Goal: Task Accomplishment & Management: Use online tool/utility

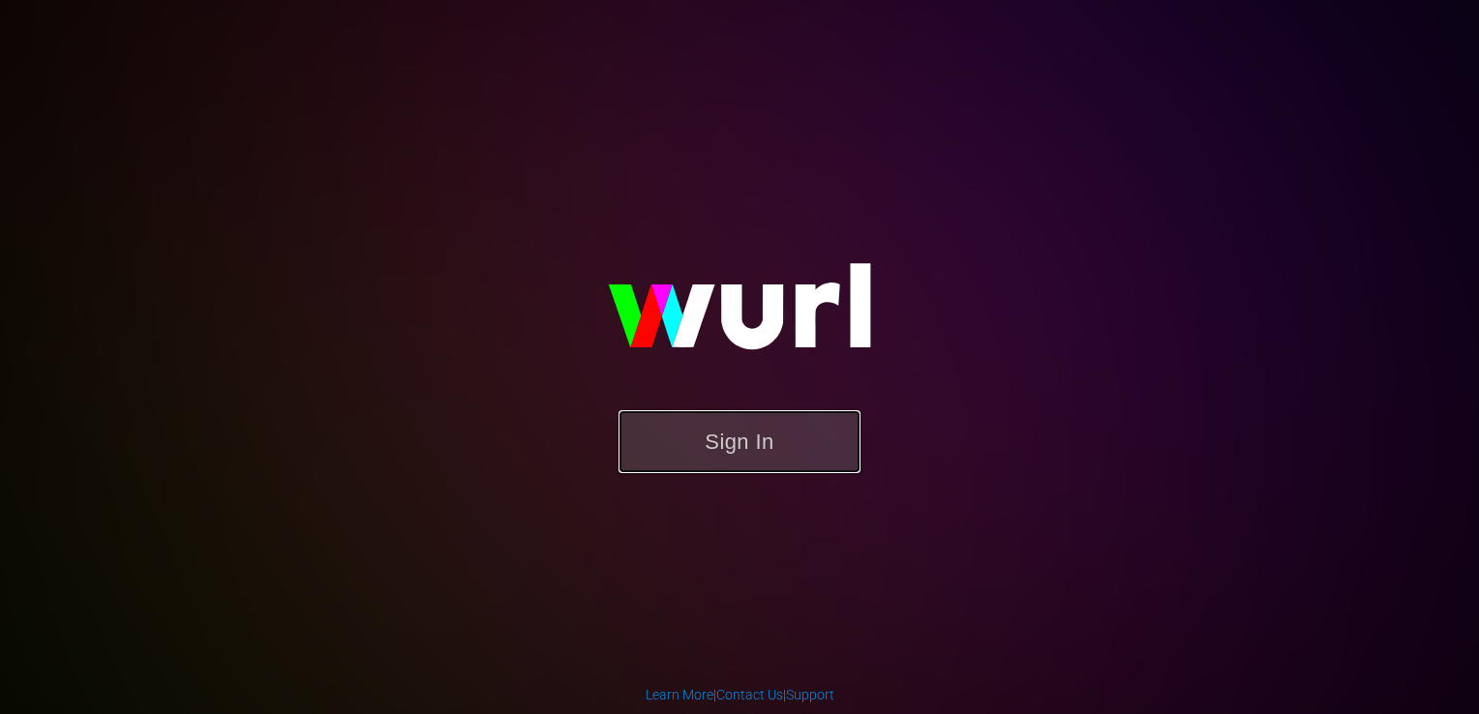
click at [747, 459] on button "Sign In" at bounding box center [740, 441] width 242 height 63
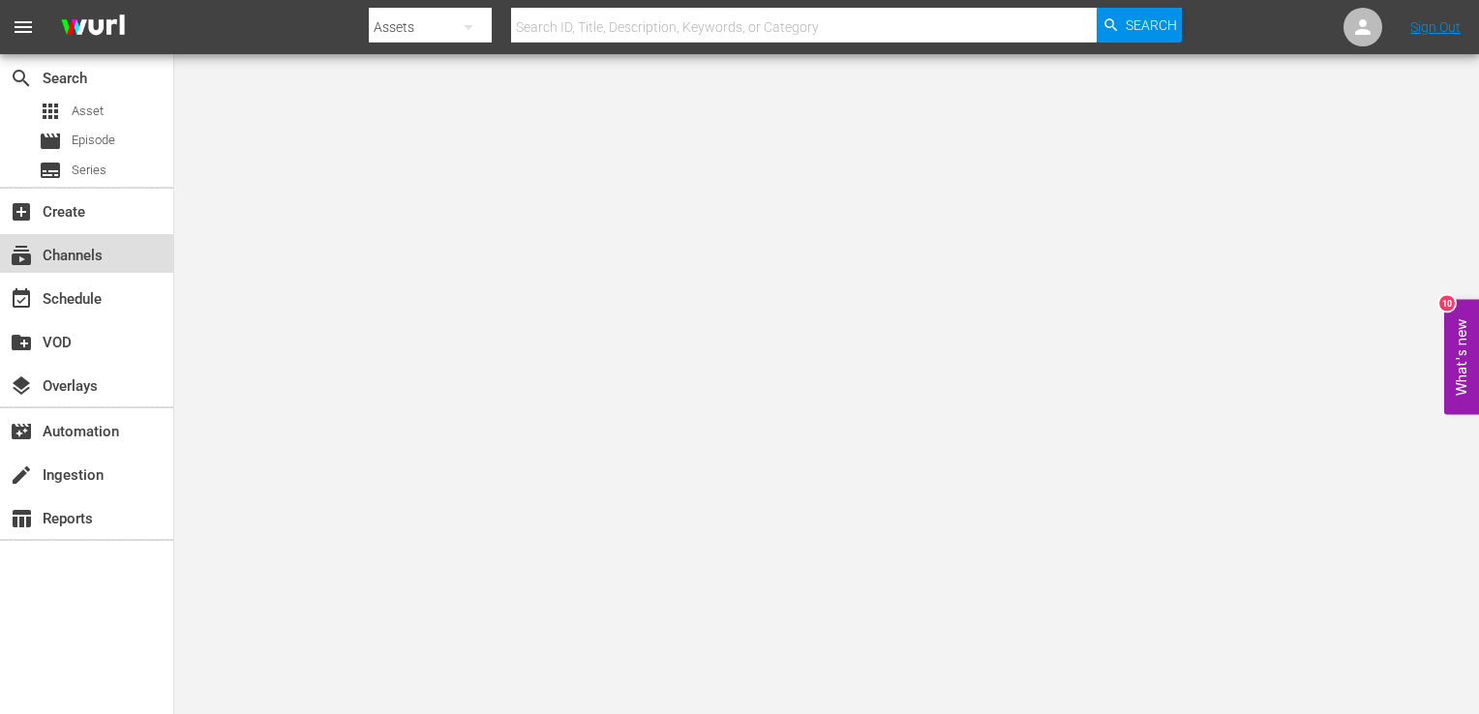
click at [97, 237] on div "subscriptions Channels" at bounding box center [86, 253] width 173 height 39
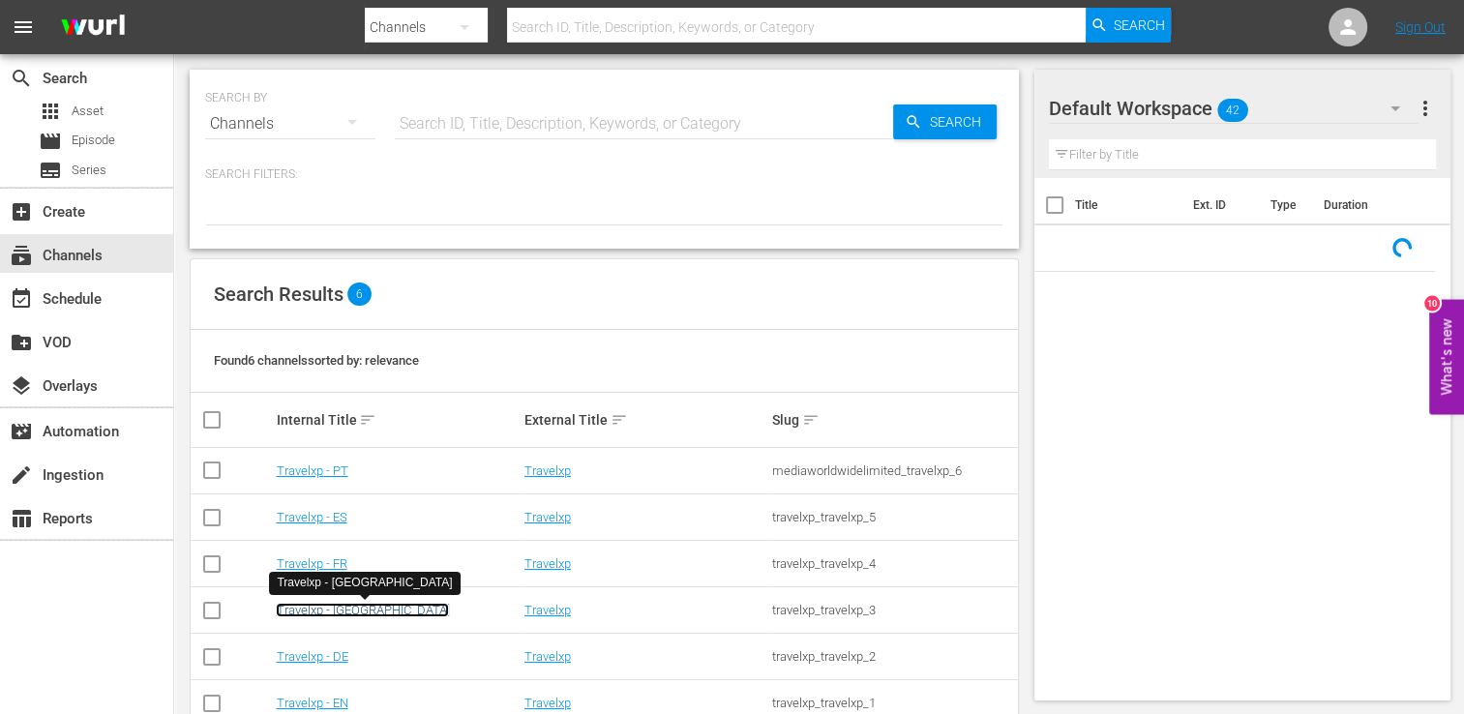
click at [338, 614] on link "Travelxp - [GEOGRAPHIC_DATA]" at bounding box center [362, 610] width 173 height 15
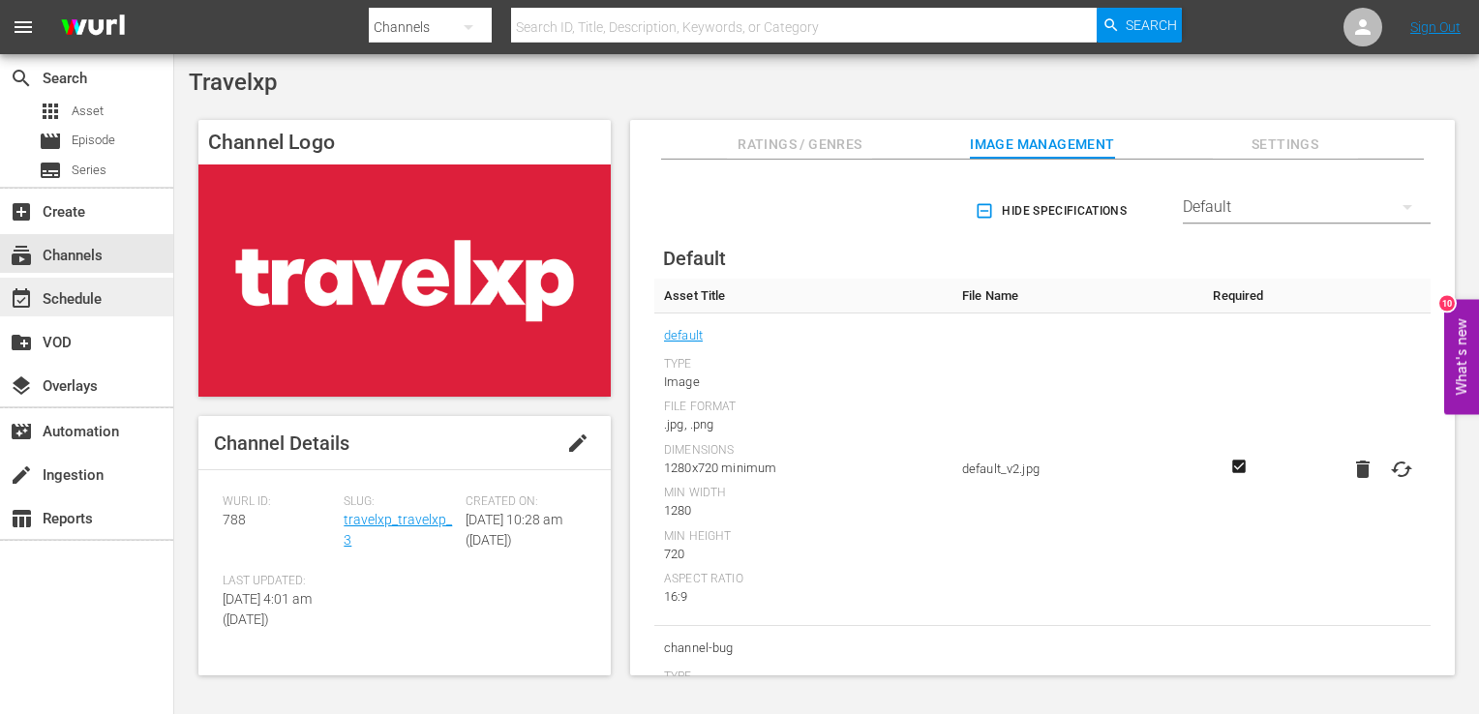
click at [81, 304] on div "event_available Schedule" at bounding box center [54, 295] width 108 height 17
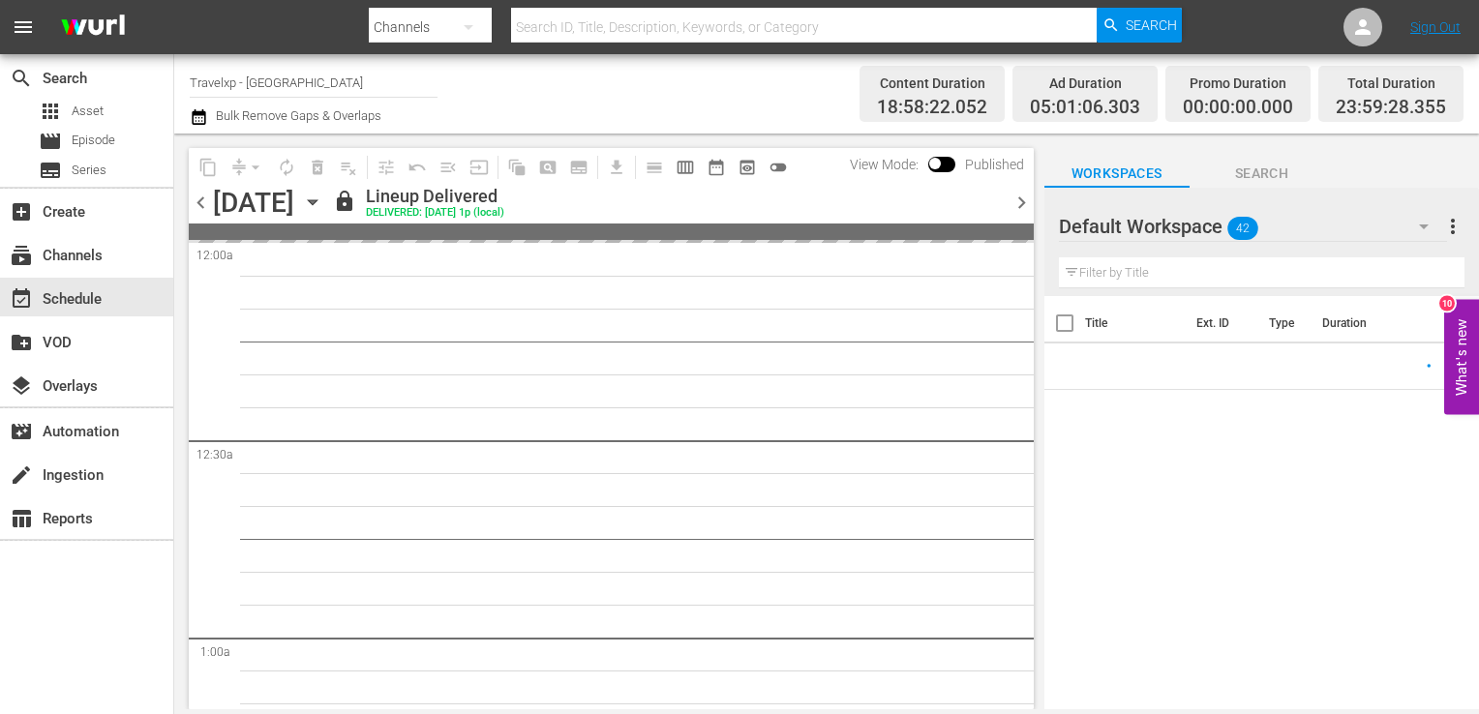
click at [323, 207] on icon "button" at bounding box center [312, 202] width 21 height 21
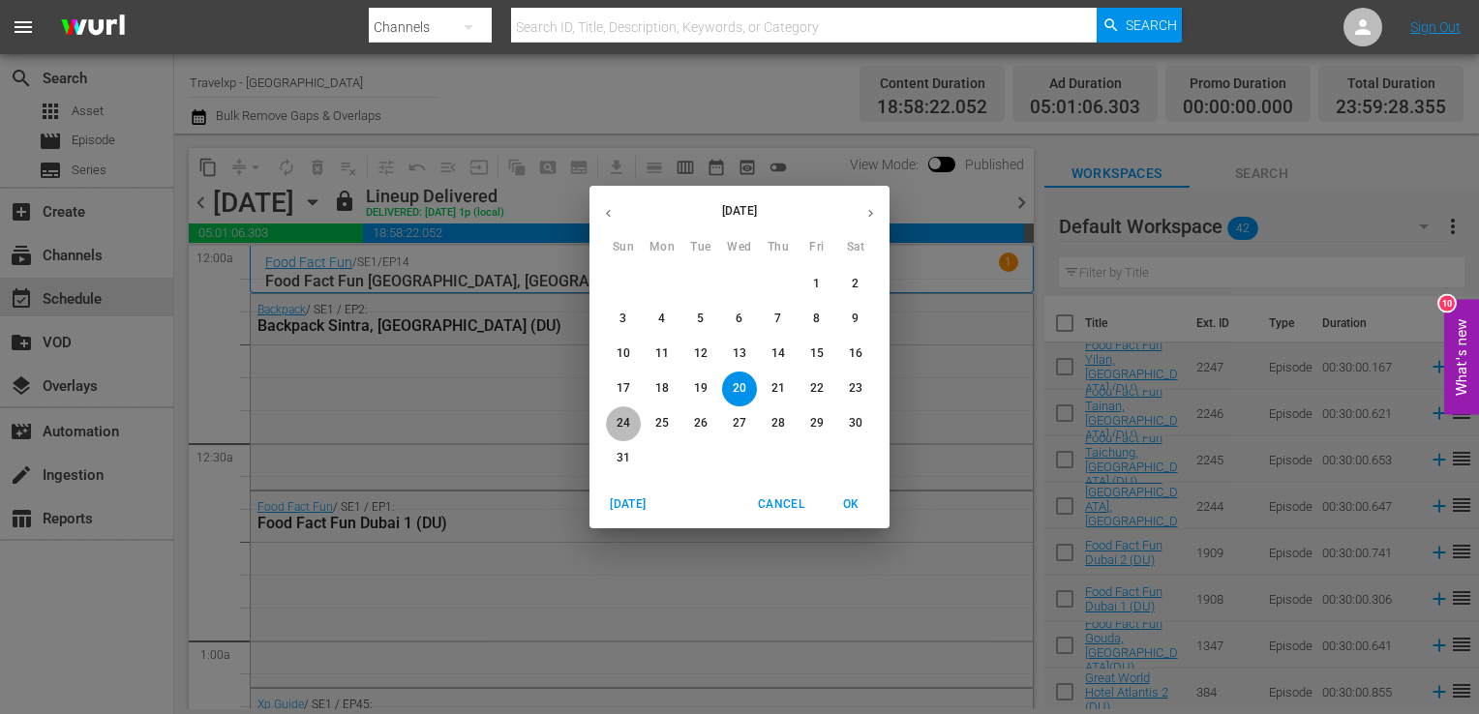
click at [627, 428] on p "24" at bounding box center [624, 423] width 14 height 16
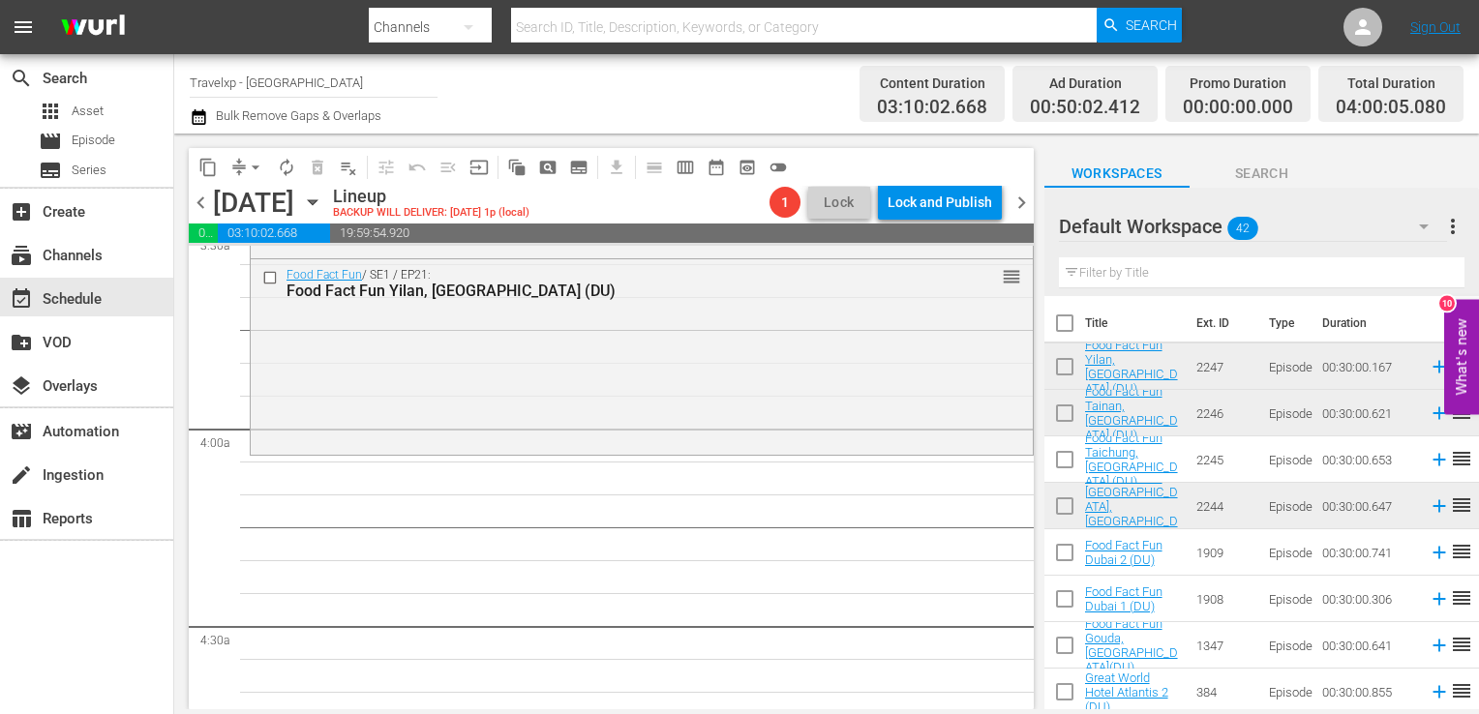
scroll to position [1398, 0]
click at [1277, 277] on input "text" at bounding box center [1262, 272] width 406 height 31
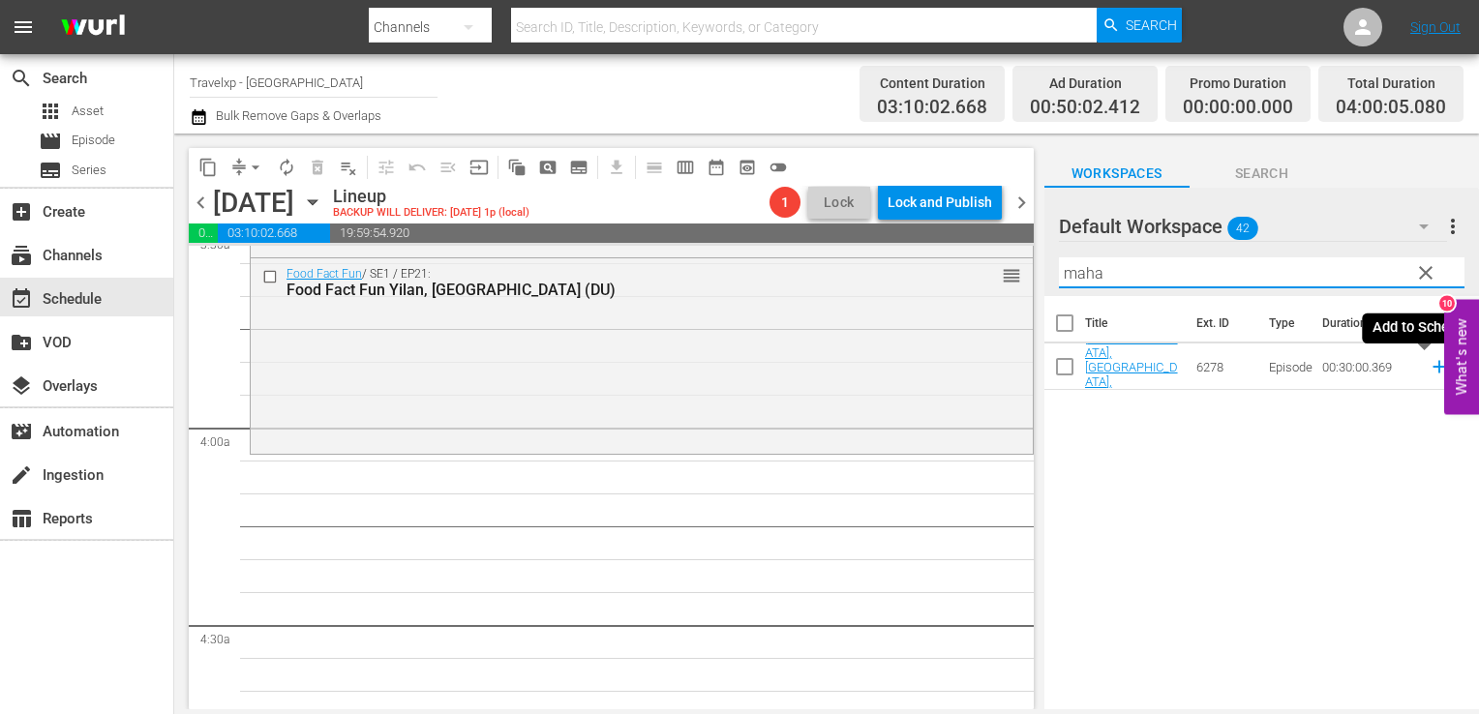
type input "maha"
click at [1429, 372] on icon at bounding box center [1439, 366] width 21 height 21
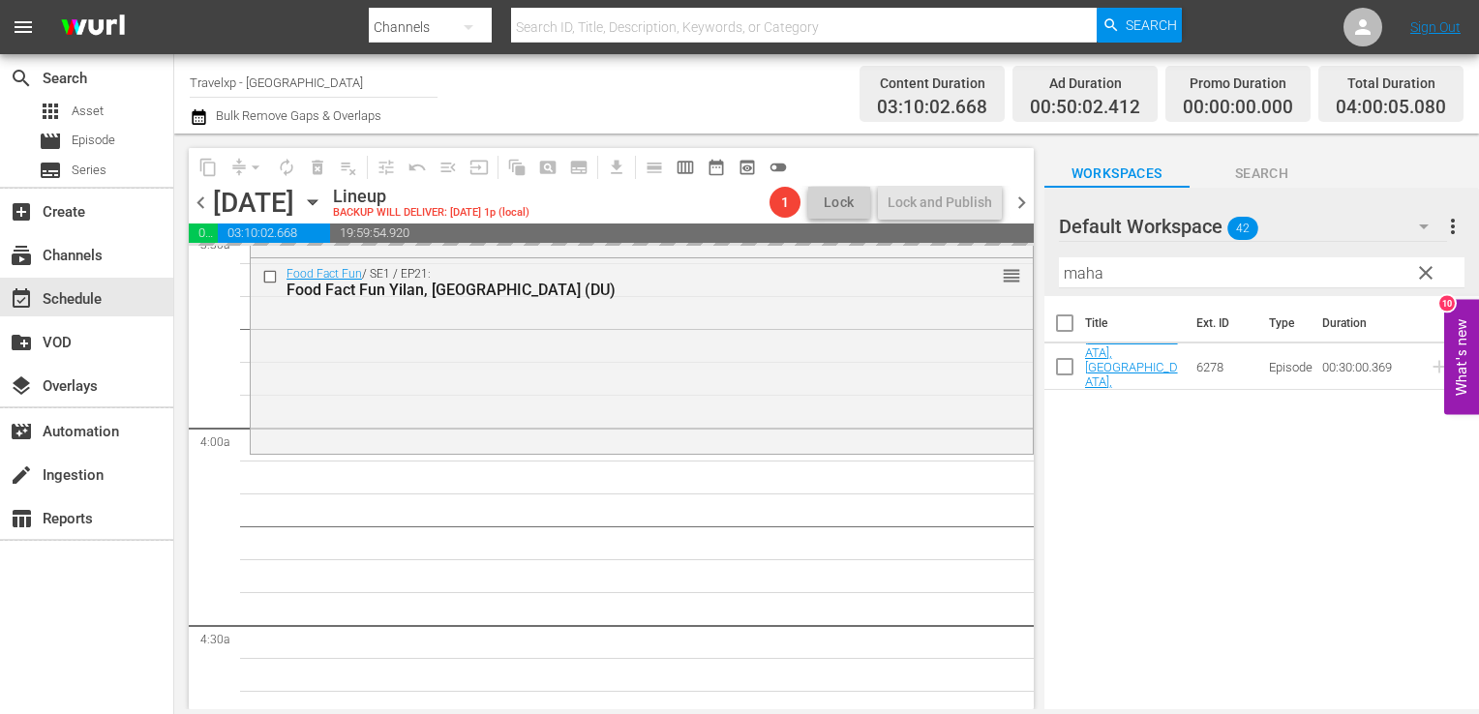
click at [1432, 277] on span "clear" at bounding box center [1425, 272] width 23 height 23
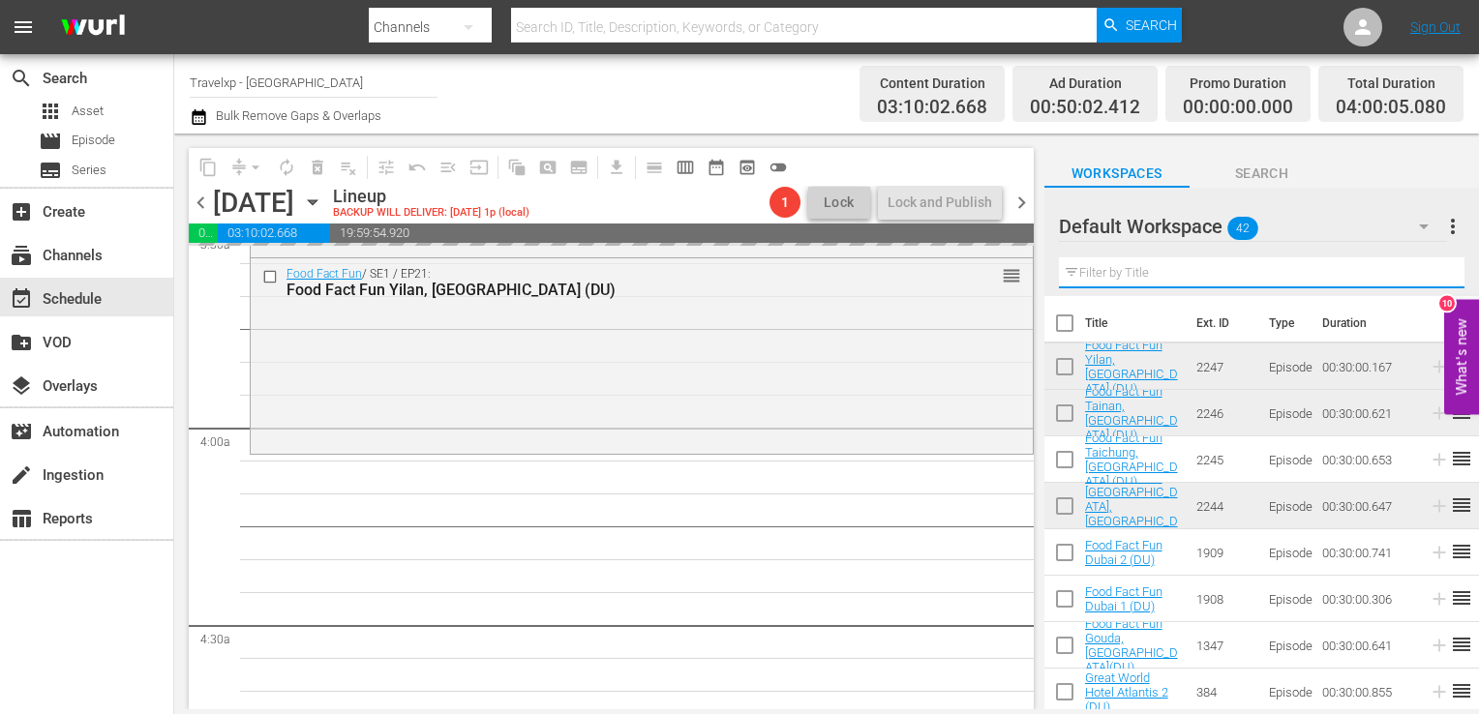
click at [1432, 277] on input "text" at bounding box center [1262, 272] width 406 height 31
click at [1432, 277] on div "Default Workspace 42 Default more_vert Filter by Title a" at bounding box center [1261, 242] width 435 height 108
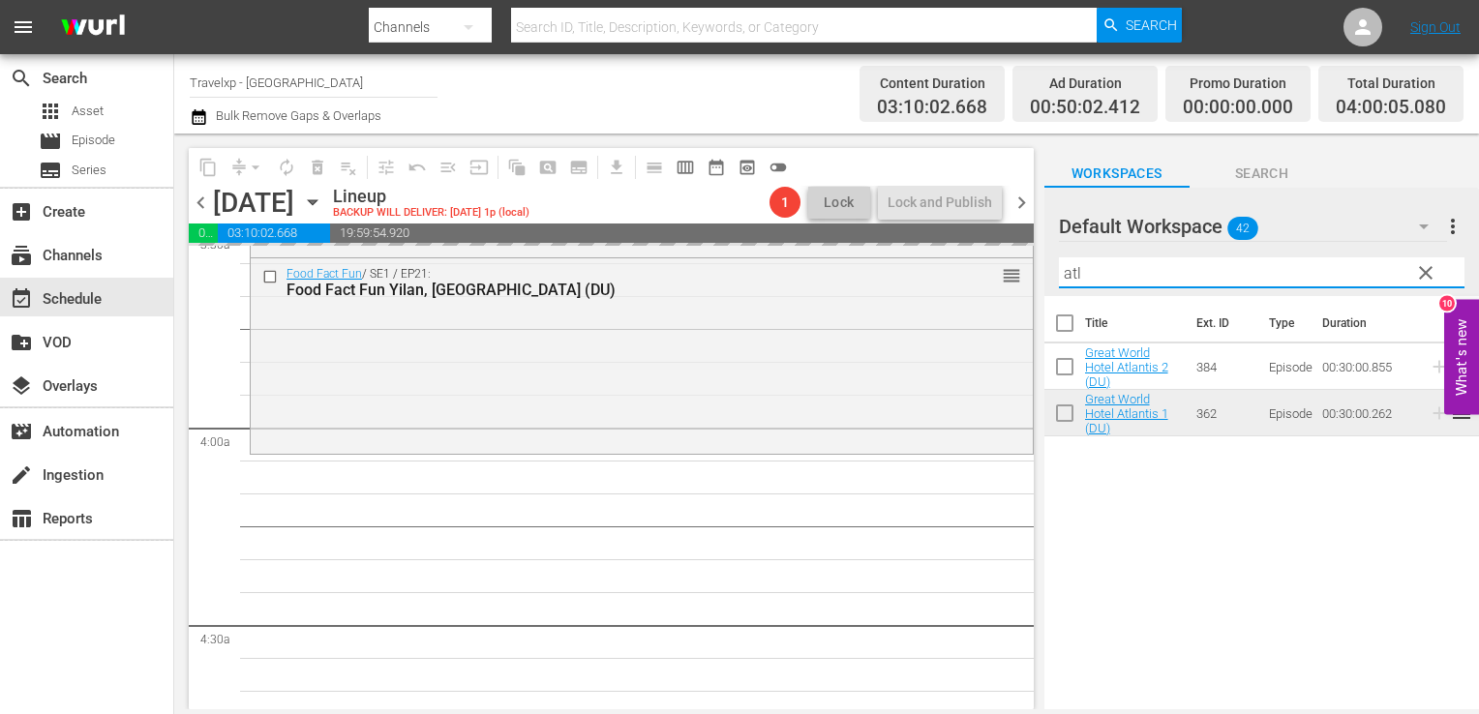
type input "atl"
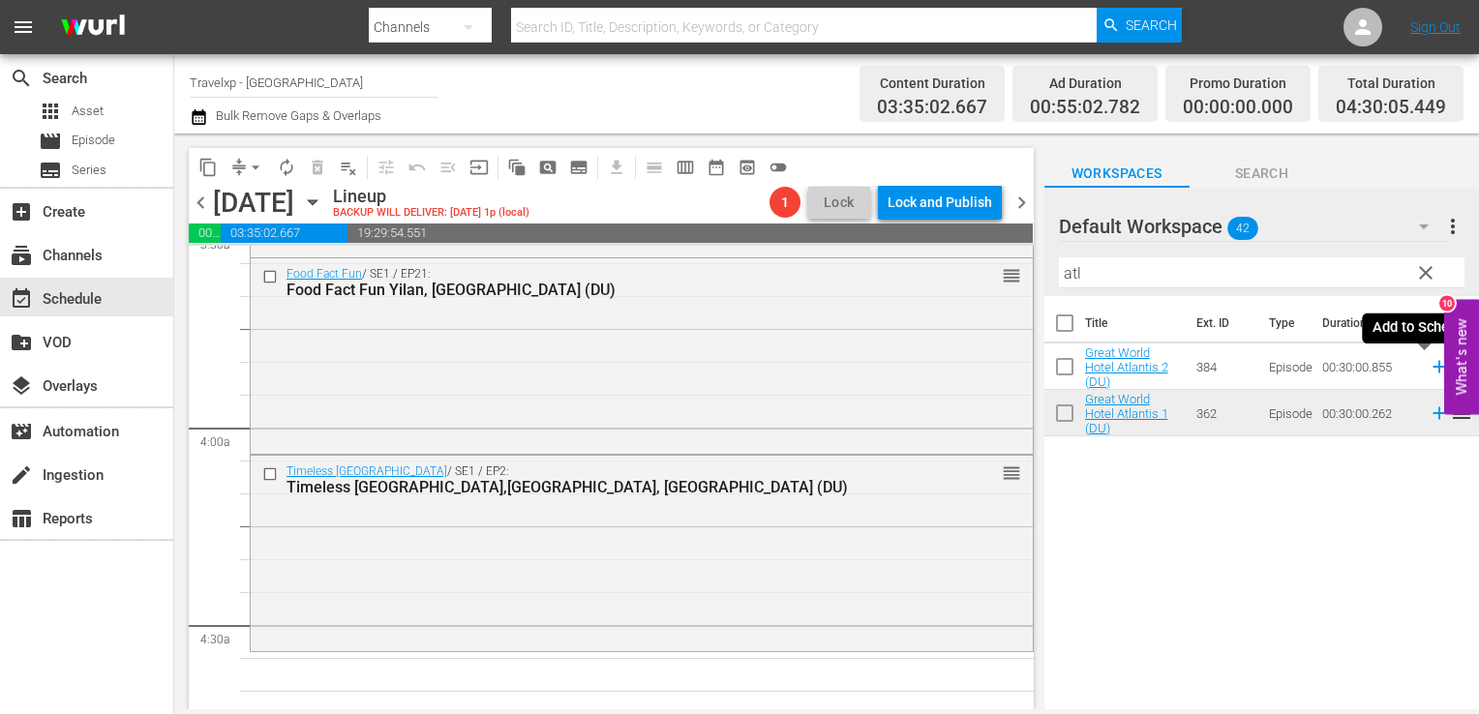
click at [1429, 361] on icon at bounding box center [1439, 366] width 21 height 21
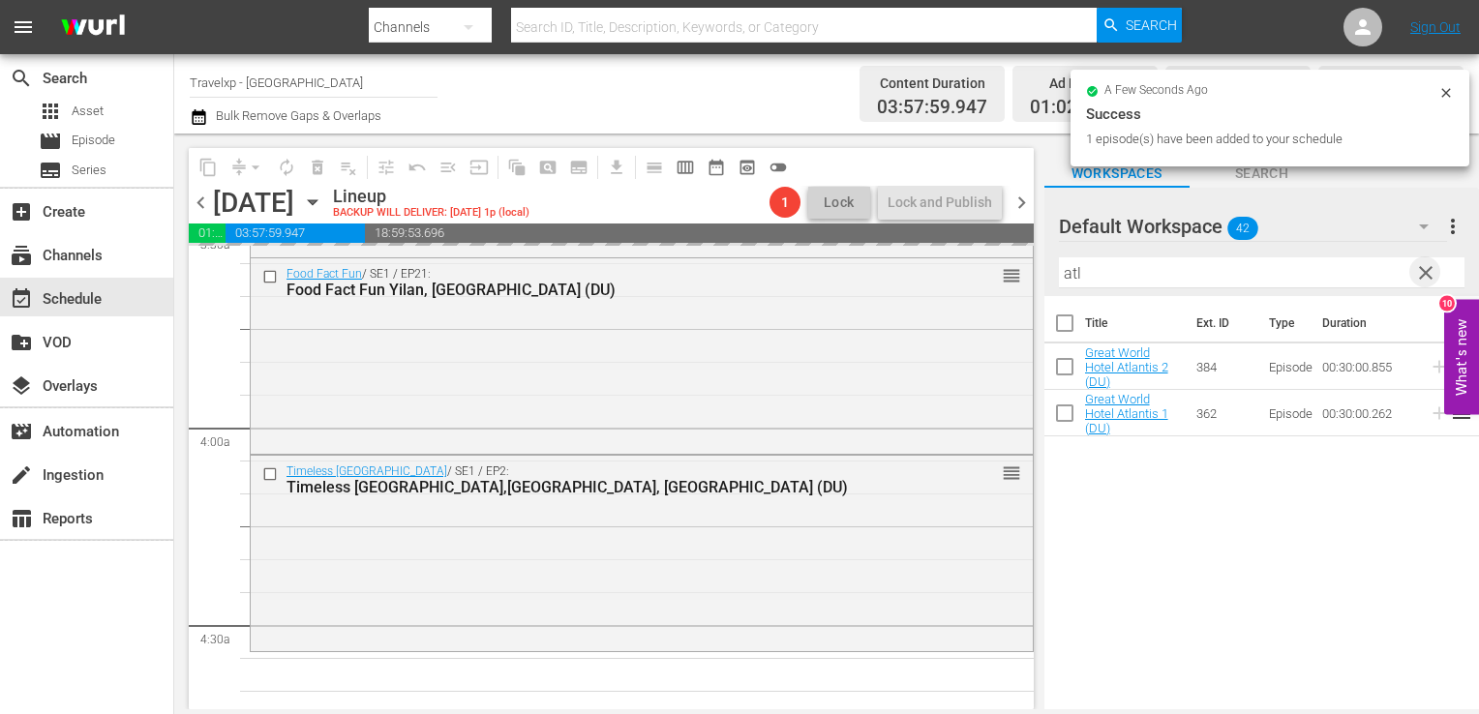
click at [1426, 276] on span "clear" at bounding box center [1425, 272] width 23 height 23
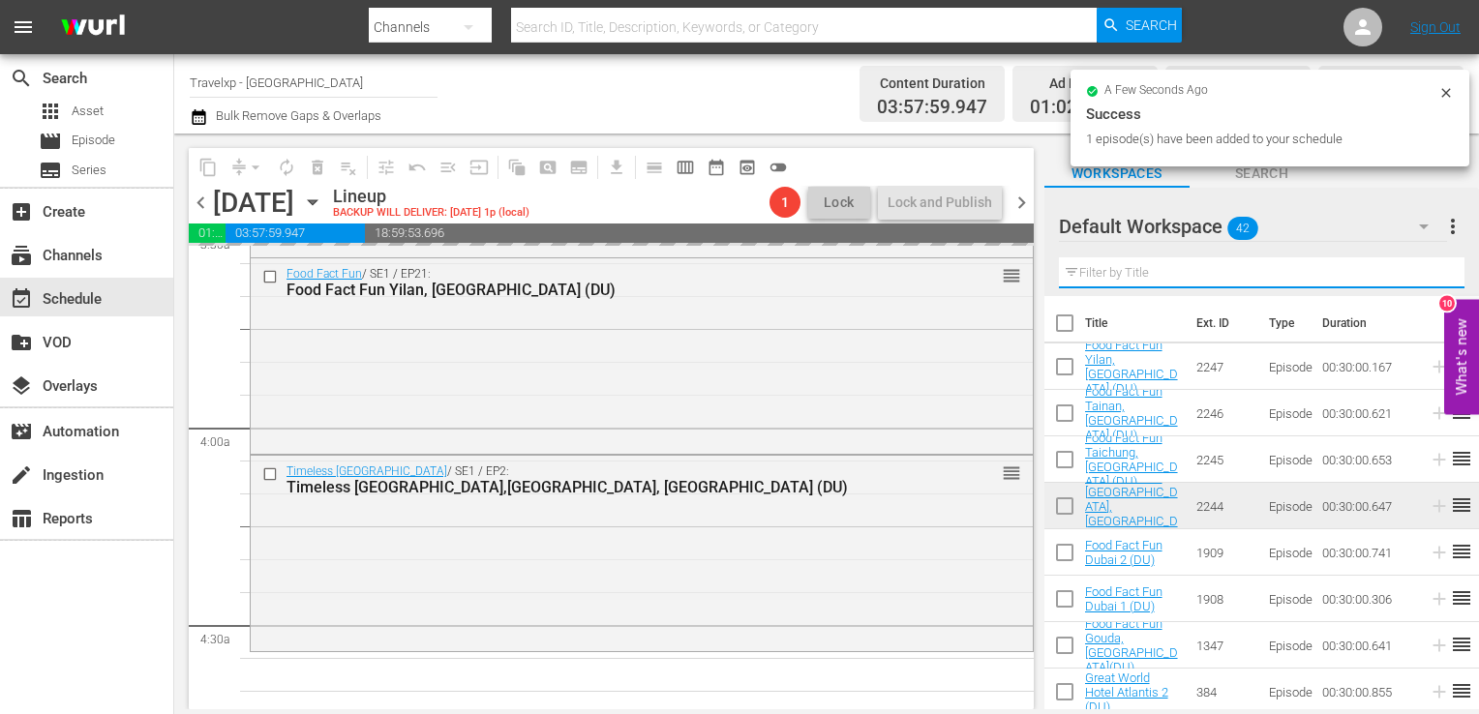
click at [1426, 276] on input "text" at bounding box center [1262, 272] width 406 height 31
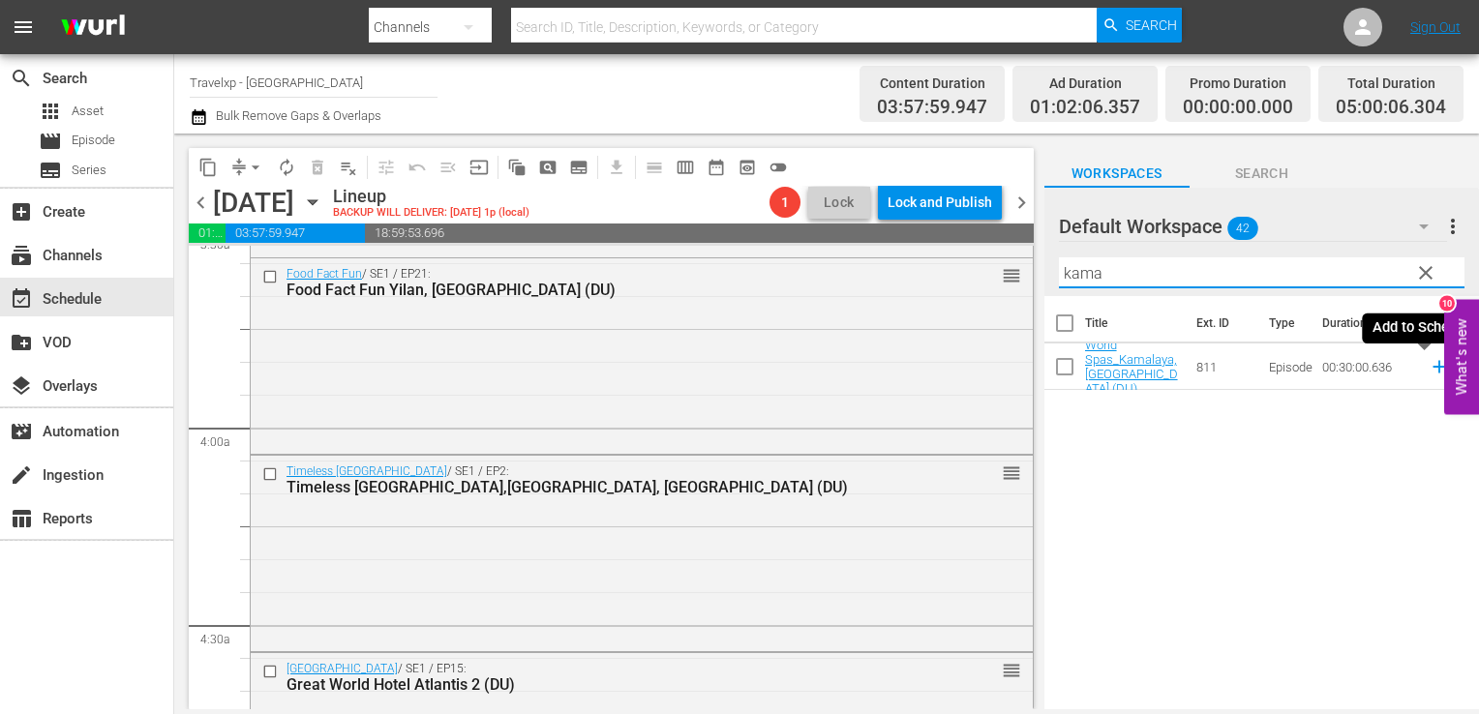
type input "kama"
click at [1433, 368] on icon at bounding box center [1439, 367] width 13 height 13
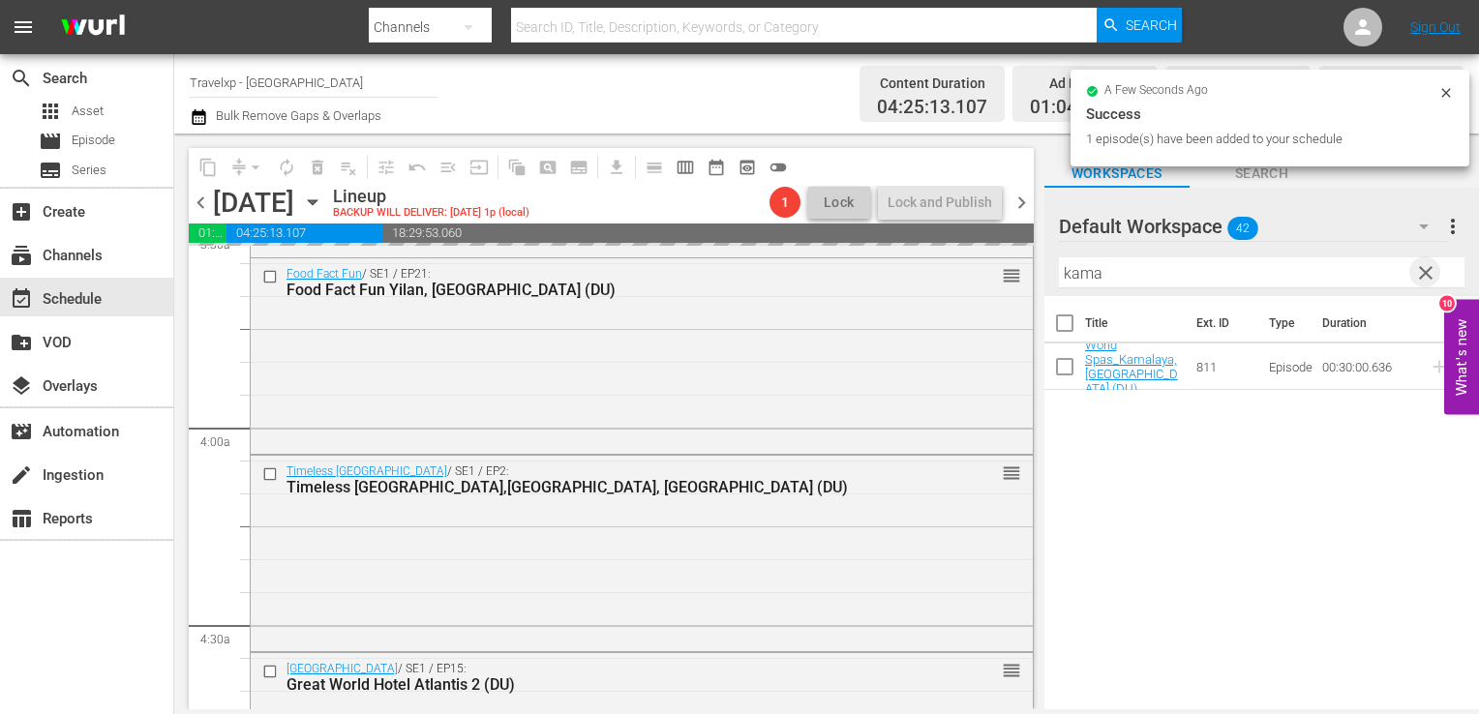
click at [1429, 270] on span "clear" at bounding box center [1425, 272] width 23 height 23
click at [1429, 270] on input "kama" at bounding box center [1262, 272] width 406 height 31
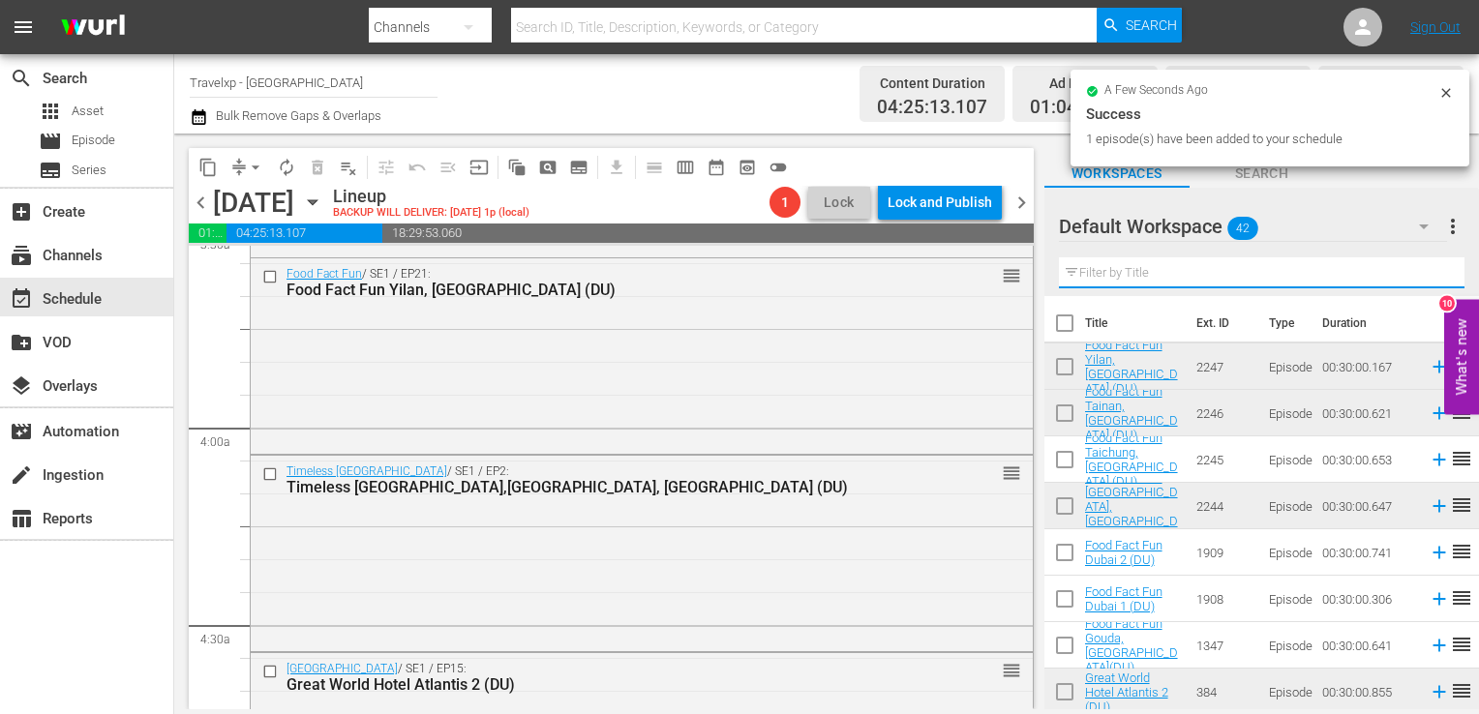
click at [1429, 270] on input "text" at bounding box center [1262, 272] width 406 height 31
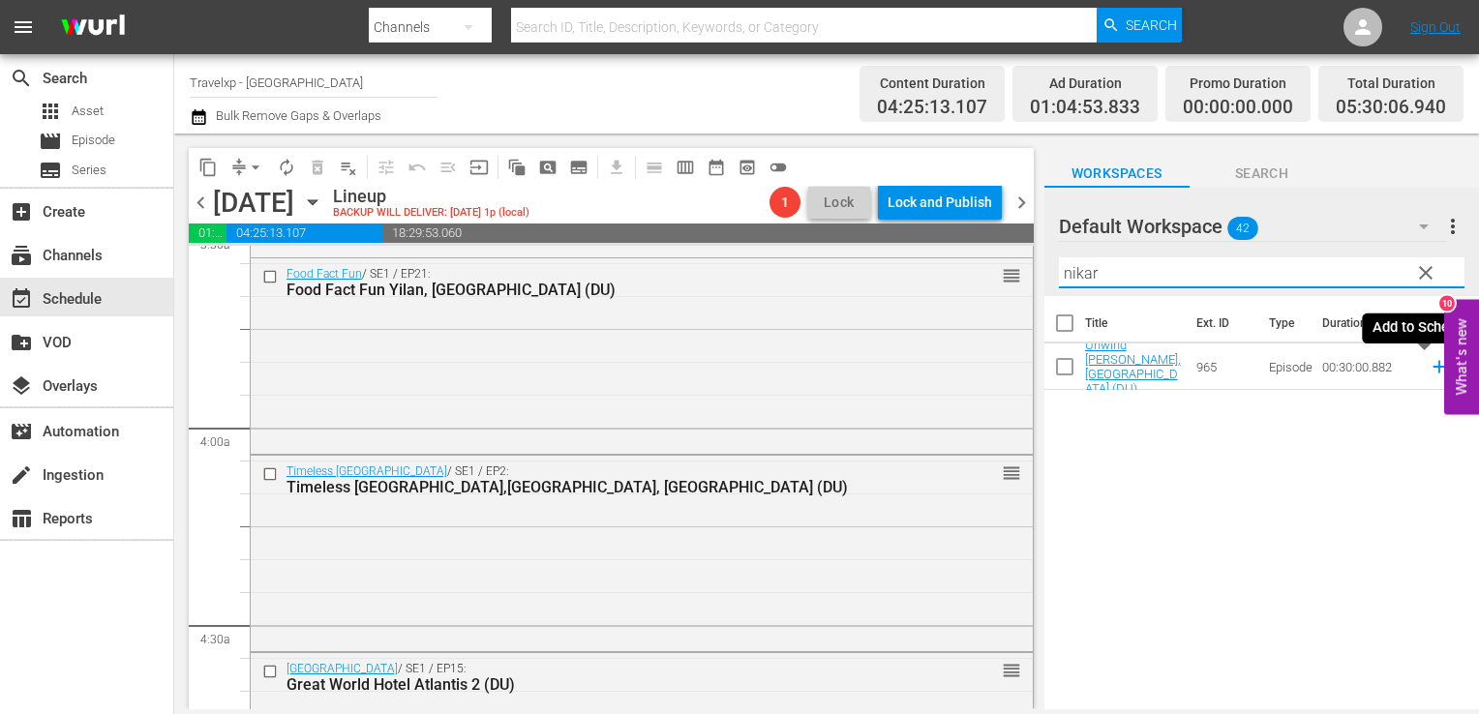
type input "nikar"
click at [1429, 373] on icon at bounding box center [1439, 366] width 21 height 21
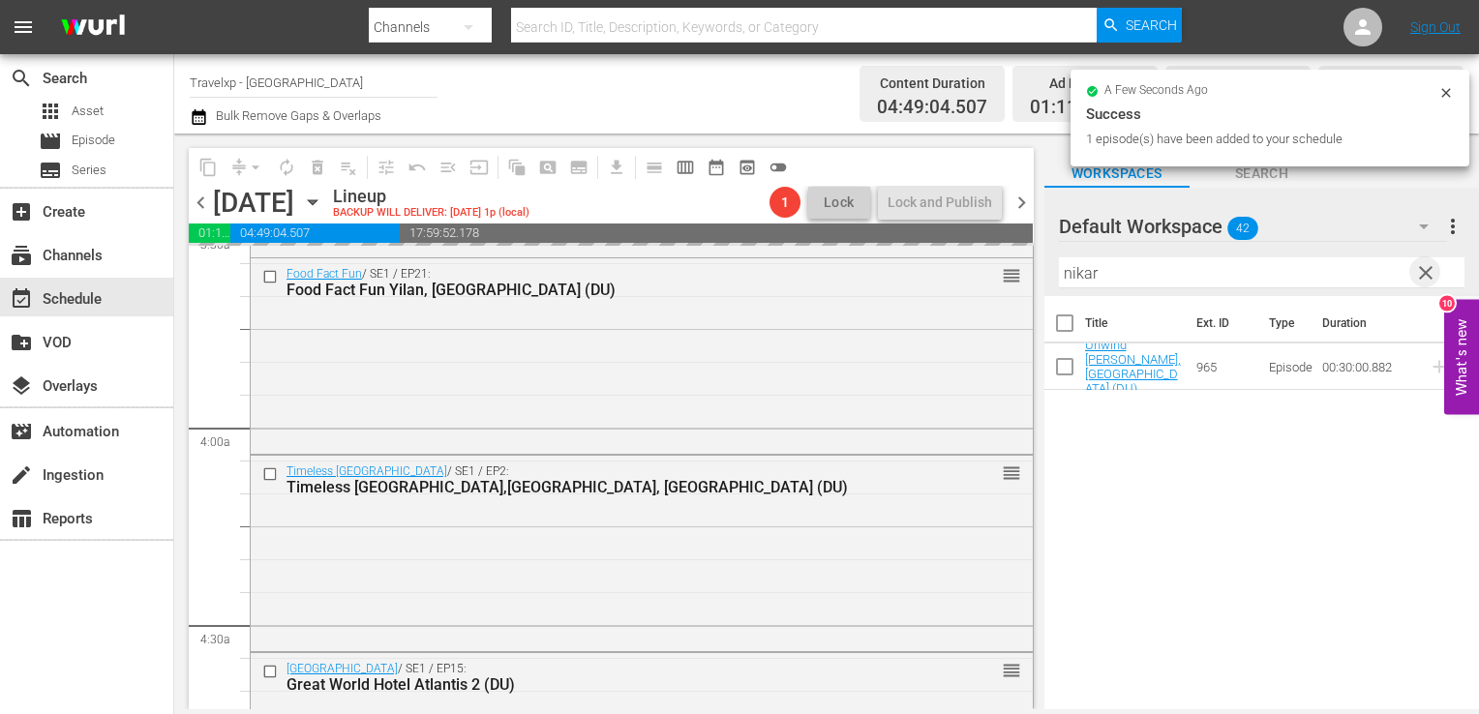
click at [1426, 277] on span "clear" at bounding box center [1425, 272] width 23 height 23
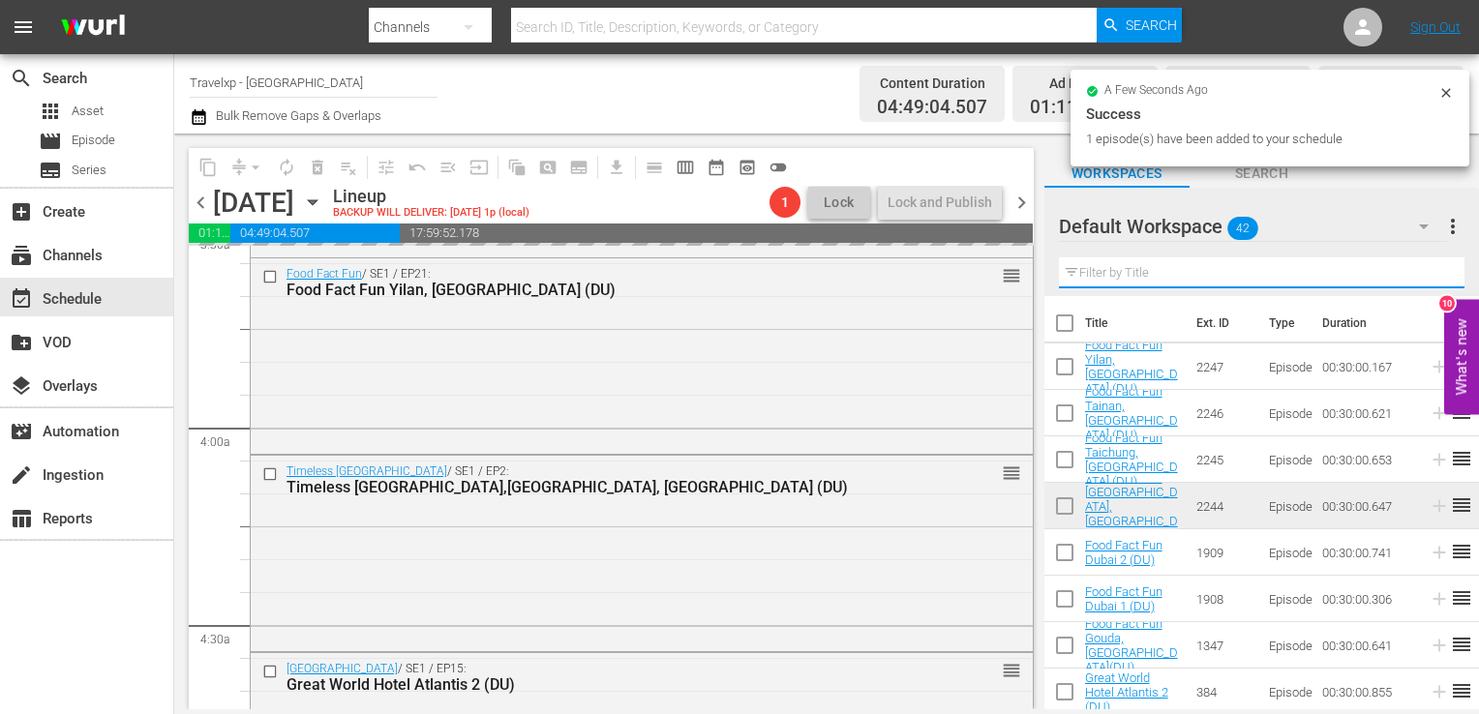
click at [1426, 277] on input "text" at bounding box center [1262, 272] width 406 height 31
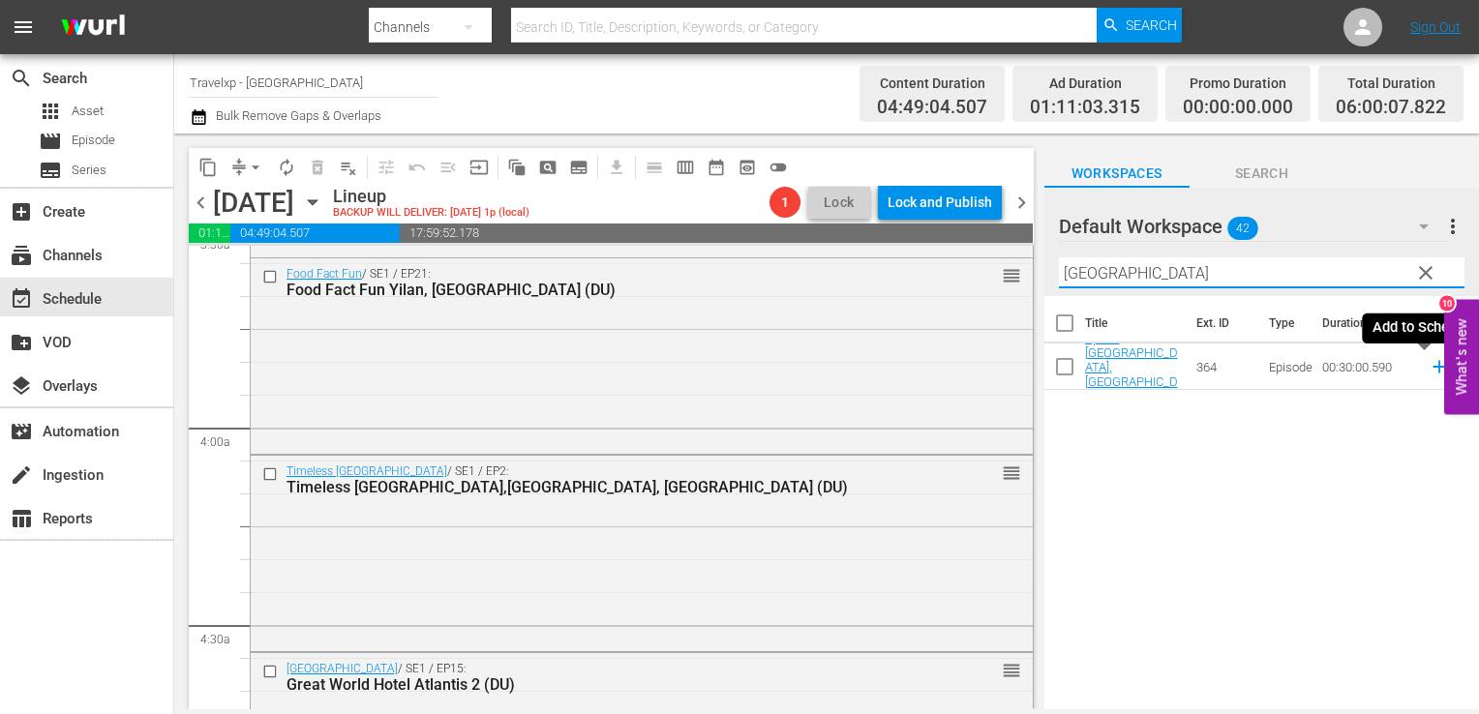
type input "manila"
click at [1429, 370] on icon at bounding box center [1439, 366] width 21 height 21
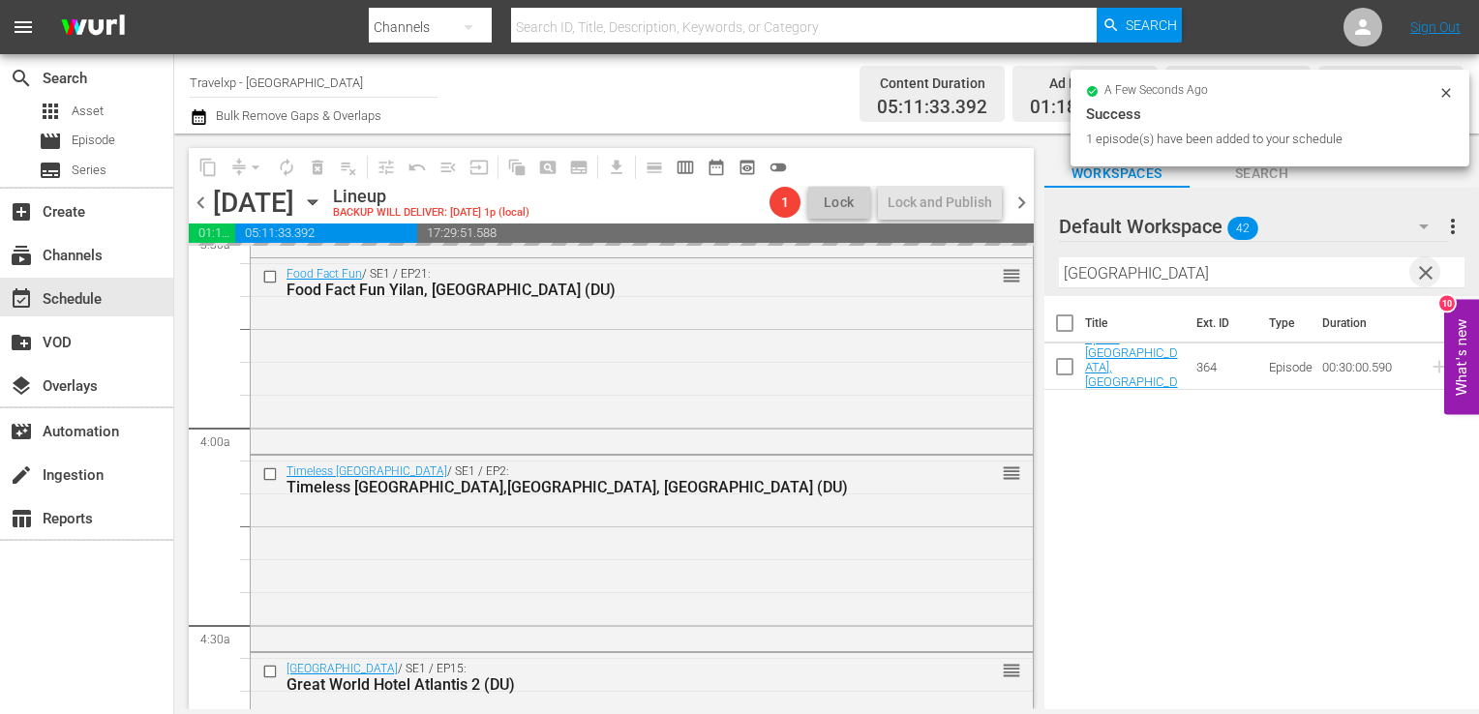
click at [1427, 281] on span "clear" at bounding box center [1425, 272] width 23 height 23
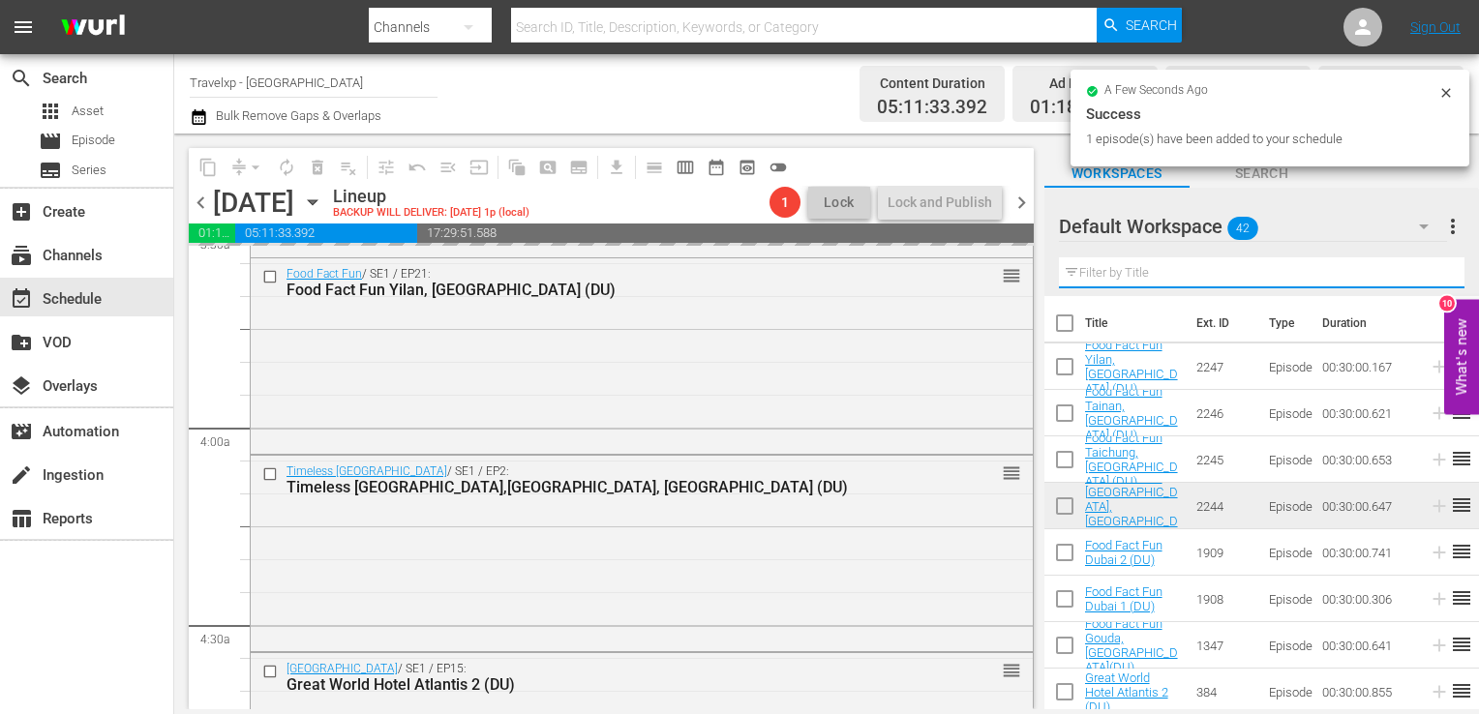
click at [1427, 281] on input "text" at bounding box center [1262, 272] width 406 height 31
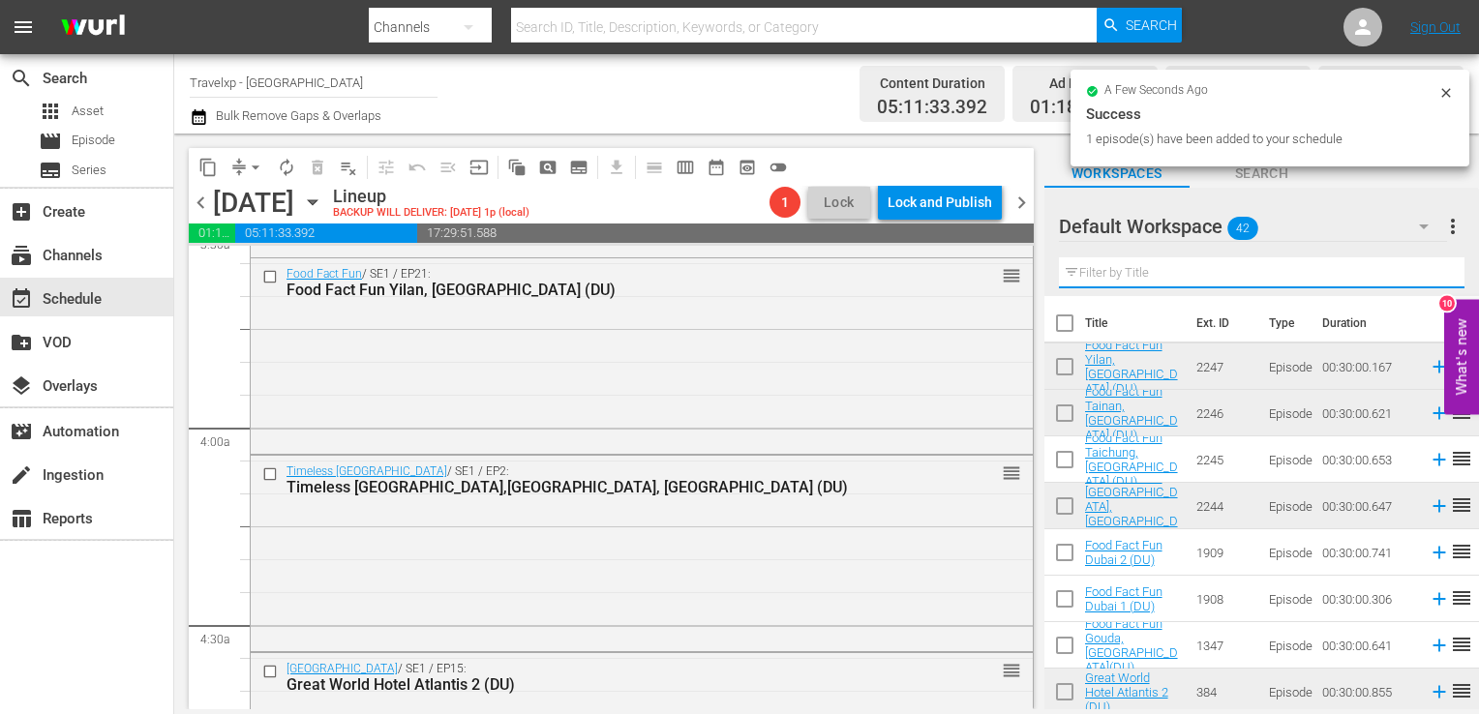
click at [1427, 281] on input "text" at bounding box center [1262, 272] width 406 height 31
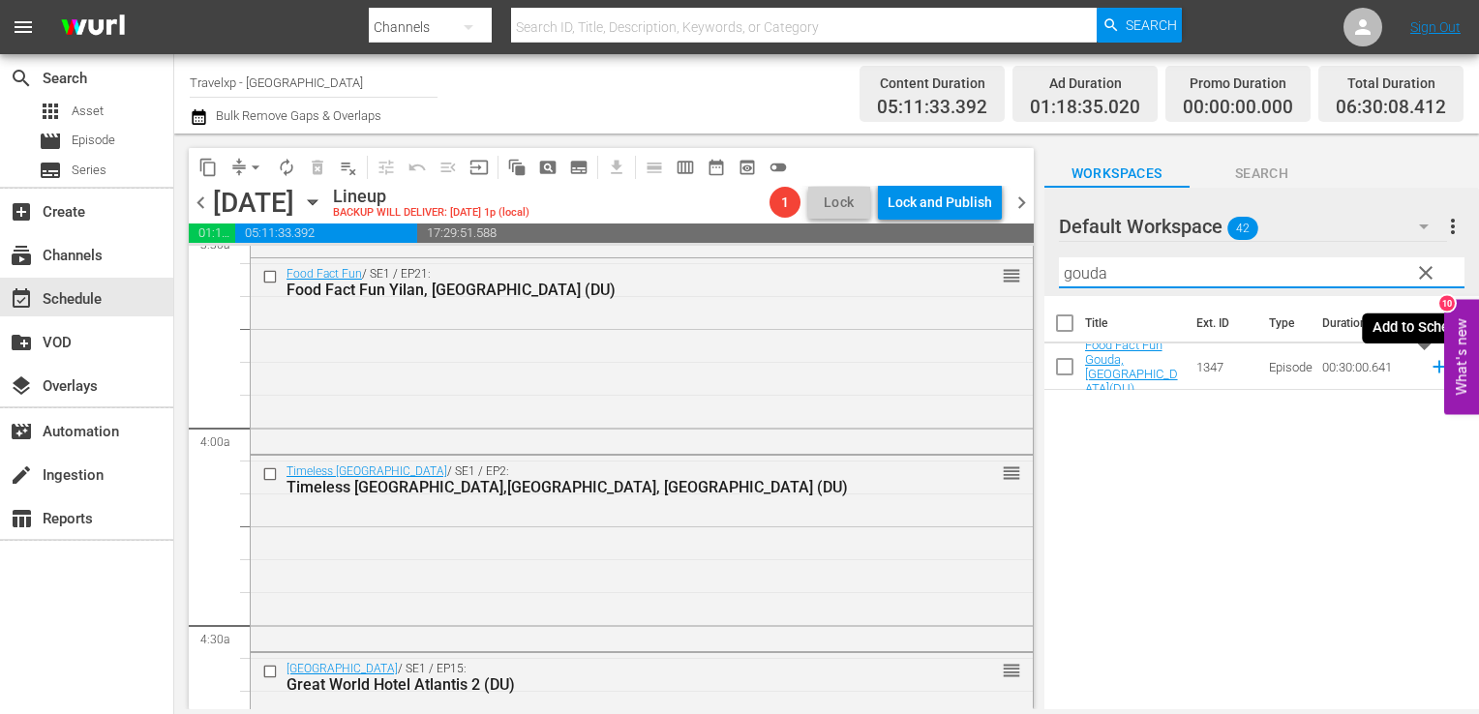
type input "gouda"
click at [1433, 368] on icon at bounding box center [1439, 367] width 13 height 13
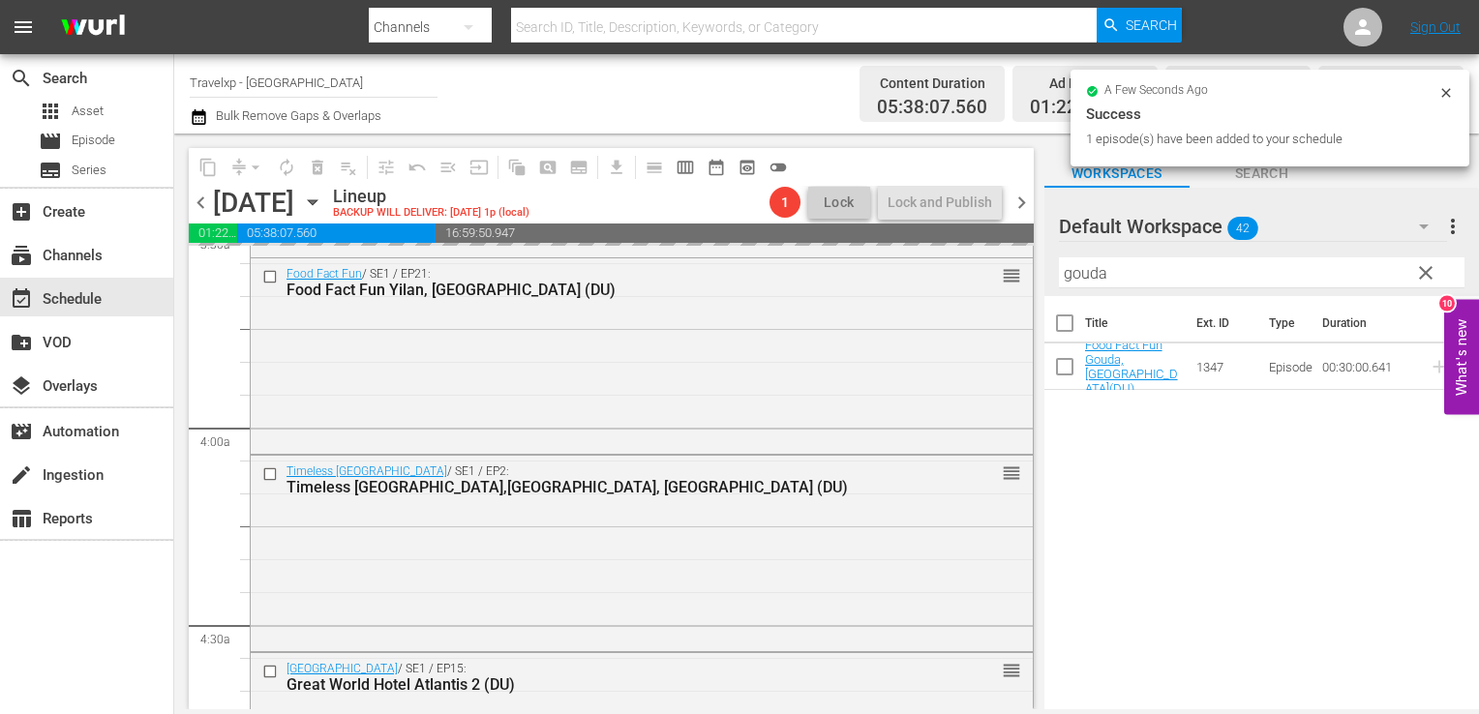
click at [1419, 271] on span "clear" at bounding box center [1425, 272] width 23 height 23
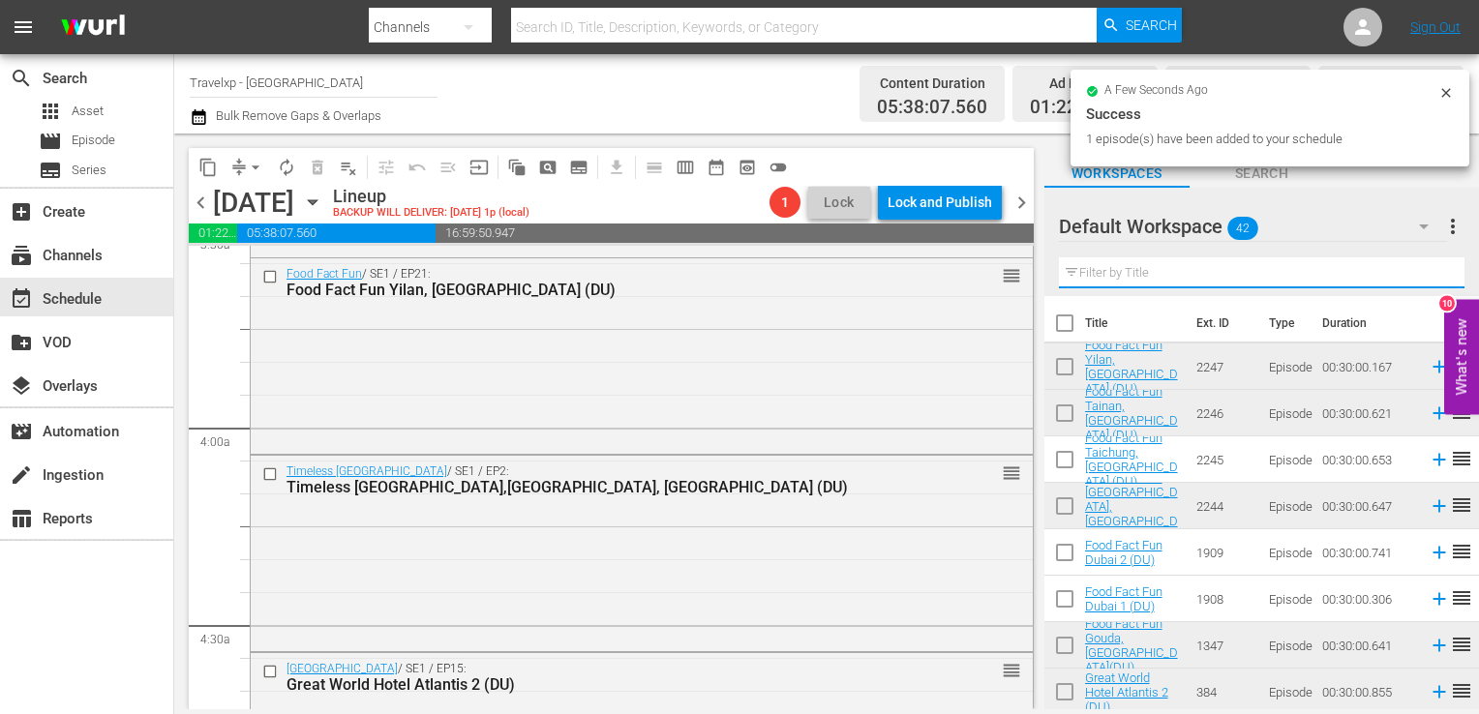
click at [1419, 271] on input "text" at bounding box center [1262, 272] width 406 height 31
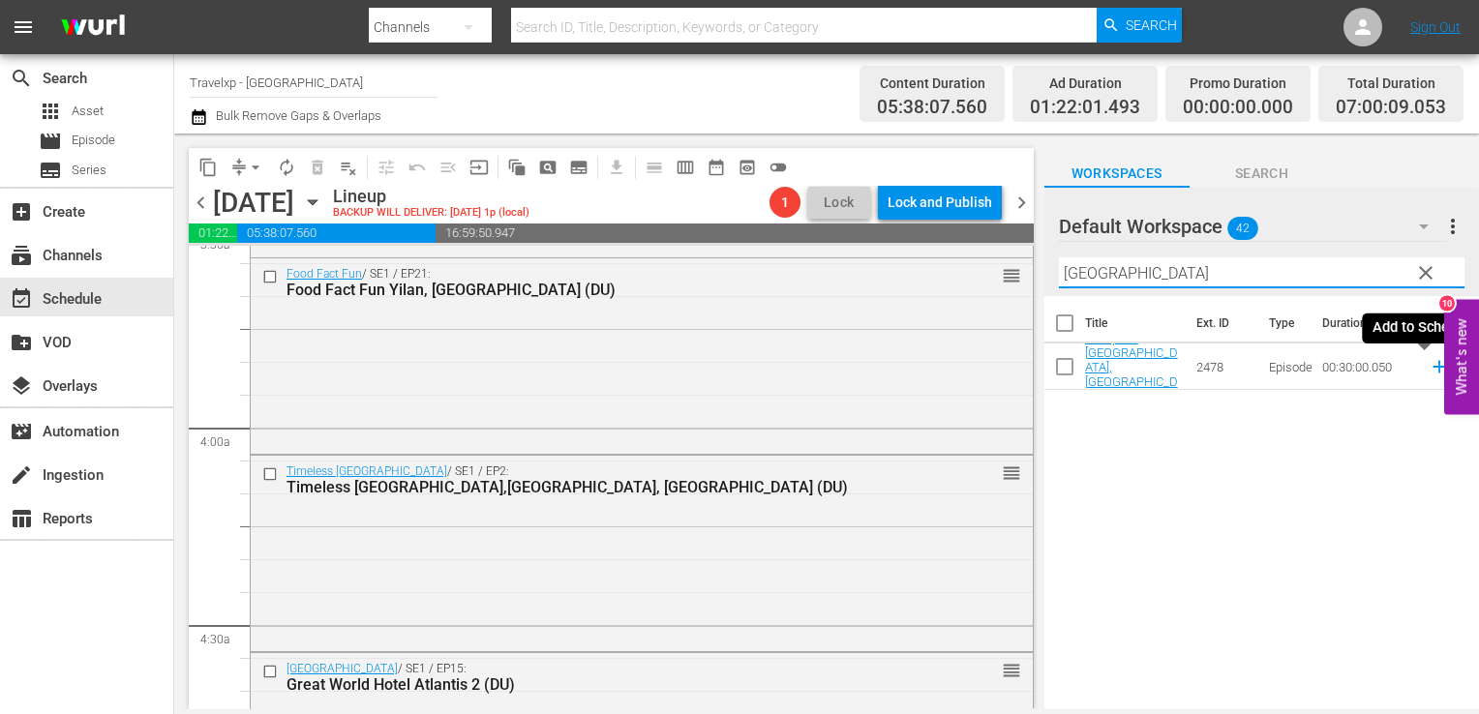
type input "lisbon"
click at [1429, 374] on icon at bounding box center [1439, 366] width 21 height 21
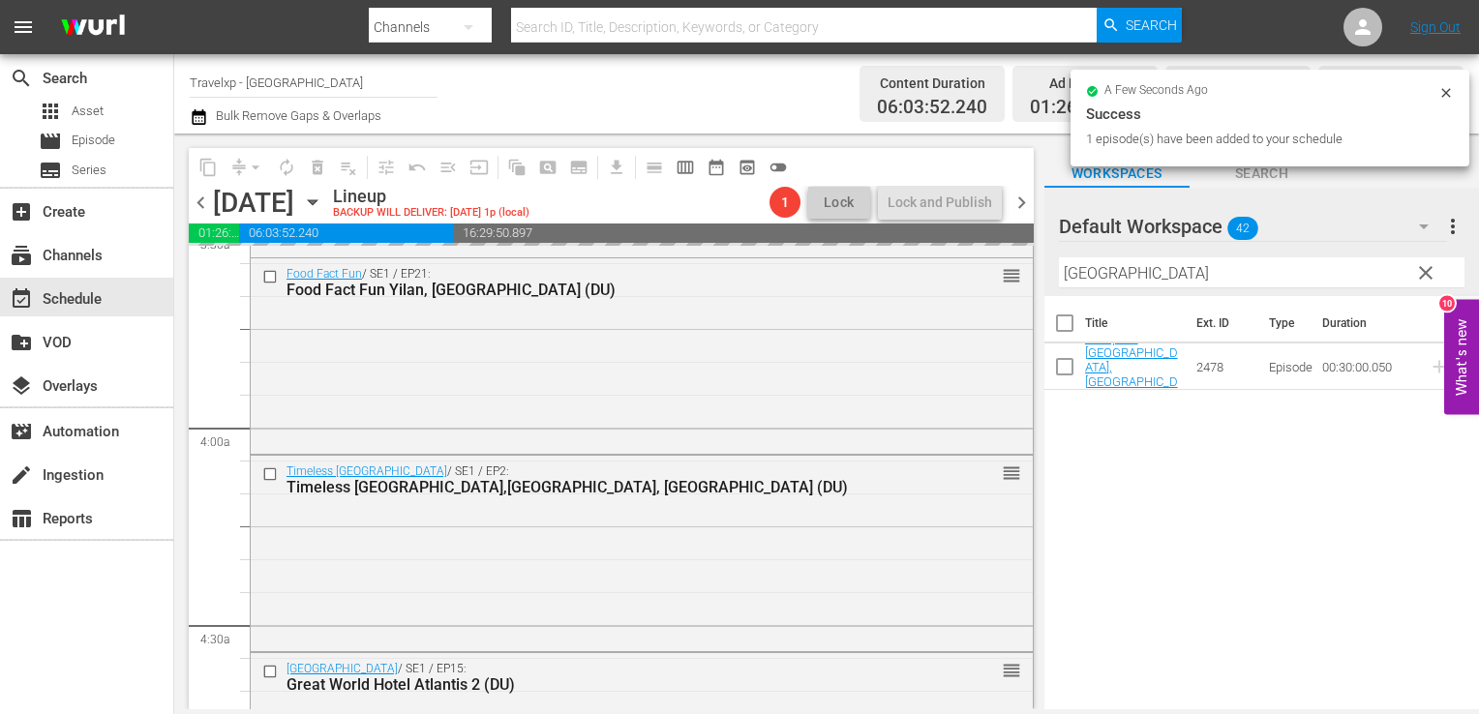
click at [1428, 276] on span "clear" at bounding box center [1425, 272] width 23 height 23
click at [1428, 276] on input "lisbon" at bounding box center [1262, 272] width 406 height 31
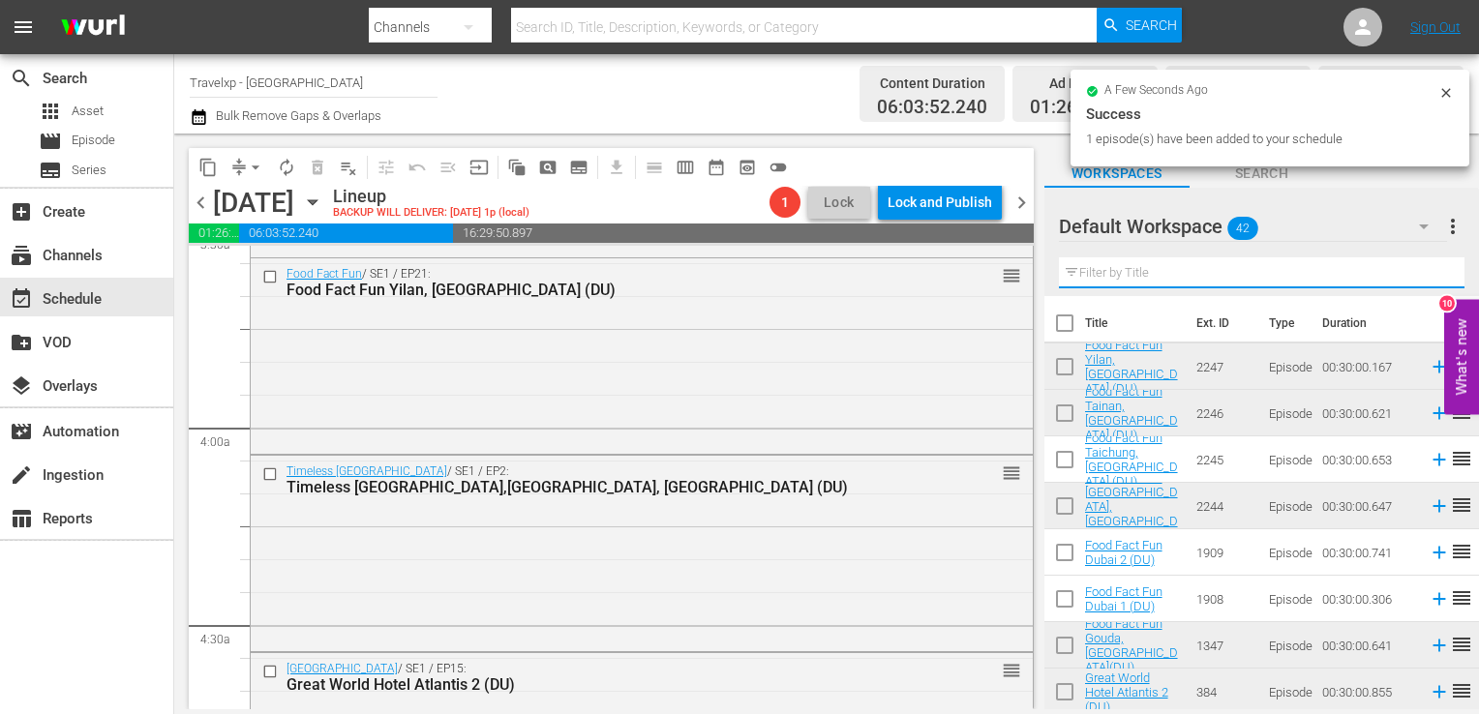
click at [1428, 276] on input "text" at bounding box center [1262, 272] width 406 height 31
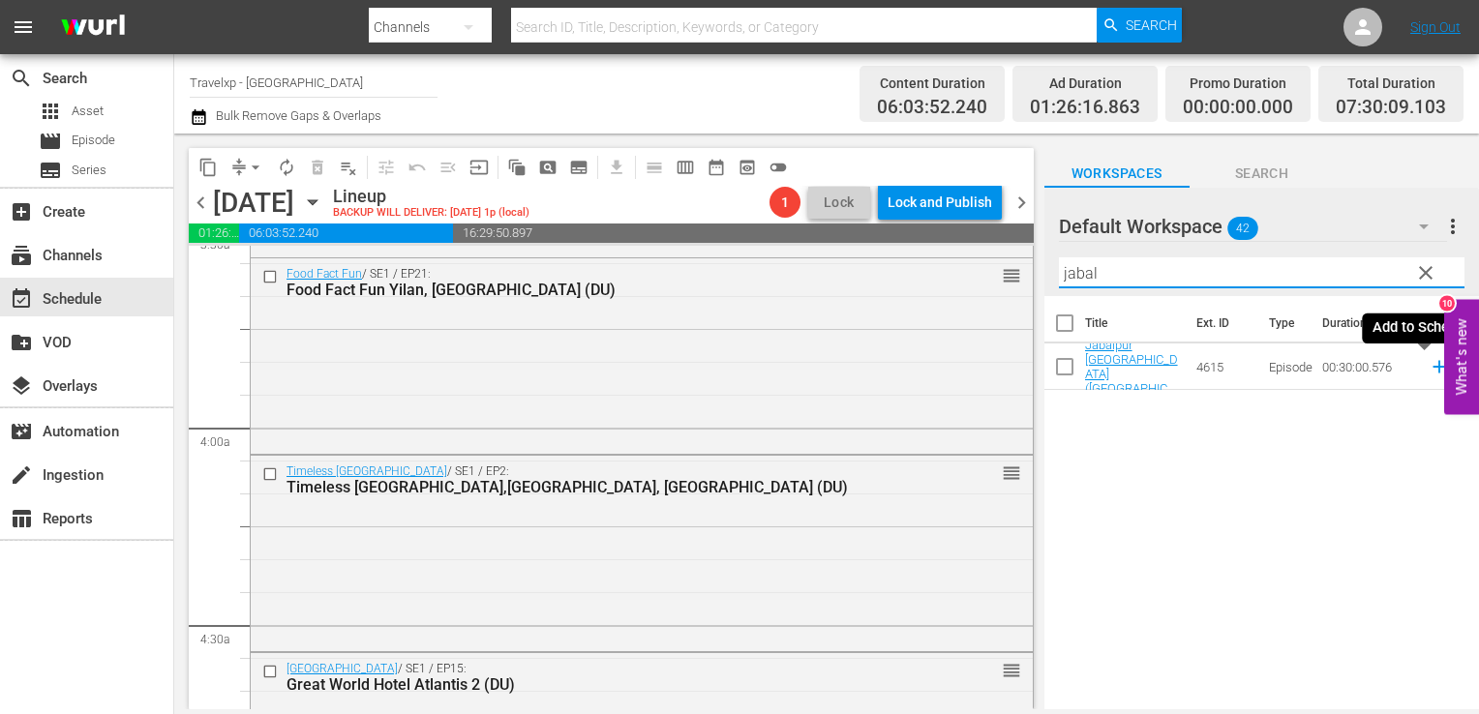
type input "jabal"
click at [1433, 370] on icon at bounding box center [1439, 367] width 13 height 13
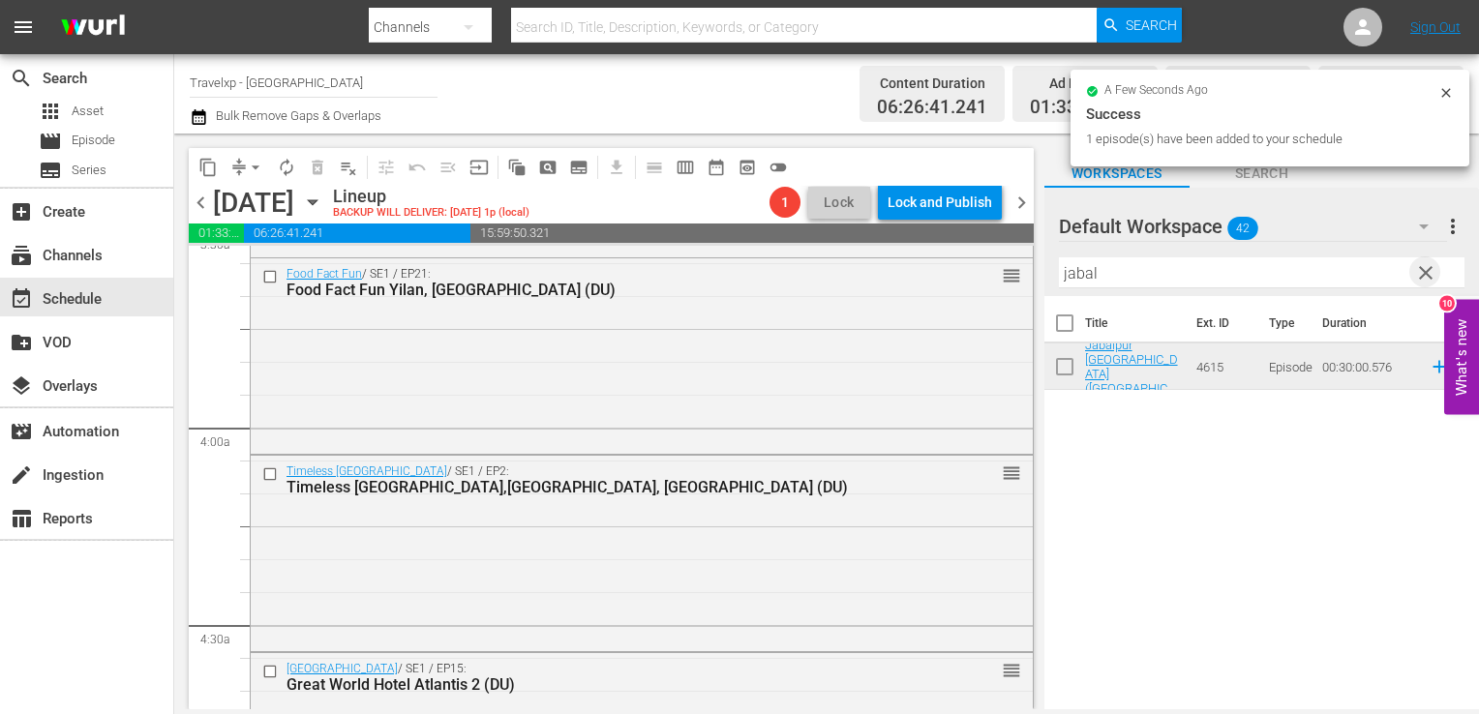
click at [1420, 273] on span "clear" at bounding box center [1425, 272] width 23 height 23
click at [1420, 273] on input "text" at bounding box center [1262, 272] width 406 height 31
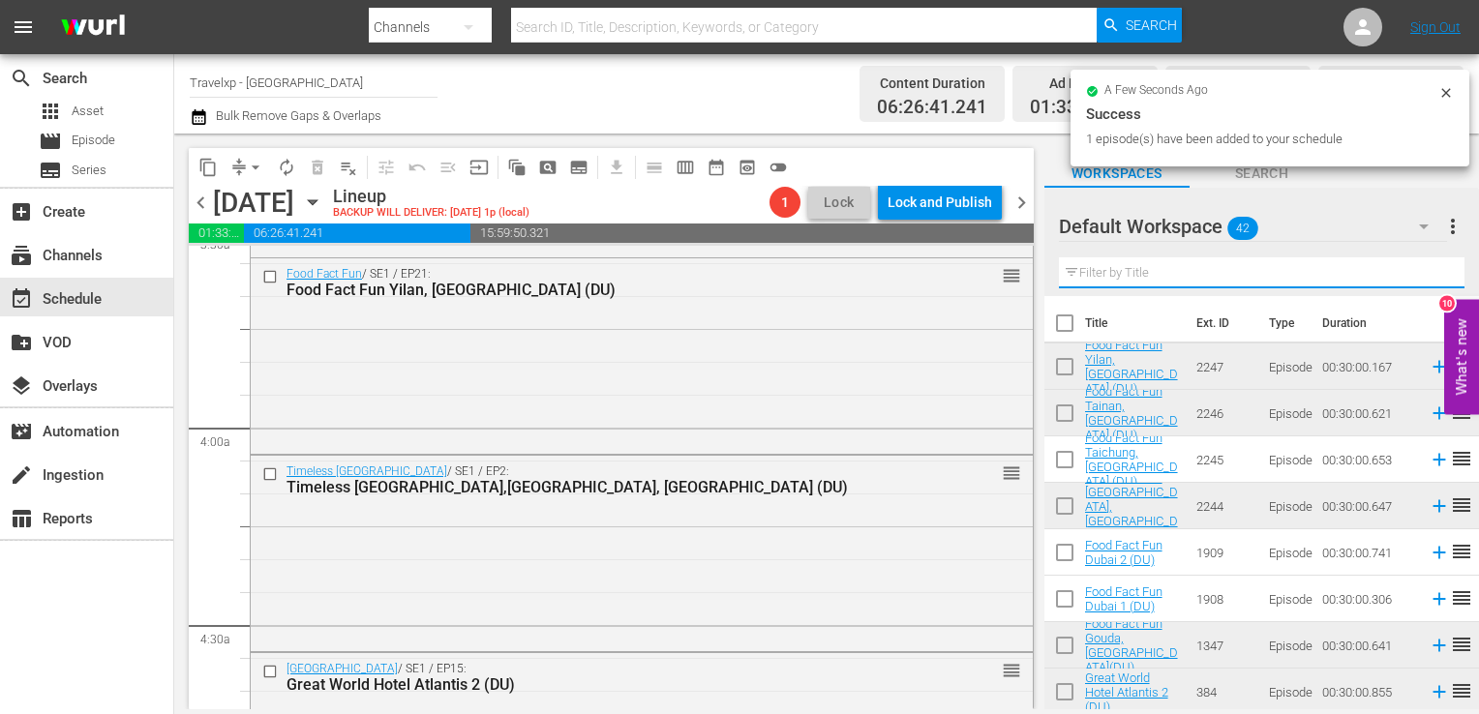
click at [1420, 273] on input "text" at bounding box center [1262, 272] width 406 height 31
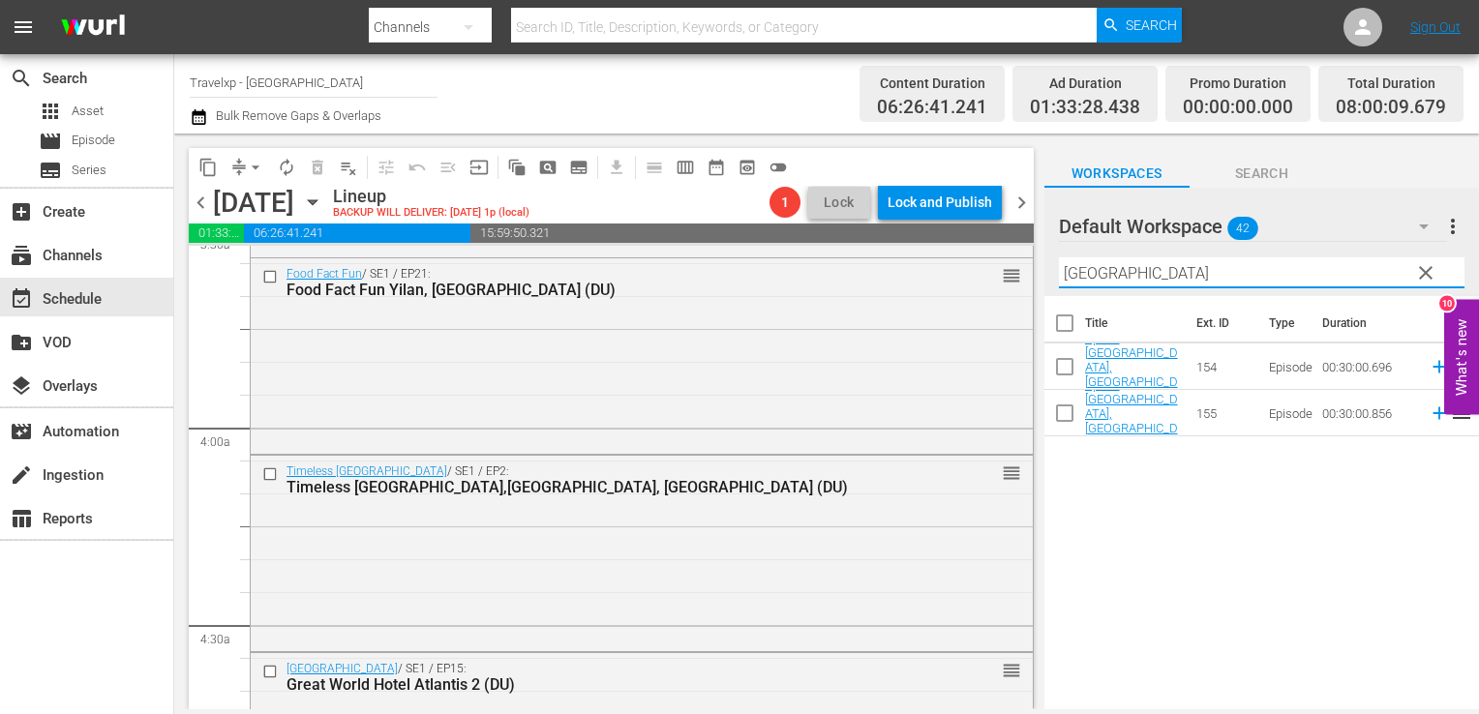
type input "vienna"
click at [1429, 363] on icon at bounding box center [1439, 366] width 21 height 21
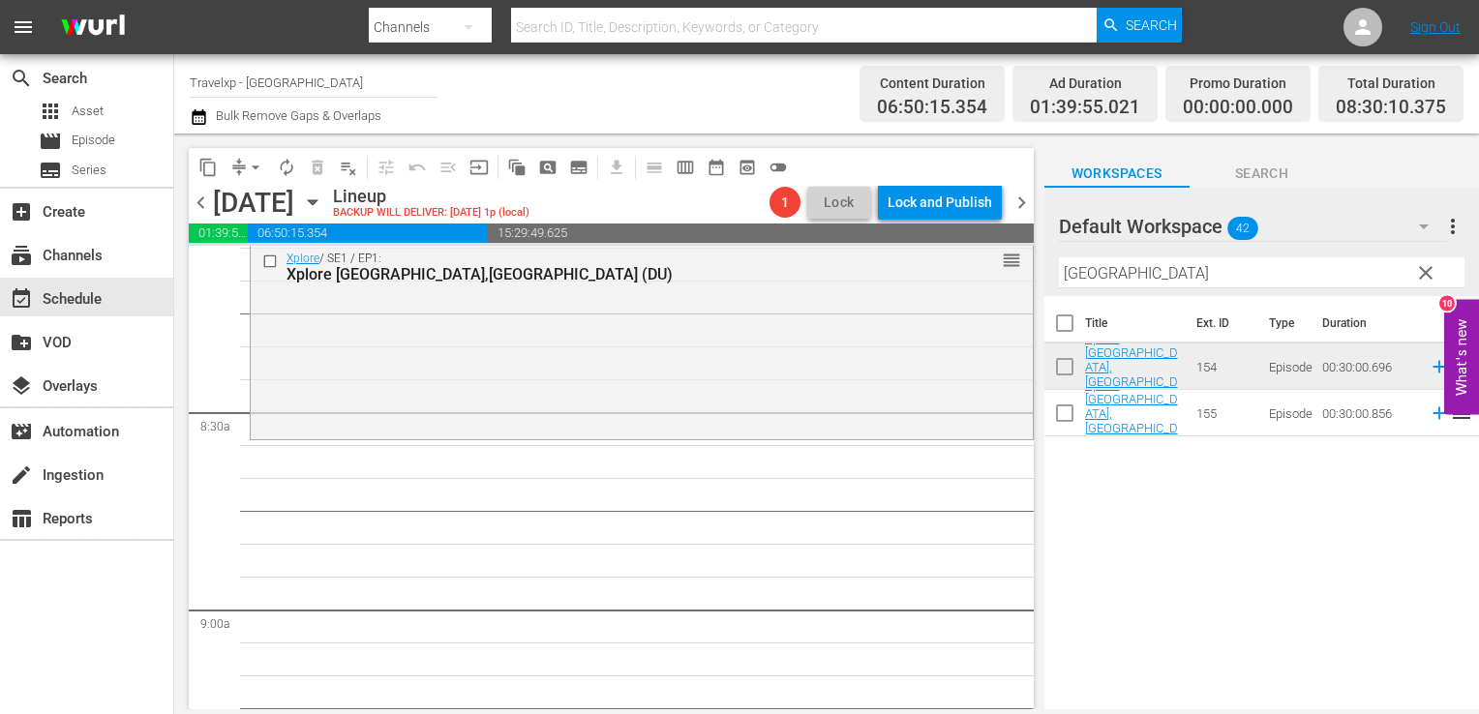
scroll to position [3194, 0]
click at [1442, 281] on input "vienna" at bounding box center [1262, 272] width 406 height 31
click at [1433, 277] on span "clear" at bounding box center [1425, 272] width 23 height 23
click at [1433, 277] on input "vienna" at bounding box center [1262, 272] width 406 height 31
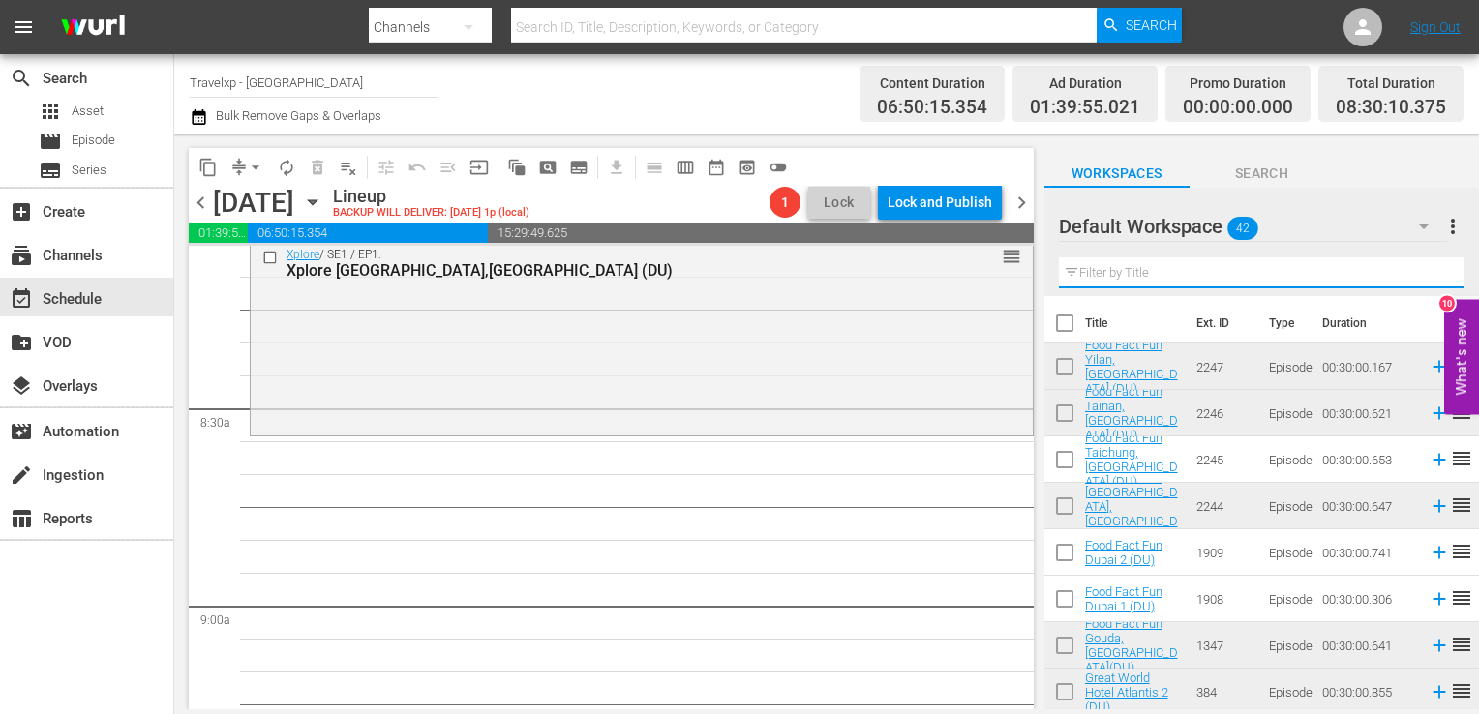
click at [1433, 277] on input "text" at bounding box center [1262, 272] width 406 height 31
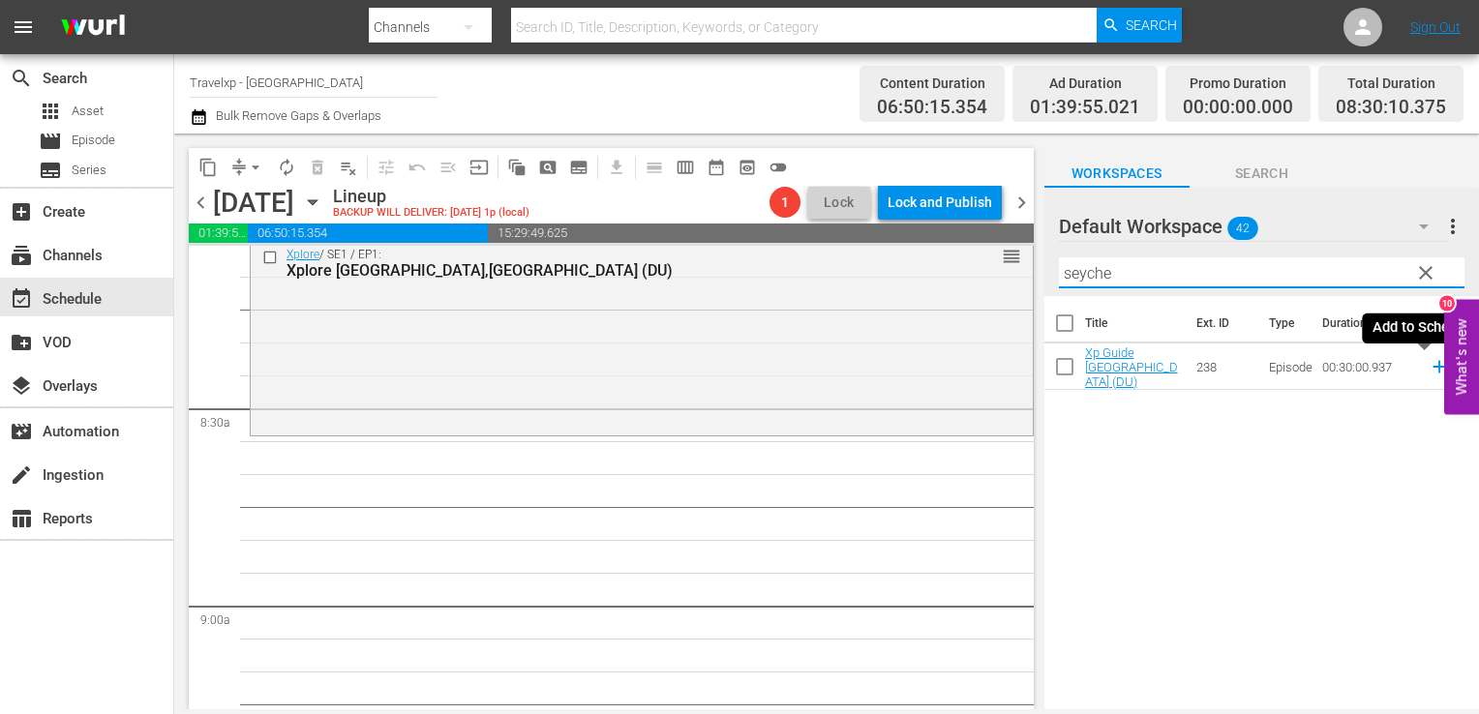
type input "seyche"
click at [1429, 363] on icon at bounding box center [1439, 366] width 21 height 21
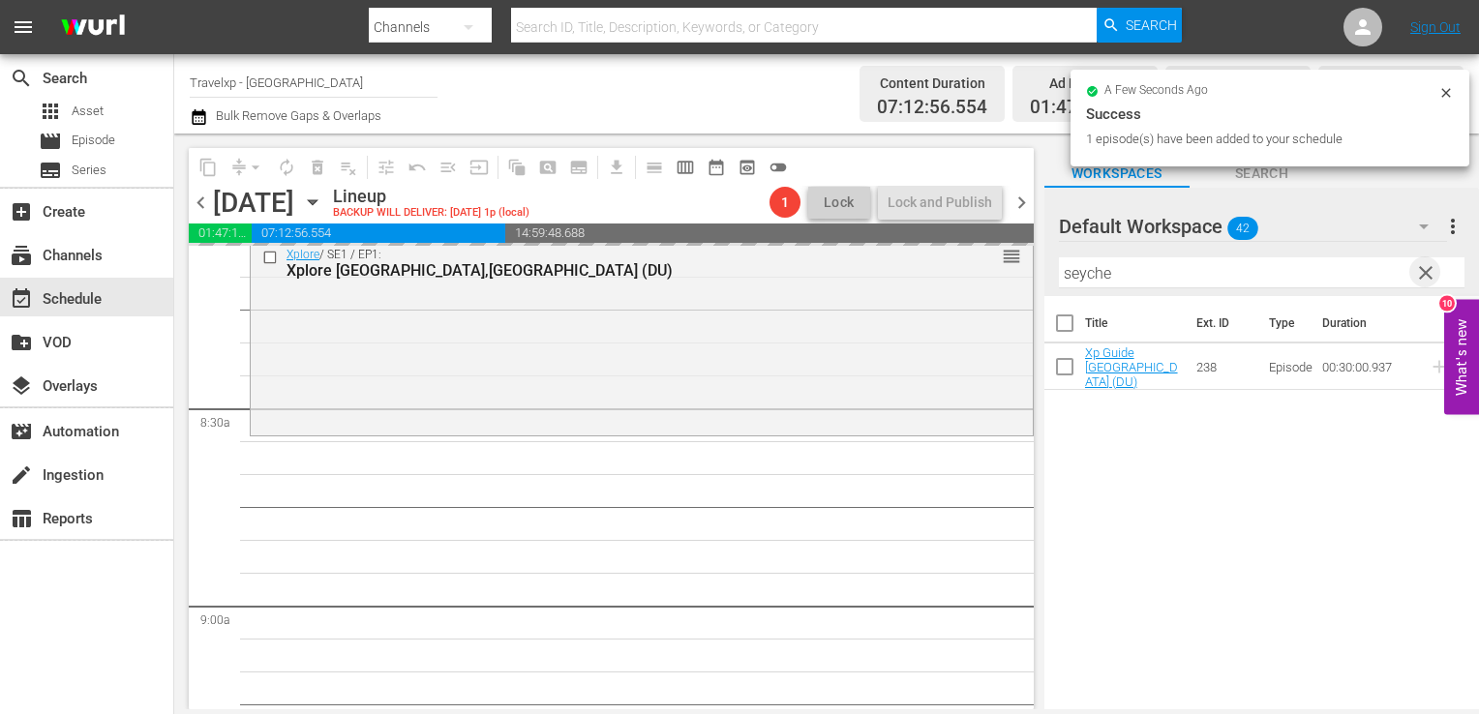
click at [1433, 273] on span "clear" at bounding box center [1425, 272] width 23 height 23
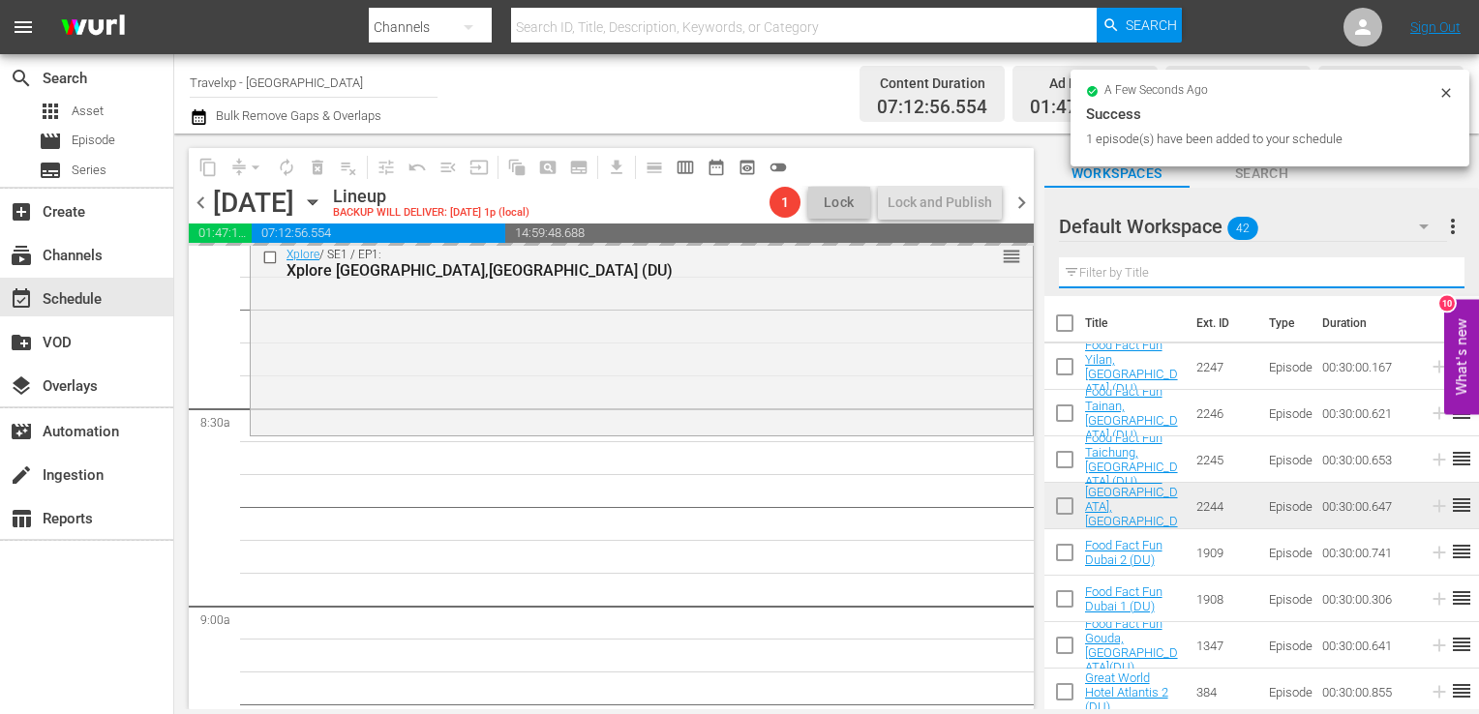
click at [1433, 273] on input "text" at bounding box center [1262, 272] width 406 height 31
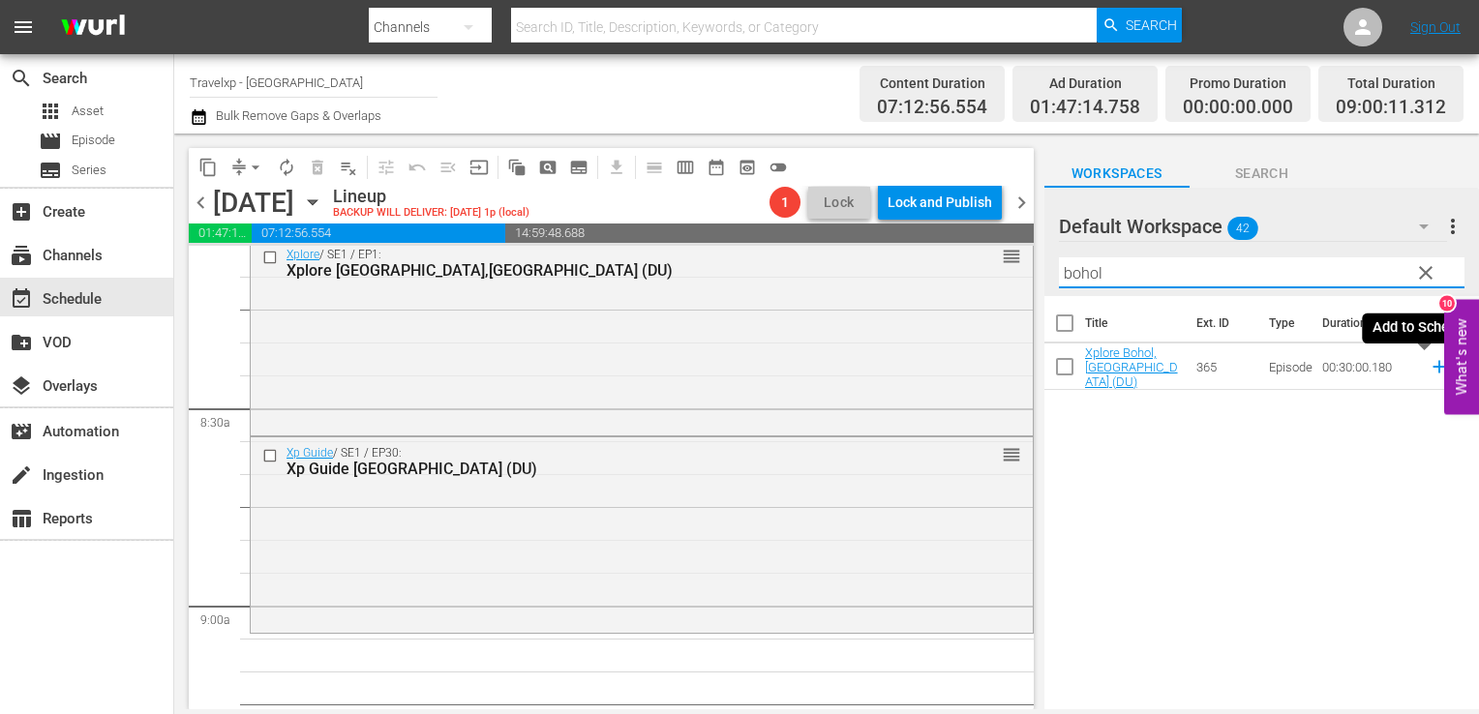
type input "bohol"
click at [1429, 372] on icon at bounding box center [1439, 366] width 21 height 21
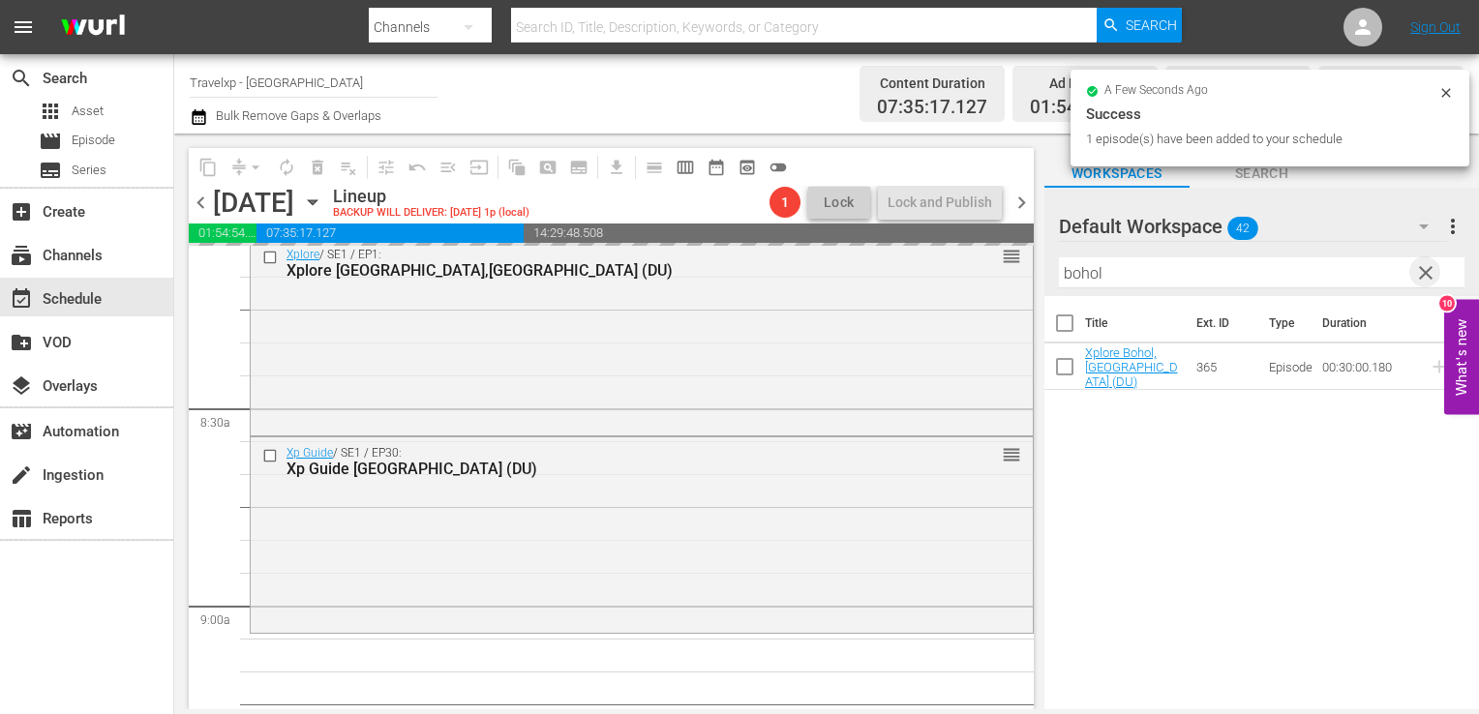
click at [1422, 277] on span "clear" at bounding box center [1425, 272] width 23 height 23
click at [1422, 277] on input "text" at bounding box center [1262, 272] width 406 height 31
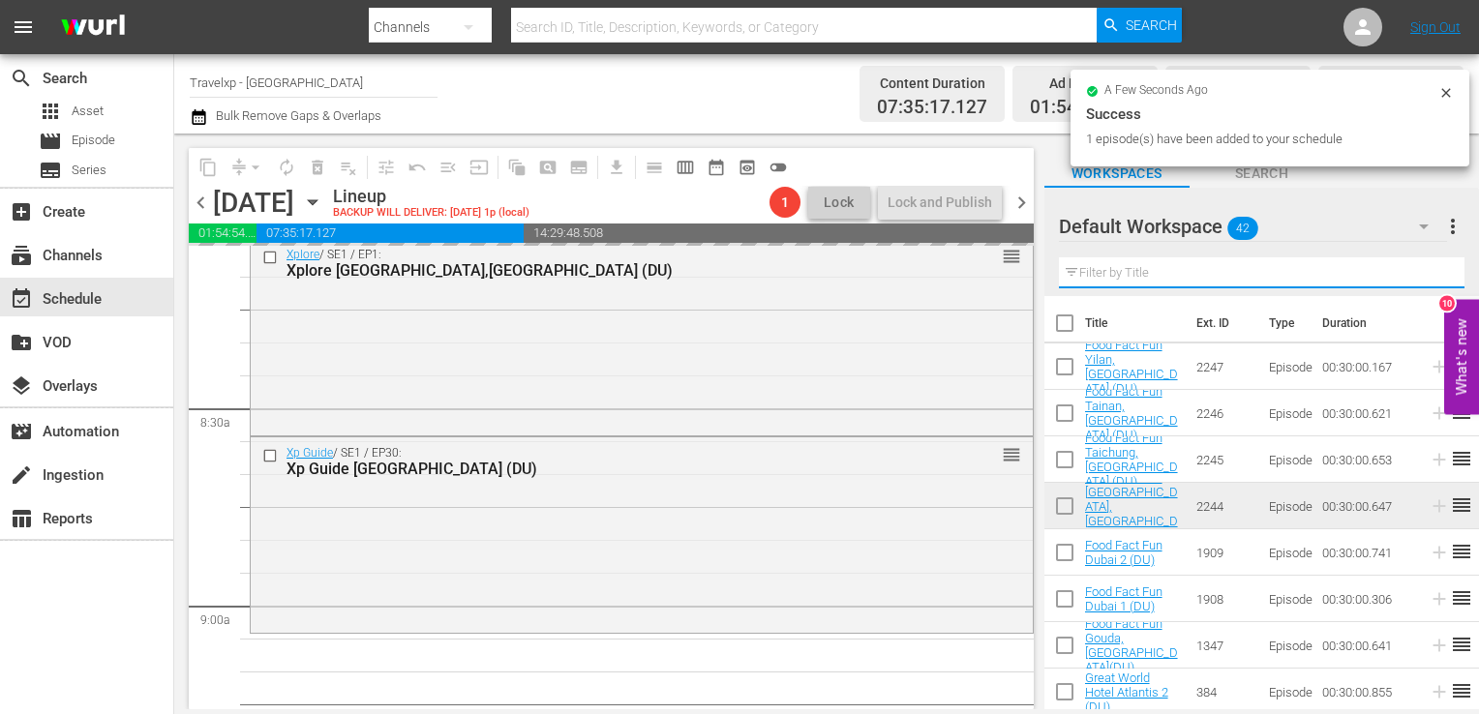
click at [1422, 277] on input "text" at bounding box center [1262, 272] width 406 height 31
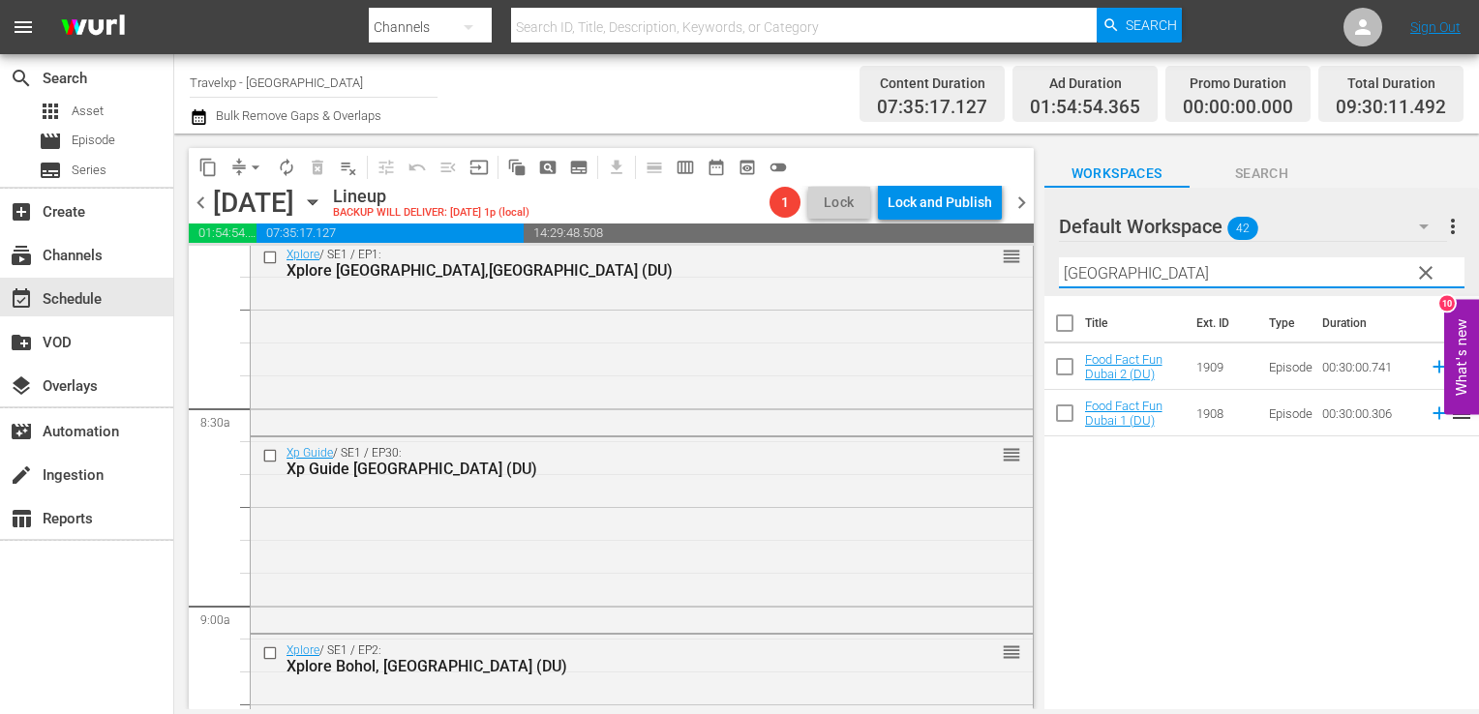
type input "dubai"
click at [1432, 416] on icon at bounding box center [1439, 413] width 21 height 21
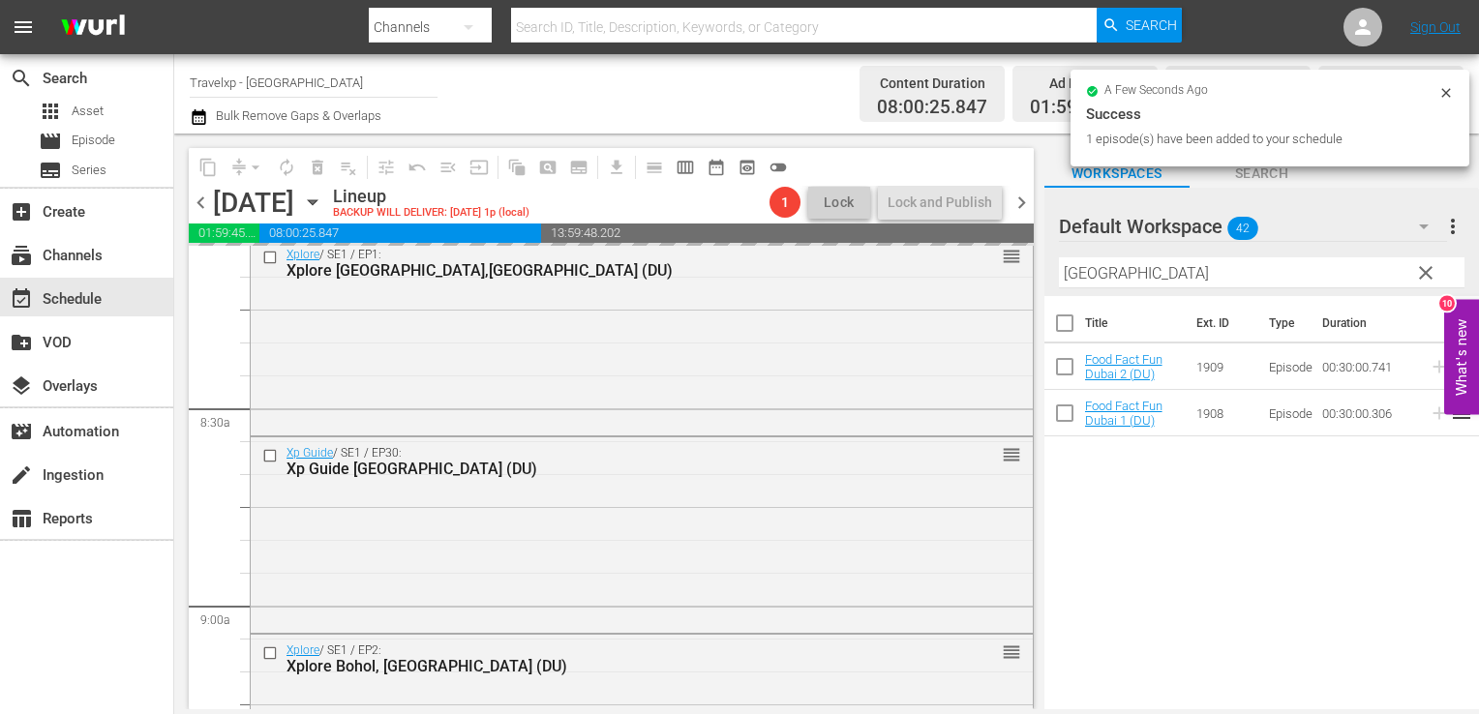
click at [1419, 268] on span "clear" at bounding box center [1425, 272] width 23 height 23
click at [1419, 268] on input "dubai" at bounding box center [1262, 272] width 406 height 31
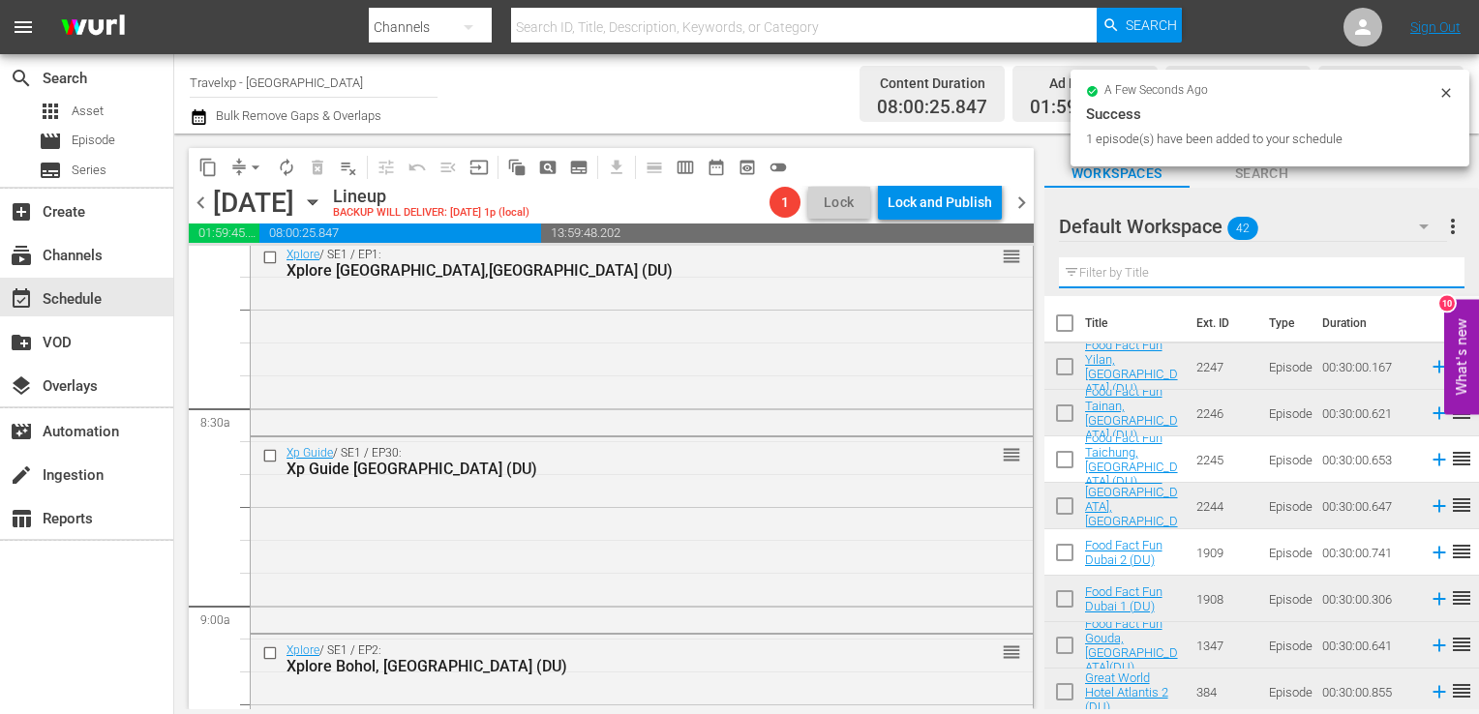
click at [1419, 268] on input "text" at bounding box center [1262, 272] width 406 height 31
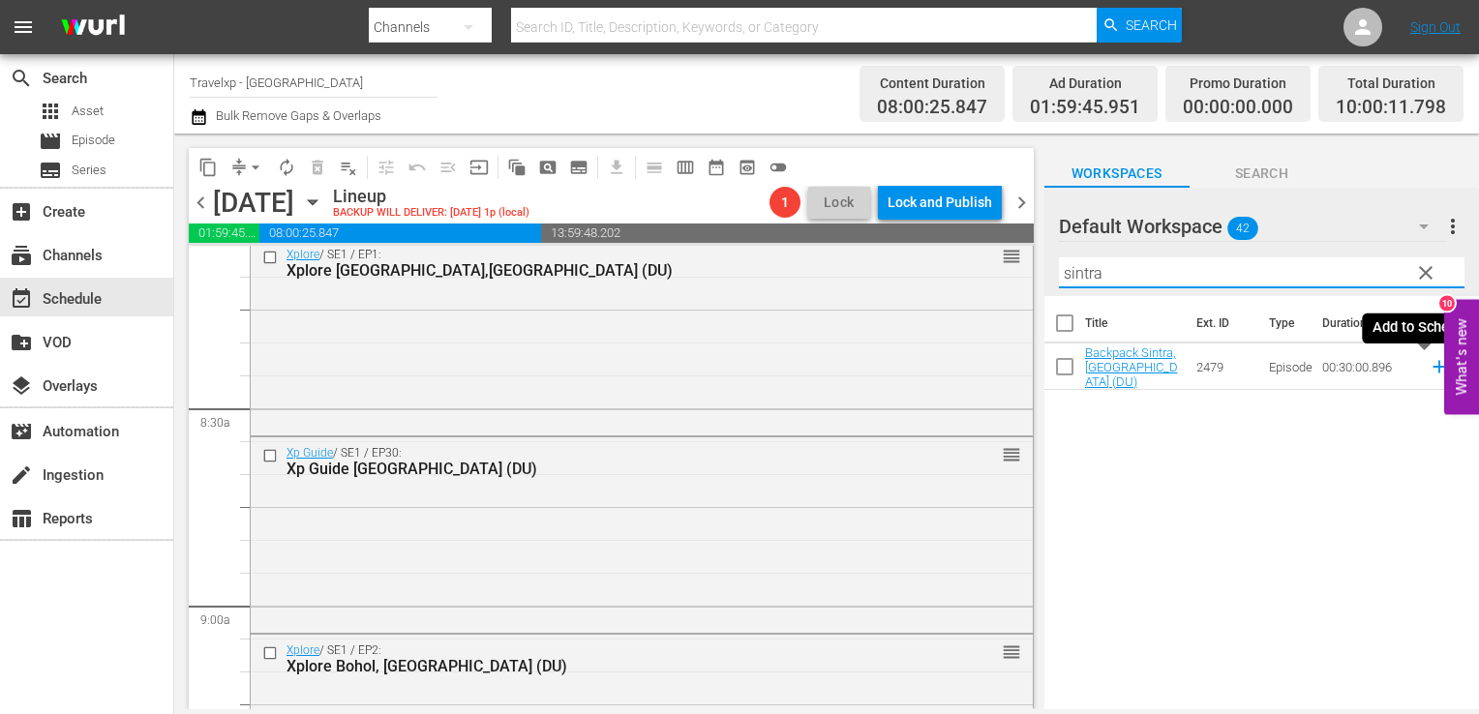
type input "sintra"
click at [1429, 377] on icon at bounding box center [1439, 366] width 21 height 21
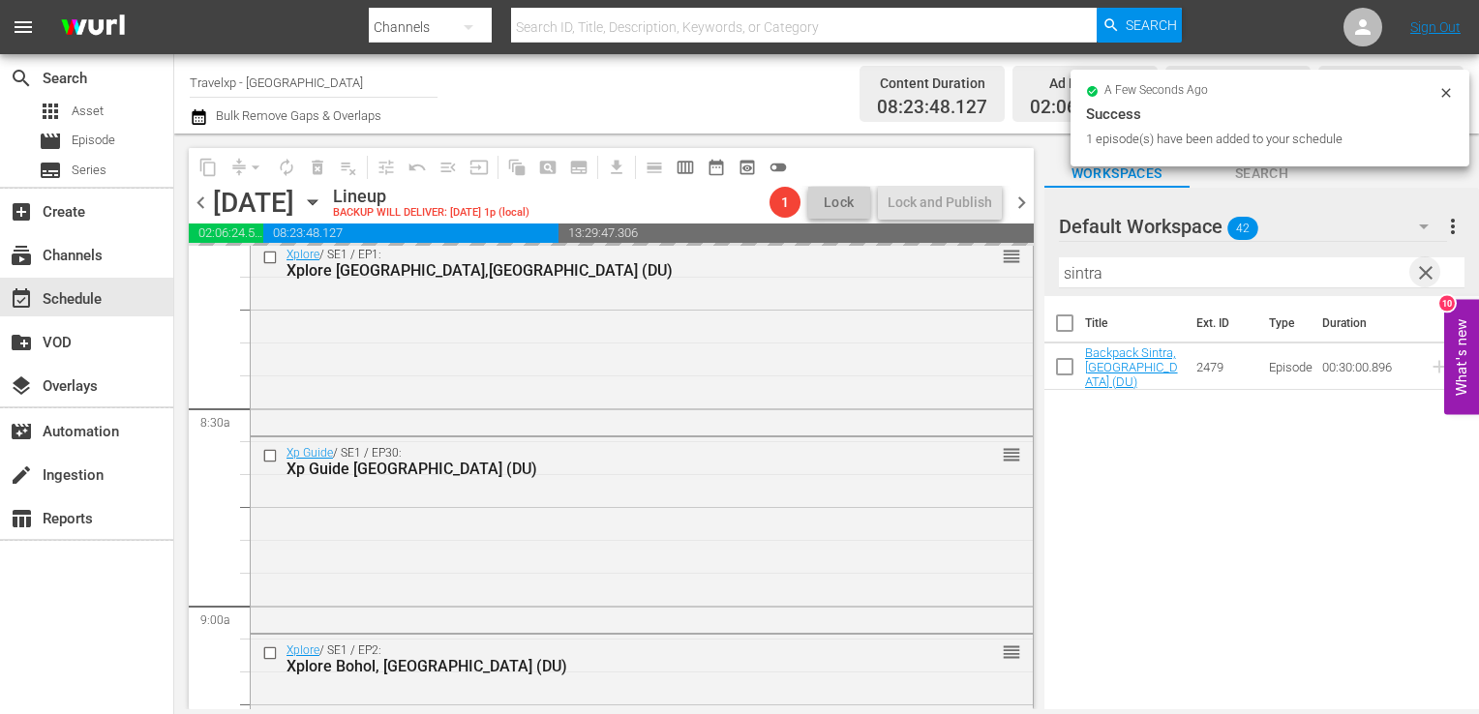
click at [1427, 281] on span "clear" at bounding box center [1425, 272] width 23 height 23
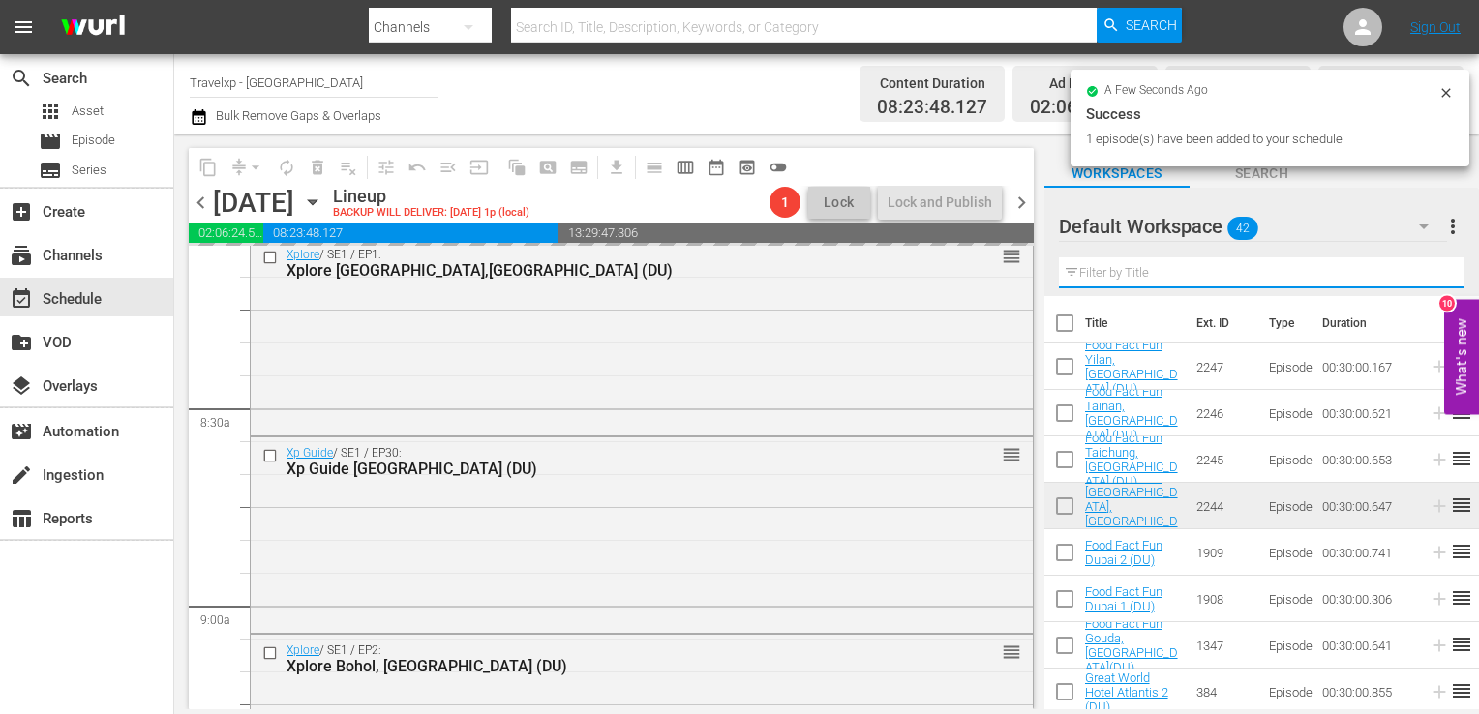
click at [1427, 281] on input "text" at bounding box center [1262, 272] width 406 height 31
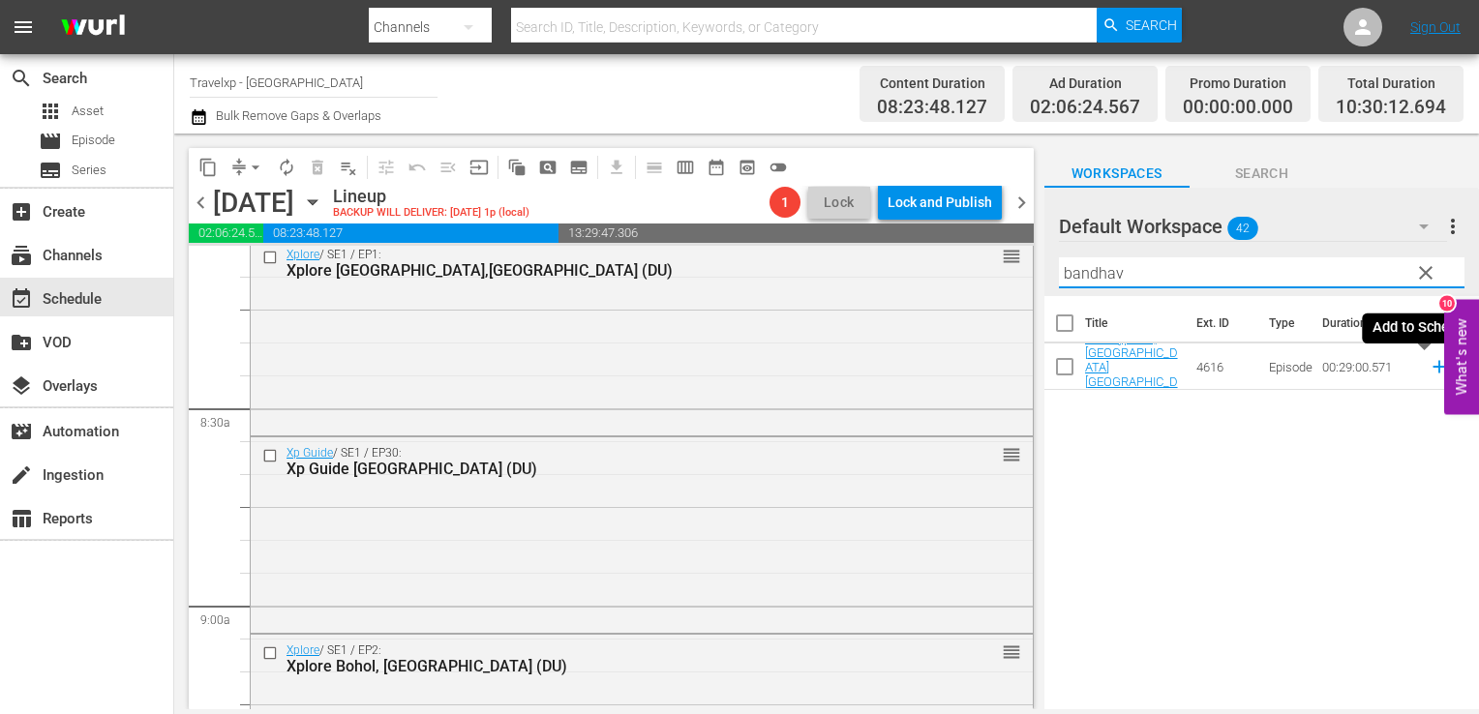
type input "bandhav"
click at [1429, 373] on icon at bounding box center [1439, 366] width 21 height 21
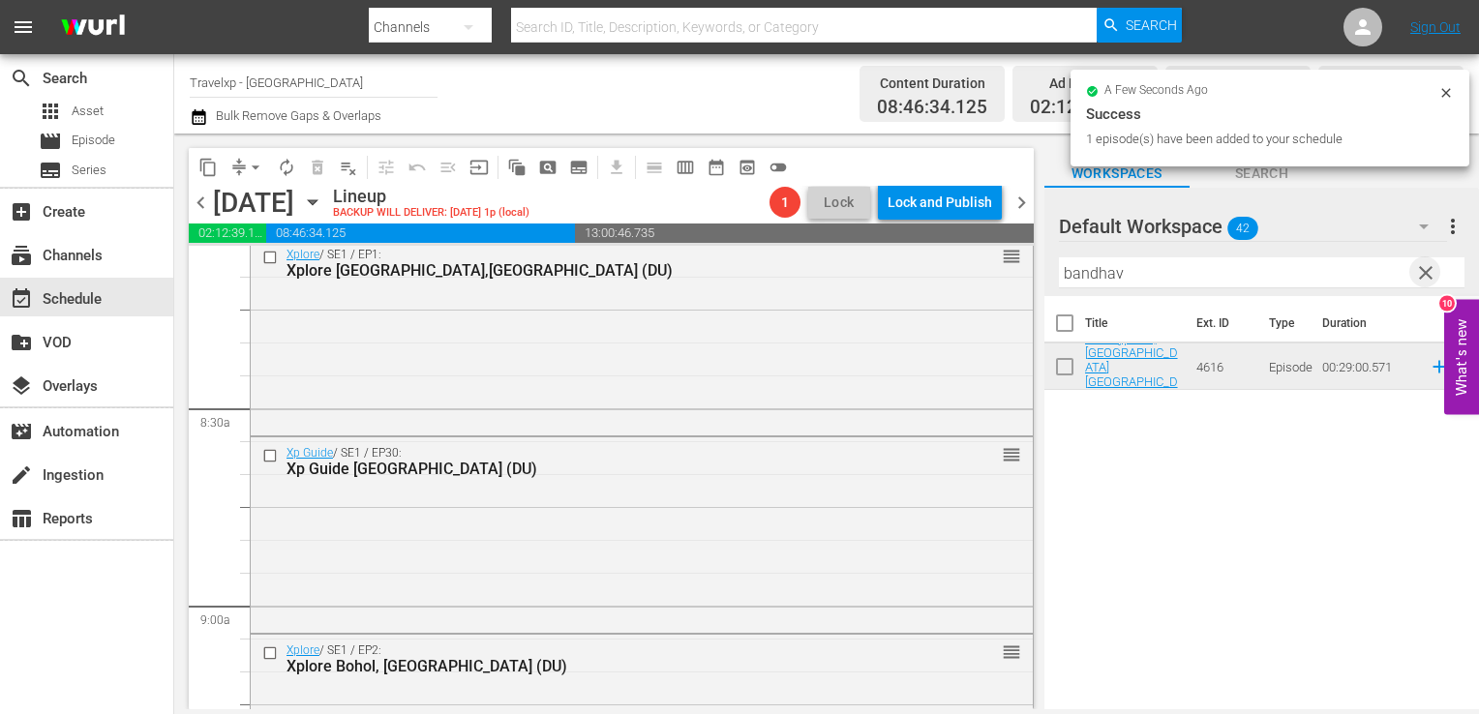
click at [1435, 269] on span "clear" at bounding box center [1425, 272] width 23 height 23
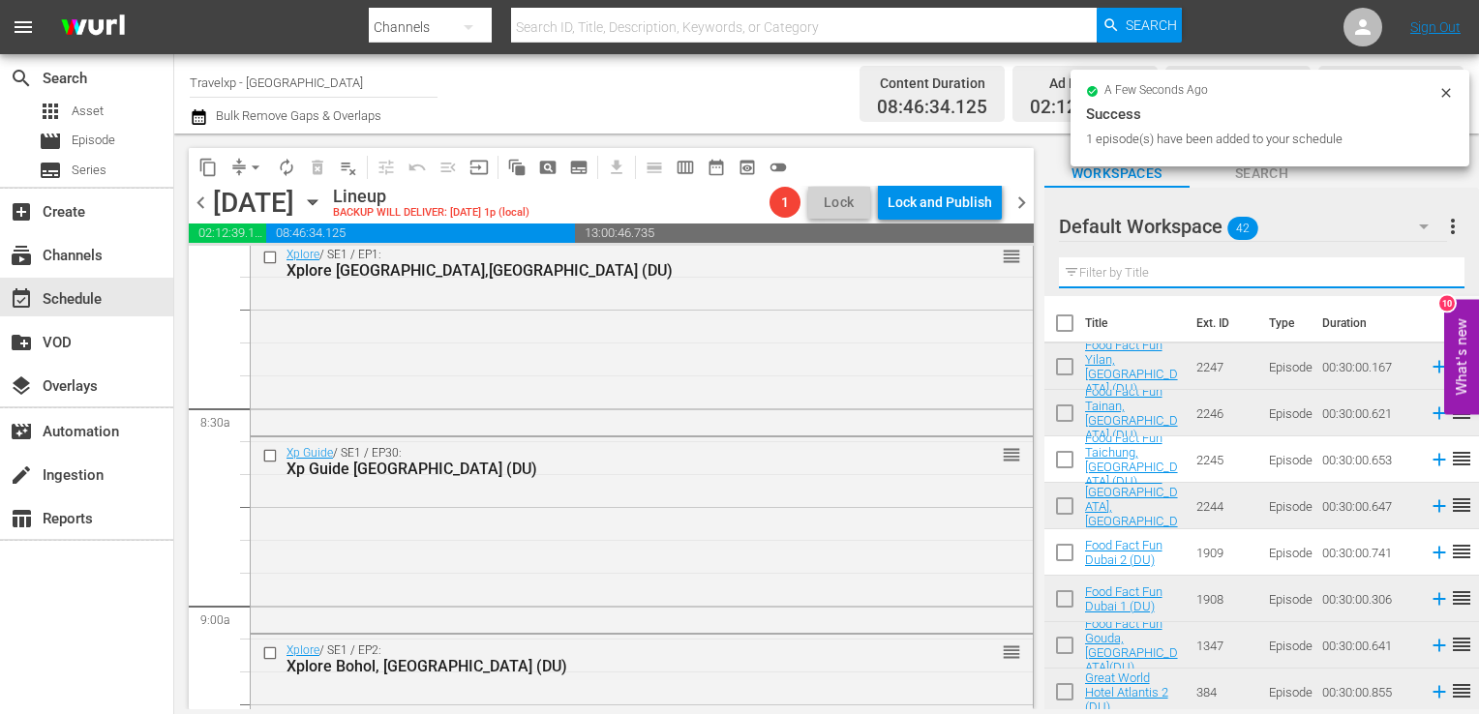
click at [1435, 269] on input "text" at bounding box center [1262, 272] width 406 height 31
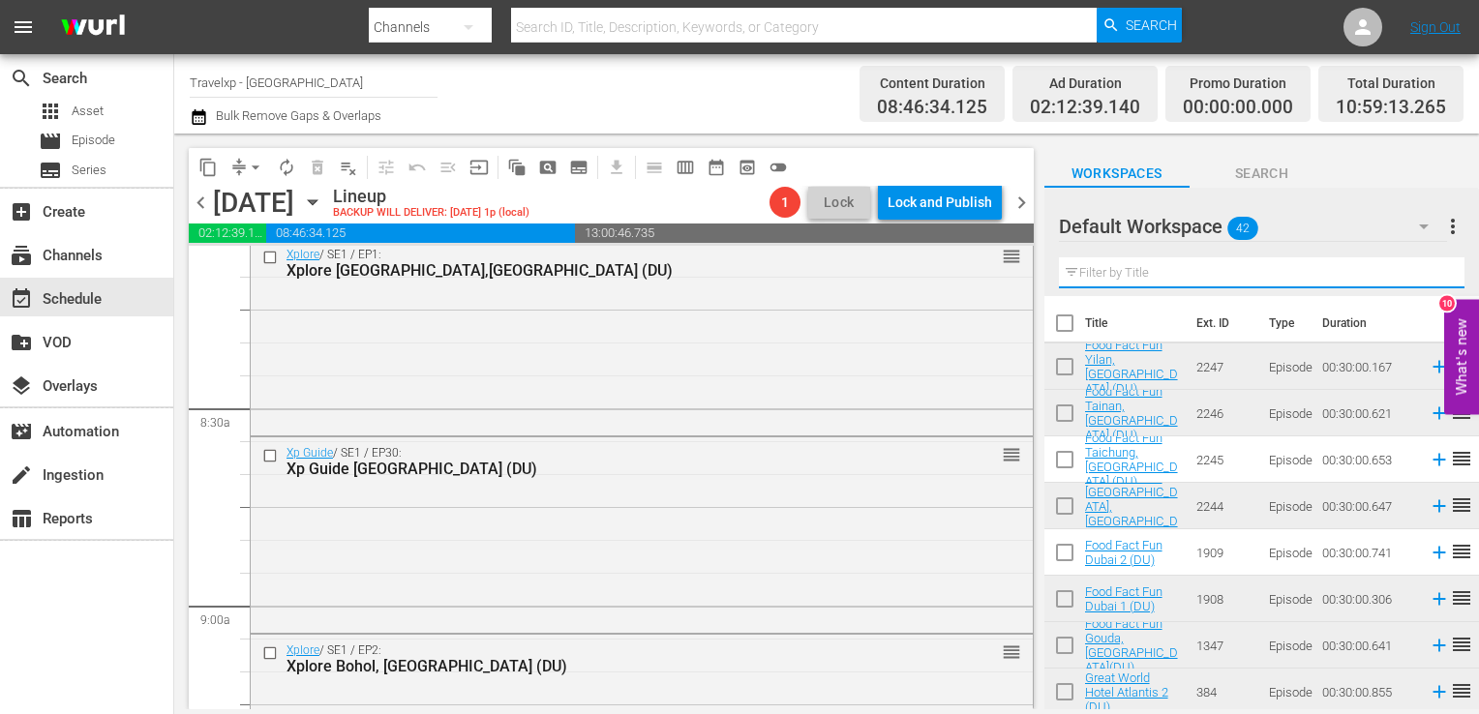
click at [1435, 269] on input "text" at bounding box center [1262, 272] width 406 height 31
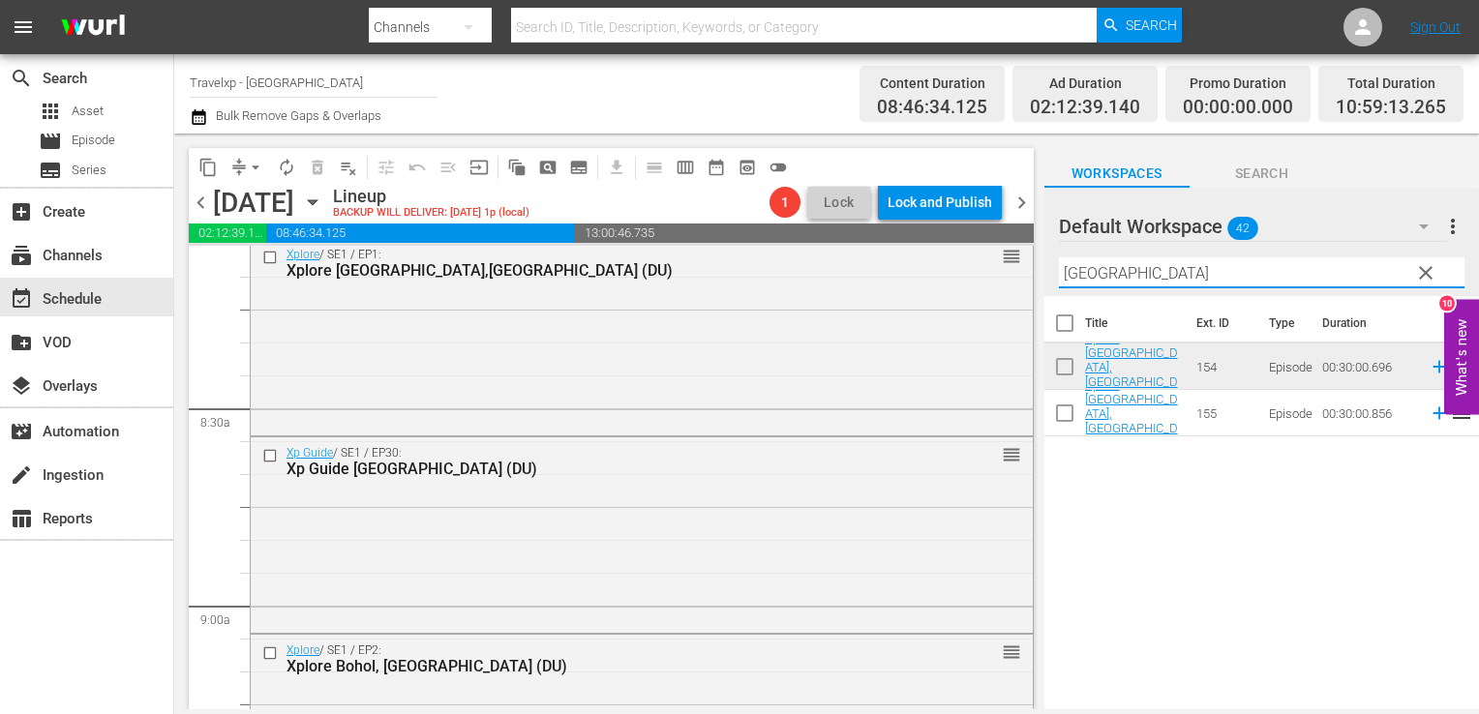
type input "vienna"
click at [1429, 414] on icon at bounding box center [1439, 413] width 21 height 21
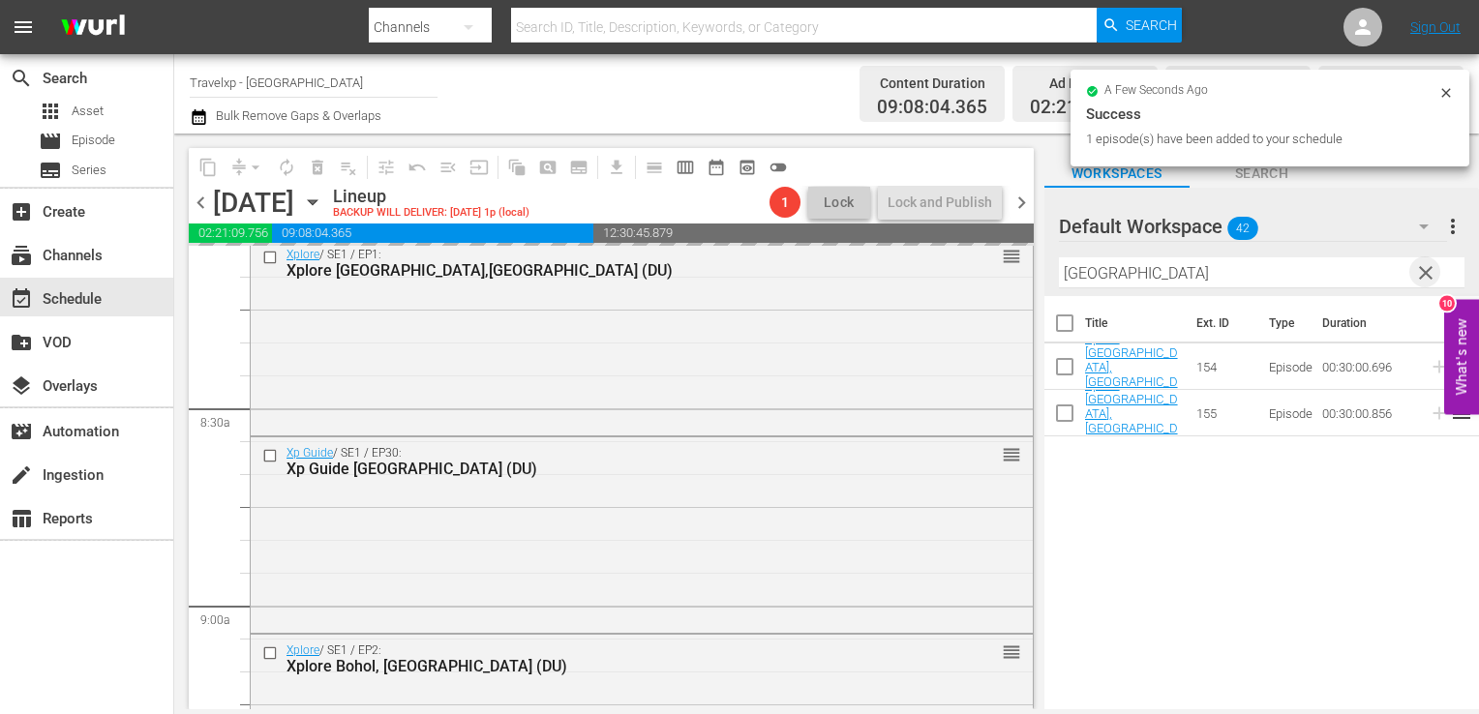
click at [1421, 268] on span "clear" at bounding box center [1425, 272] width 23 height 23
click at [1421, 268] on input "text" at bounding box center [1262, 272] width 406 height 31
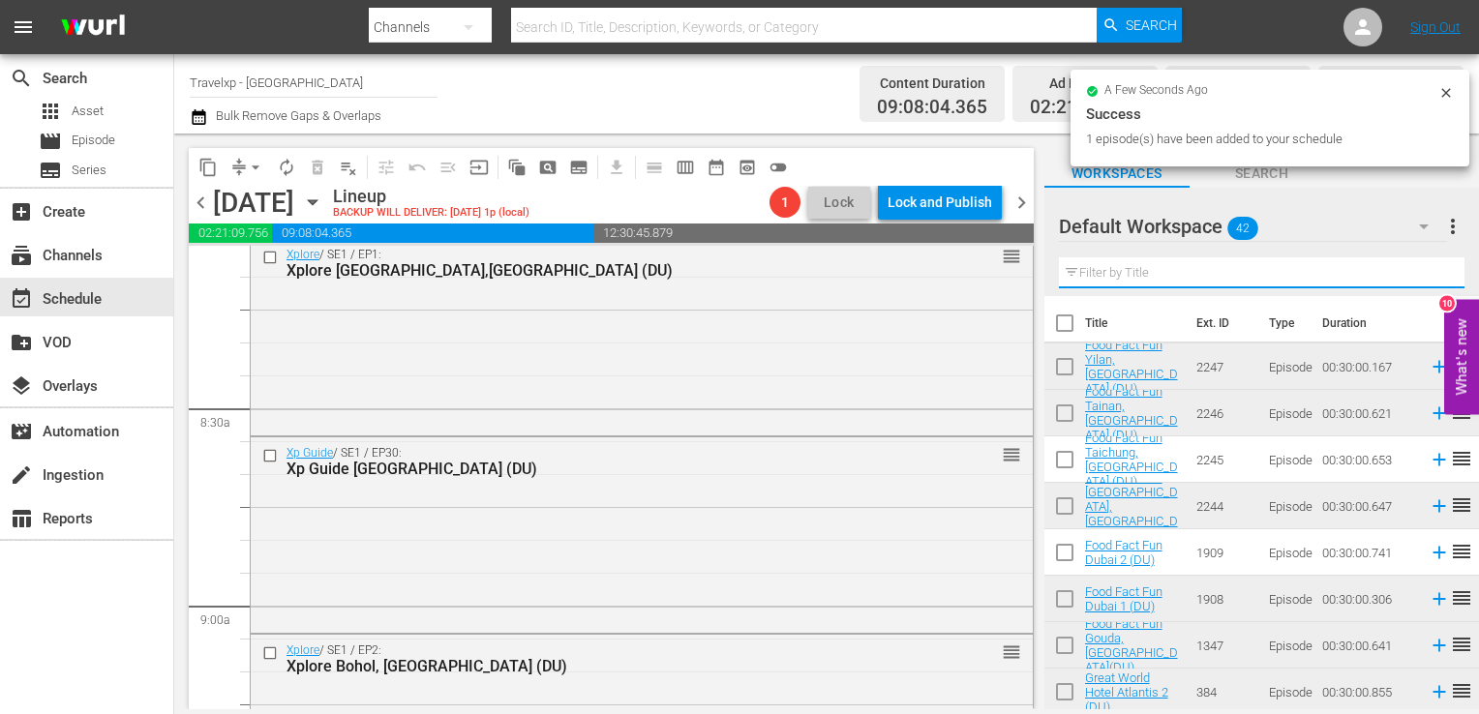
click at [1421, 268] on div "Default Workspace 42 Default more_vert Filter by Title" at bounding box center [1261, 242] width 435 height 108
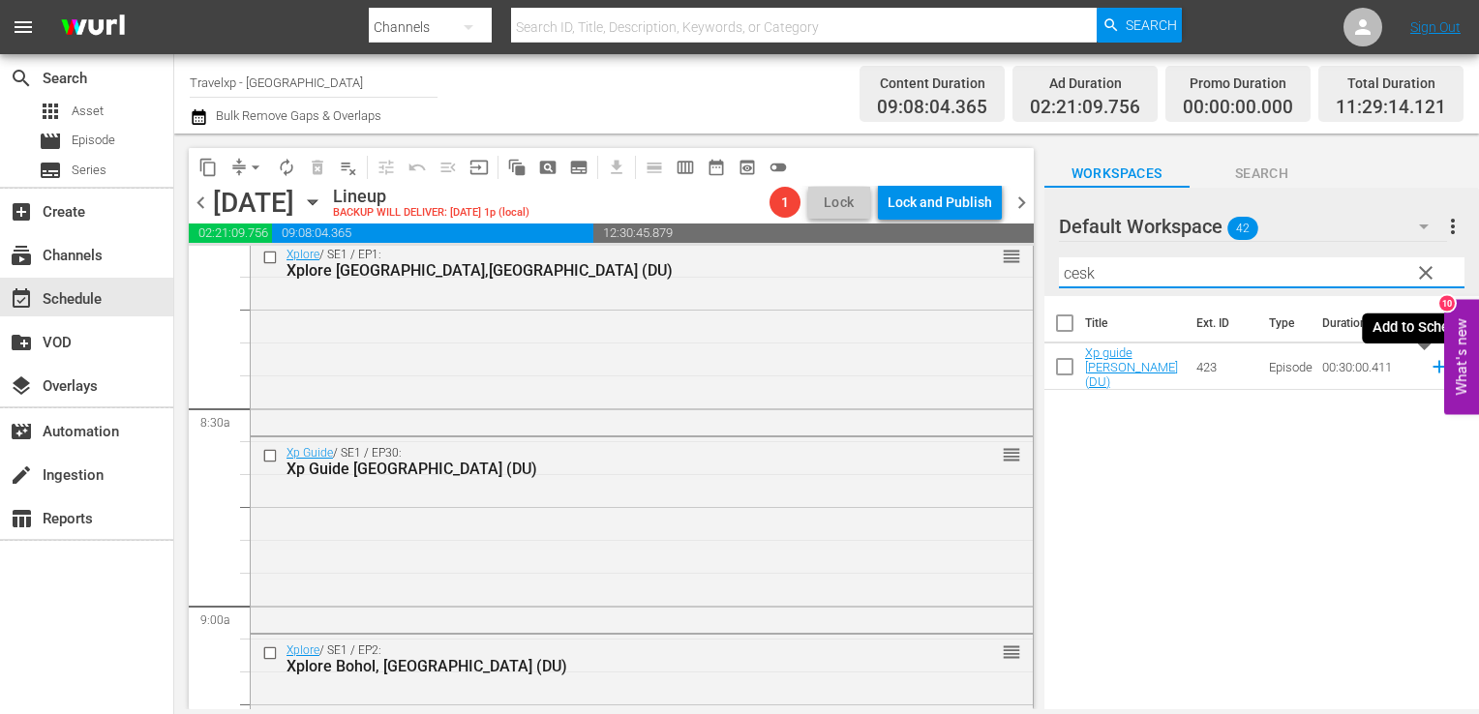
type input "cesk"
click at [1433, 367] on icon at bounding box center [1439, 367] width 13 height 13
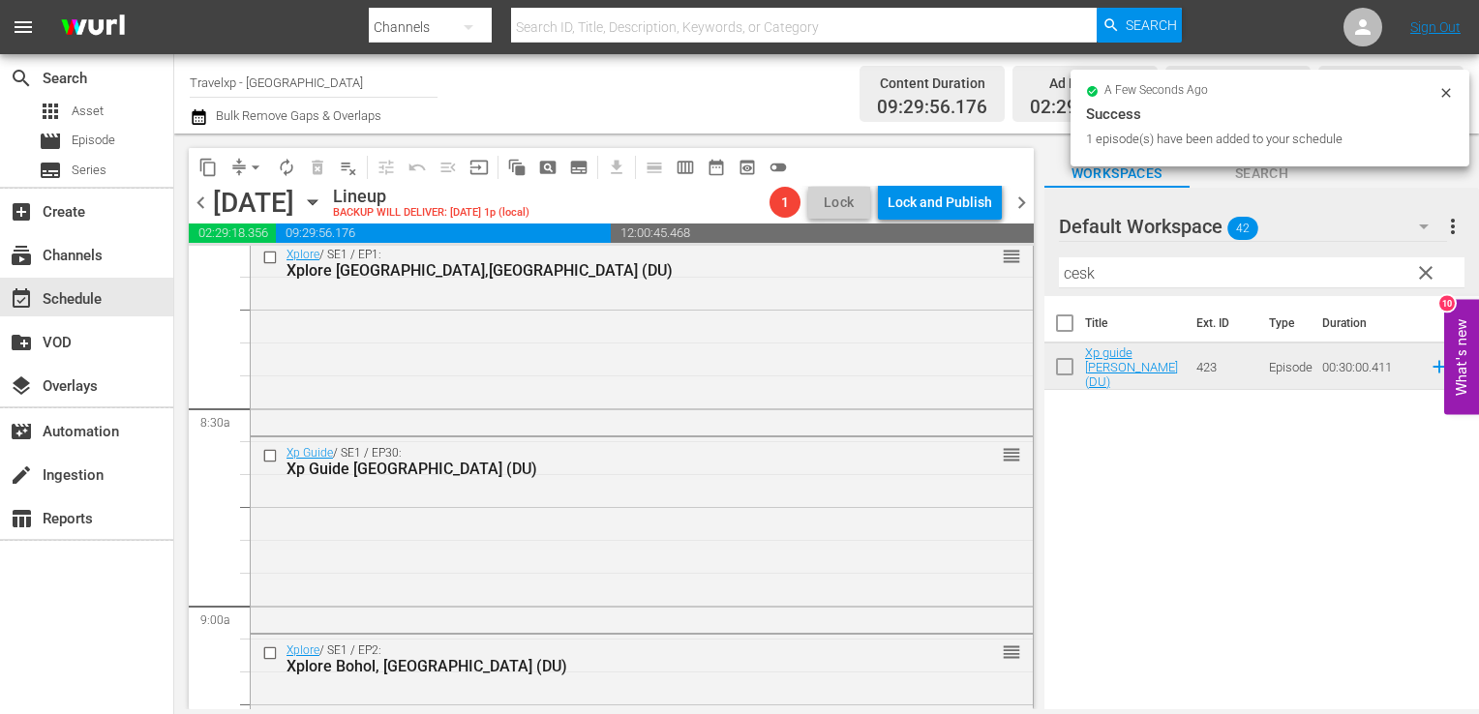
click at [1431, 276] on span "clear" at bounding box center [1425, 272] width 23 height 23
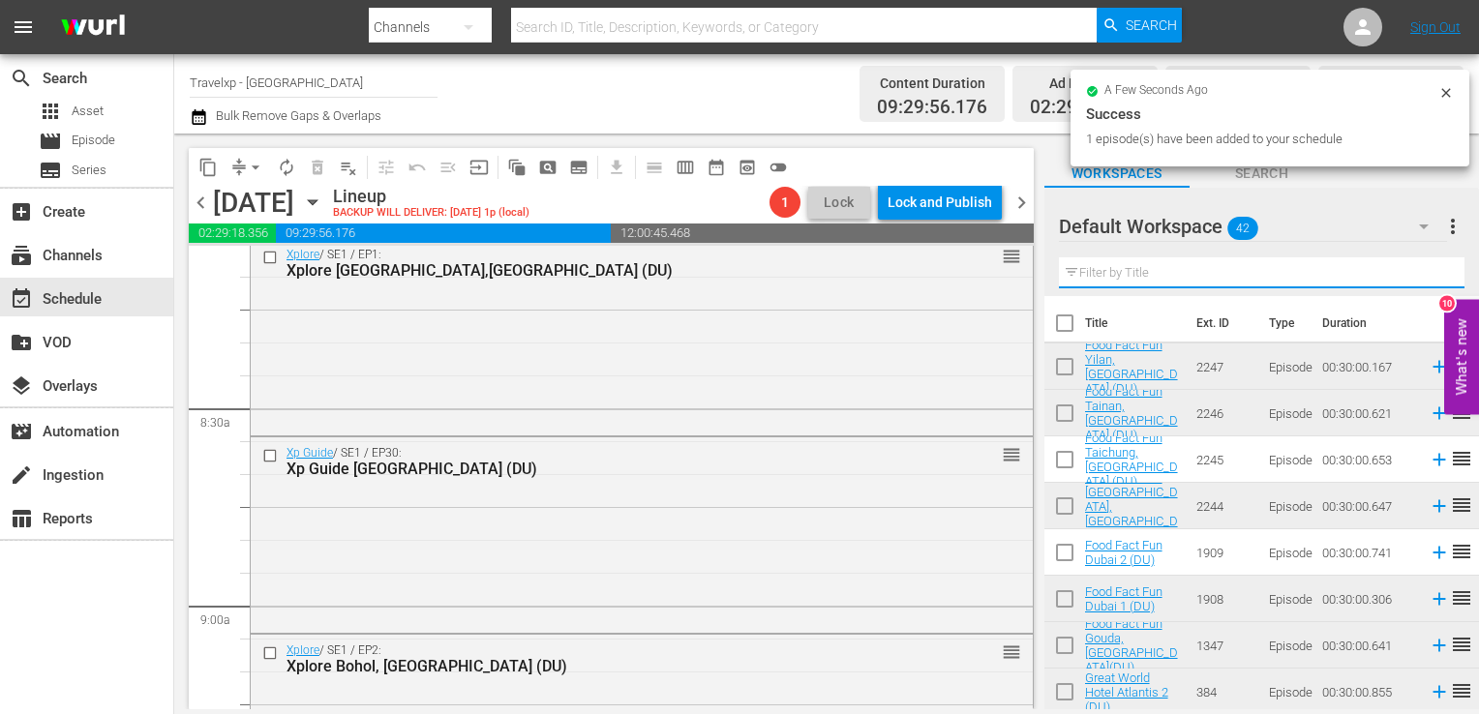
click at [1431, 276] on input "text" at bounding box center [1262, 272] width 406 height 31
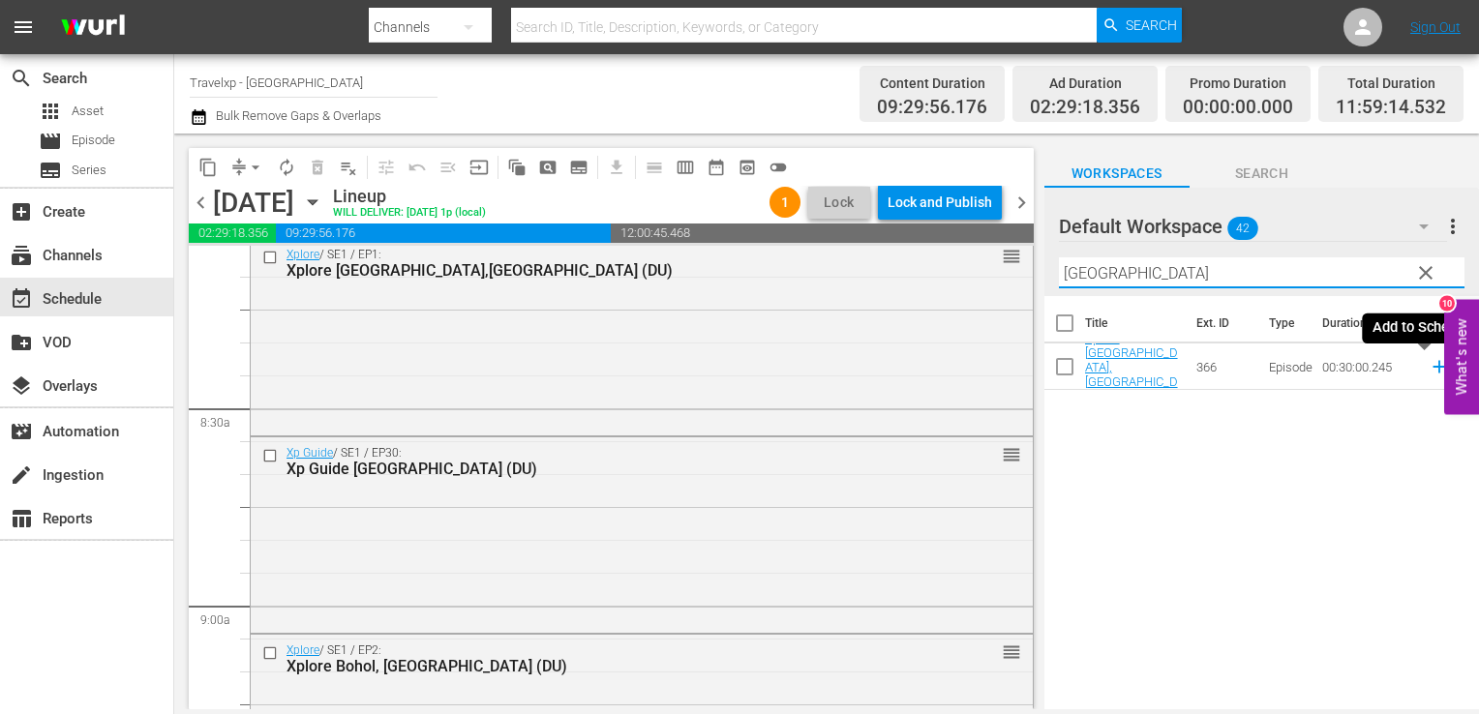
type input "cebu"
click at [1433, 367] on icon at bounding box center [1439, 367] width 13 height 13
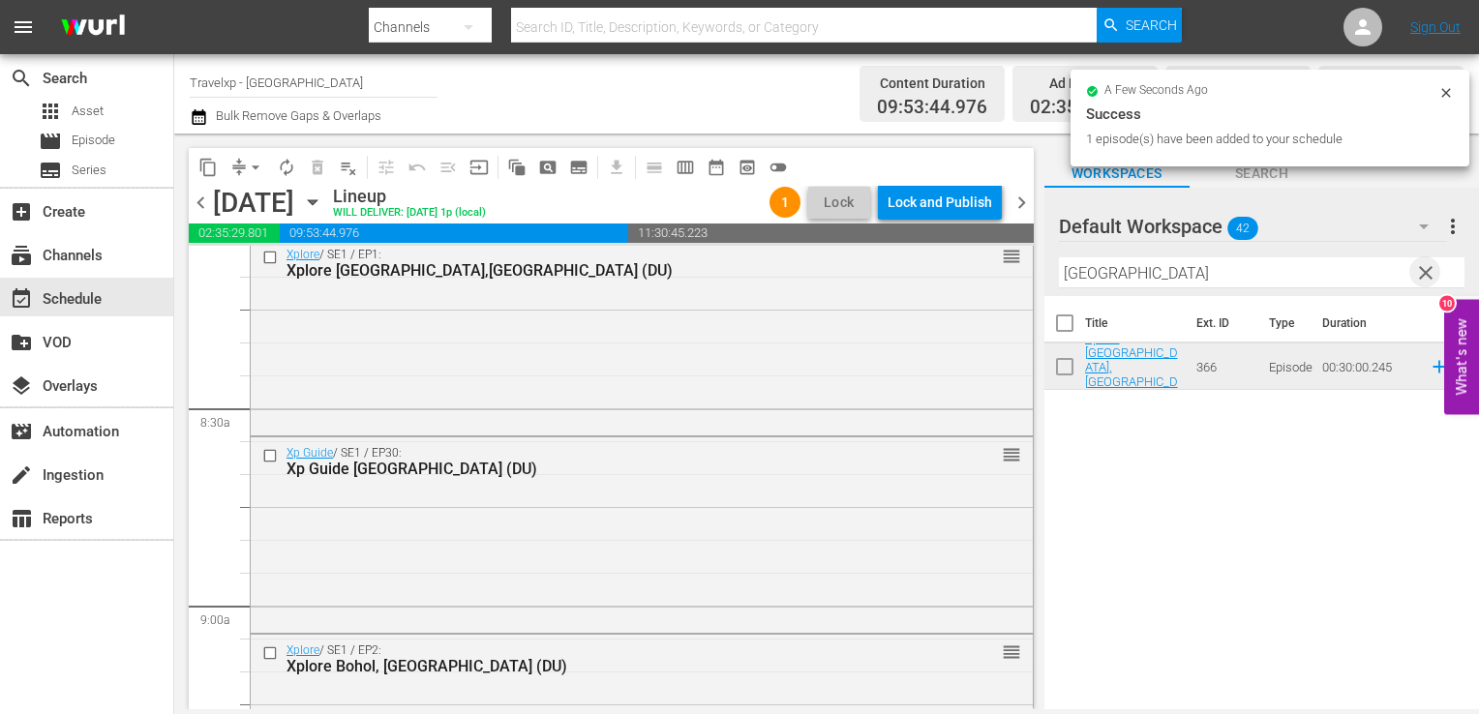
click at [1425, 262] on span "clear" at bounding box center [1425, 272] width 23 height 23
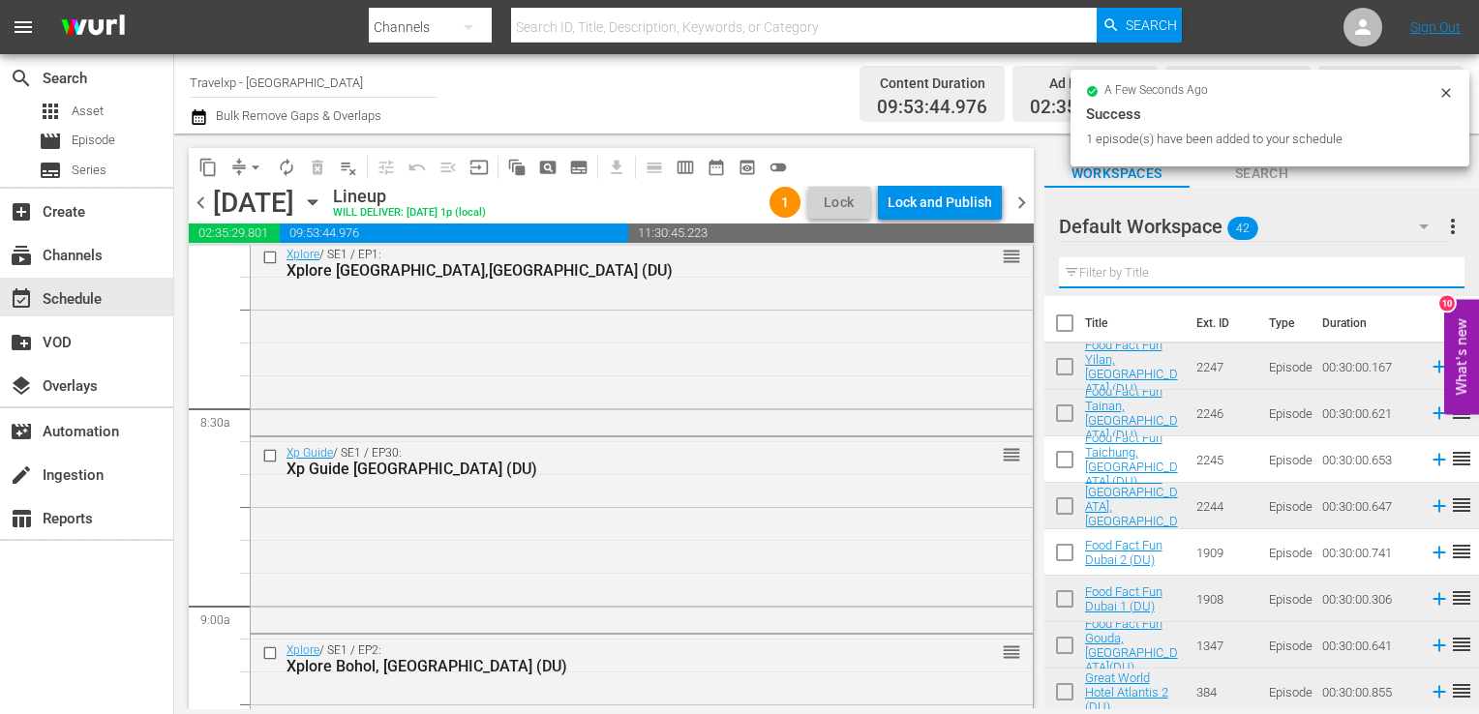
click at [1425, 262] on input "text" at bounding box center [1262, 272] width 406 height 31
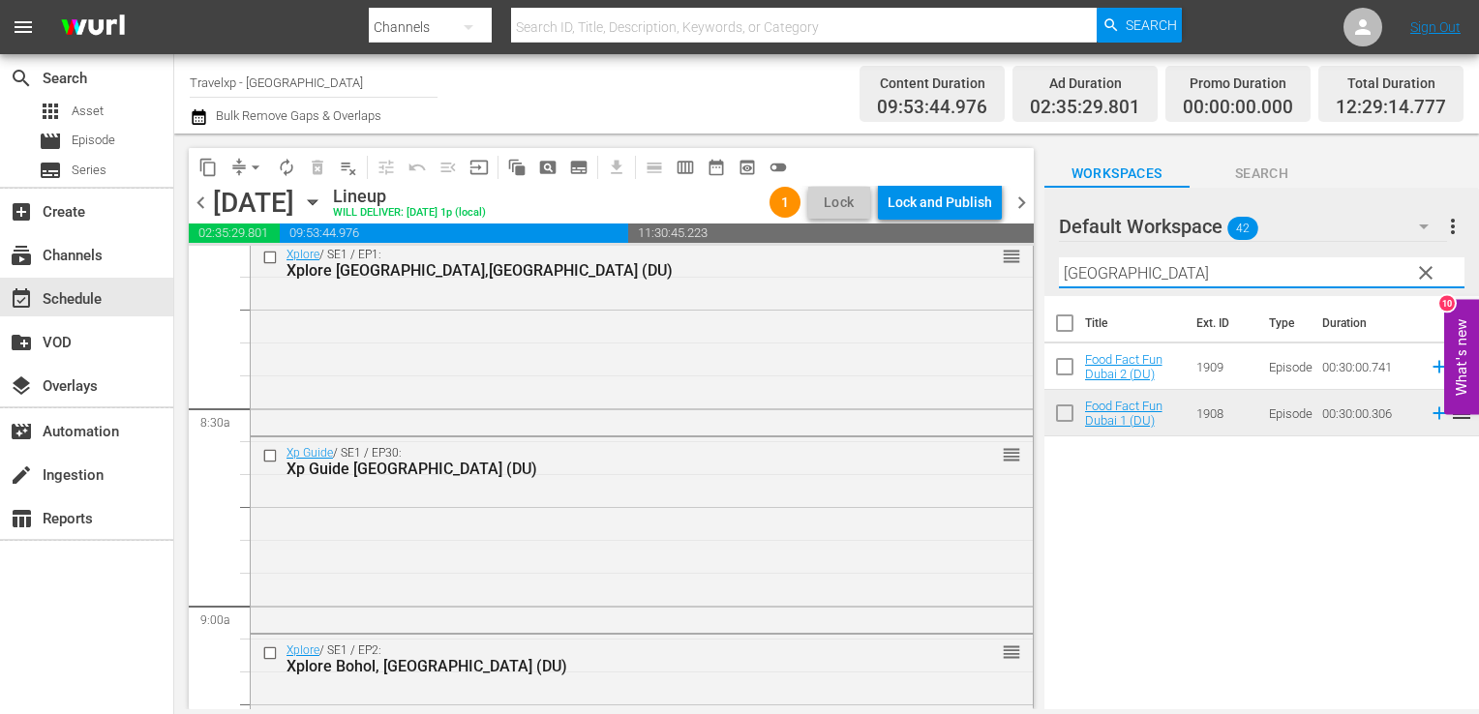
type input "dubai"
click at [1433, 372] on icon at bounding box center [1439, 367] width 13 height 13
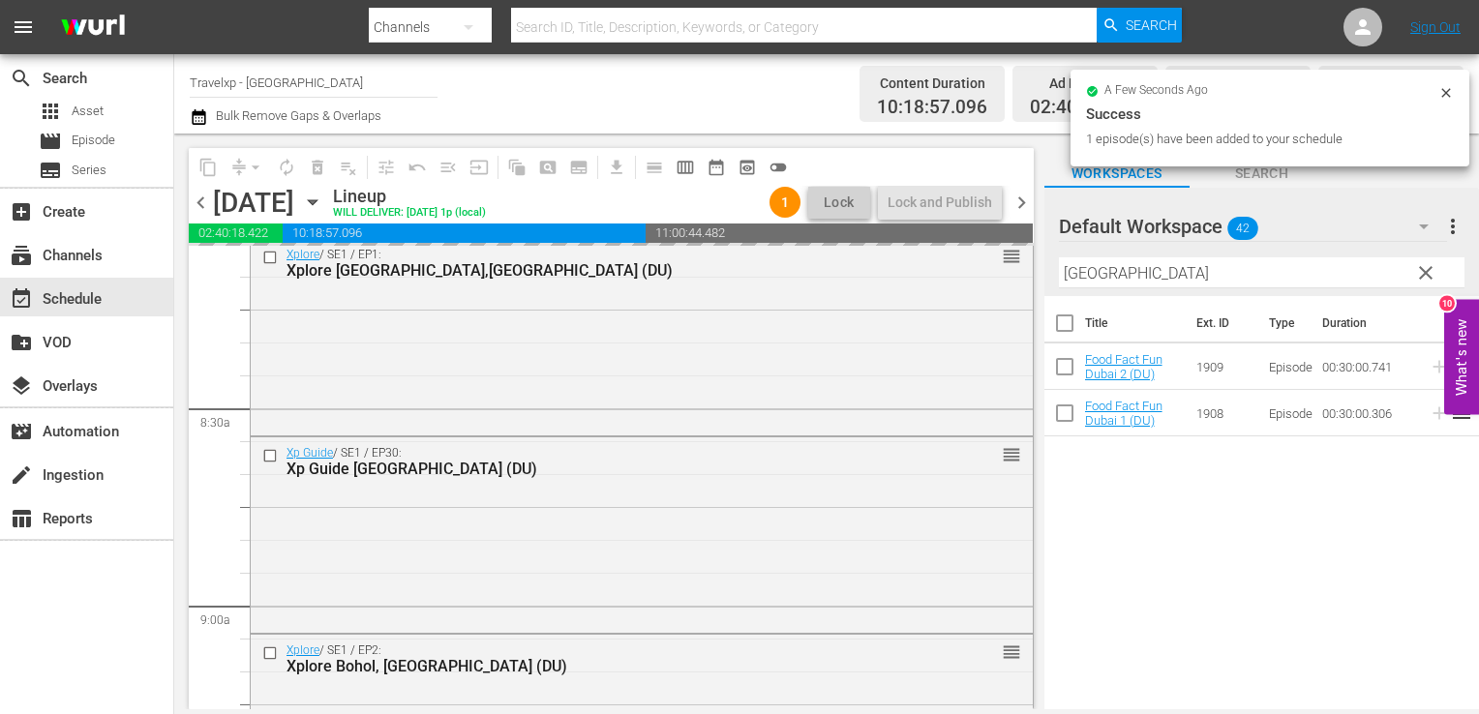
click at [1429, 273] on span "clear" at bounding box center [1425, 272] width 23 height 23
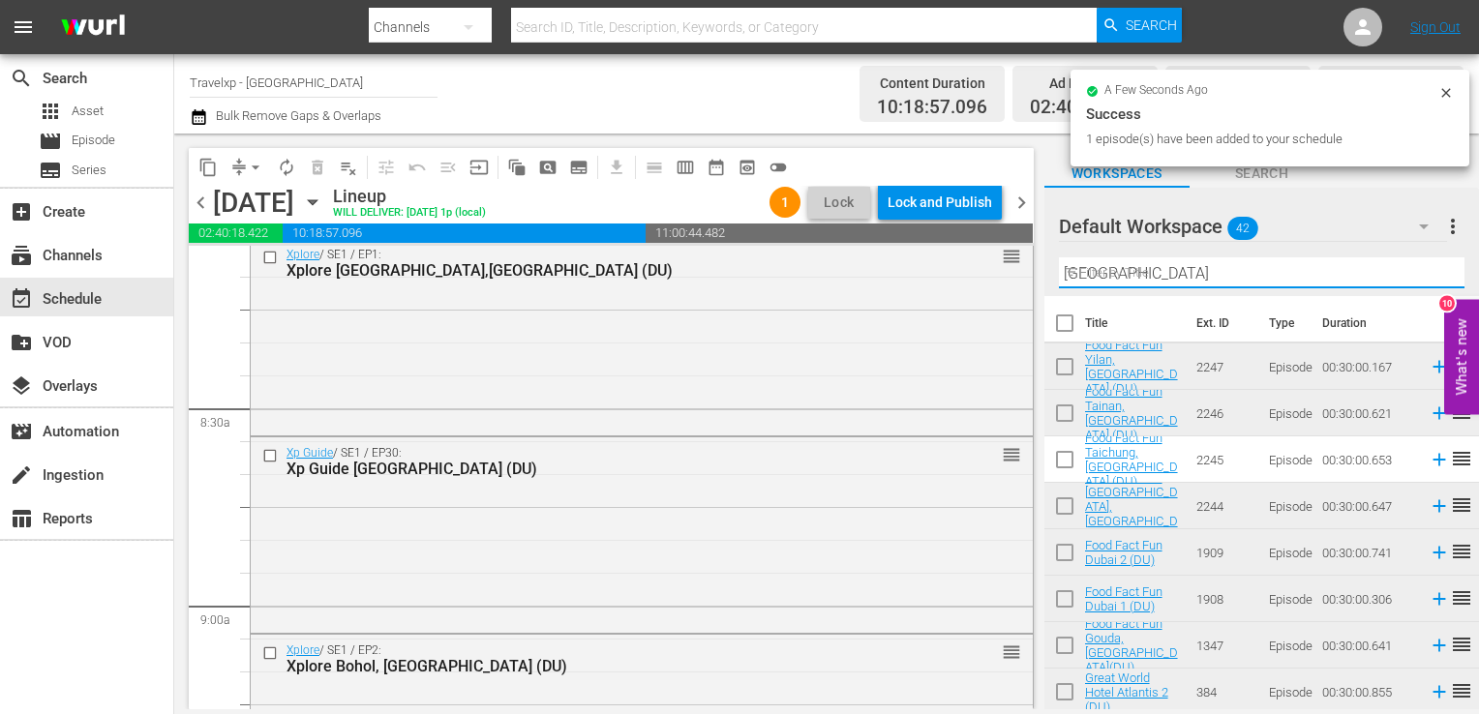
click at [1429, 273] on input "dubai" at bounding box center [1262, 272] width 406 height 31
click at [1429, 273] on input "text" at bounding box center [1262, 272] width 406 height 31
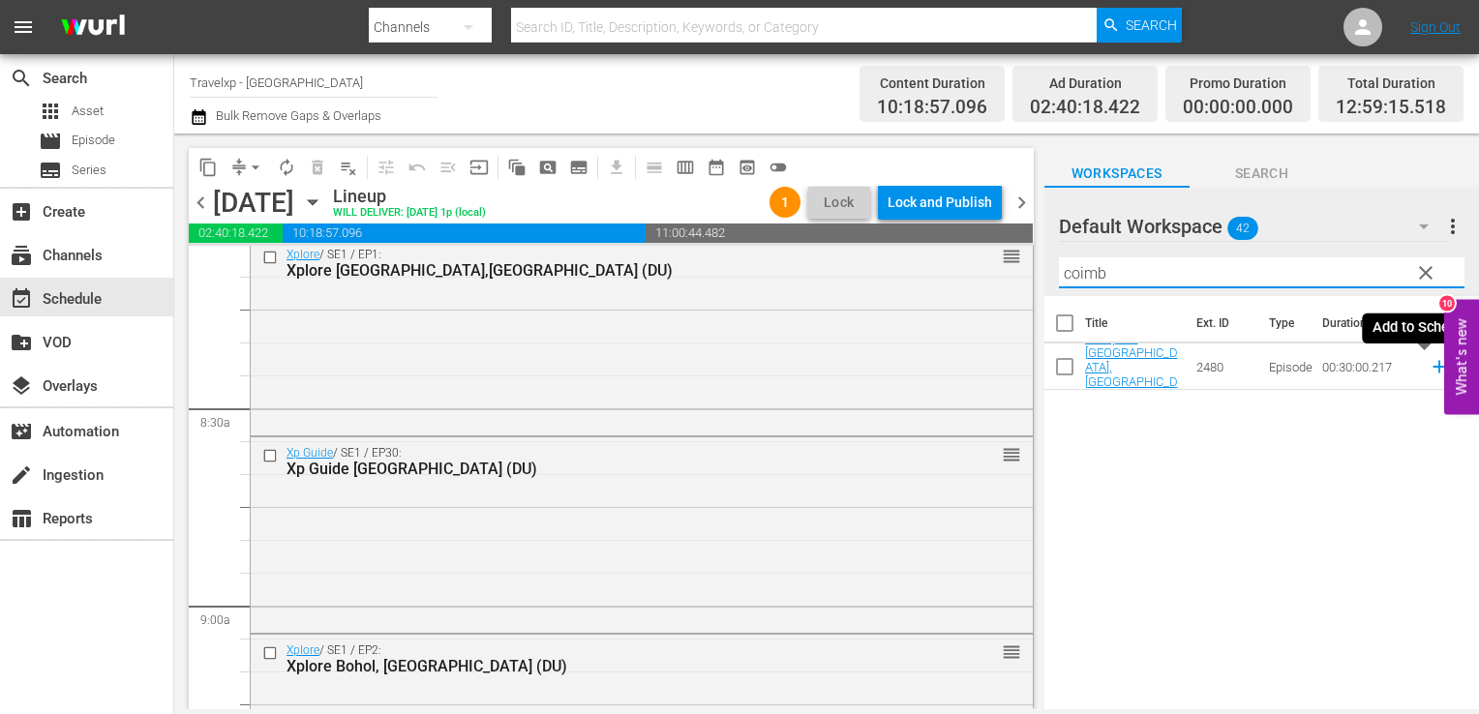
type input "coimb"
click at [1429, 364] on icon at bounding box center [1439, 366] width 21 height 21
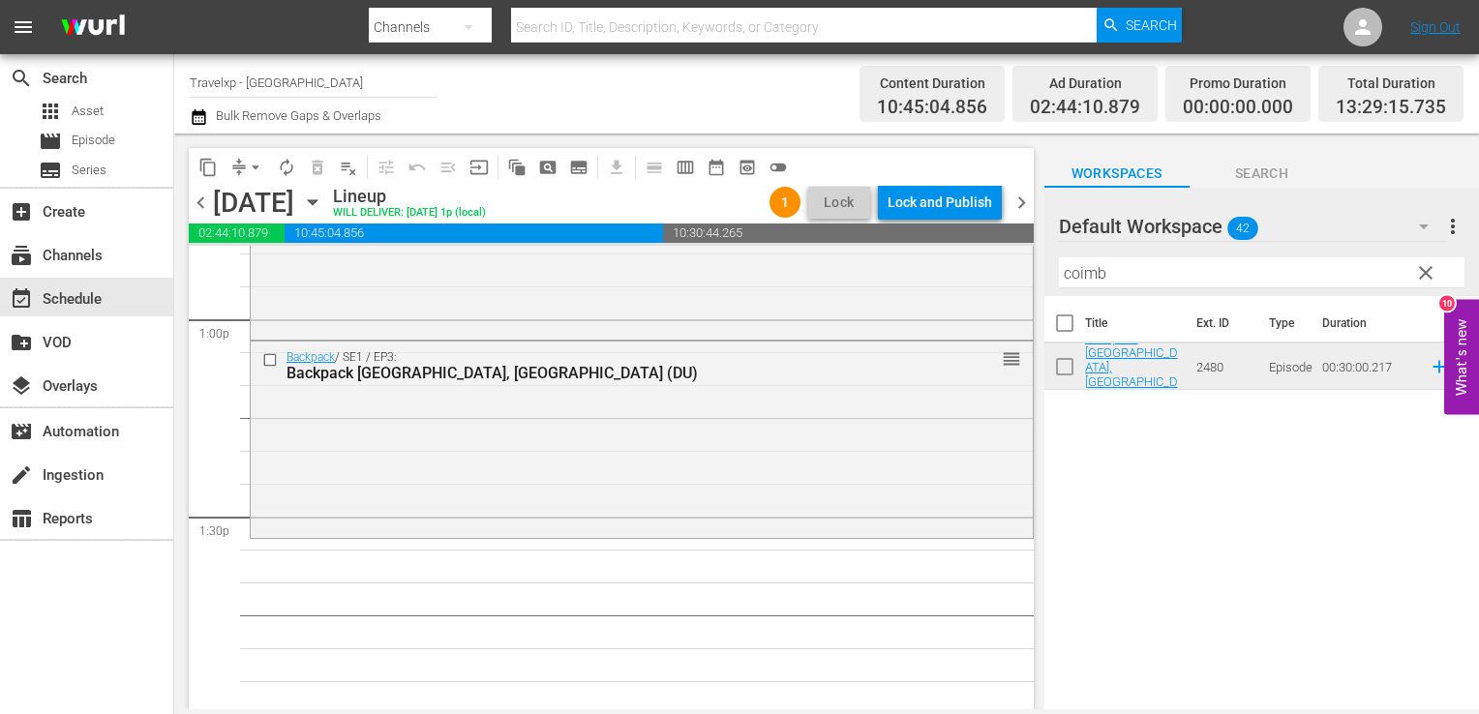
scroll to position [5062, 0]
click at [1417, 273] on span "clear" at bounding box center [1425, 272] width 23 height 23
click at [1417, 273] on input "text" at bounding box center [1262, 272] width 406 height 31
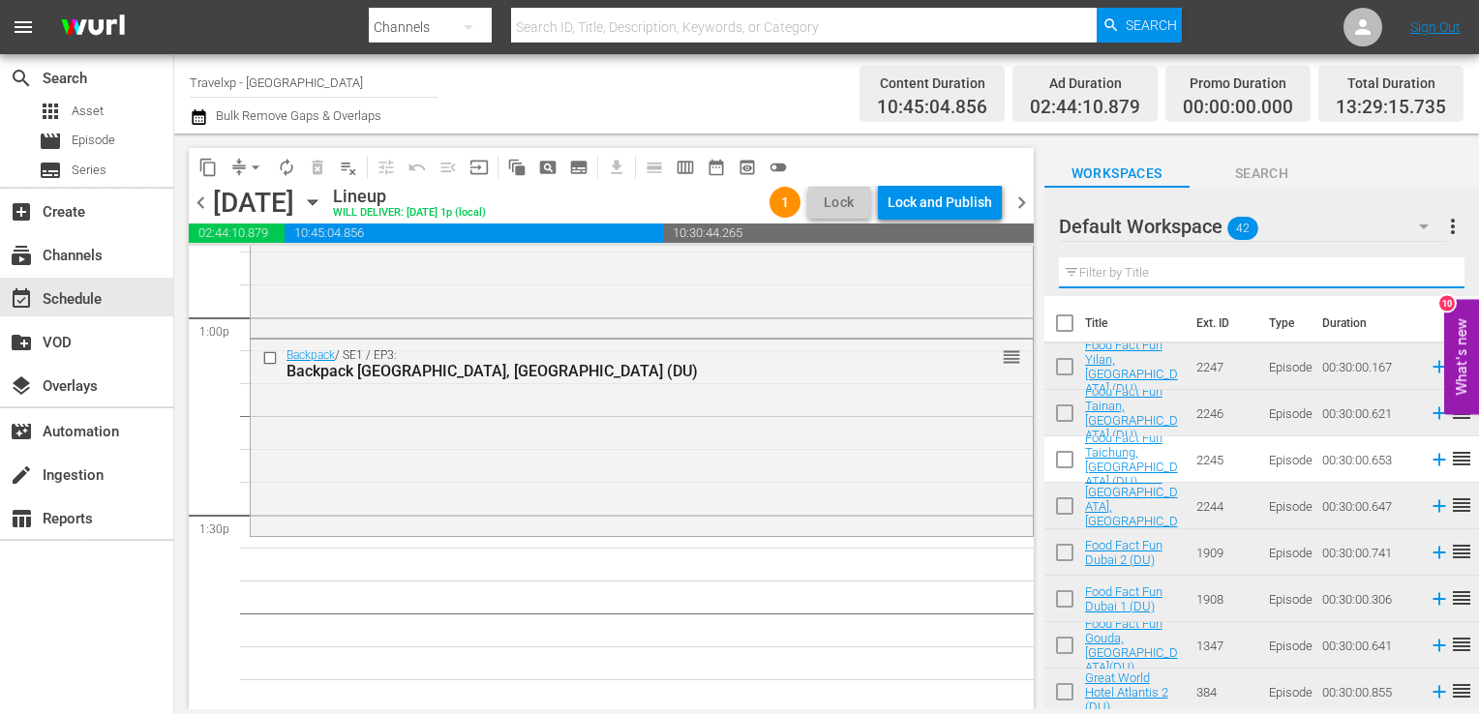
click at [1417, 273] on input "text" at bounding box center [1262, 272] width 406 height 31
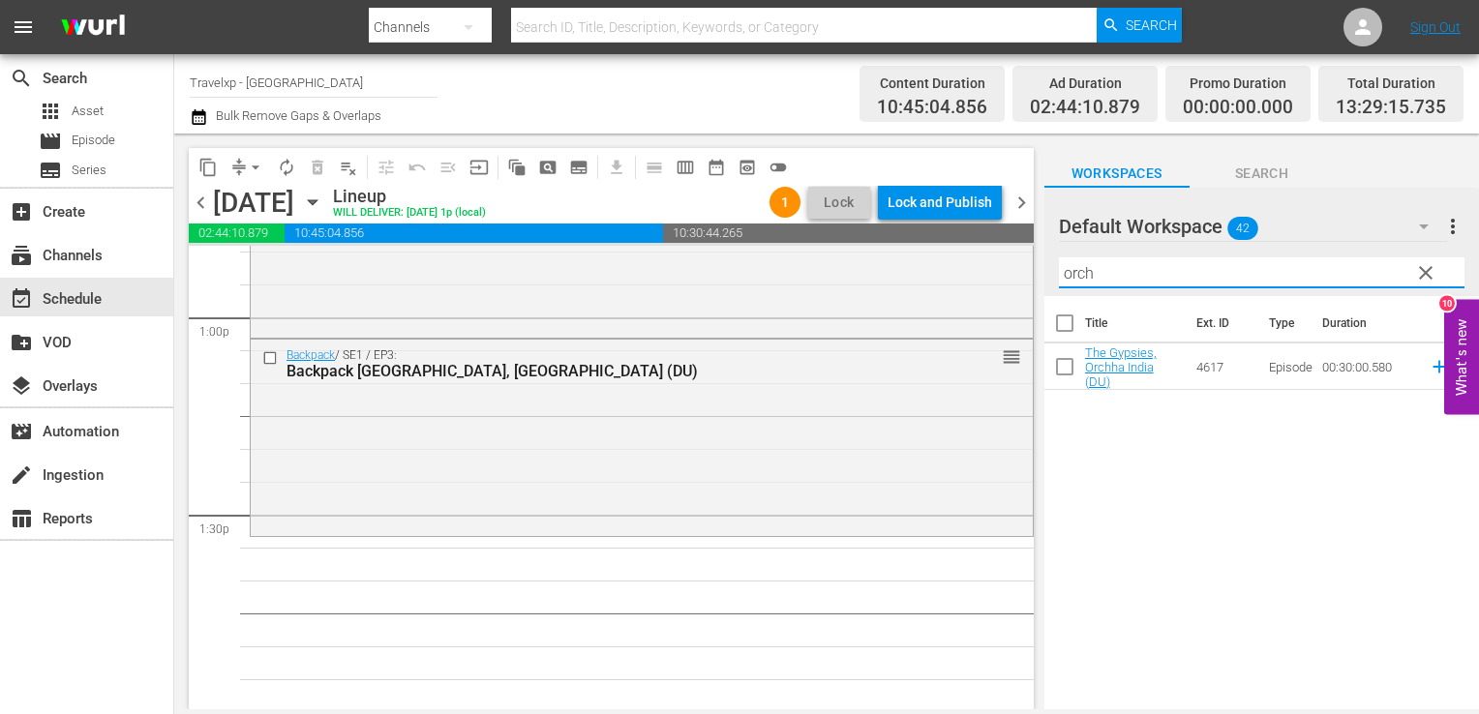
type input "orch"
click at [1422, 378] on td at bounding box center [1435, 367] width 29 height 46
click at [1430, 369] on icon at bounding box center [1439, 366] width 21 height 21
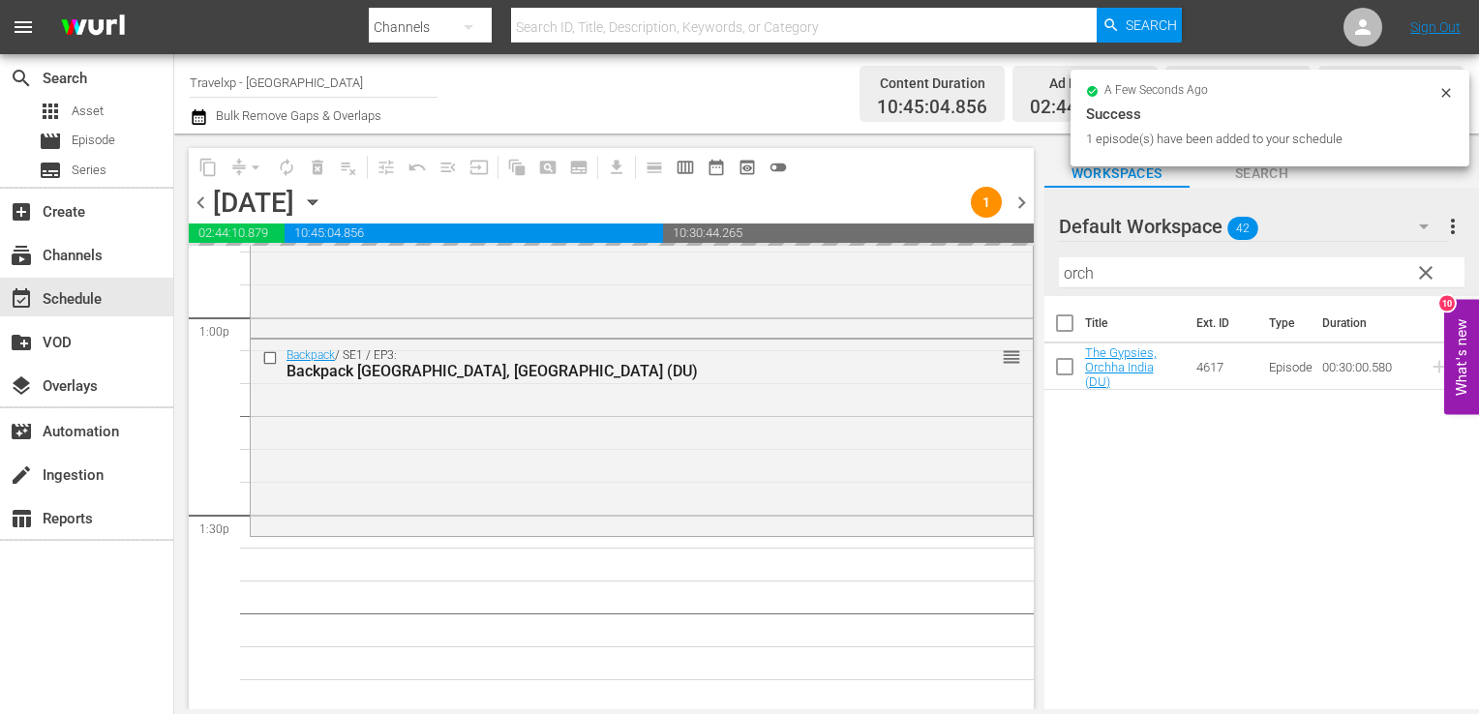
click at [1422, 282] on span "clear" at bounding box center [1425, 272] width 23 height 23
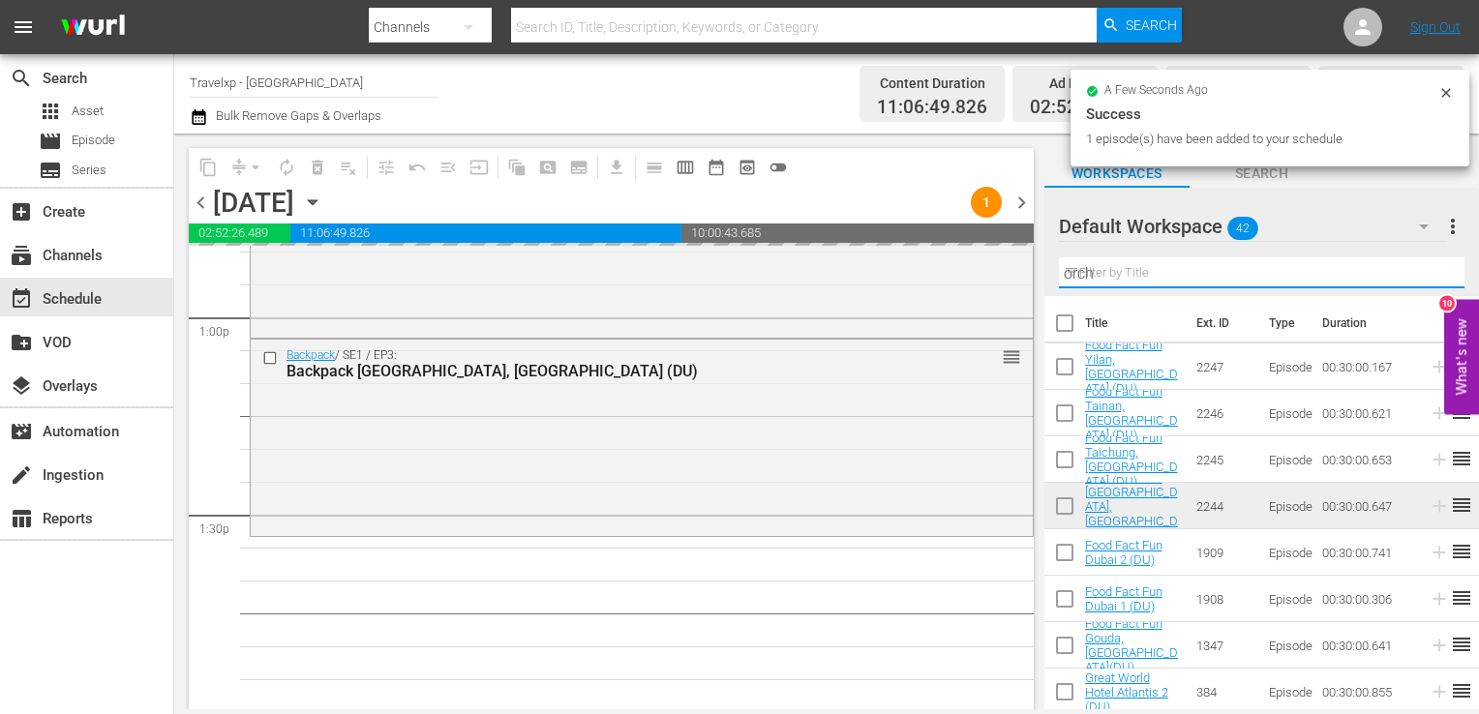
click at [1422, 282] on input "orch" at bounding box center [1262, 272] width 406 height 31
click at [1422, 282] on input "text" at bounding box center [1262, 272] width 406 height 31
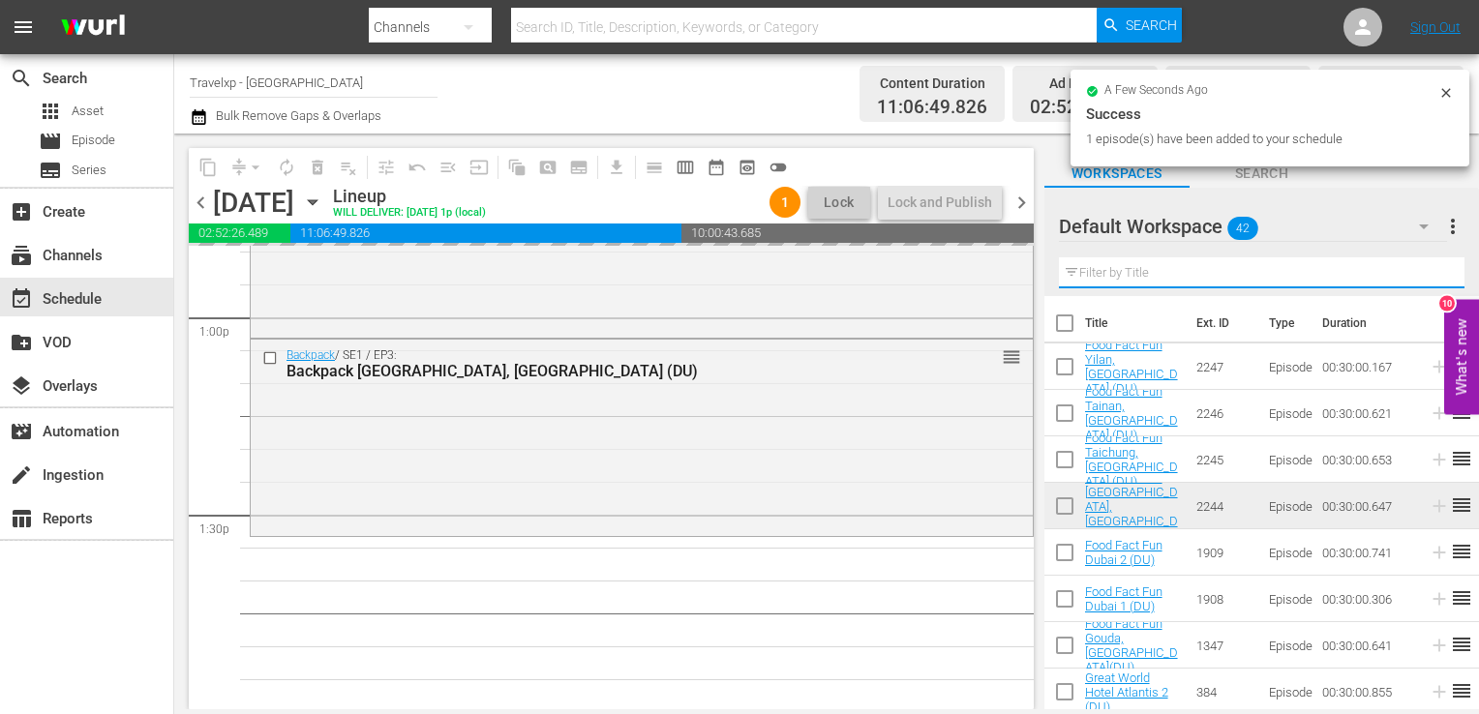
click at [1422, 282] on input "text" at bounding box center [1262, 272] width 406 height 31
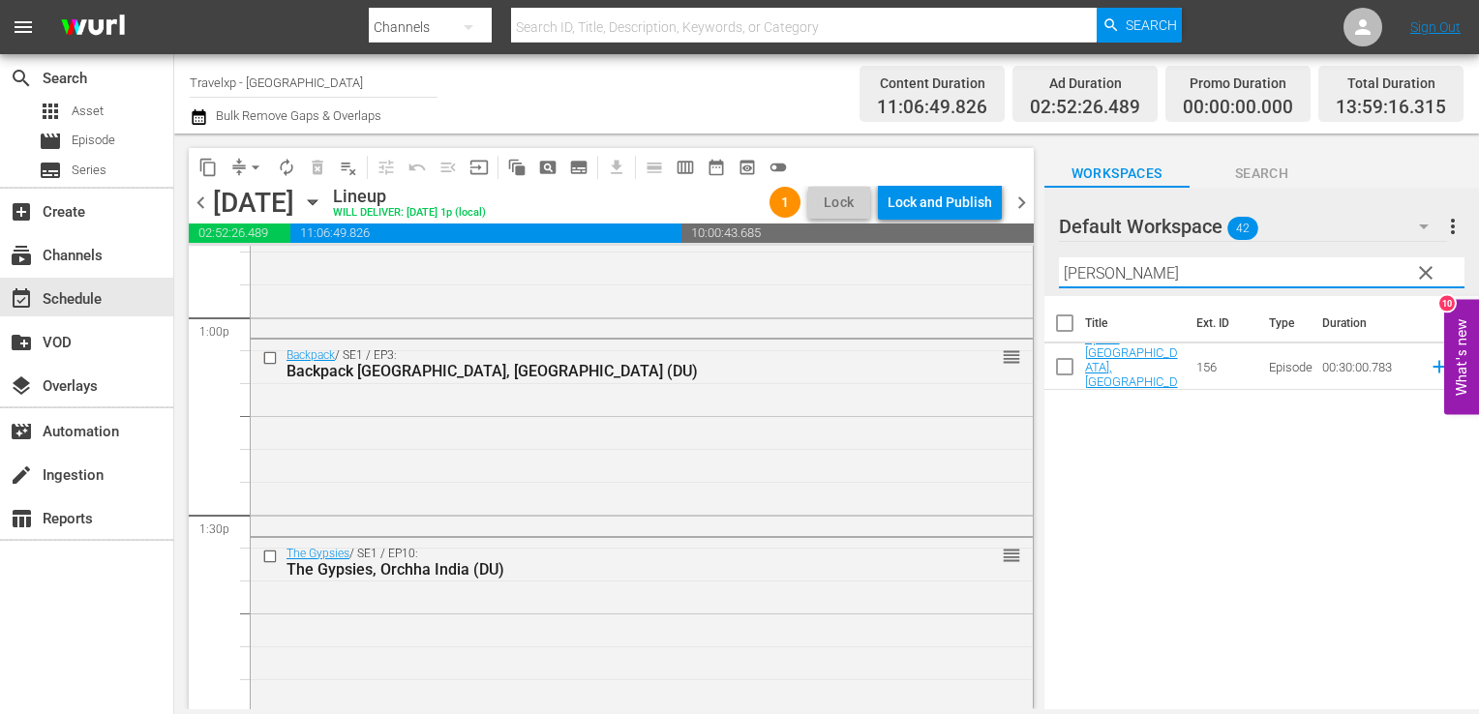
type input "salz"
click at [1424, 381] on td at bounding box center [1435, 367] width 29 height 46
click at [1433, 366] on icon at bounding box center [1439, 367] width 13 height 13
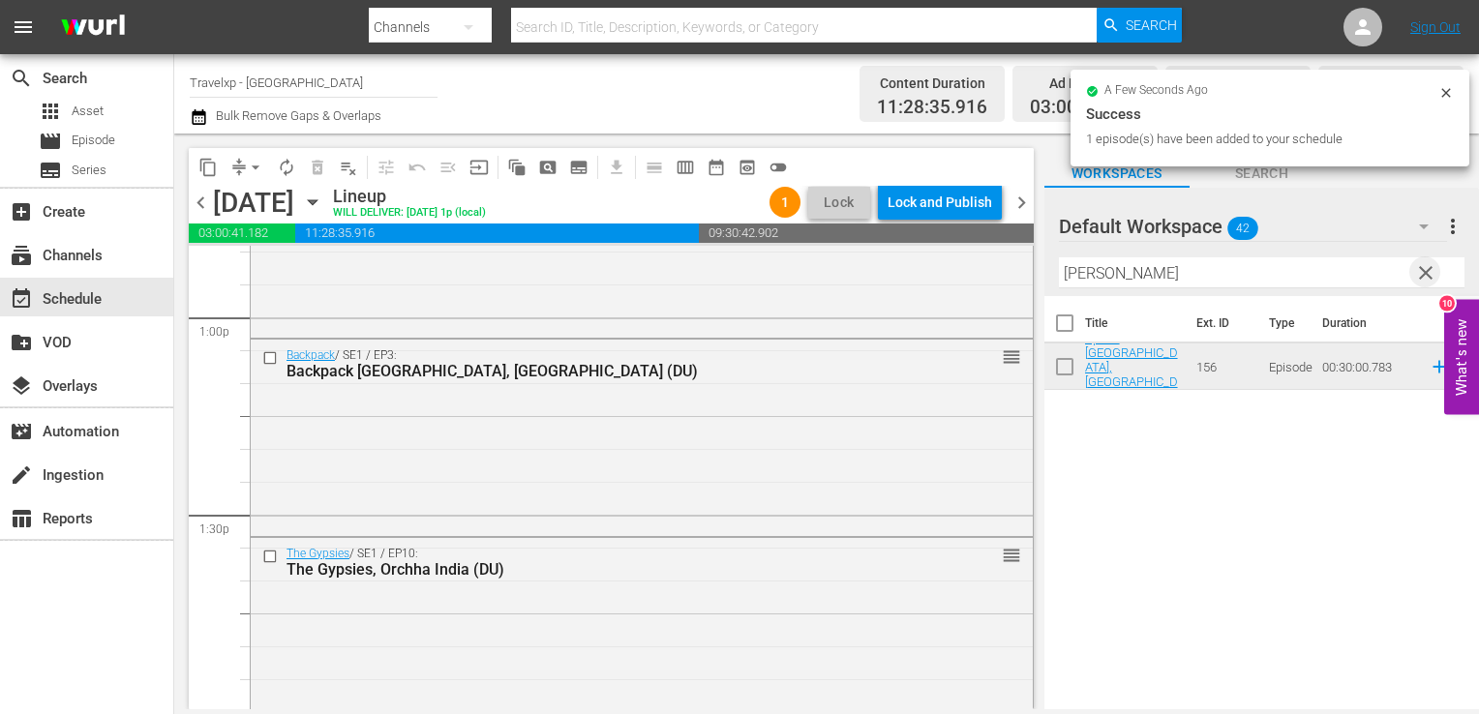
click at [1426, 272] on span "clear" at bounding box center [1425, 272] width 23 height 23
click at [1426, 272] on input "text" at bounding box center [1262, 272] width 406 height 31
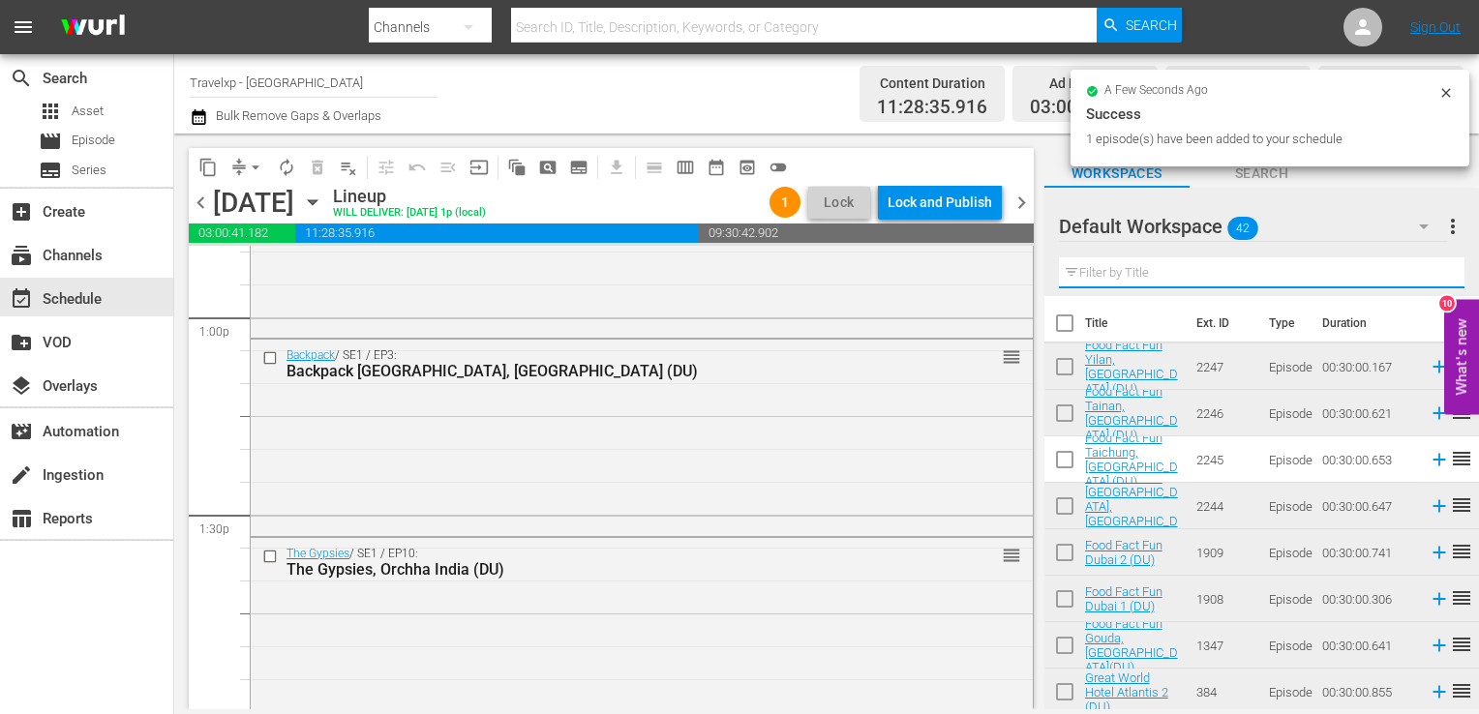
click at [1426, 272] on input "text" at bounding box center [1262, 272] width 406 height 31
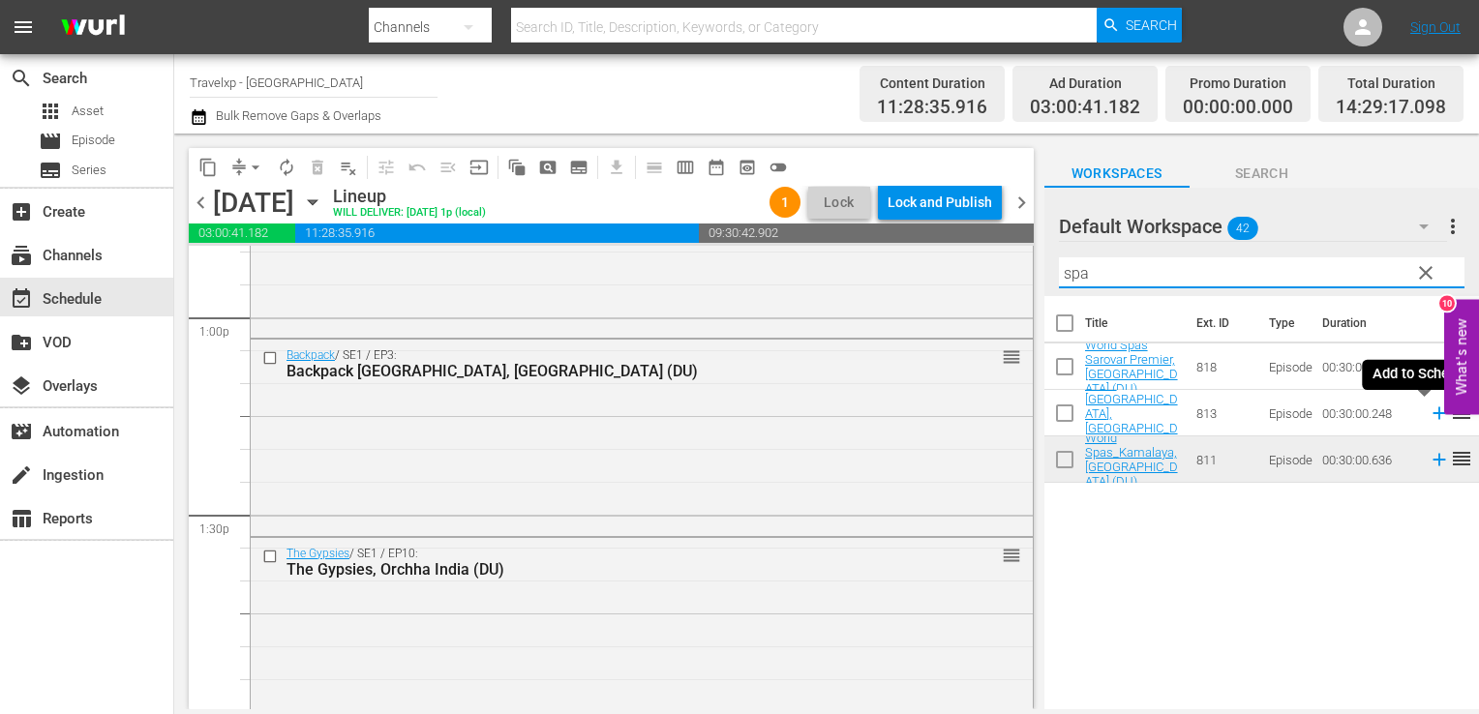
type input "spa"
click at [1432, 420] on icon at bounding box center [1439, 413] width 21 height 21
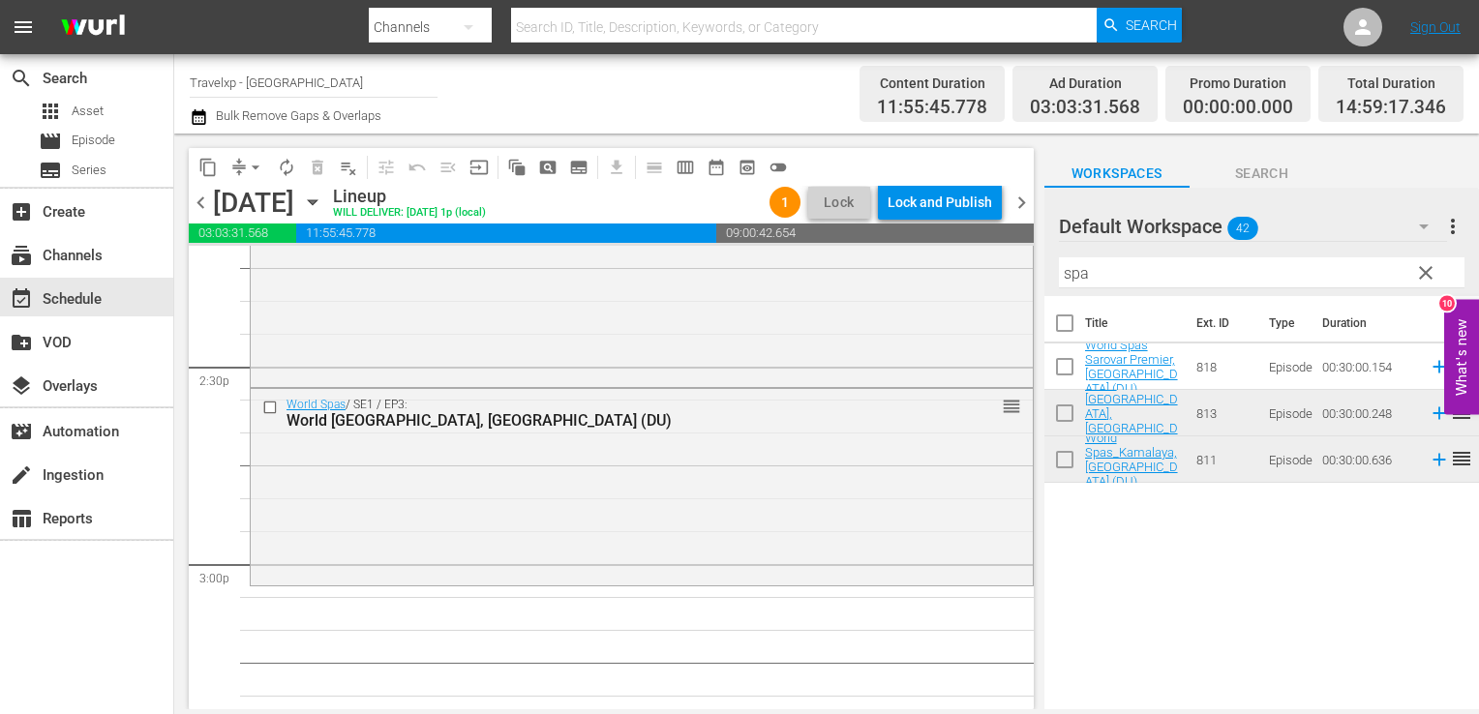
scroll to position [5633, 0]
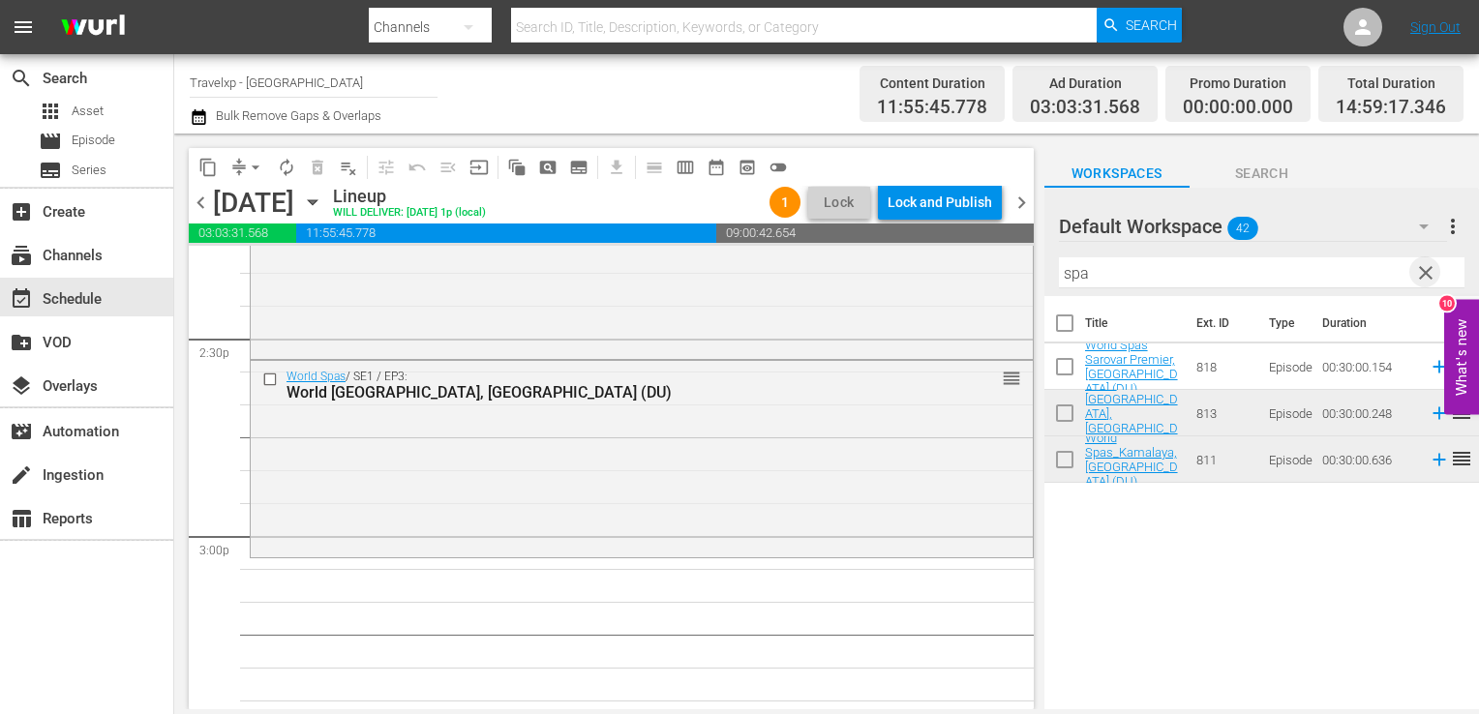
click at [1433, 268] on span "clear" at bounding box center [1425, 272] width 23 height 23
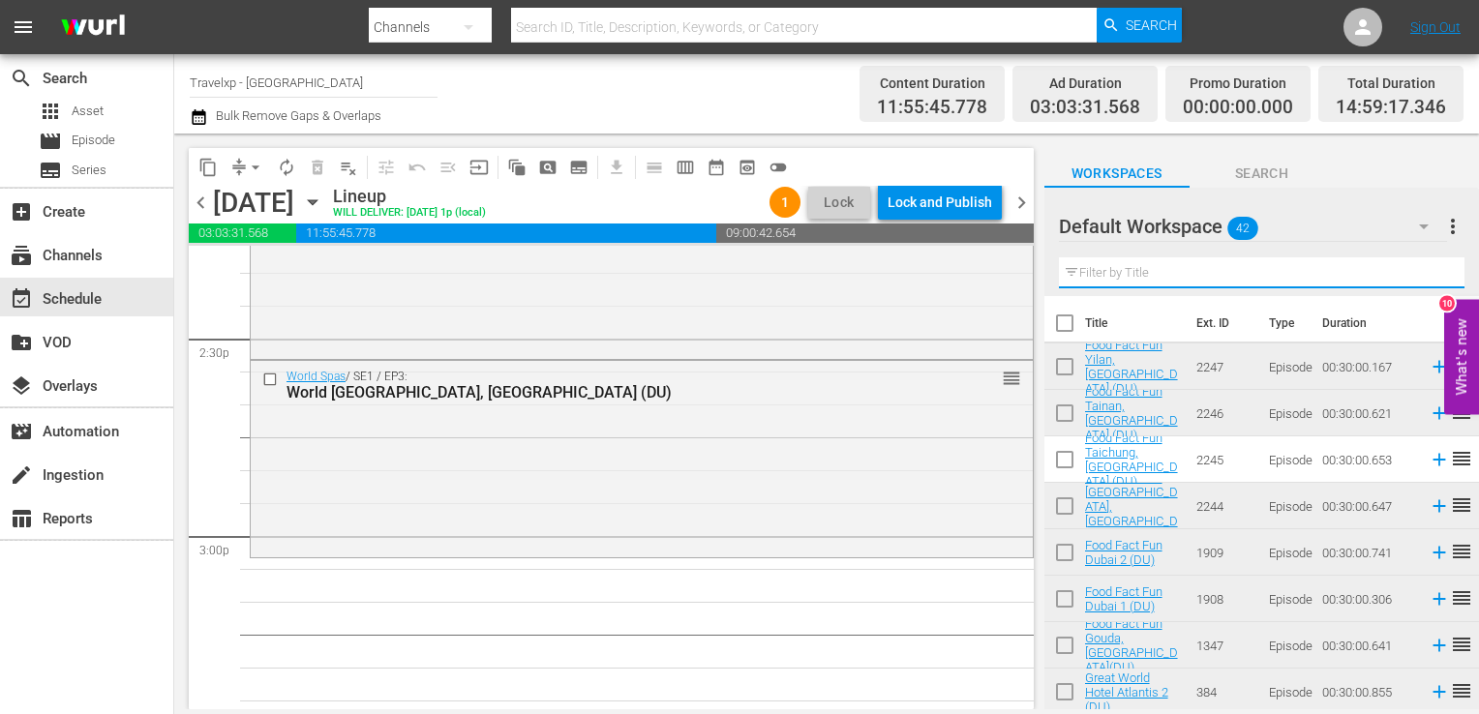
click at [1433, 268] on input "text" at bounding box center [1262, 272] width 406 height 31
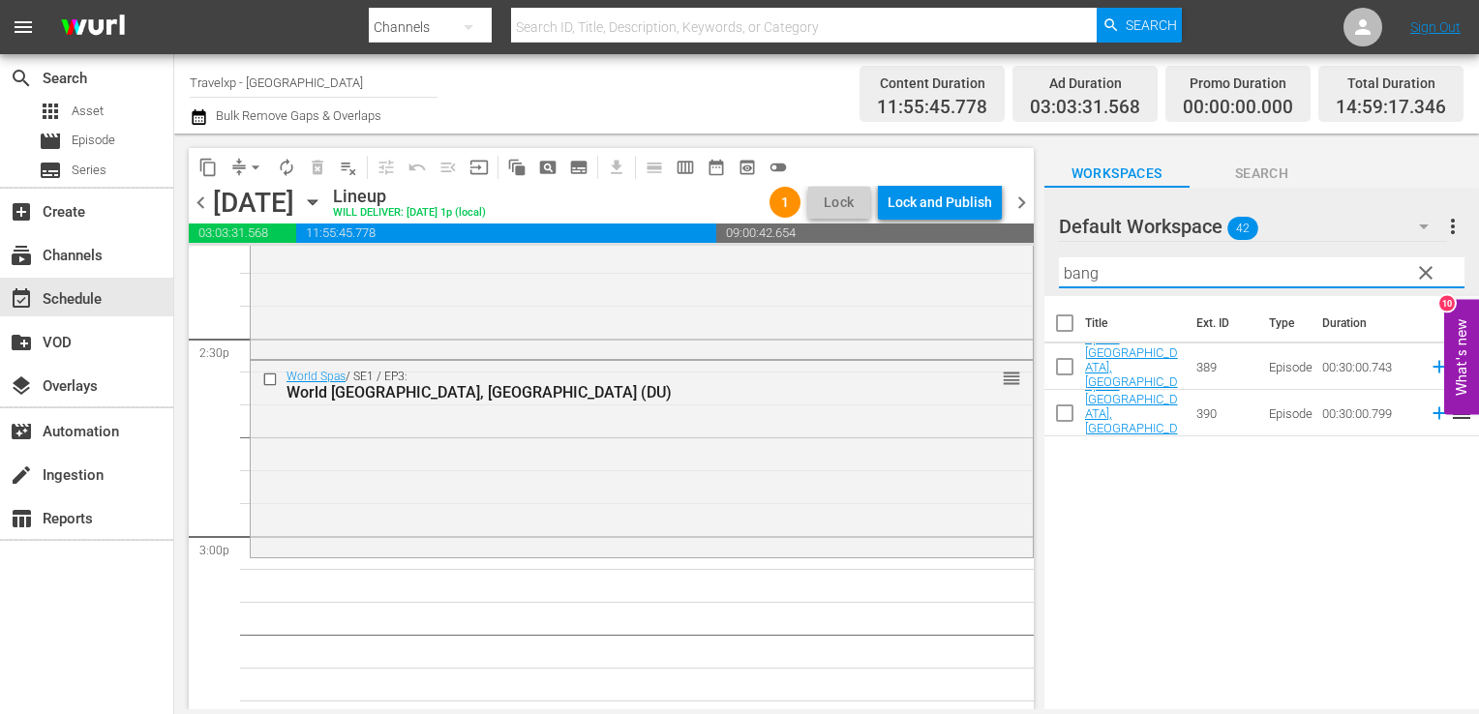
type input "bang"
click at [1433, 370] on icon at bounding box center [1439, 367] width 13 height 13
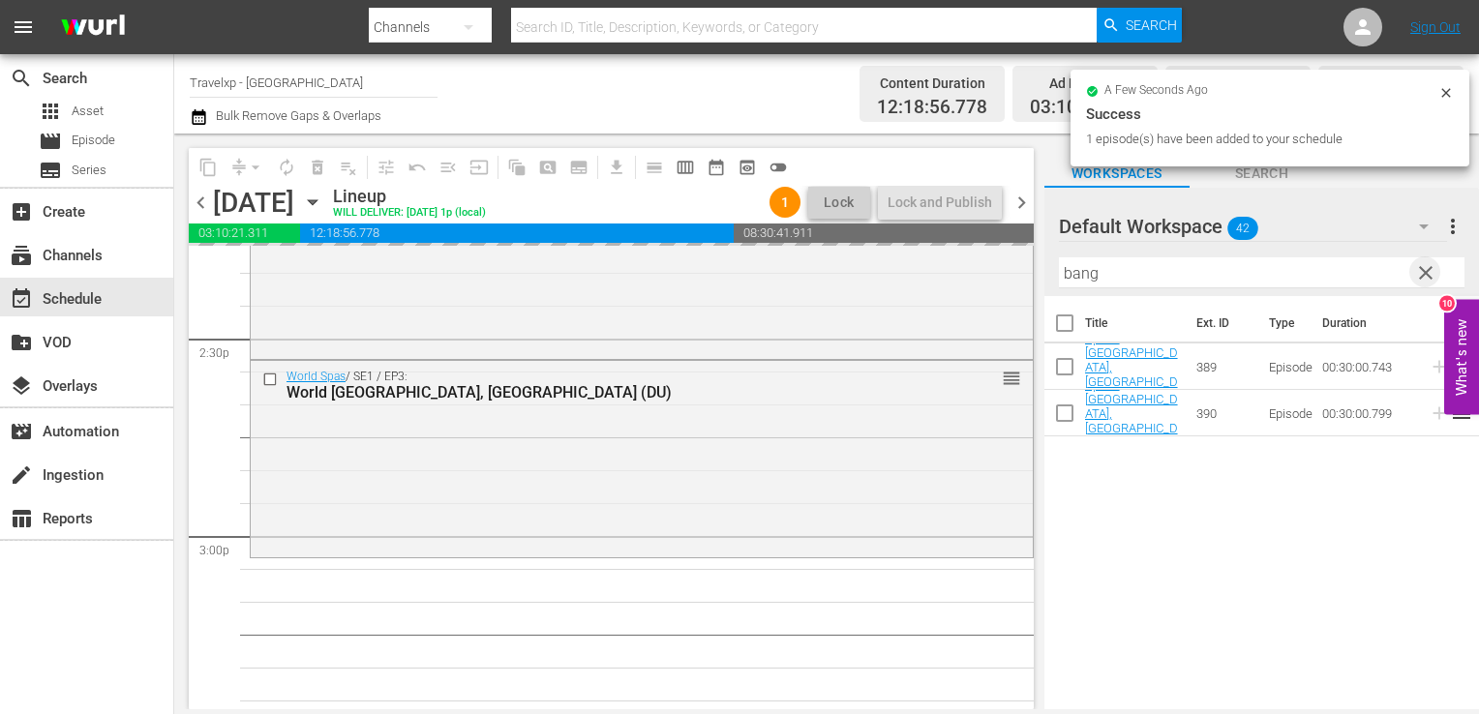
click at [1423, 278] on span "clear" at bounding box center [1425, 272] width 23 height 23
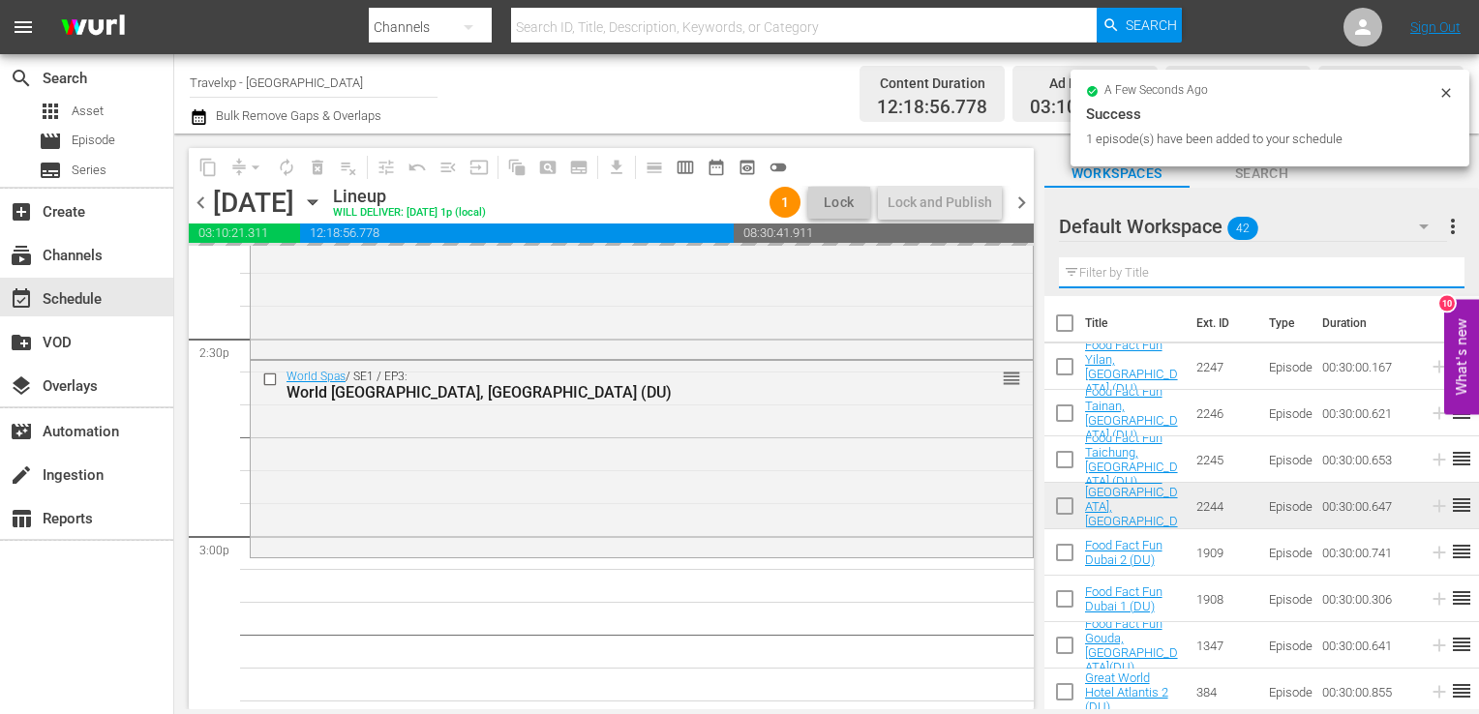
click at [1423, 278] on input "text" at bounding box center [1262, 272] width 406 height 31
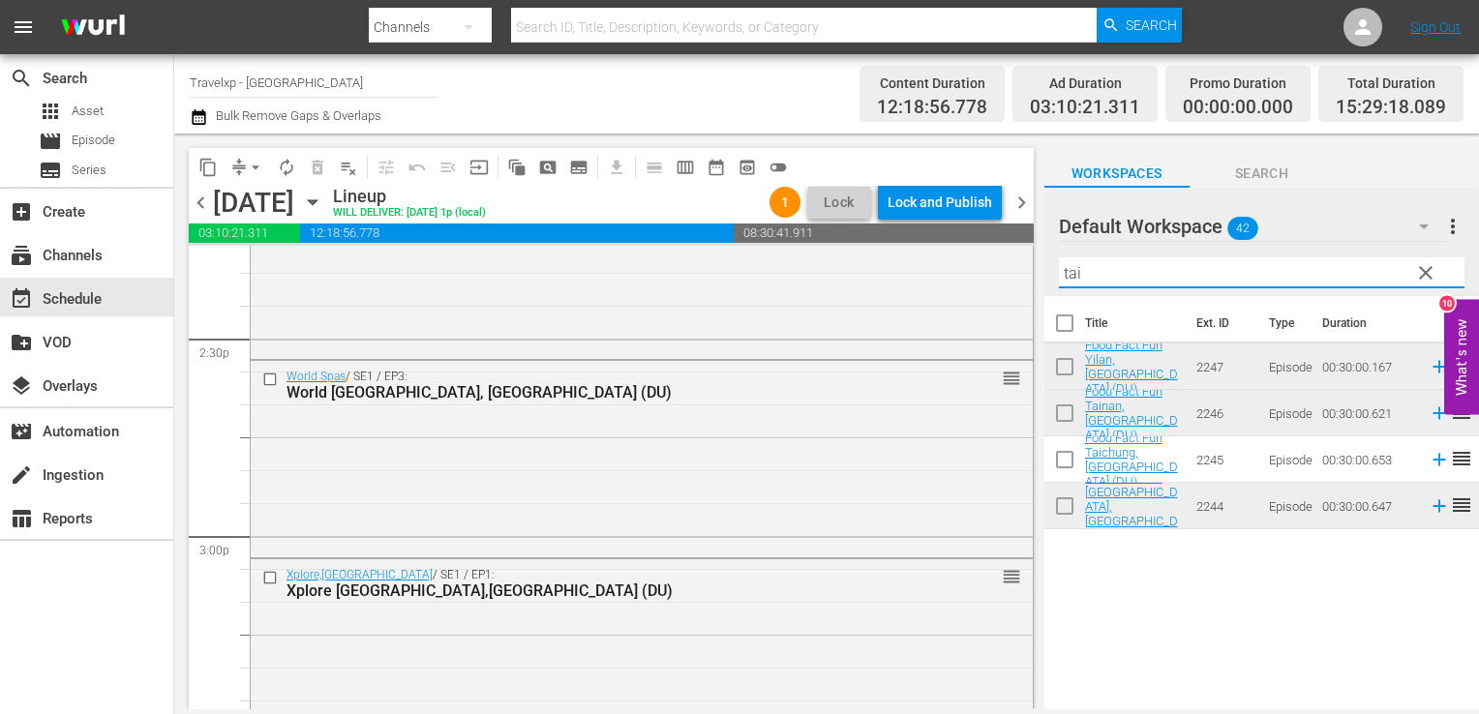
click at [1282, 285] on input "tai" at bounding box center [1262, 272] width 406 height 31
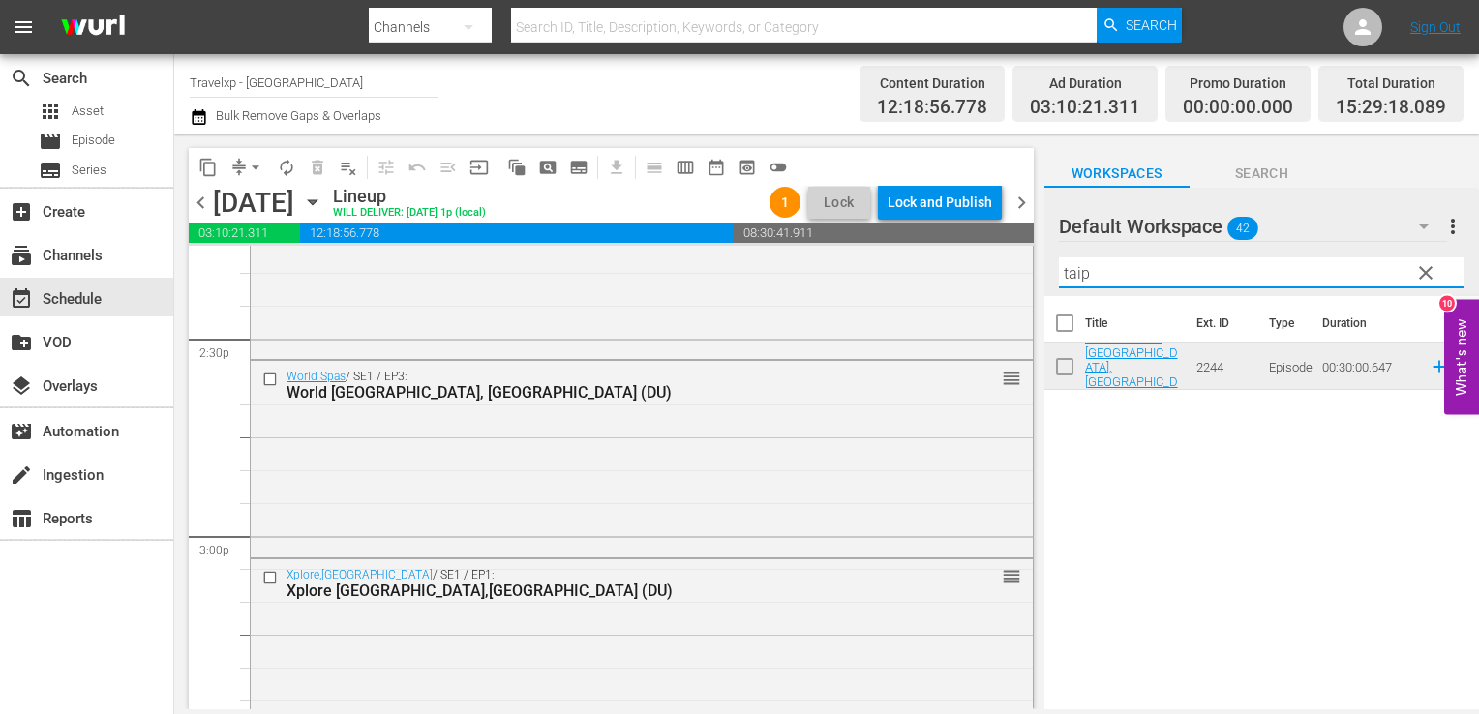
type input "taip"
click at [1430, 371] on icon at bounding box center [1439, 366] width 21 height 21
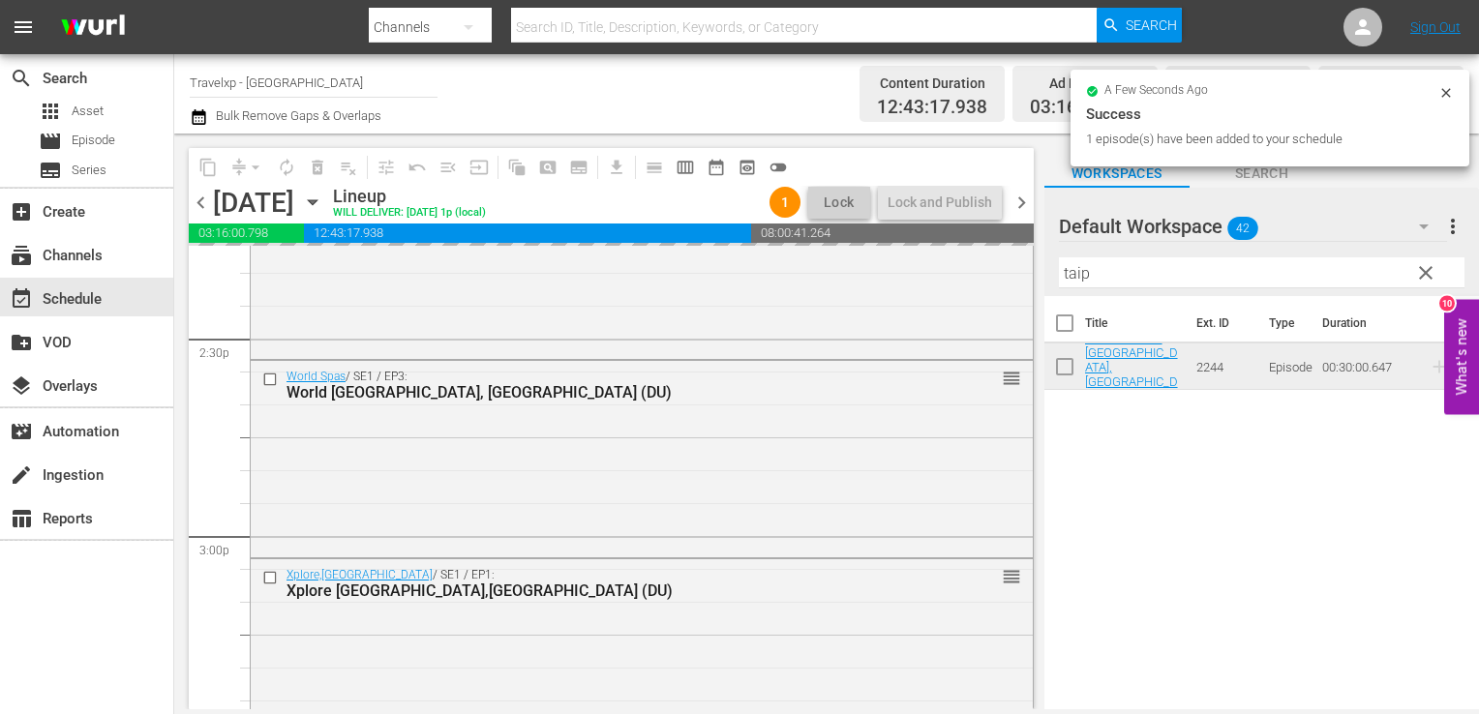
click at [1426, 271] on span "clear" at bounding box center [1425, 272] width 23 height 23
click at [1426, 271] on input "taip" at bounding box center [1262, 272] width 406 height 31
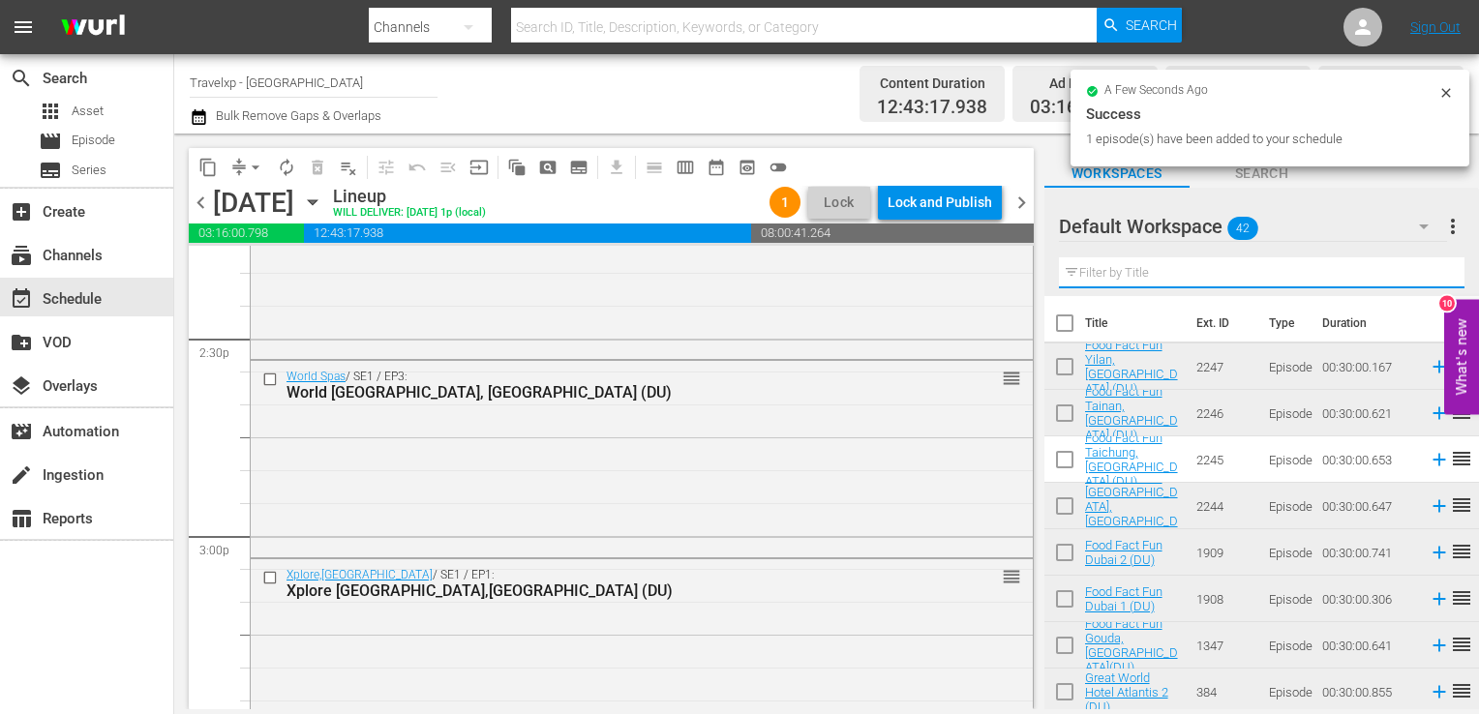
click at [1426, 271] on input "text" at bounding box center [1262, 272] width 406 height 31
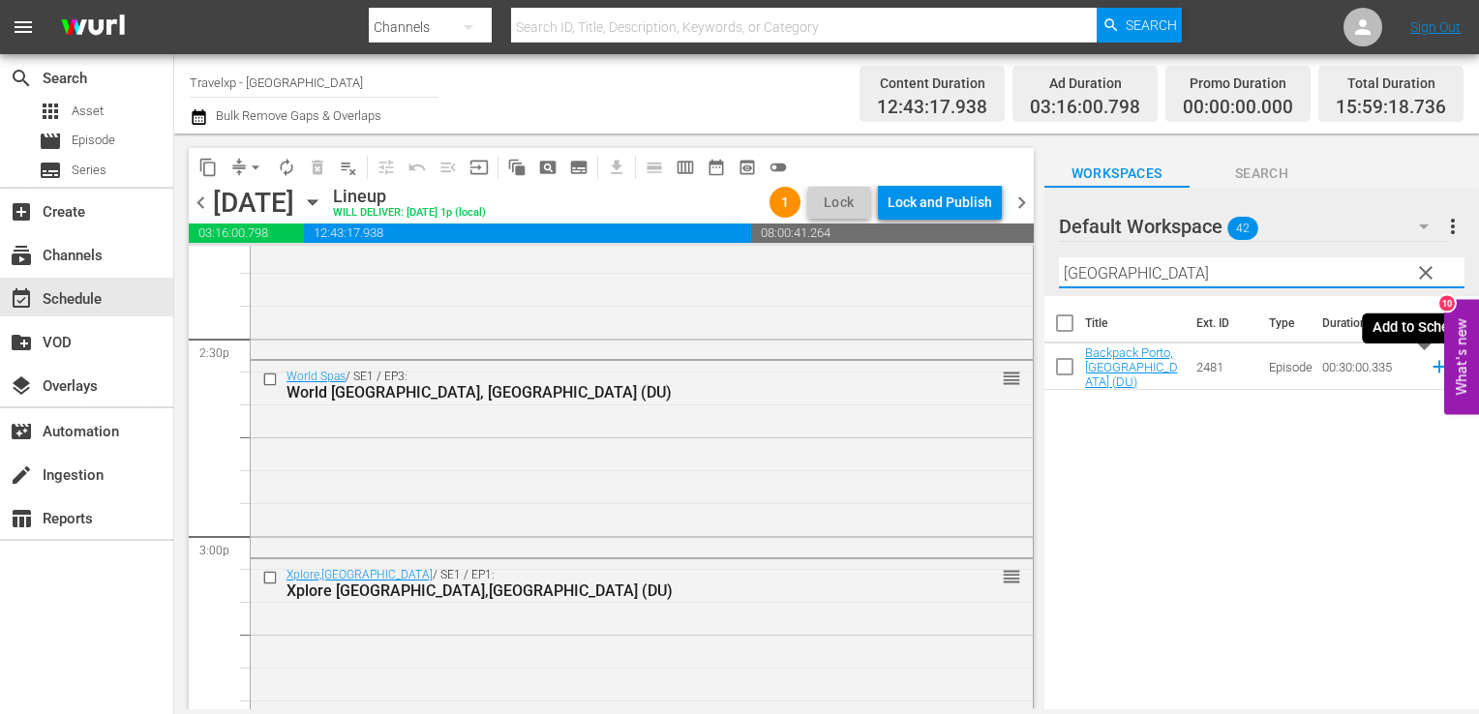
type input "porto"
click at [1429, 365] on icon at bounding box center [1439, 366] width 21 height 21
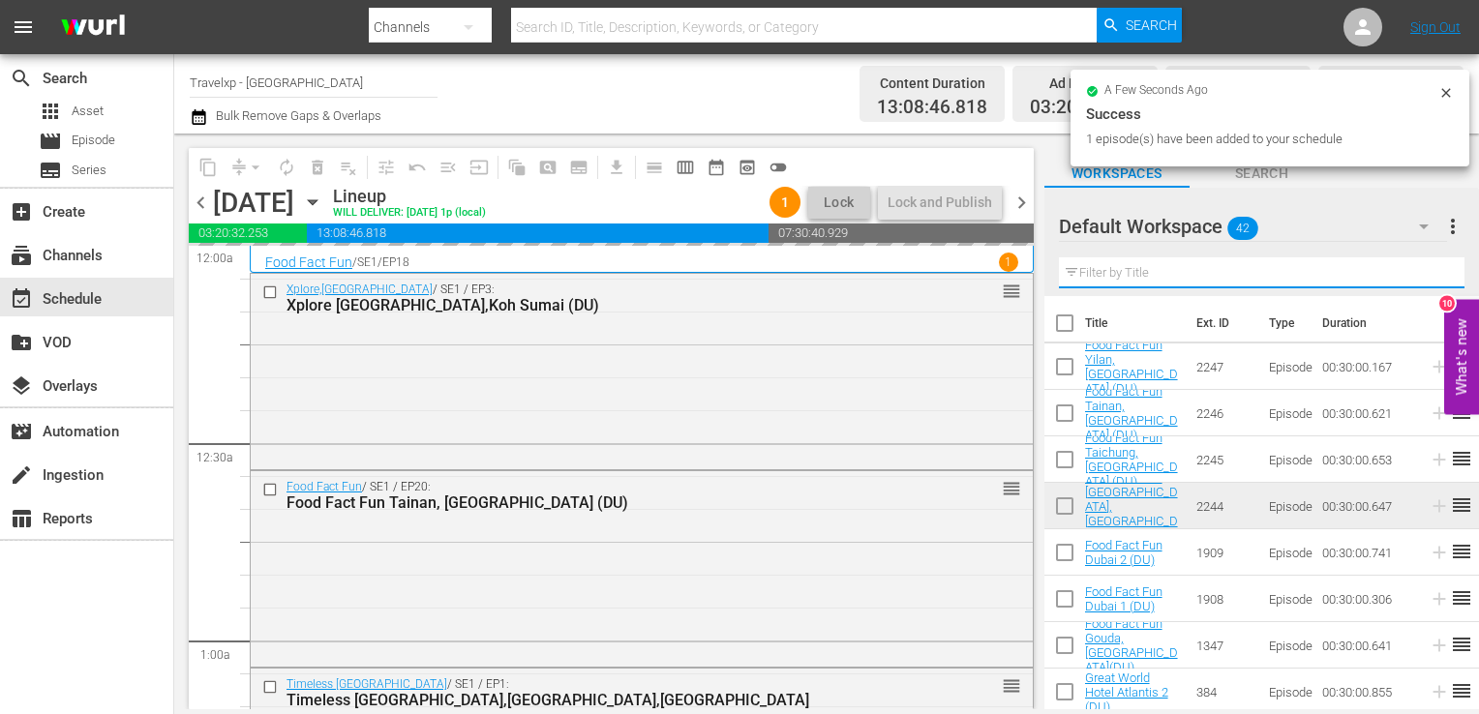
click at [1430, 276] on input "text" at bounding box center [1262, 272] width 406 height 31
drag, startPoint x: 0, startPoint y: 0, endPoint x: 1430, endPoint y: 276, distance: 1456.0
click at [1430, 276] on input "text" at bounding box center [1262, 272] width 406 height 31
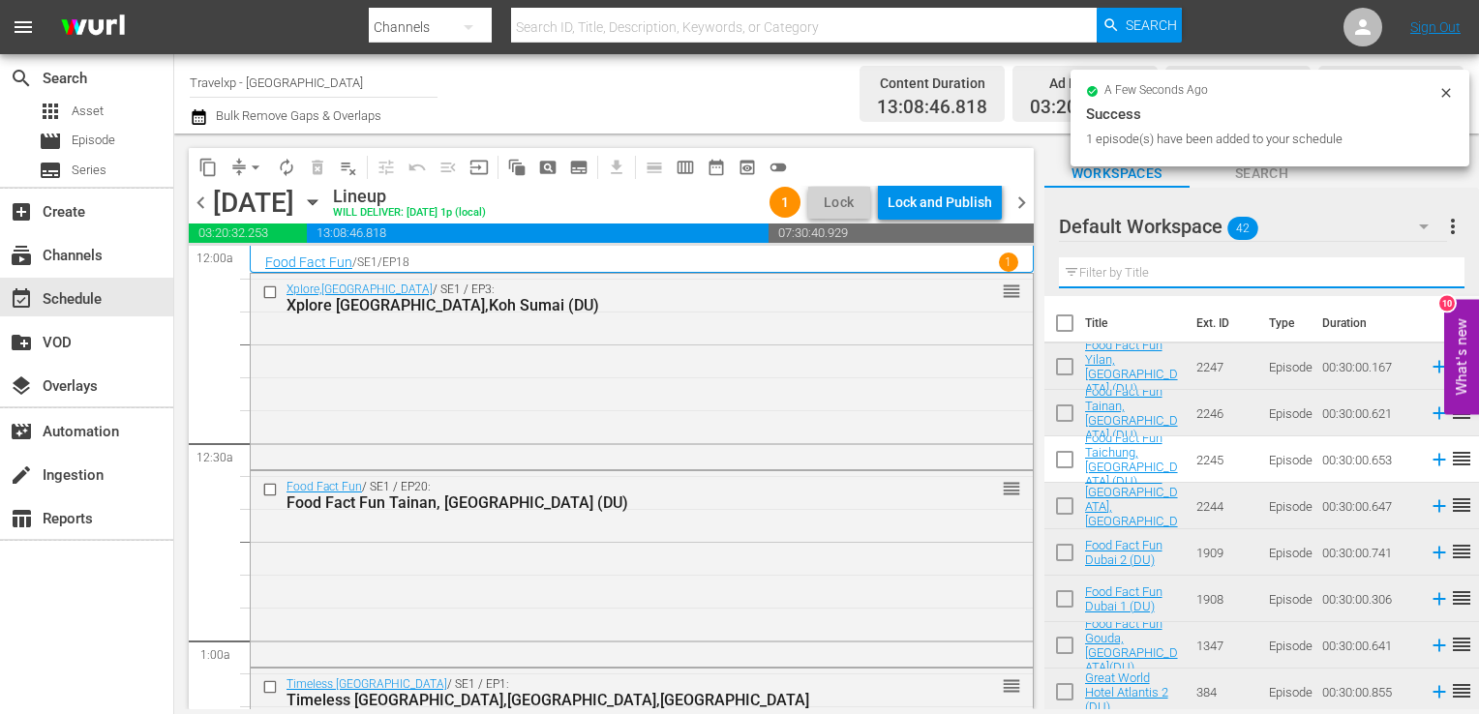
scroll to position [5633, 0]
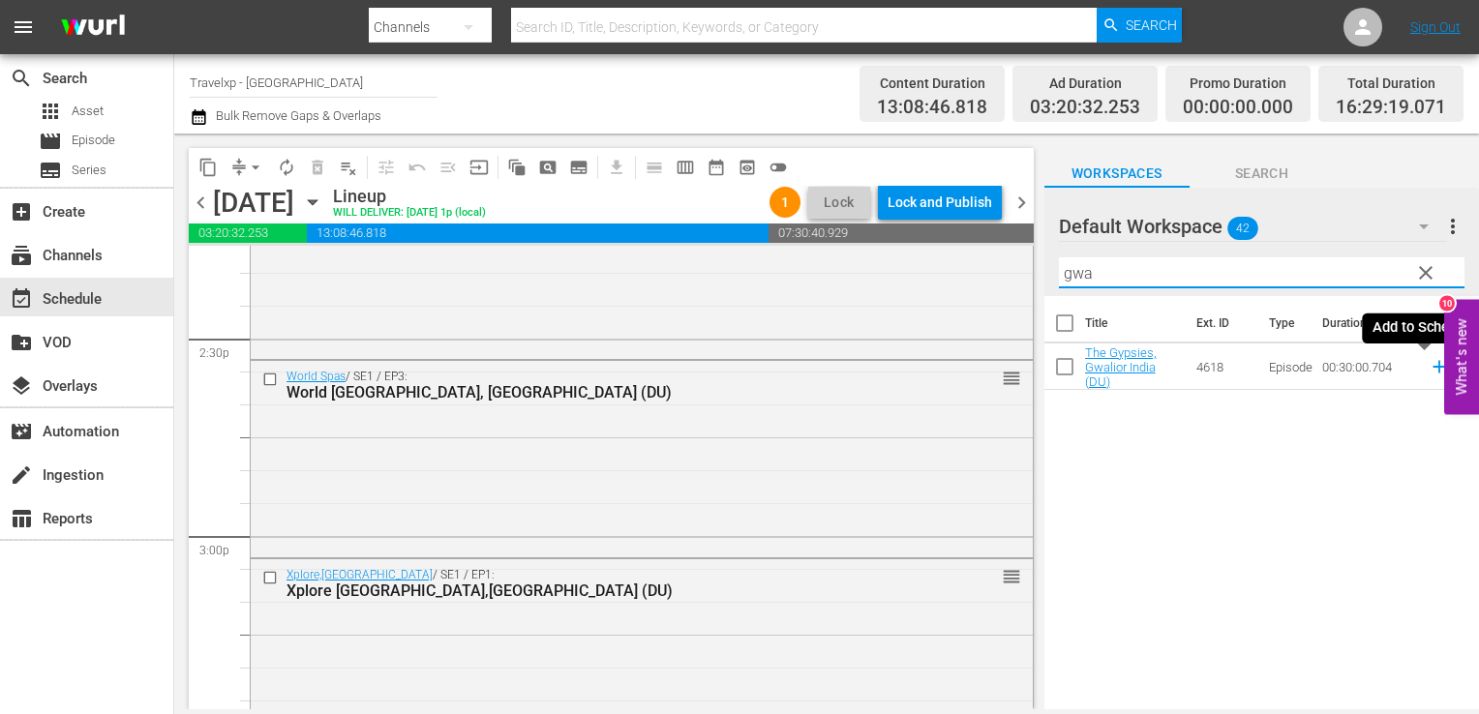
type input "gwa"
click at [1429, 365] on icon at bounding box center [1439, 366] width 21 height 21
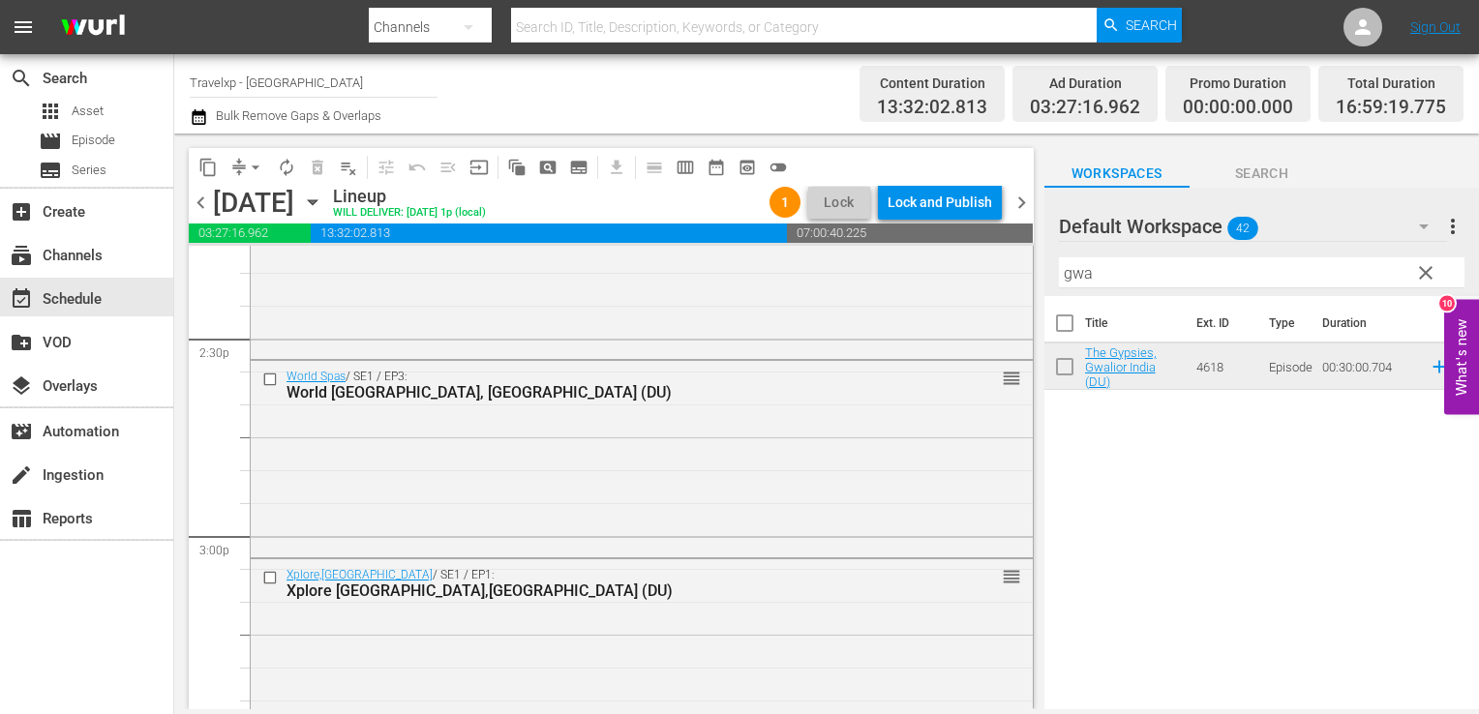
click at [1429, 269] on span "clear" at bounding box center [1425, 272] width 23 height 23
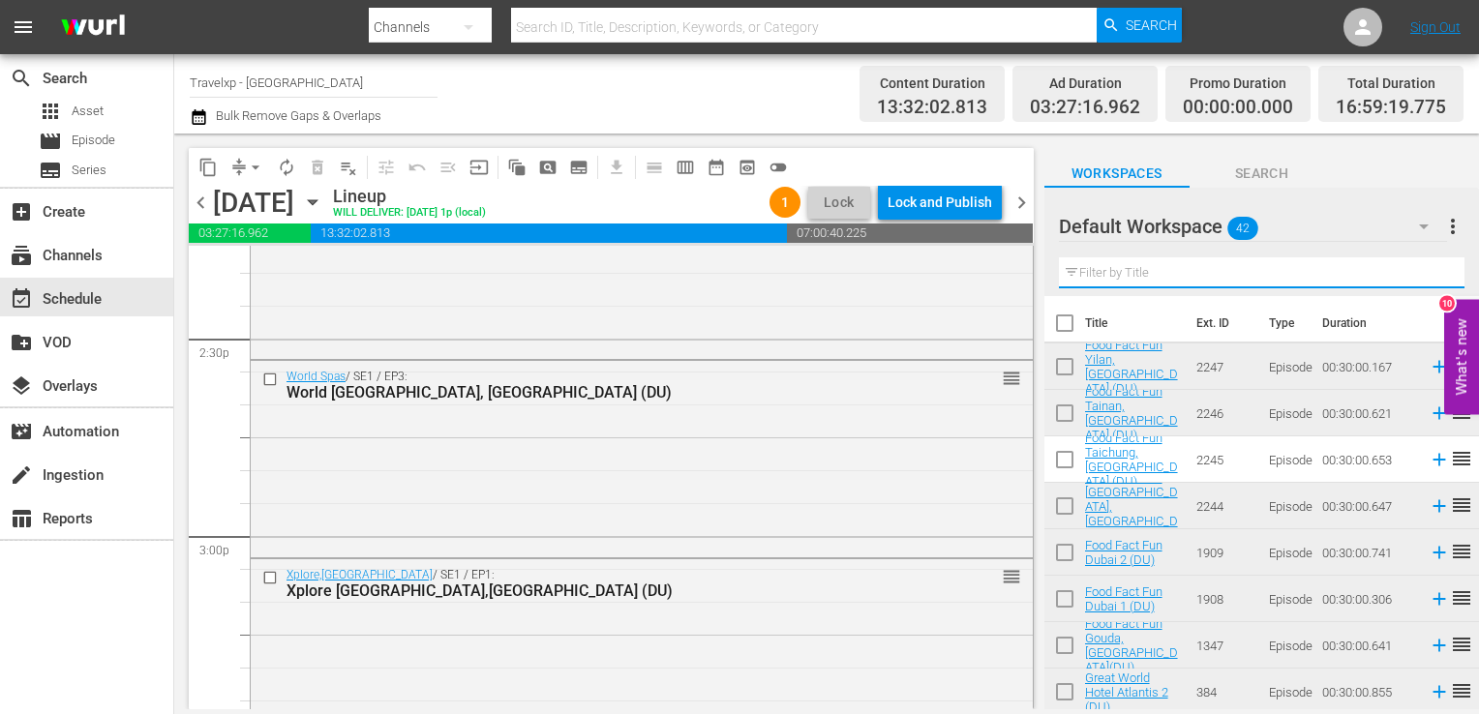
click at [1429, 269] on input "text" at bounding box center [1262, 272] width 406 height 31
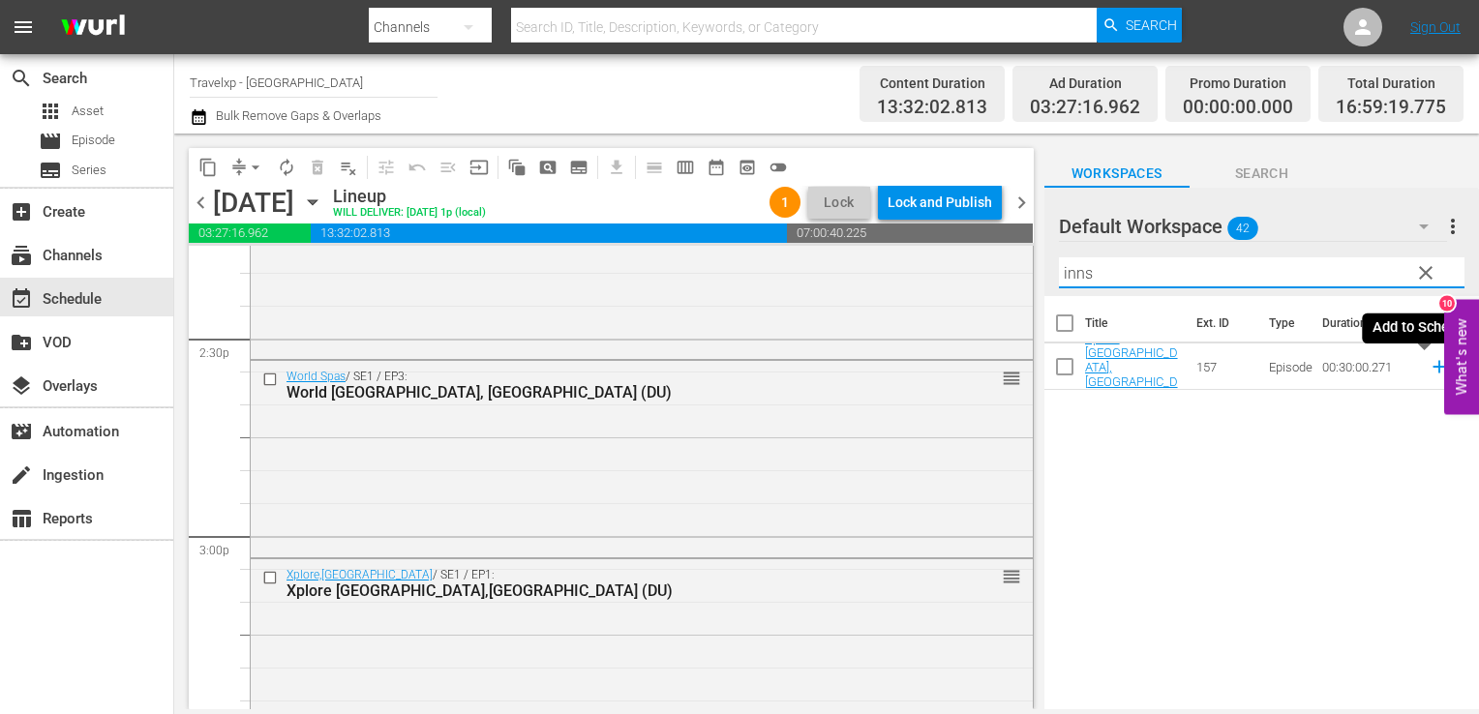
type input "inns"
click at [1429, 370] on icon at bounding box center [1439, 366] width 21 height 21
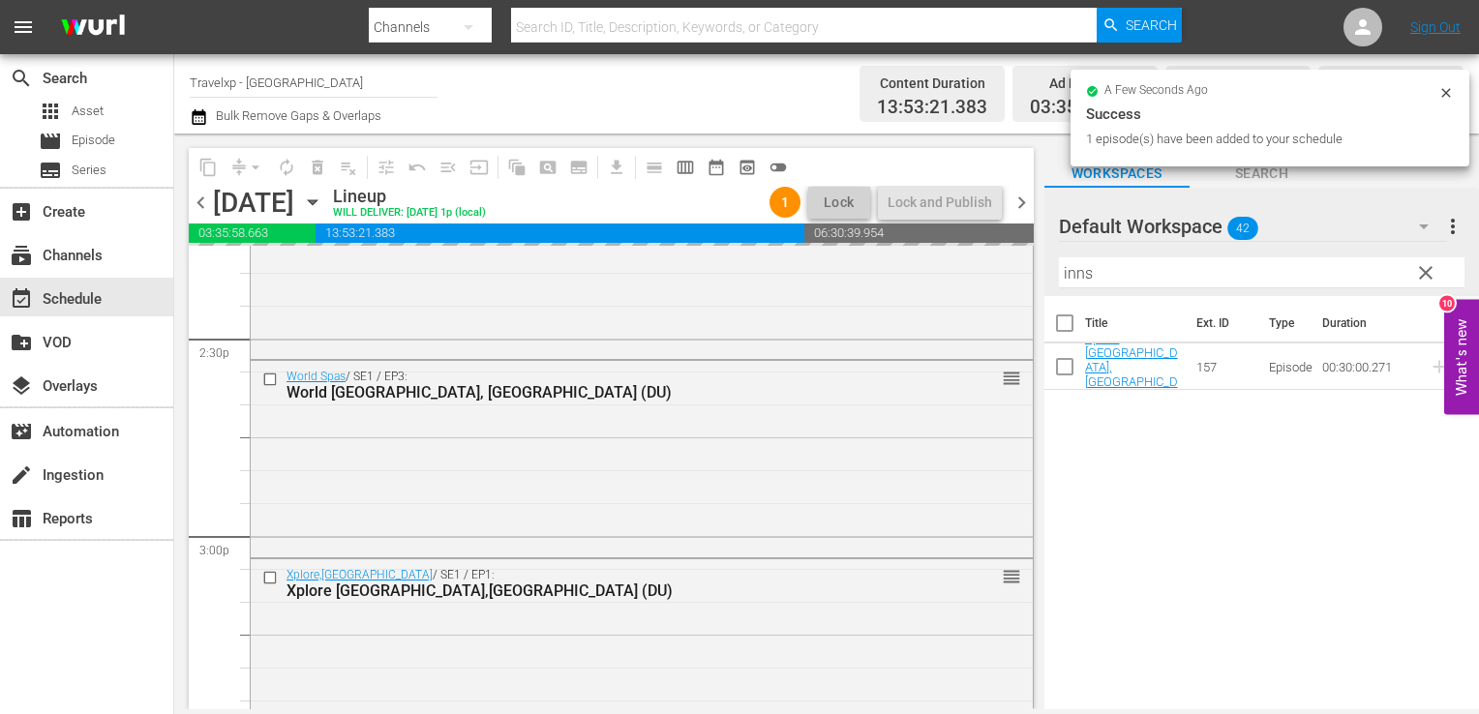
click at [1429, 270] on span "clear" at bounding box center [1425, 272] width 23 height 23
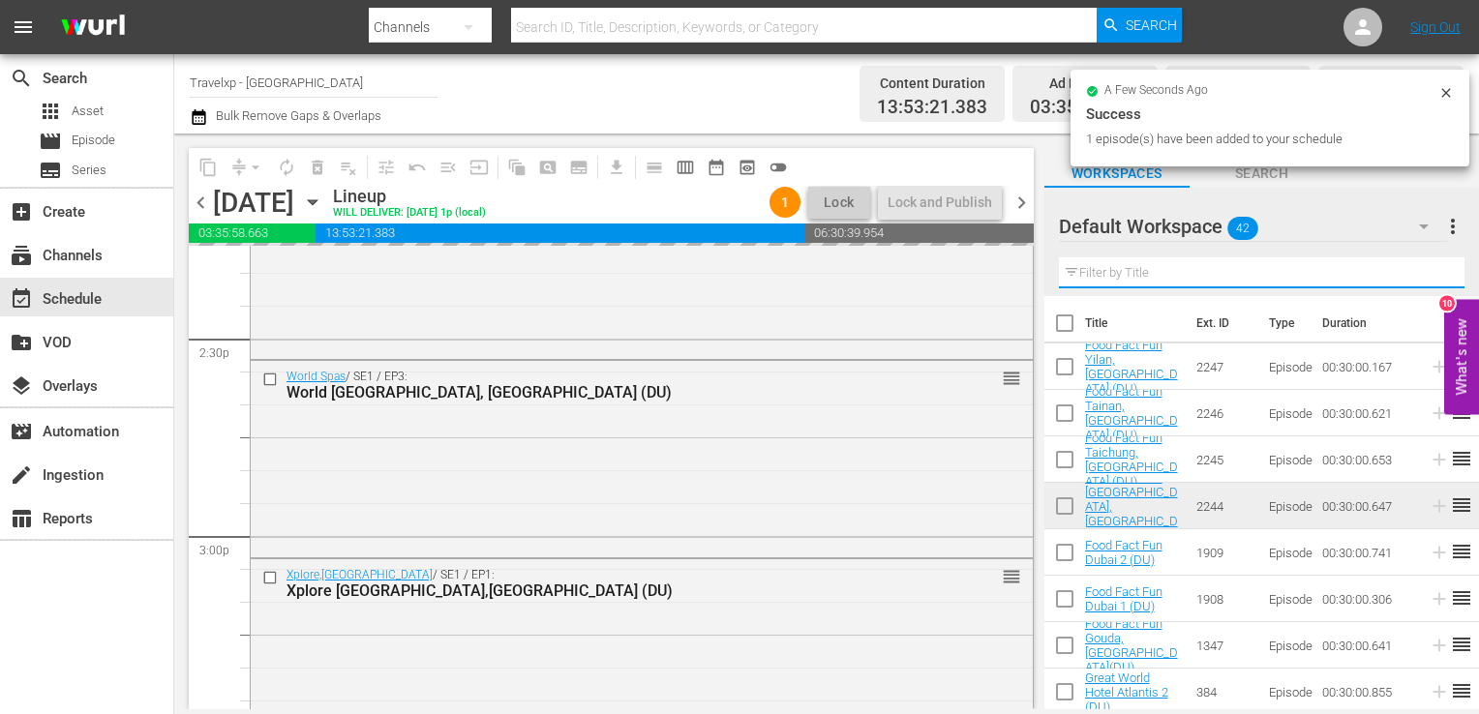
click at [1429, 270] on input "text" at bounding box center [1262, 272] width 406 height 31
click at [1429, 270] on div "Default Workspace 42 Default more_vert Filter by Title s" at bounding box center [1261, 242] width 435 height 108
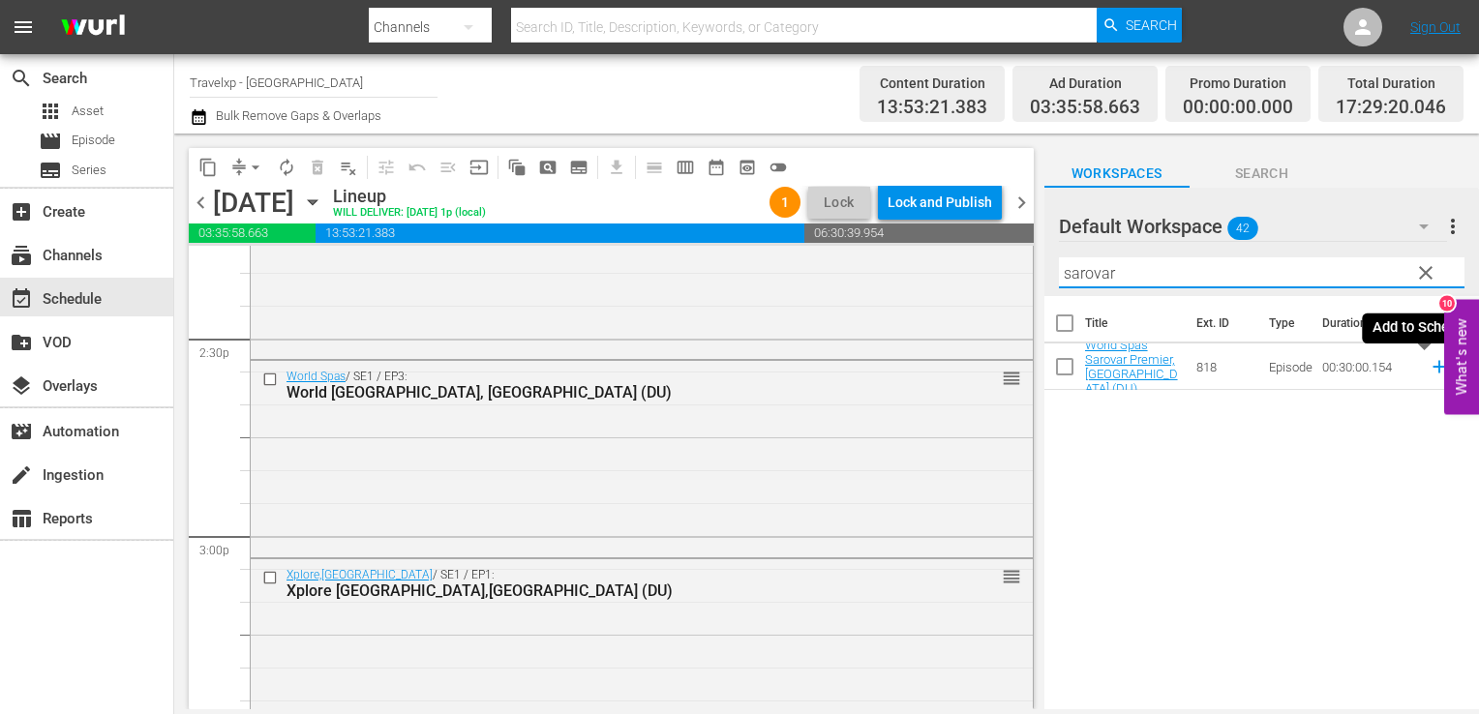
type input "sarovar"
click at [1429, 370] on icon at bounding box center [1439, 366] width 21 height 21
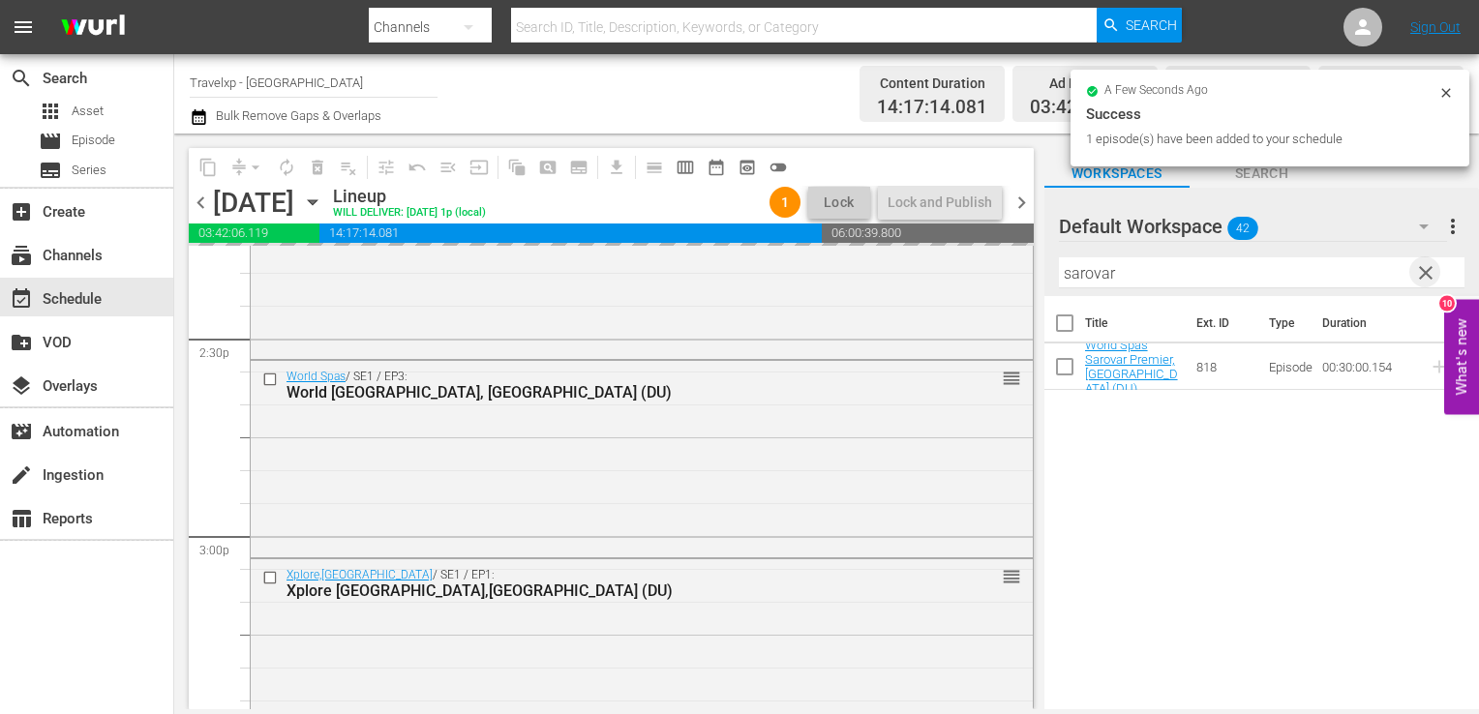
click at [1423, 261] on span "clear" at bounding box center [1425, 272] width 23 height 23
click at [1423, 261] on input "text" at bounding box center [1262, 272] width 406 height 31
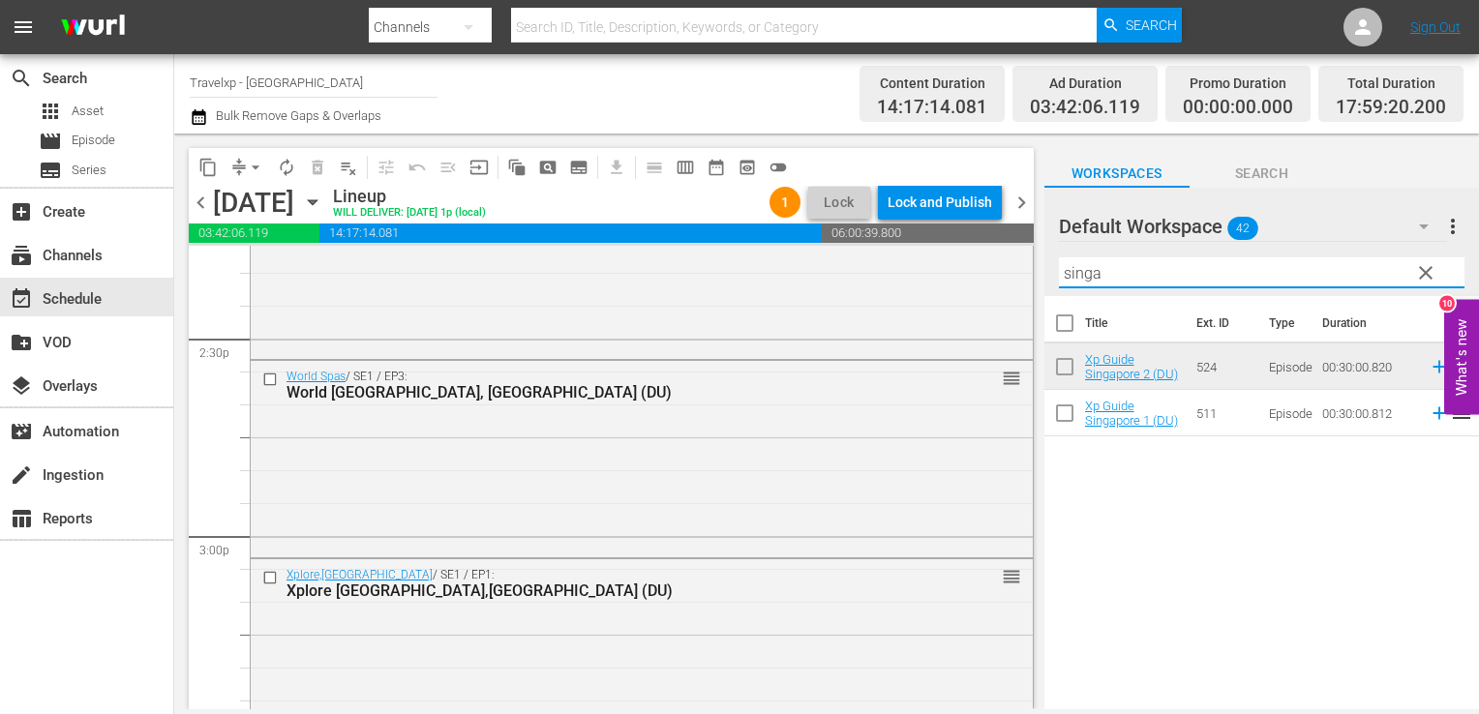
type input "singa"
click at [1429, 416] on icon at bounding box center [1439, 413] width 21 height 21
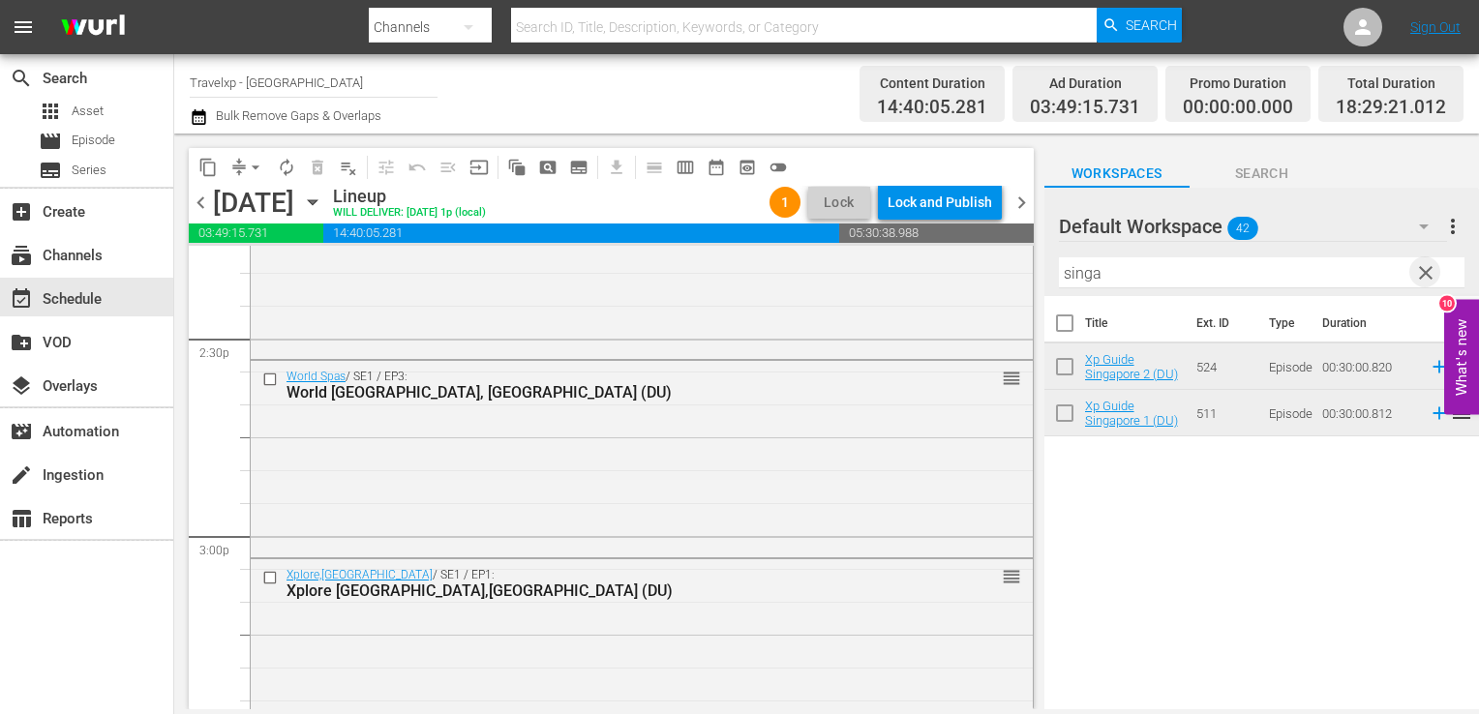
click at [1428, 272] on span "clear" at bounding box center [1425, 272] width 23 height 23
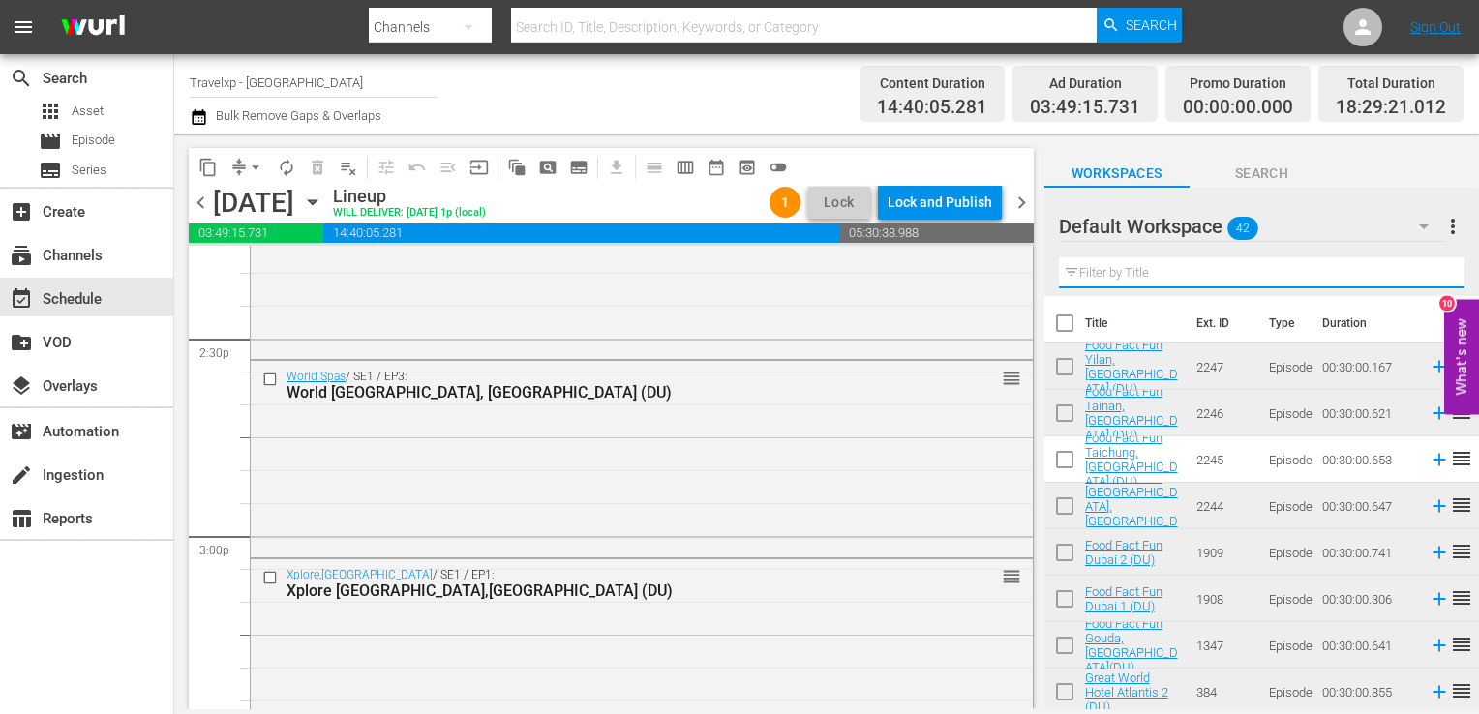
click at [1428, 272] on input "text" at bounding box center [1262, 272] width 406 height 31
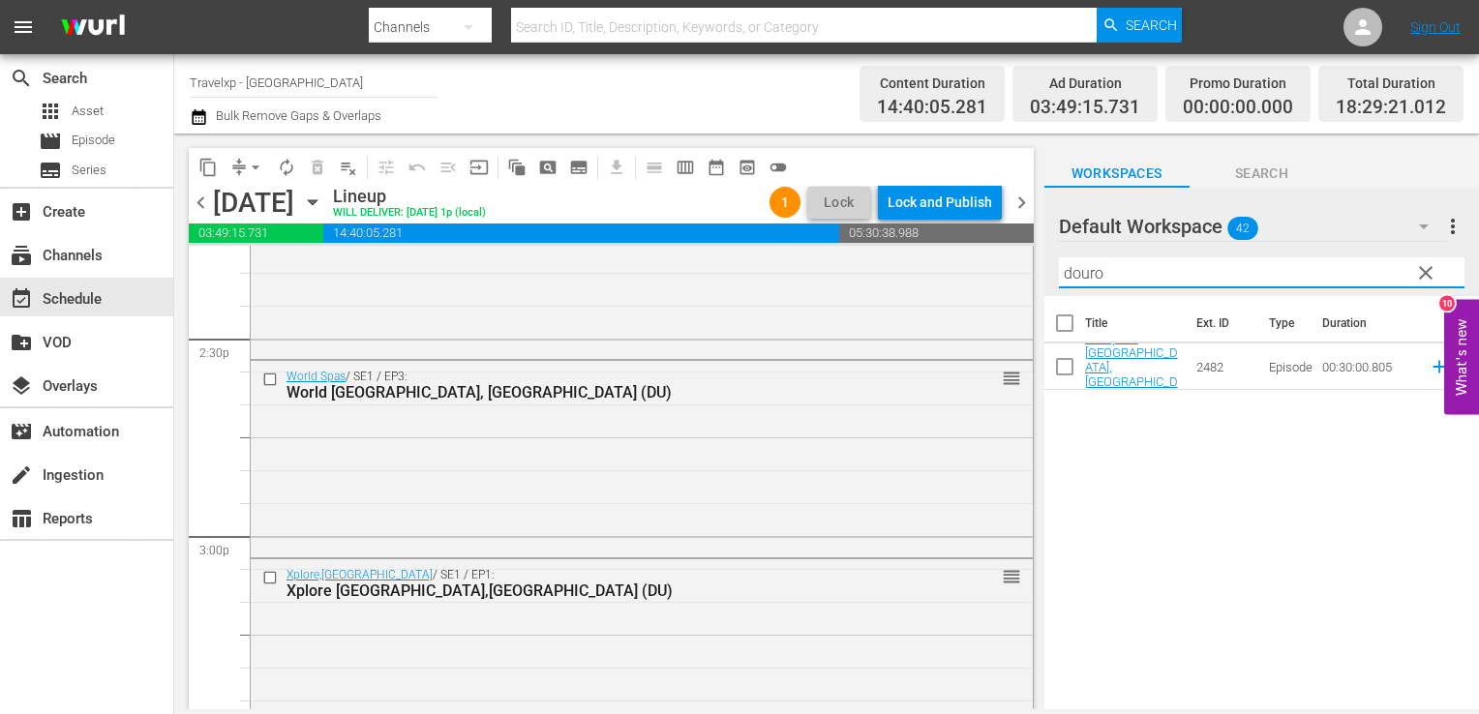
type input "douro"
click at [1421, 377] on td at bounding box center [1435, 367] width 29 height 46
click at [1433, 366] on icon at bounding box center [1439, 367] width 13 height 13
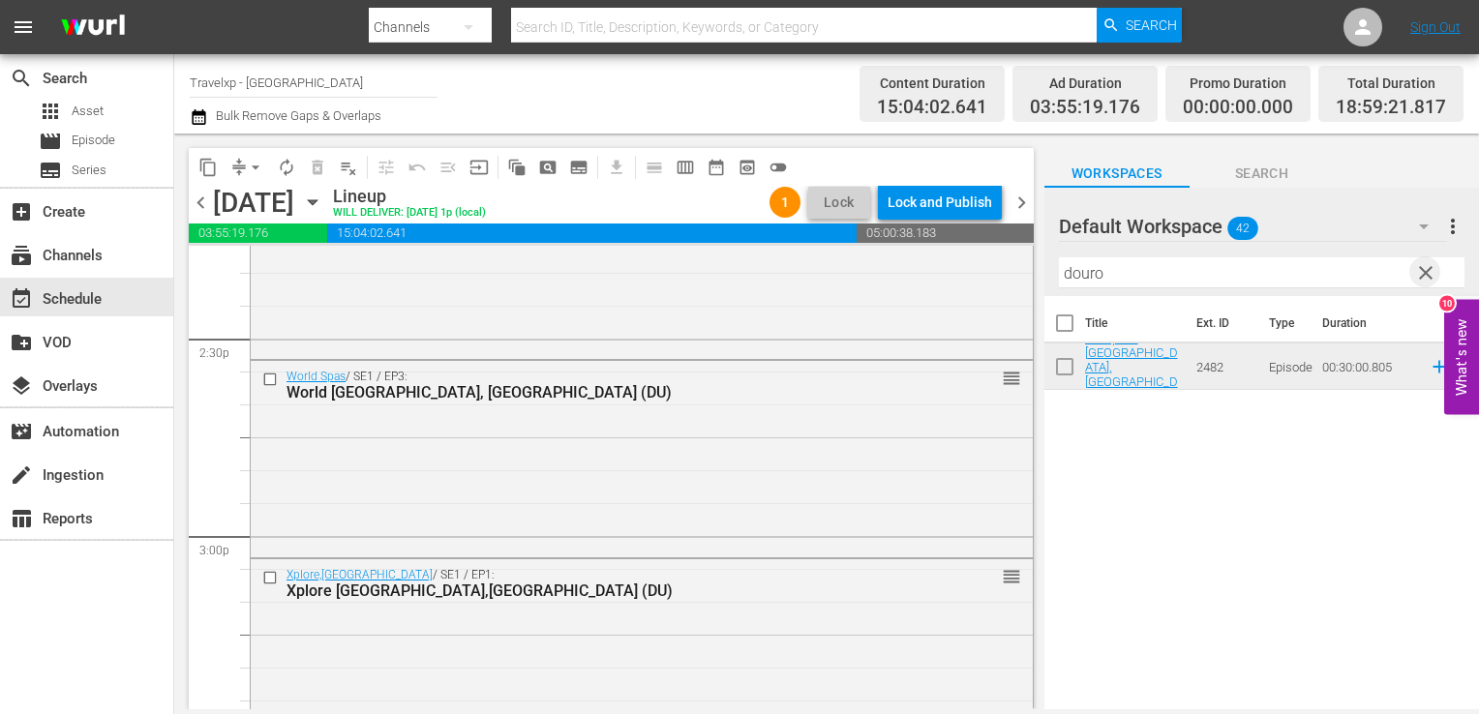
click at [1429, 265] on span "clear" at bounding box center [1425, 272] width 23 height 23
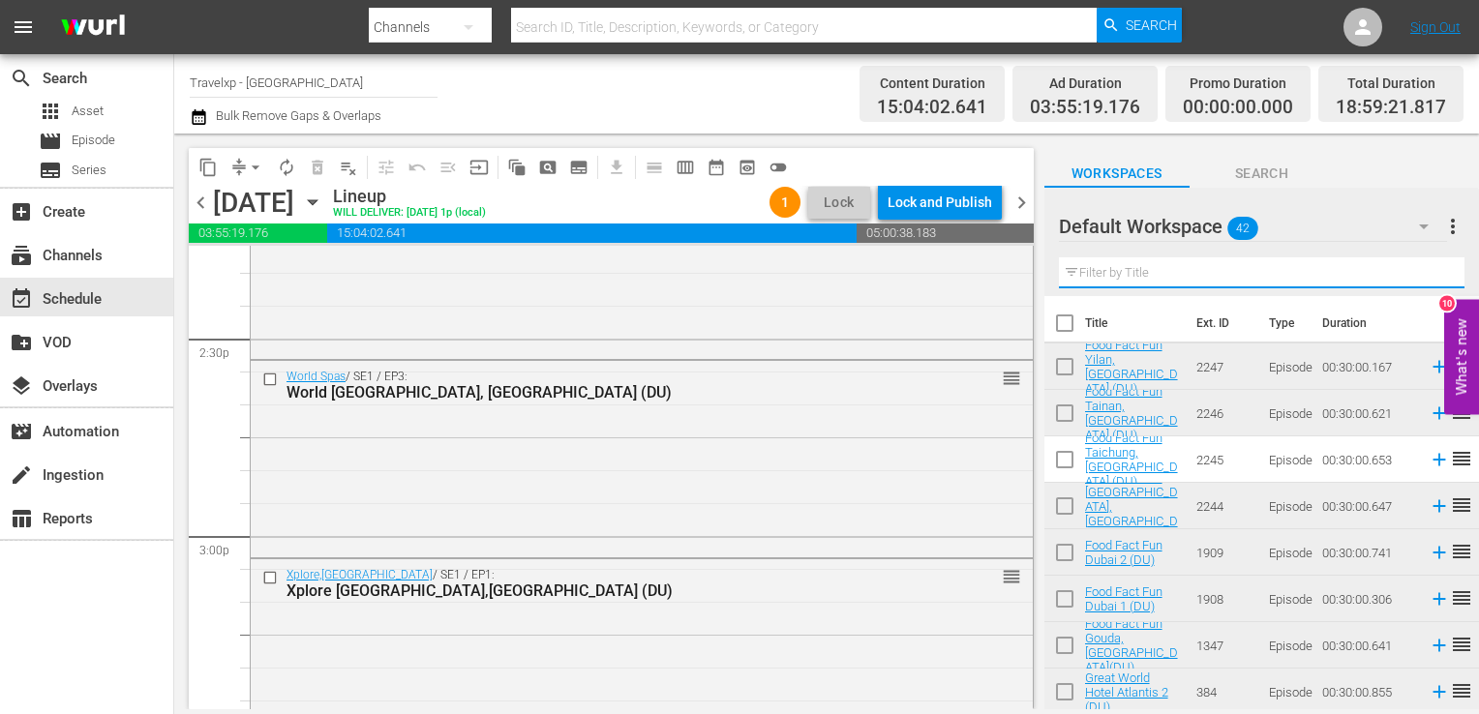
click at [1429, 265] on input "text" at bounding box center [1262, 272] width 406 height 31
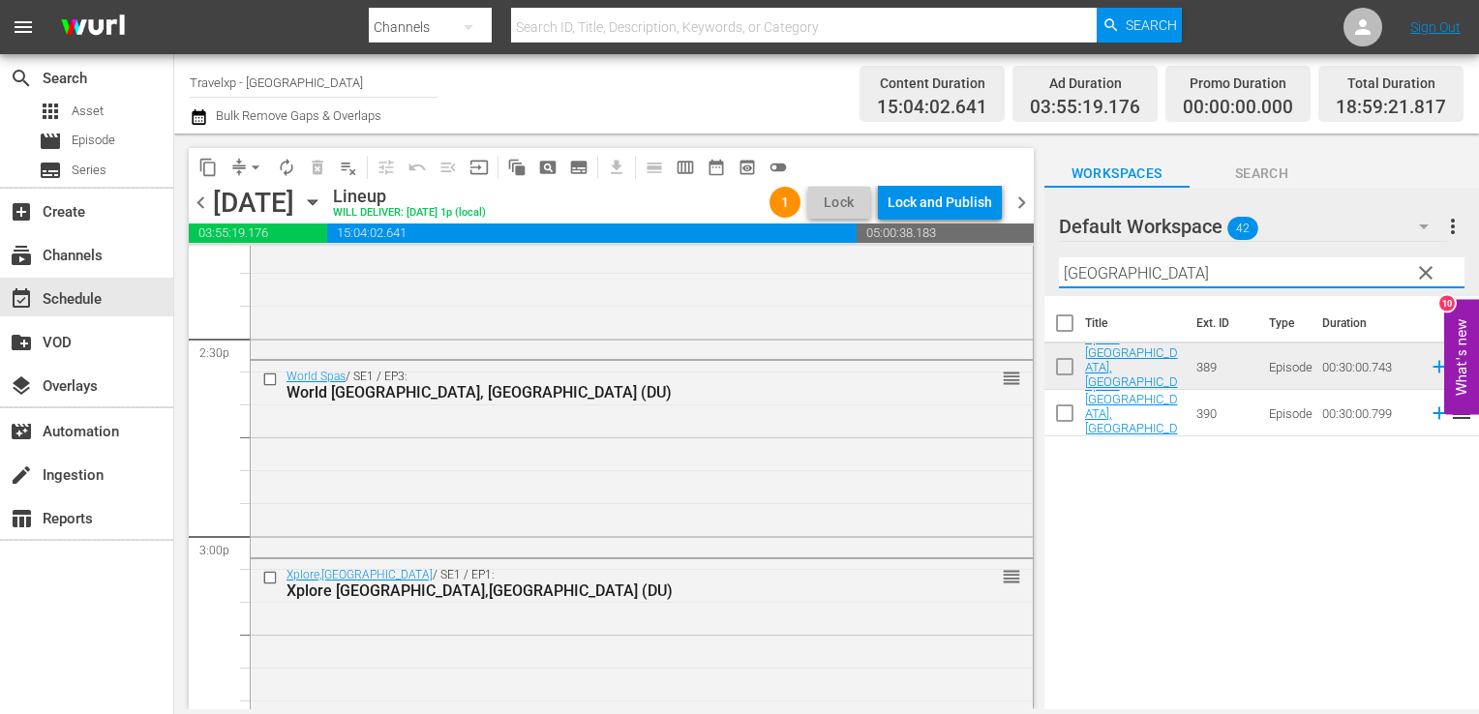
type input "[GEOGRAPHIC_DATA]"
click at [1433, 416] on icon at bounding box center [1439, 413] width 13 height 13
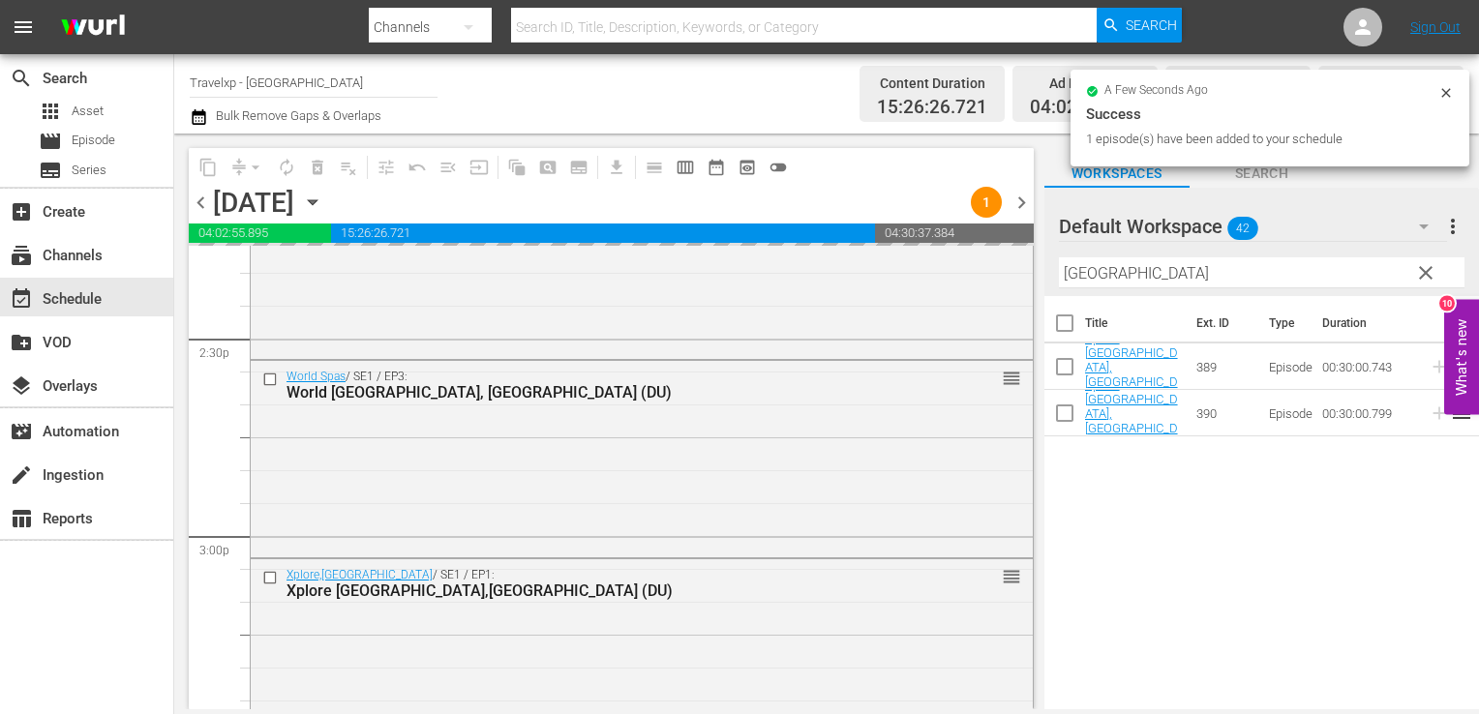
click at [1425, 257] on button "clear" at bounding box center [1424, 271] width 31 height 31
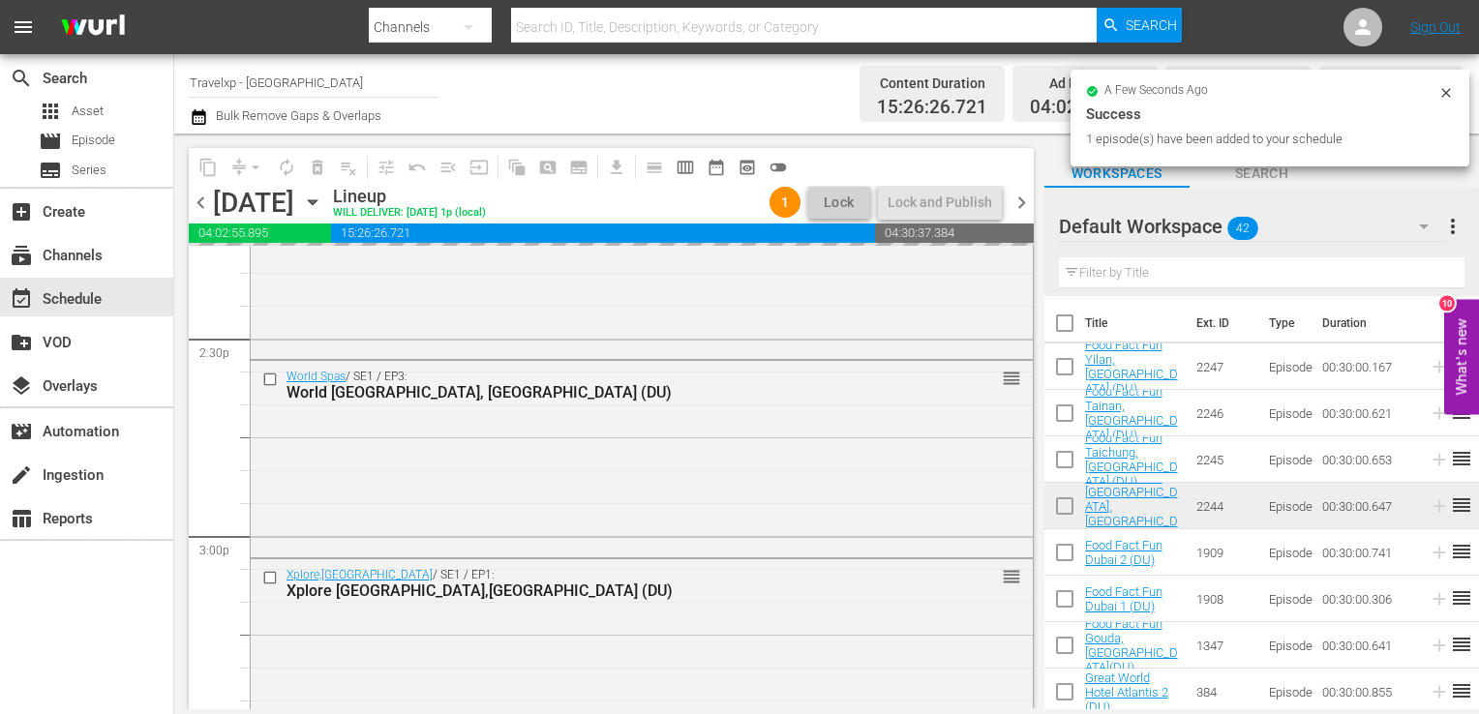
click at [1425, 267] on input "text" at bounding box center [1262, 272] width 406 height 31
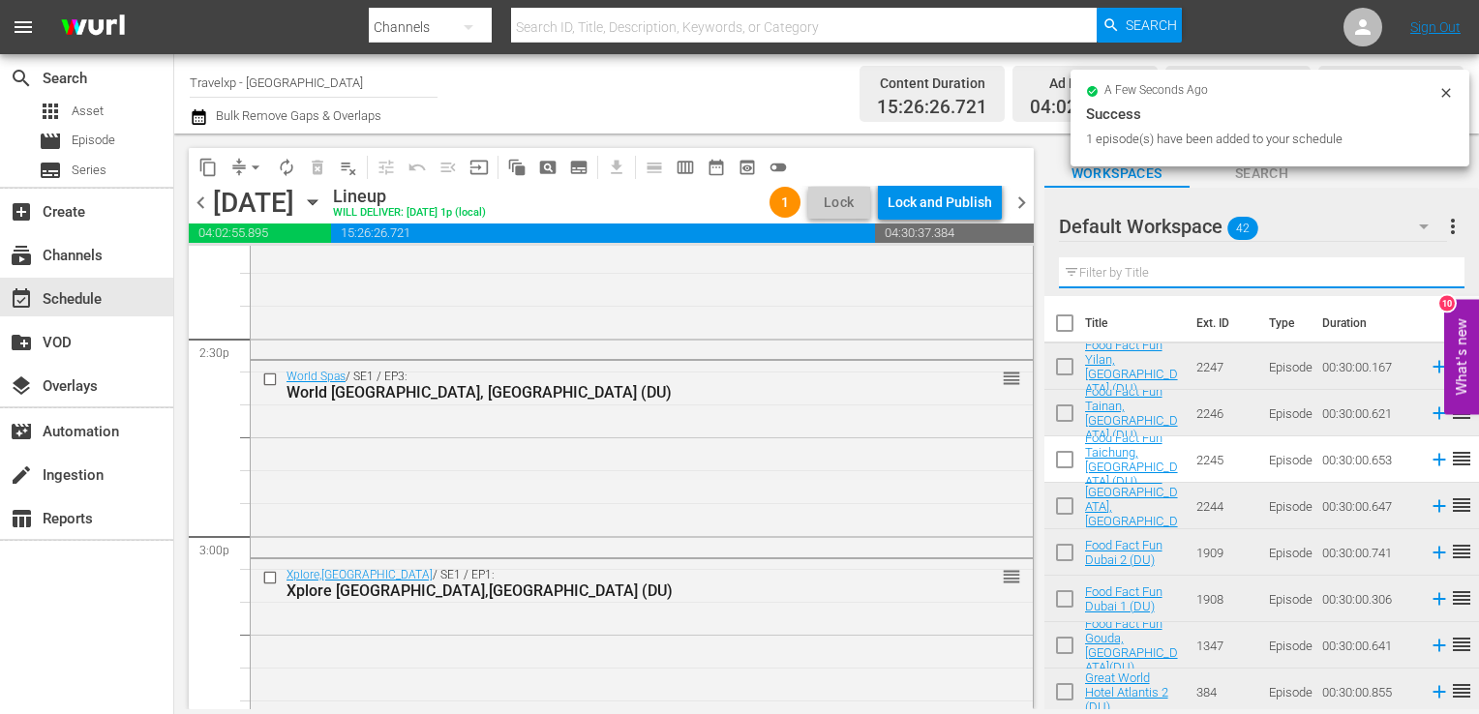
click at [1425, 267] on input "text" at bounding box center [1262, 272] width 406 height 31
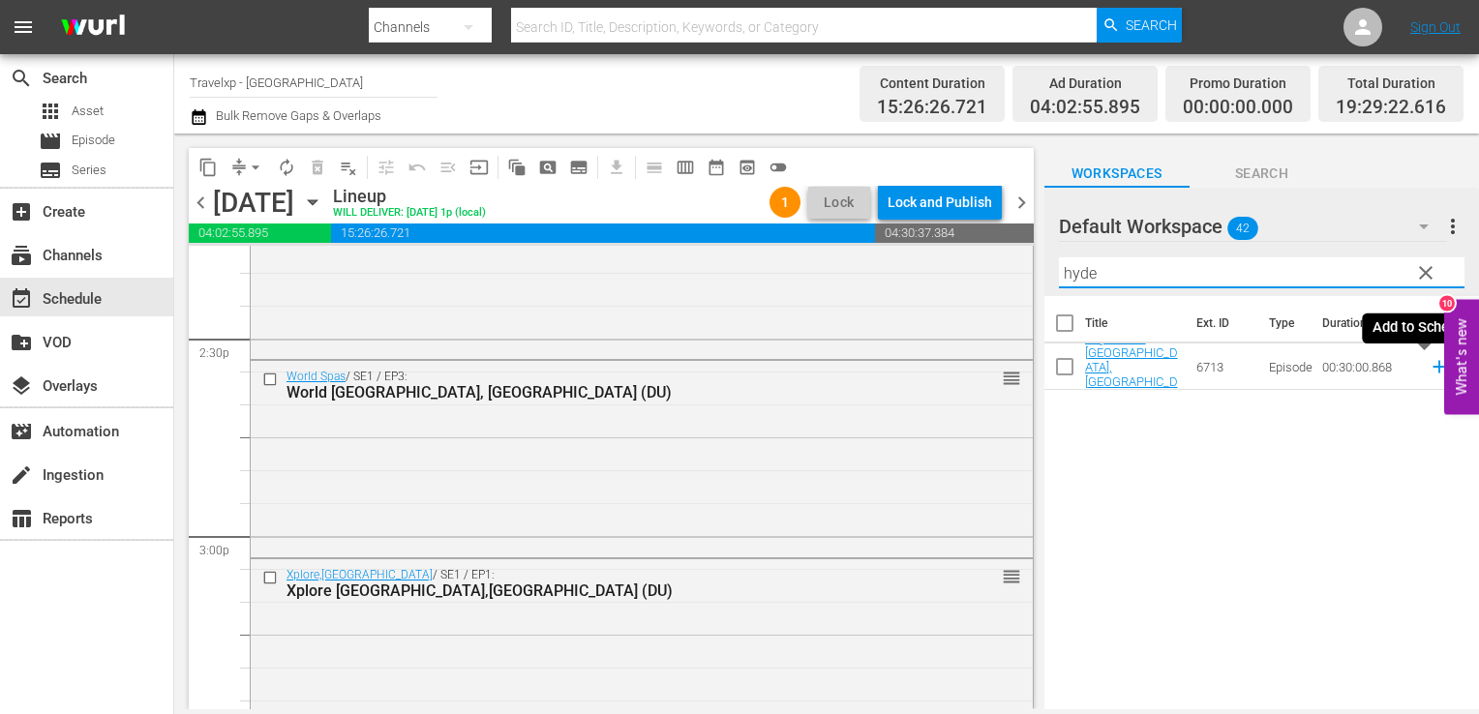
type input "hyde"
click at [1433, 366] on icon at bounding box center [1439, 367] width 13 height 13
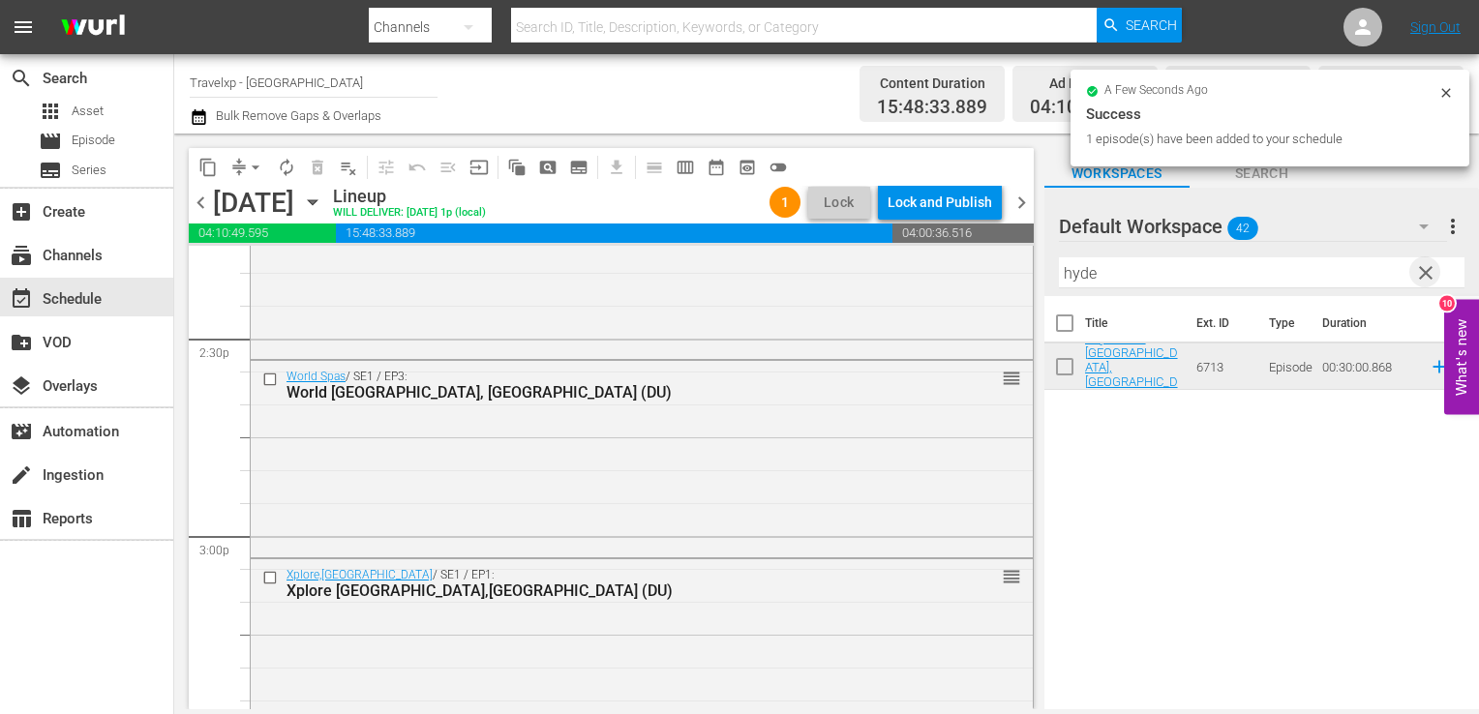
click at [1424, 273] on span "clear" at bounding box center [1425, 272] width 23 height 23
click at [1424, 273] on input "hyde" at bounding box center [1262, 272] width 406 height 31
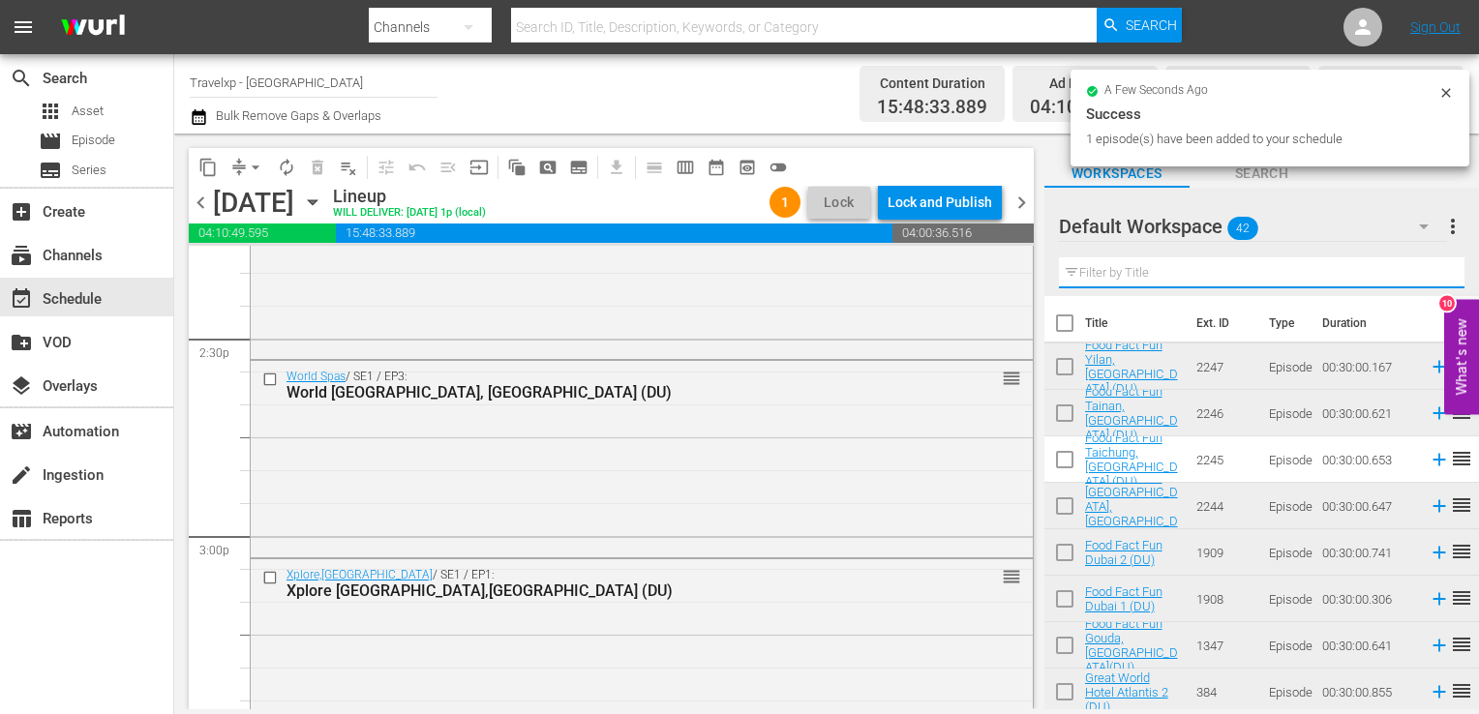
click at [1424, 273] on input "text" at bounding box center [1262, 272] width 406 height 31
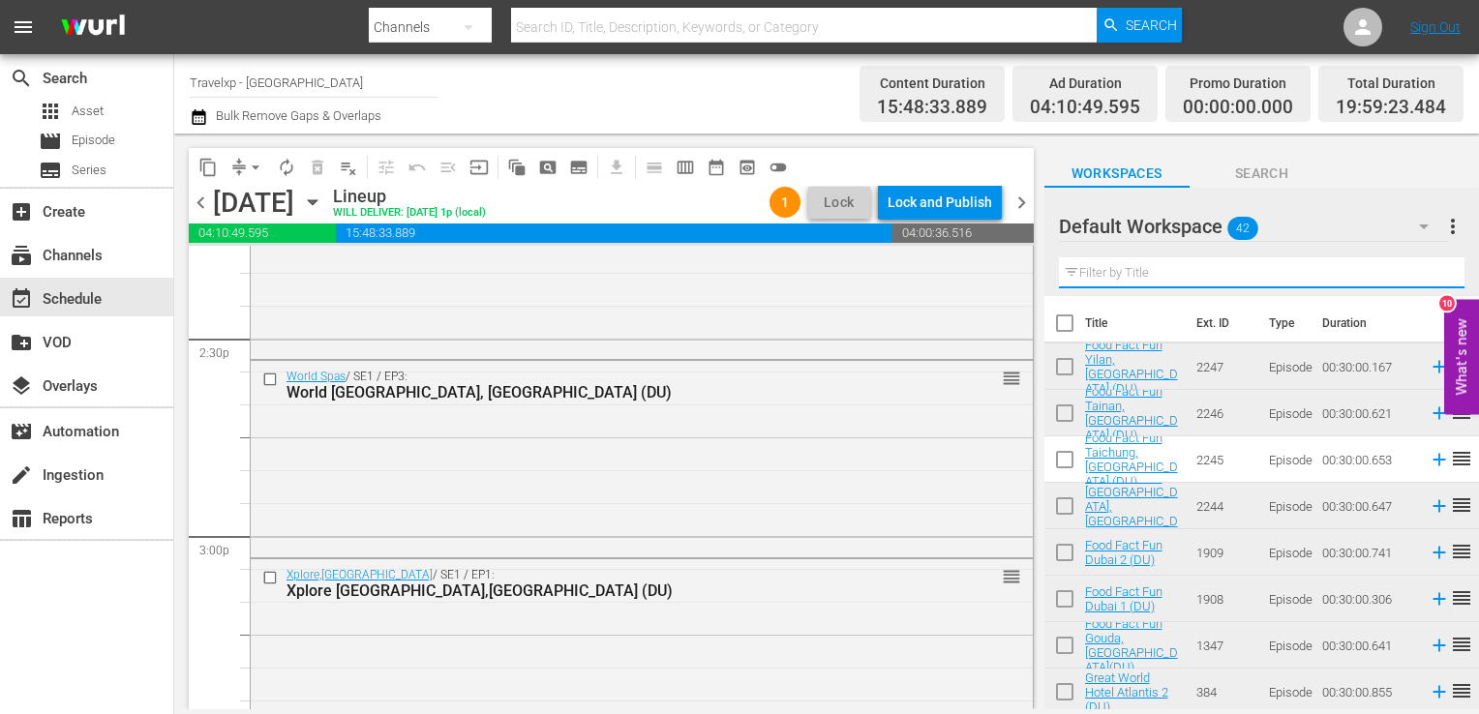
click at [1424, 273] on input "text" at bounding box center [1262, 272] width 406 height 31
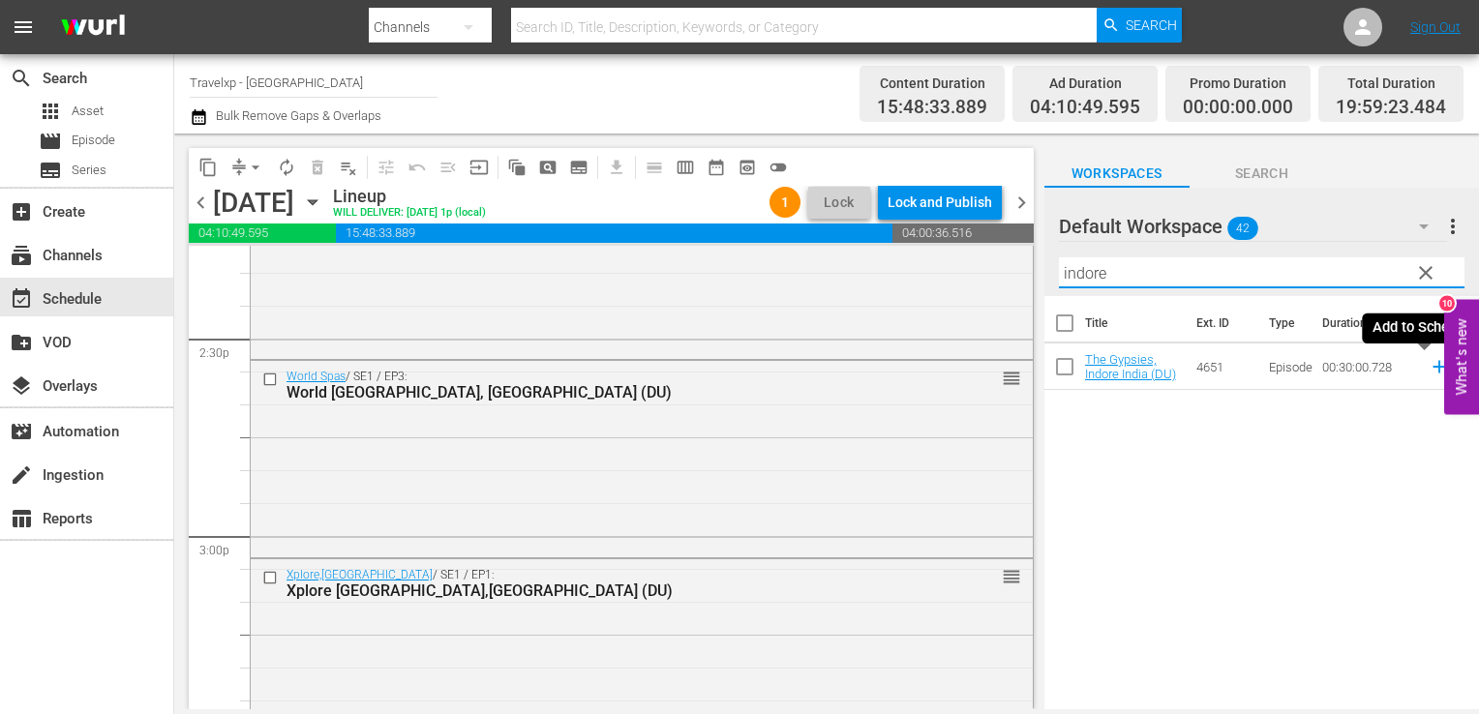
type input "indore"
click at [1429, 375] on icon at bounding box center [1439, 366] width 21 height 21
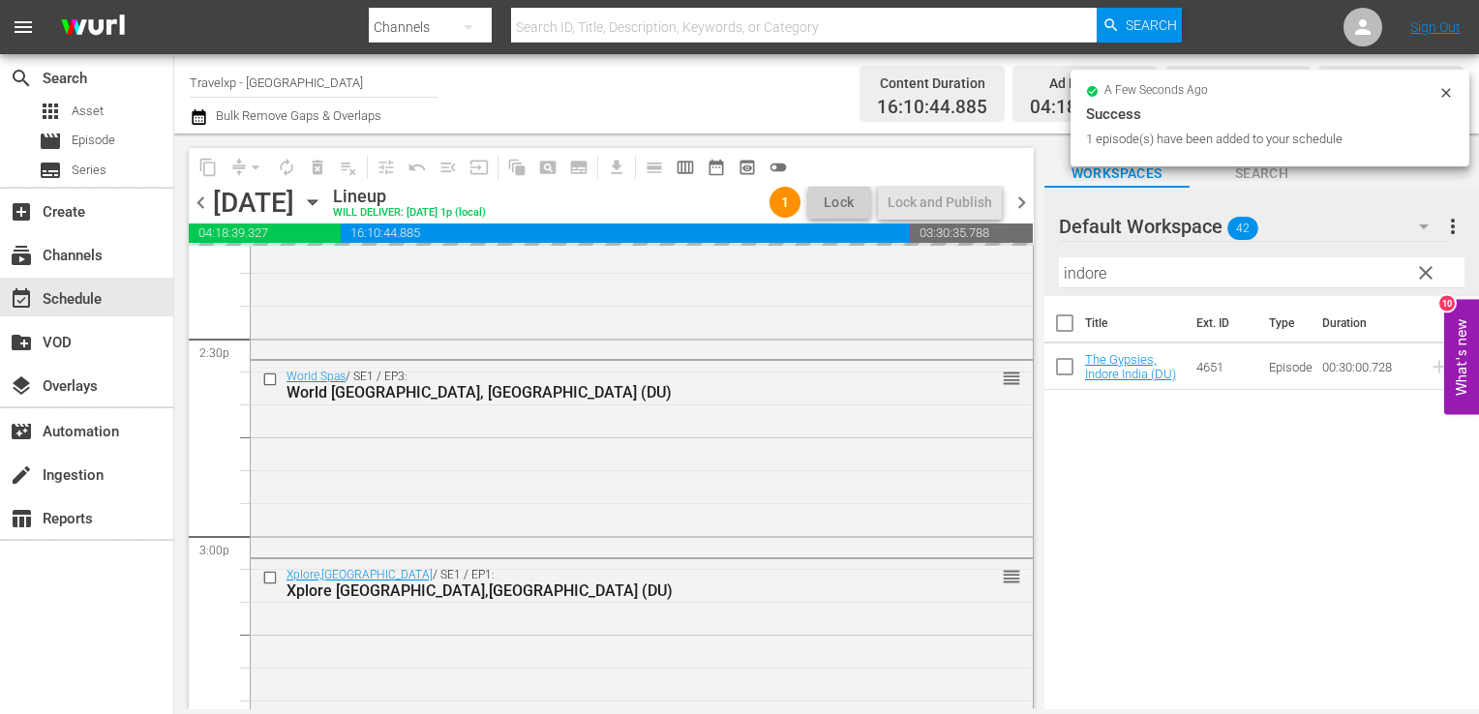
click at [1425, 273] on span "clear" at bounding box center [1425, 272] width 23 height 23
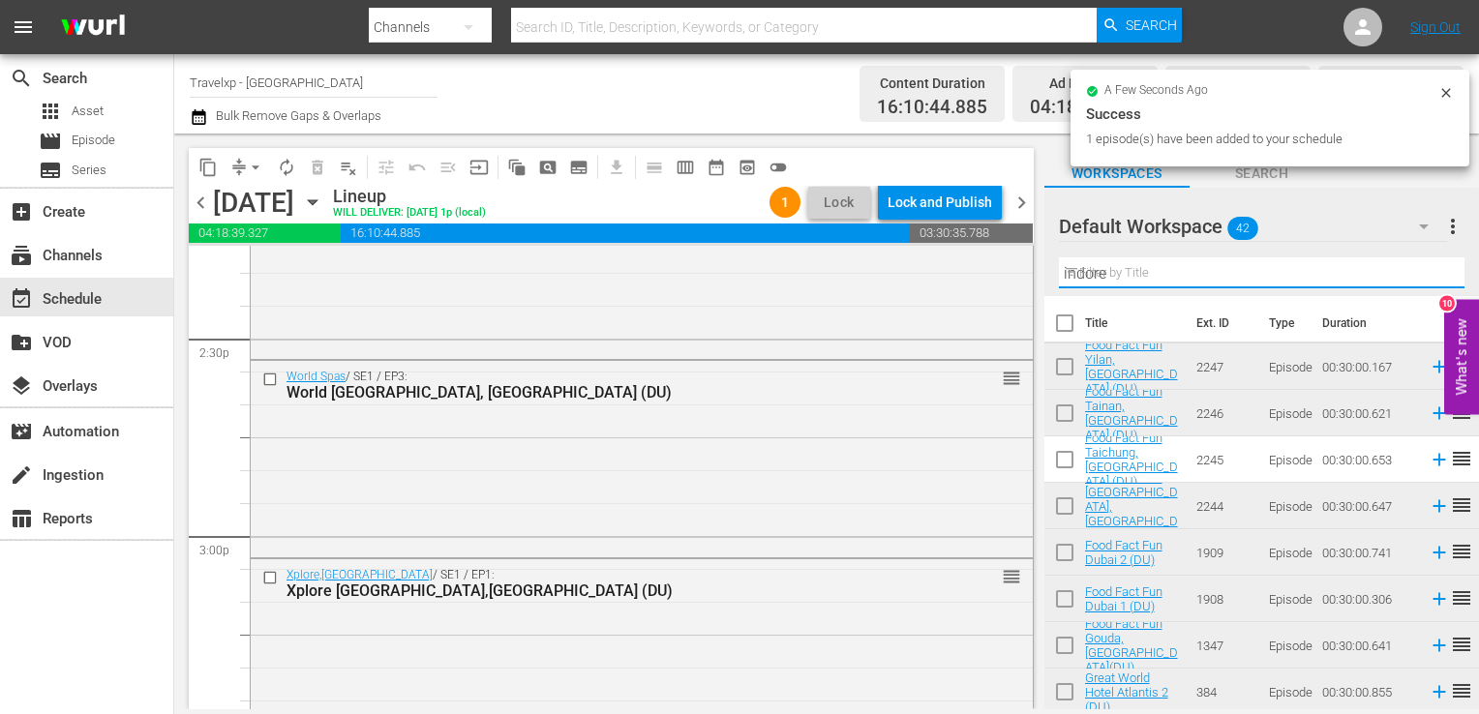
click at [1425, 273] on input "indore" at bounding box center [1262, 272] width 406 height 31
click at [1425, 273] on input "text" at bounding box center [1262, 272] width 406 height 31
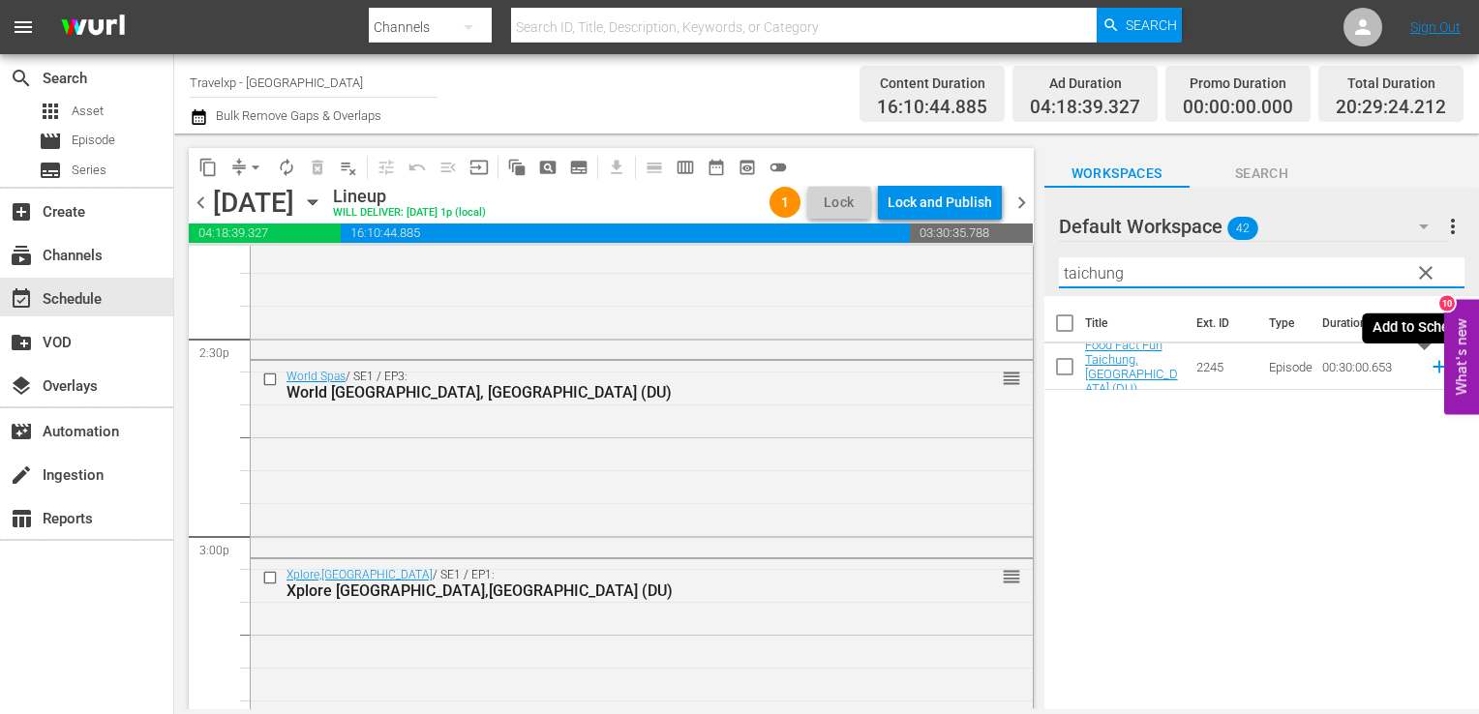
type input "taichung"
click at [1433, 367] on icon at bounding box center [1439, 367] width 13 height 13
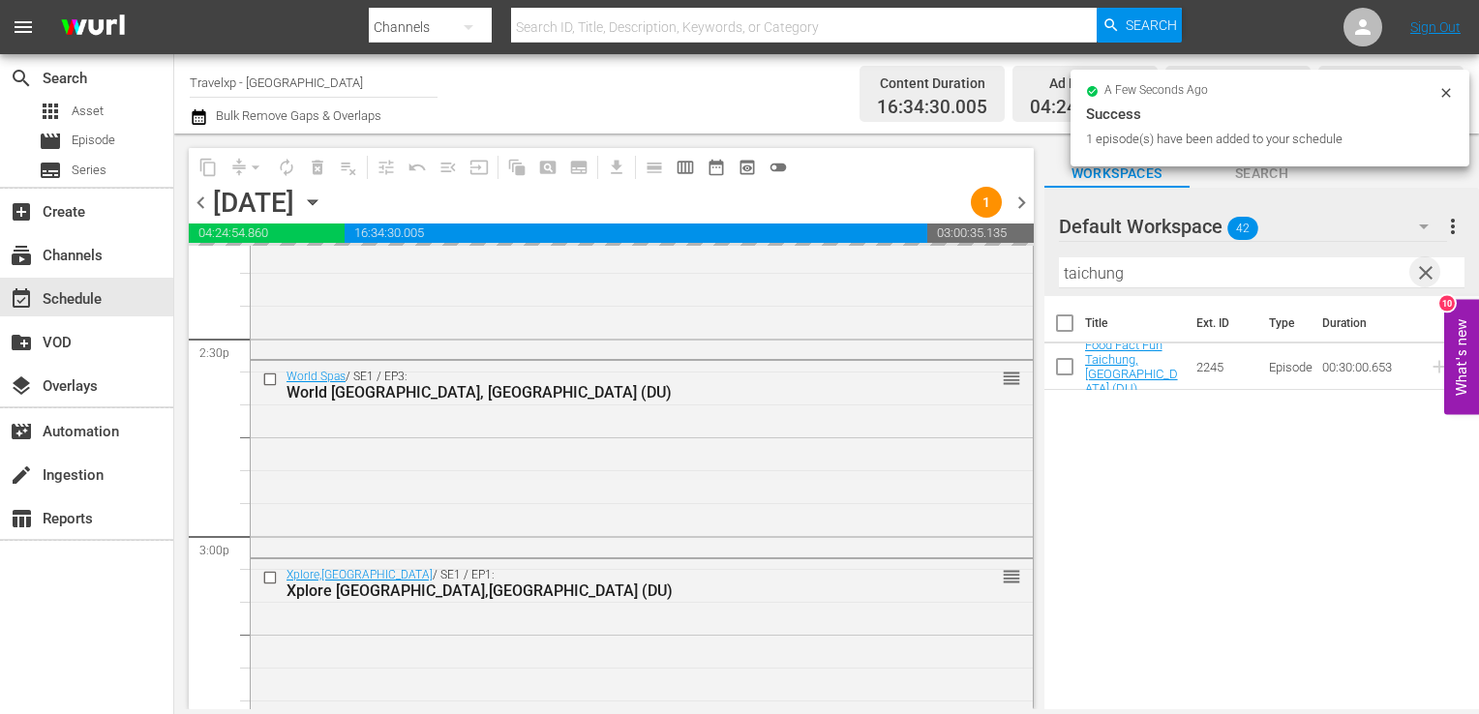
click at [1429, 278] on span "clear" at bounding box center [1425, 272] width 23 height 23
click at [1429, 278] on input "taichung" at bounding box center [1262, 272] width 406 height 31
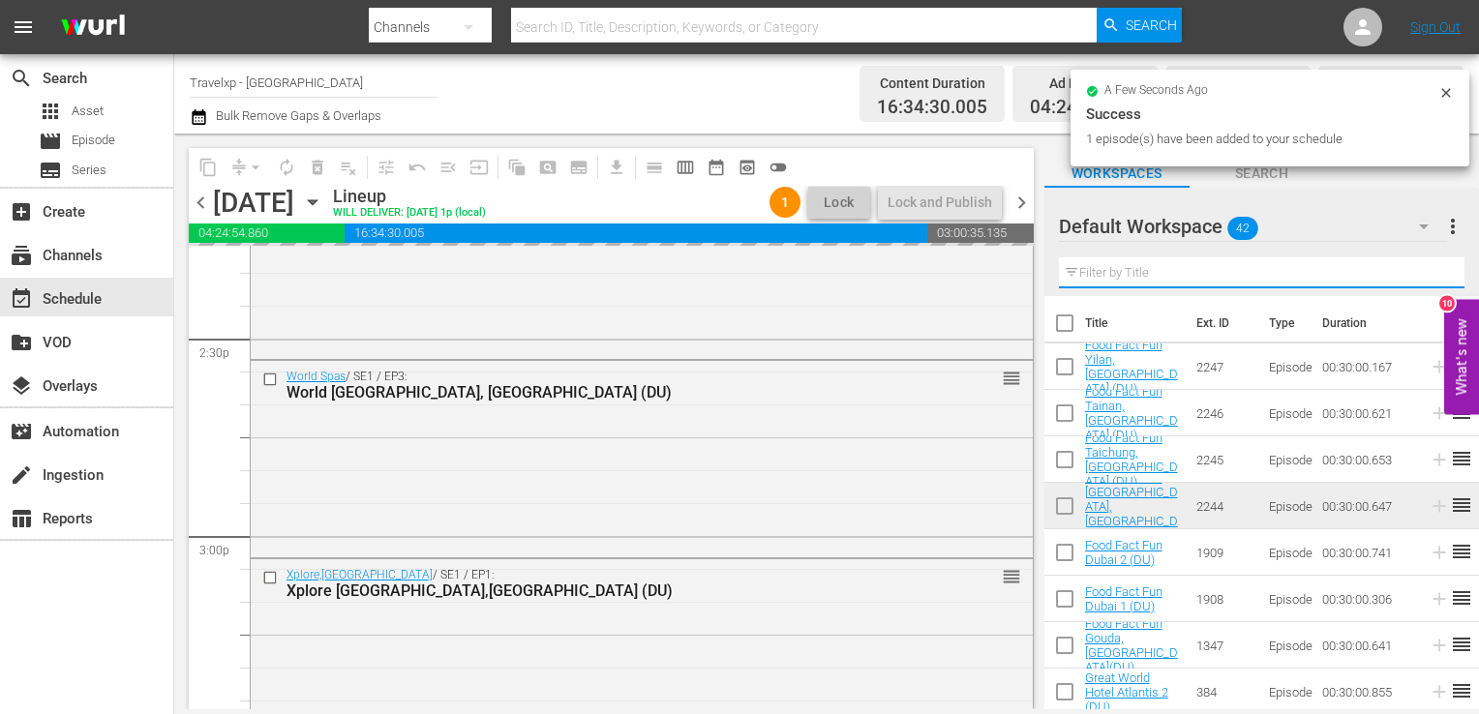
click at [1429, 278] on input "text" at bounding box center [1262, 272] width 406 height 31
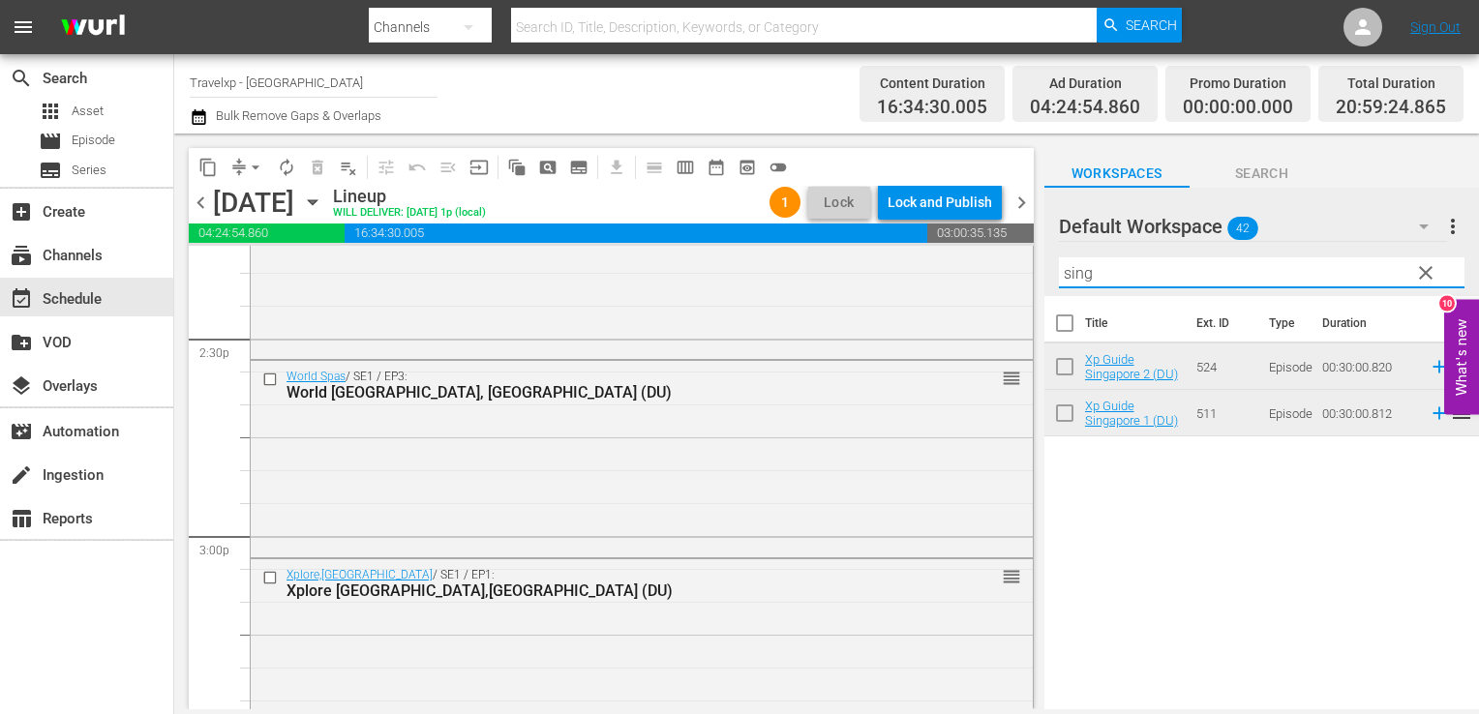
type input "sing"
click at [1433, 415] on icon at bounding box center [1439, 413] width 13 height 13
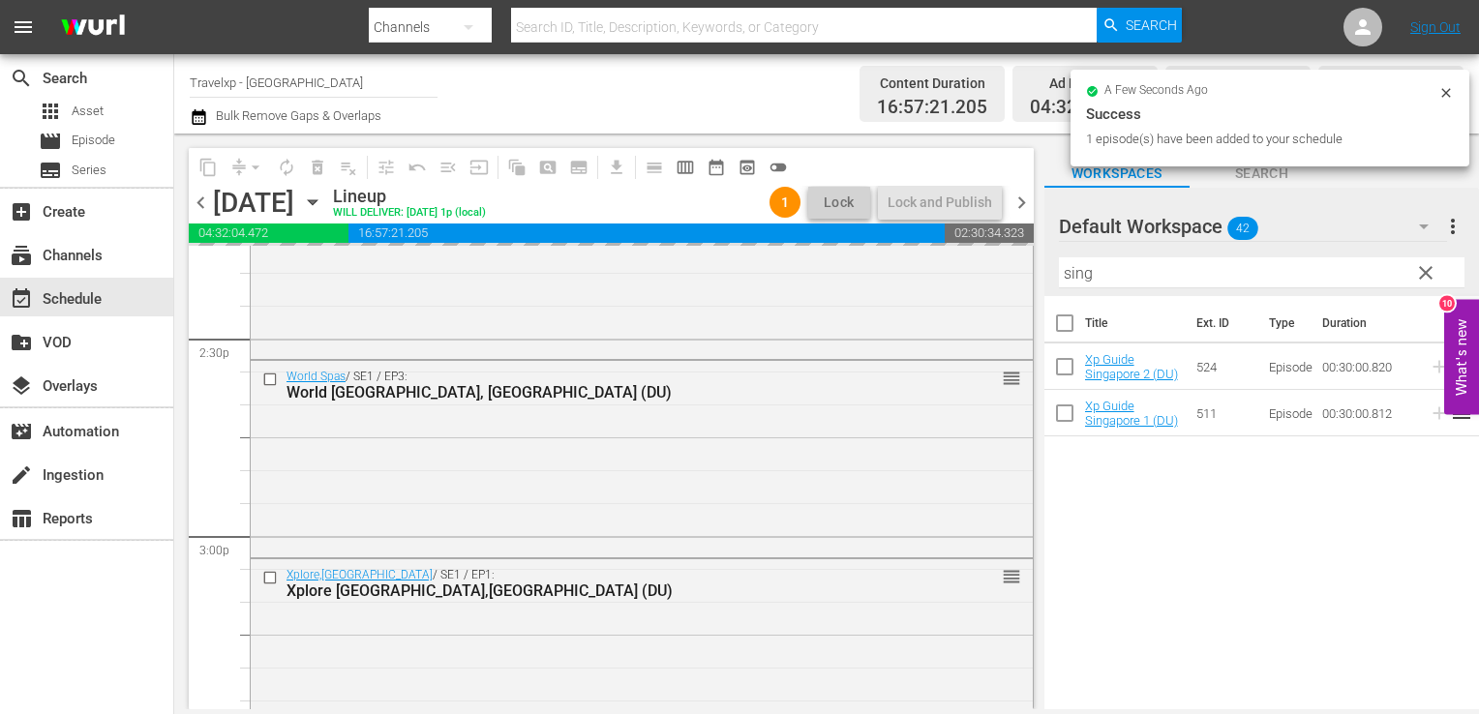
click at [1423, 286] on button "clear" at bounding box center [1424, 271] width 31 height 31
click at [1423, 286] on input "sing" at bounding box center [1262, 272] width 406 height 31
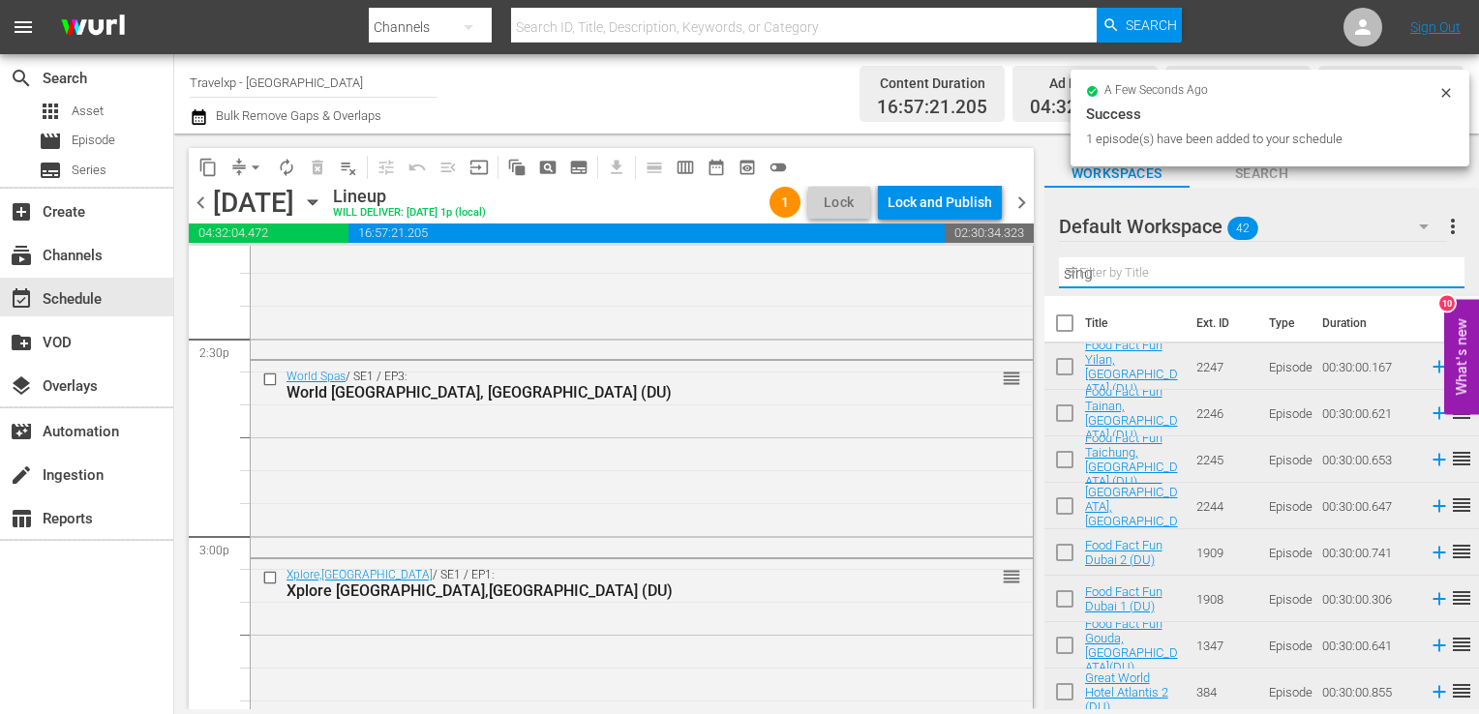
click at [1423, 286] on input "sing" at bounding box center [1262, 272] width 406 height 31
click at [1423, 286] on input "text" at bounding box center [1262, 272] width 406 height 31
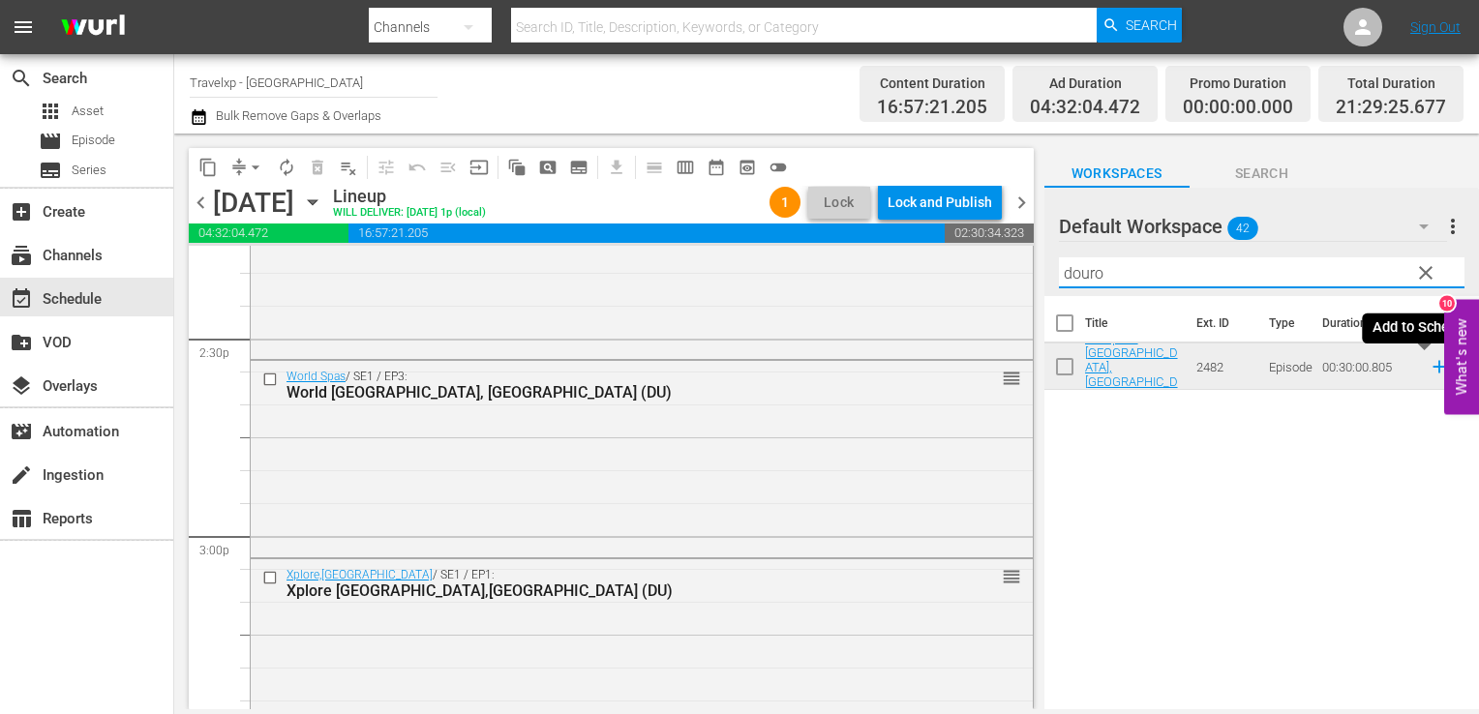
type input "douro"
click at [1429, 376] on icon at bounding box center [1439, 366] width 21 height 21
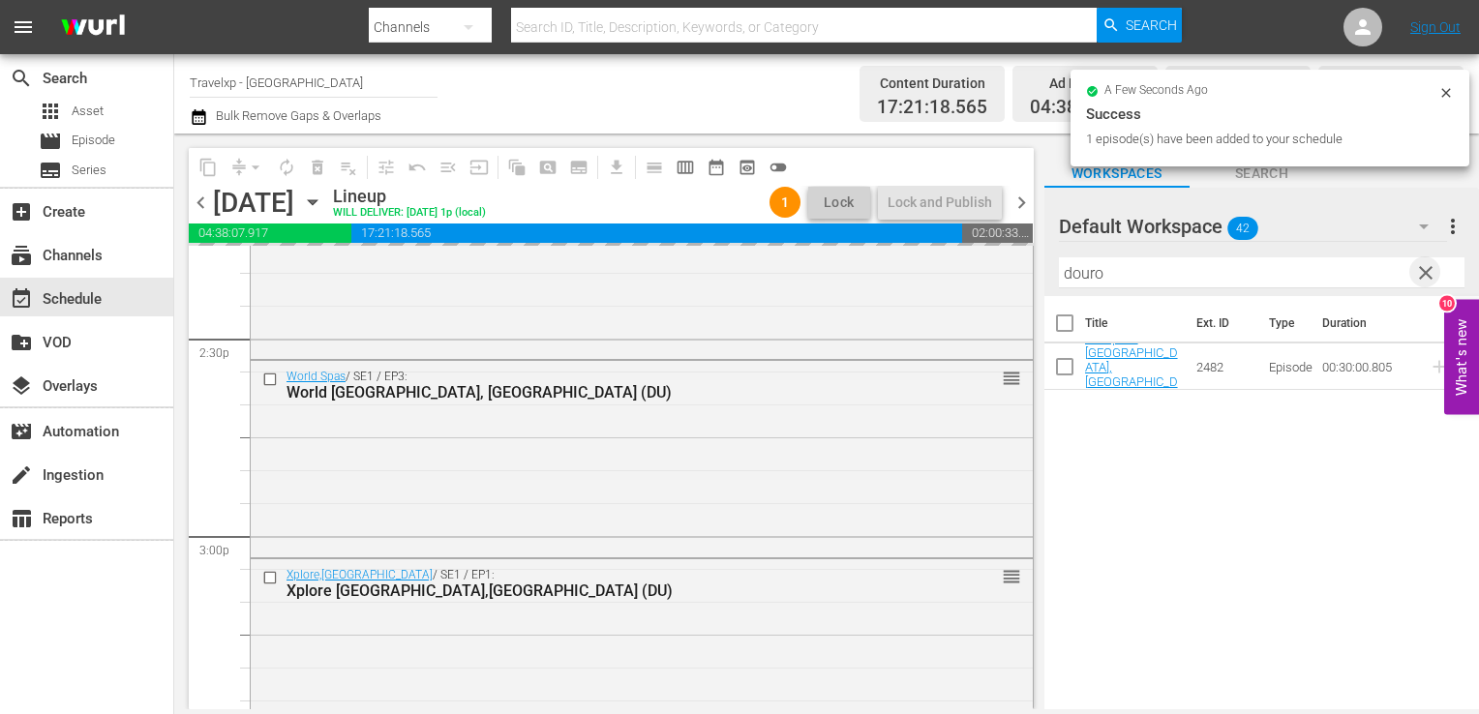
click at [1423, 271] on span "clear" at bounding box center [1425, 272] width 23 height 23
click at [1423, 271] on input "douro" at bounding box center [1262, 272] width 406 height 31
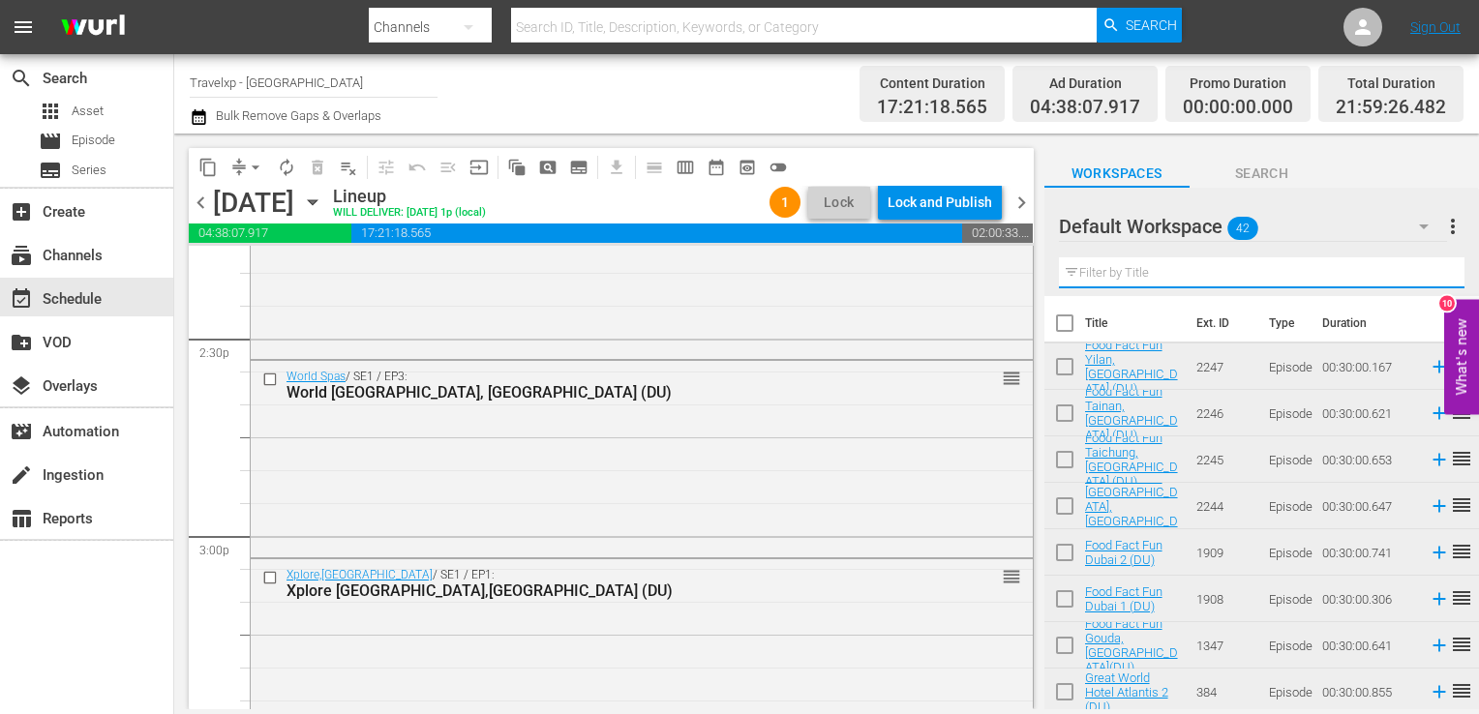
click at [1423, 271] on input "text" at bounding box center [1262, 272] width 406 height 31
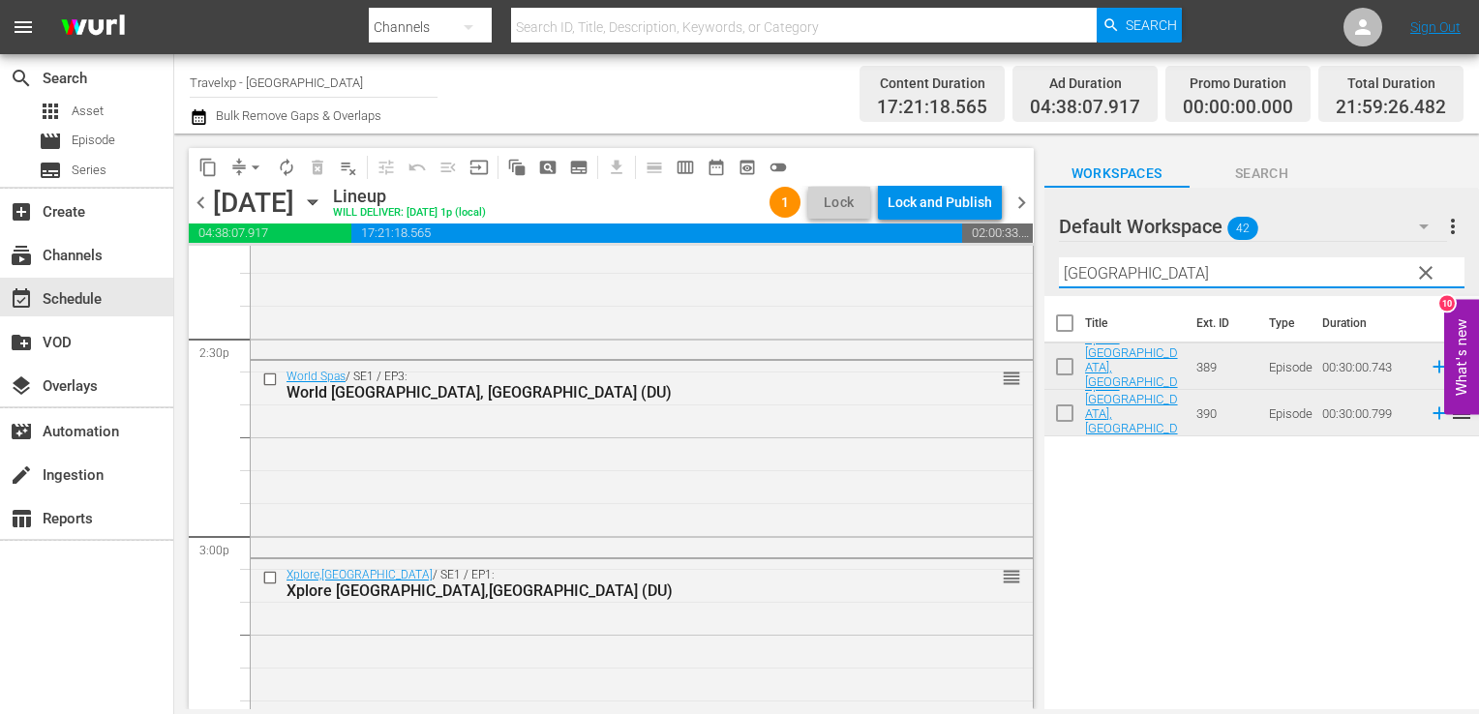
type input "[GEOGRAPHIC_DATA]"
click at [1433, 412] on icon at bounding box center [1439, 413] width 13 height 13
click at [1422, 263] on span "clear" at bounding box center [1425, 272] width 23 height 23
click at [1422, 263] on input "[GEOGRAPHIC_DATA]" at bounding box center [1262, 272] width 406 height 31
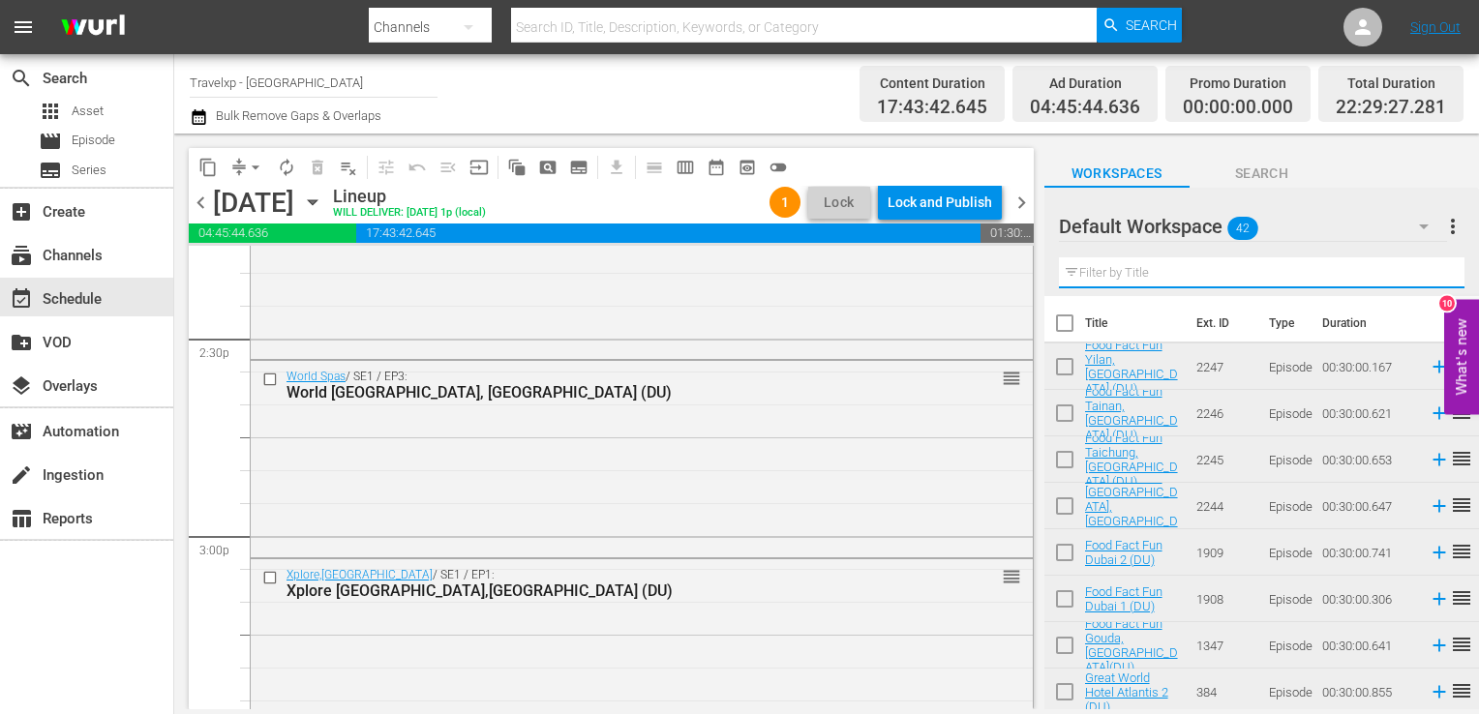
click at [1422, 263] on input "text" at bounding box center [1262, 272] width 406 height 31
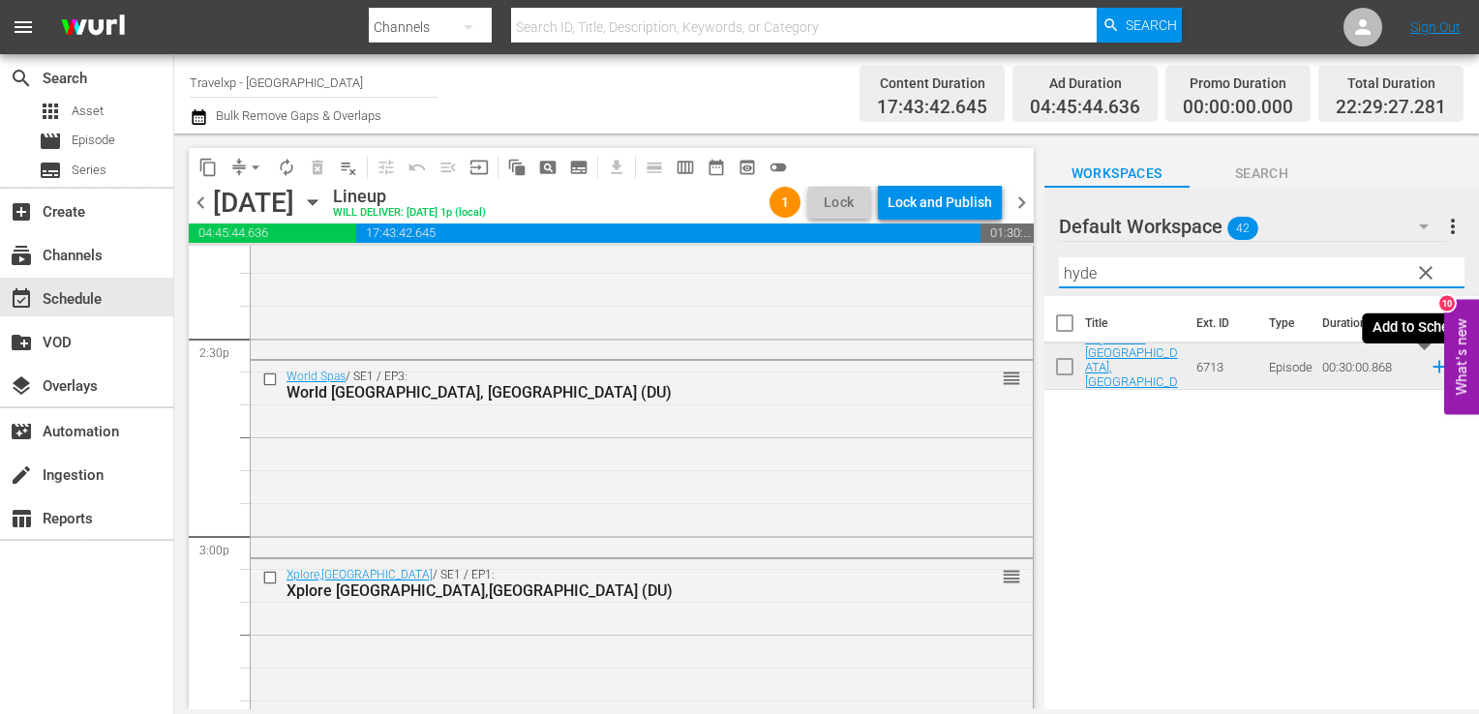
type input "hyde"
click at [1429, 370] on icon at bounding box center [1439, 366] width 21 height 21
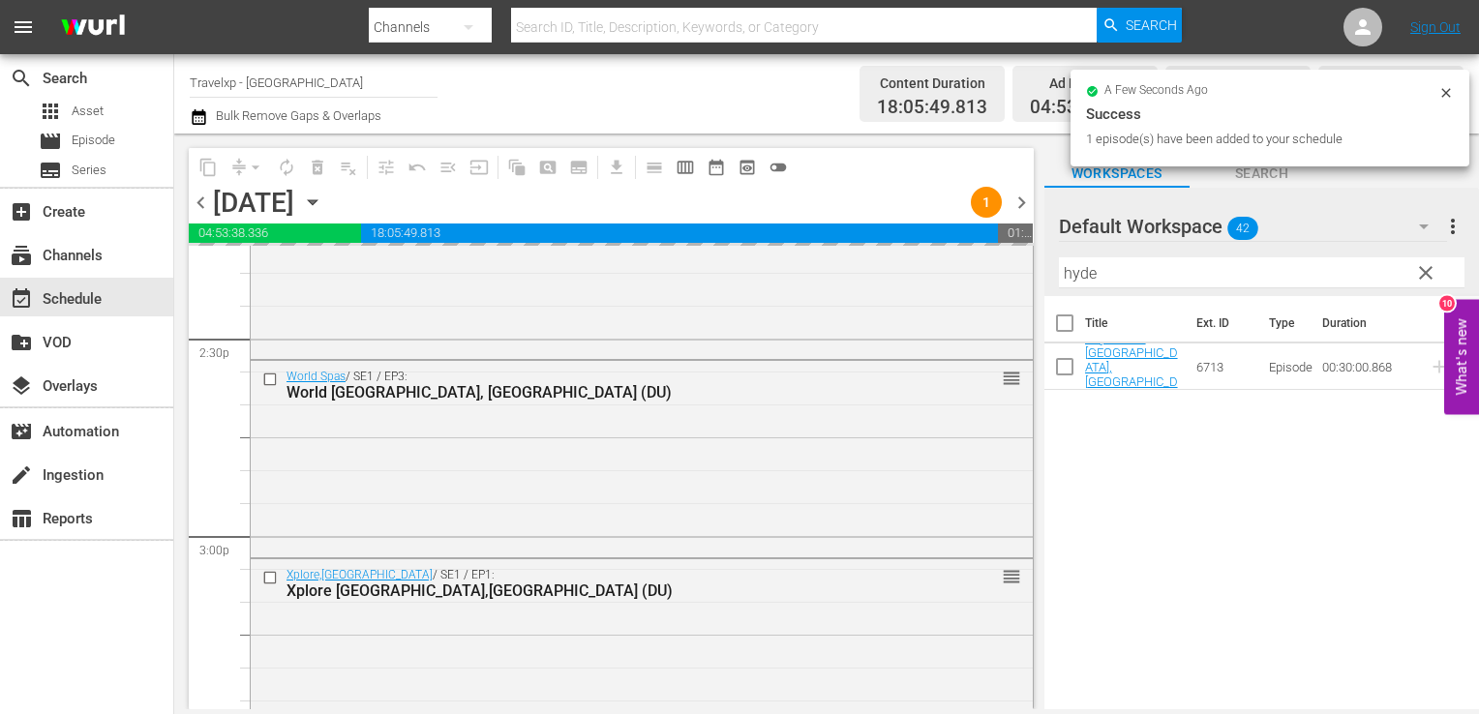
click at [1428, 277] on span "clear" at bounding box center [1425, 272] width 23 height 23
click at [1428, 277] on input "hyde" at bounding box center [1262, 272] width 406 height 31
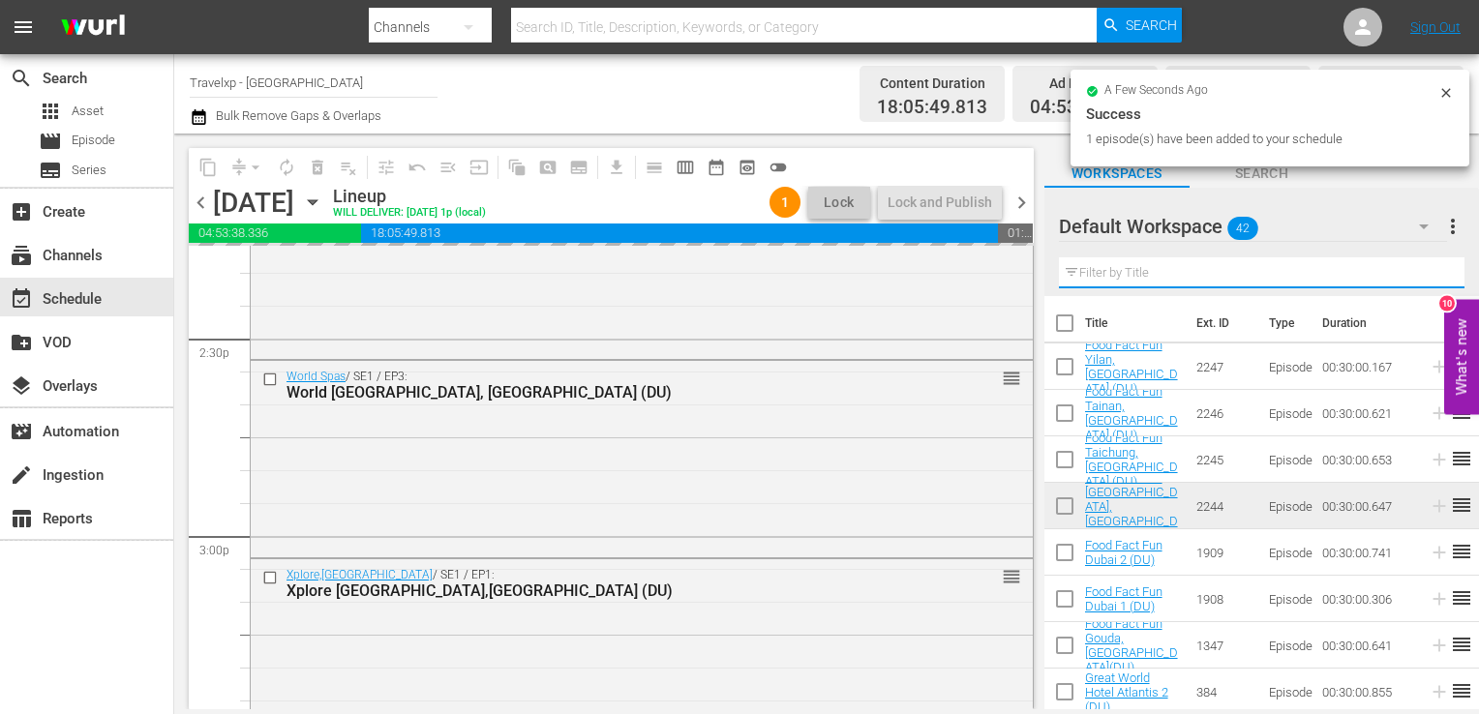
click at [1428, 277] on input "text" at bounding box center [1262, 272] width 406 height 31
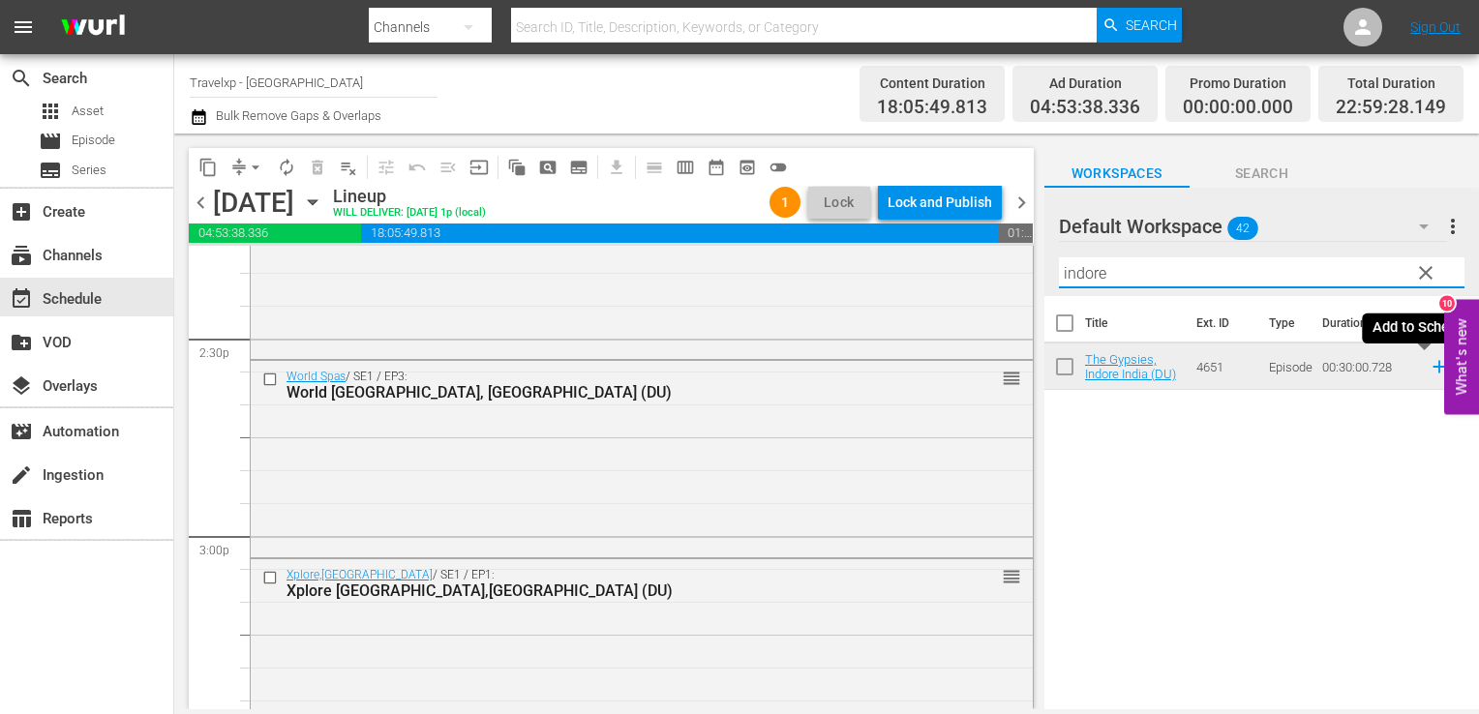
type input "indore"
click at [1433, 364] on icon at bounding box center [1439, 367] width 13 height 13
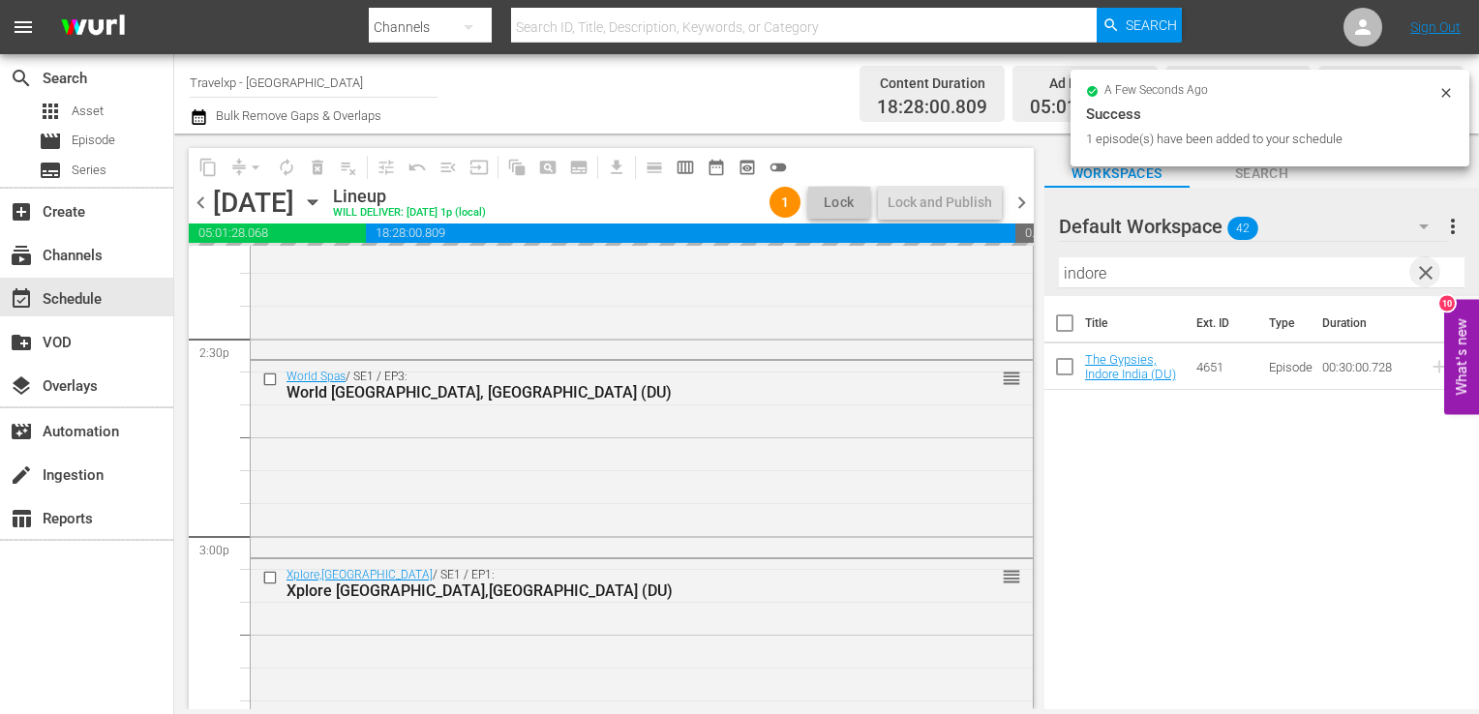
click at [1421, 275] on span "clear" at bounding box center [1425, 272] width 23 height 23
click at [1421, 275] on input "indore" at bounding box center [1262, 272] width 406 height 31
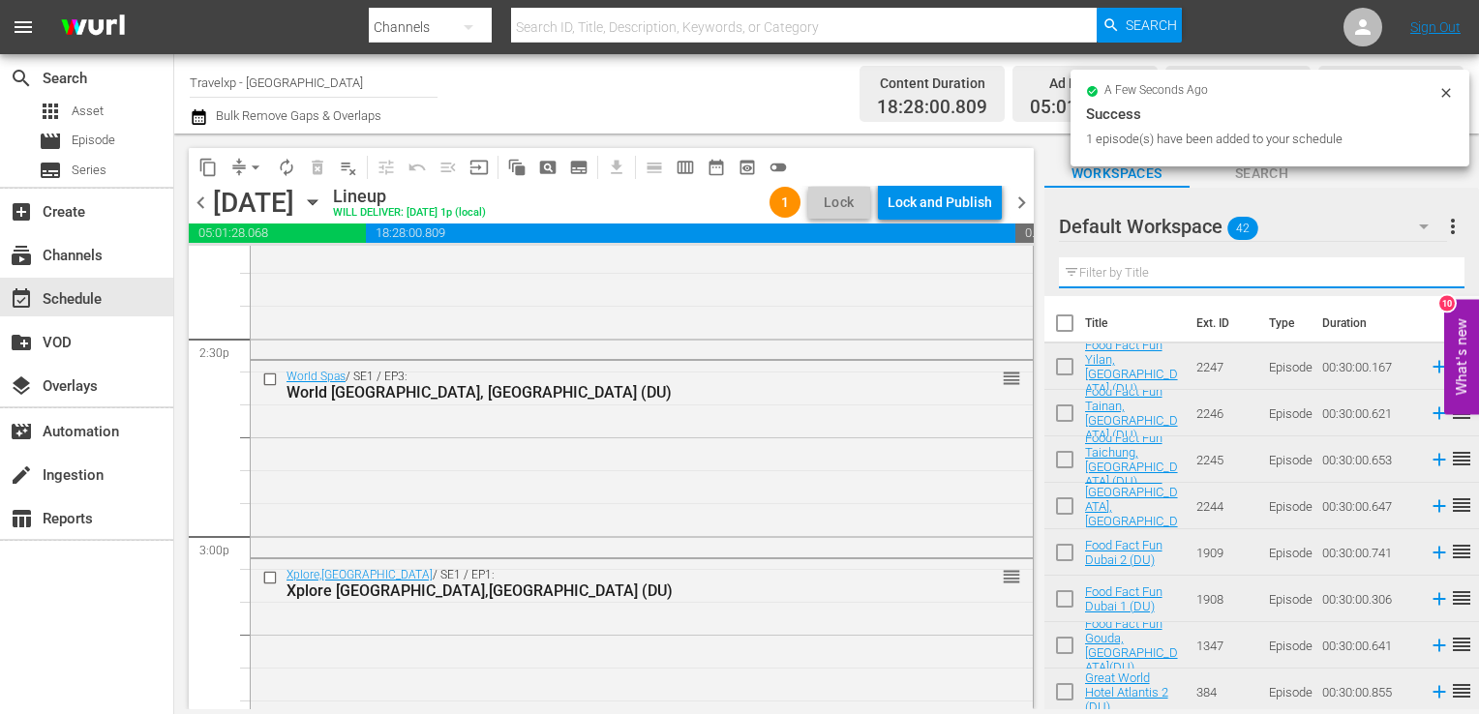
click at [1421, 275] on input "text" at bounding box center [1262, 272] width 406 height 31
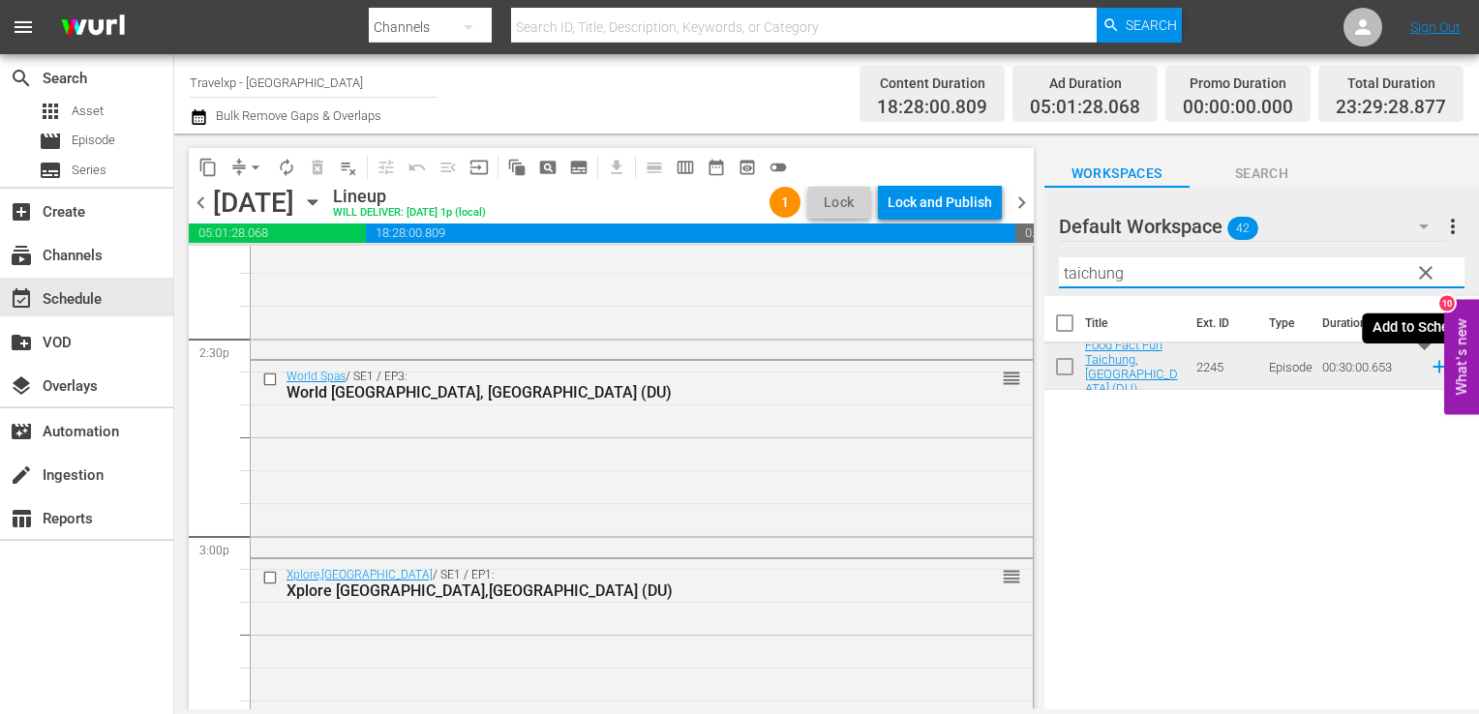
type input "taichung"
click at [1430, 366] on icon at bounding box center [1439, 366] width 21 height 21
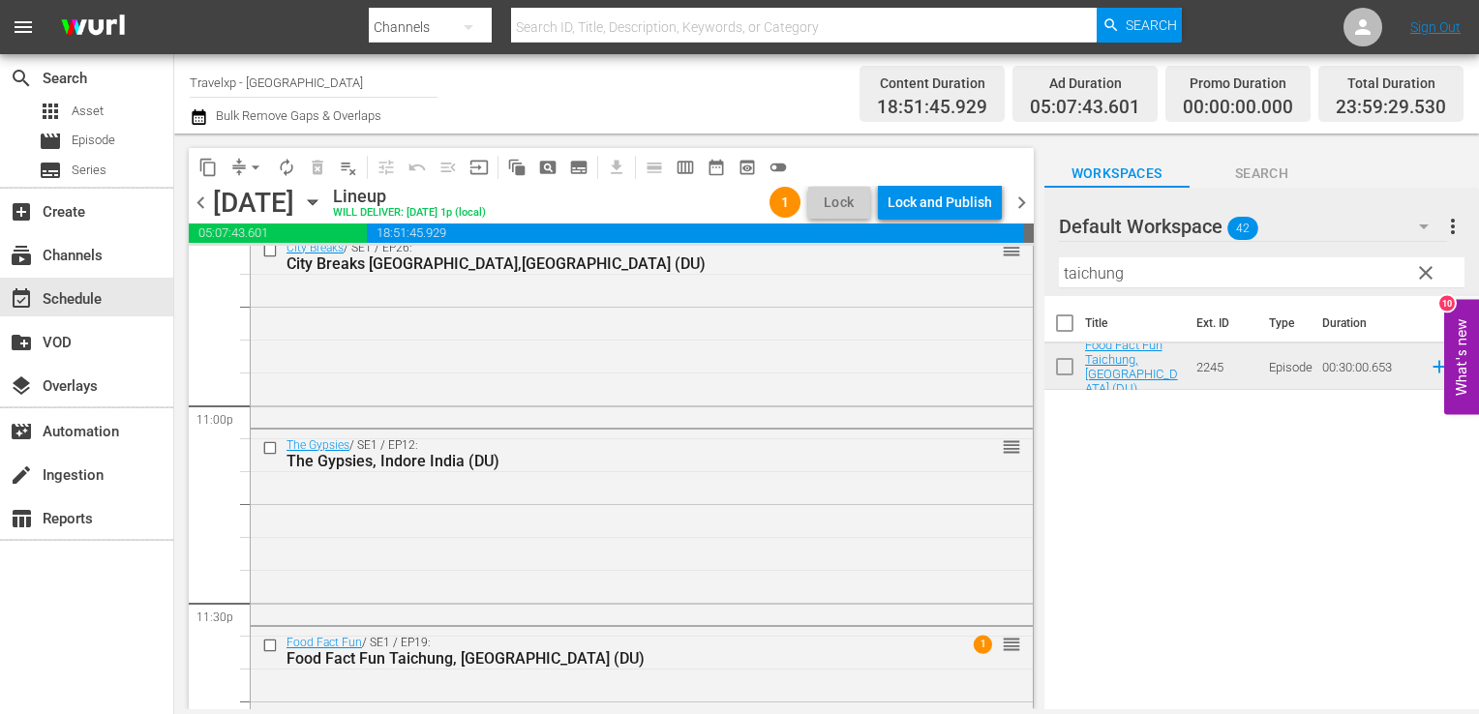
scroll to position [9037, 0]
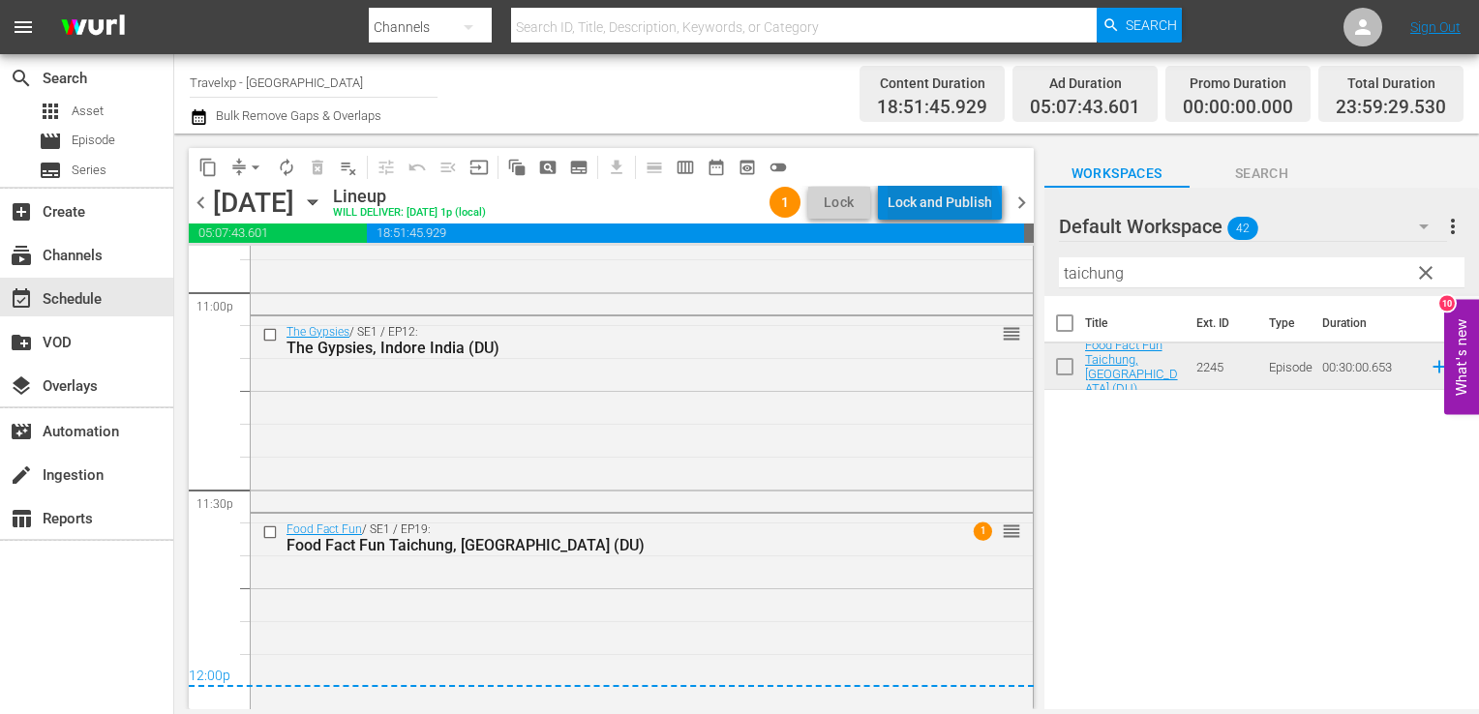
click at [948, 211] on div "Lock and Publish" at bounding box center [940, 202] width 105 height 35
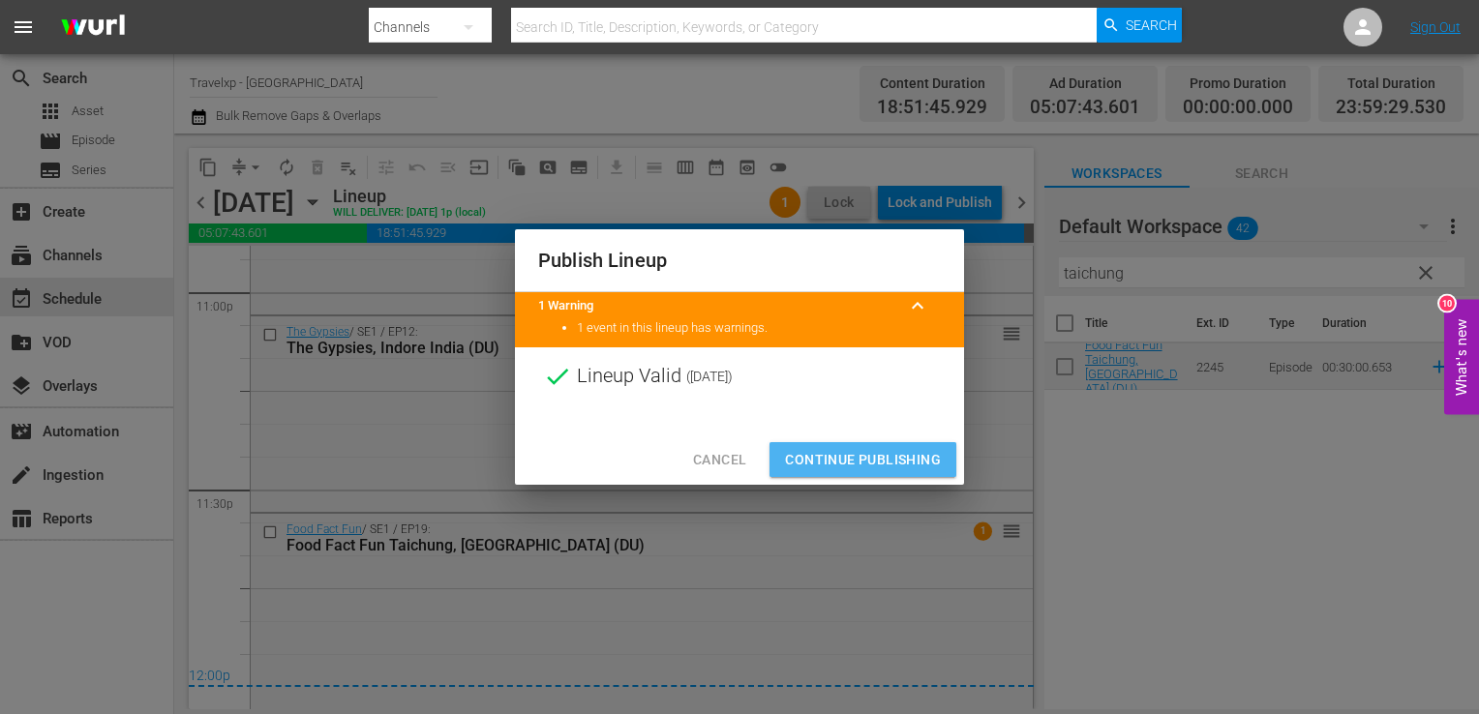
click at [888, 468] on span "Continue Publishing" at bounding box center [863, 460] width 156 height 24
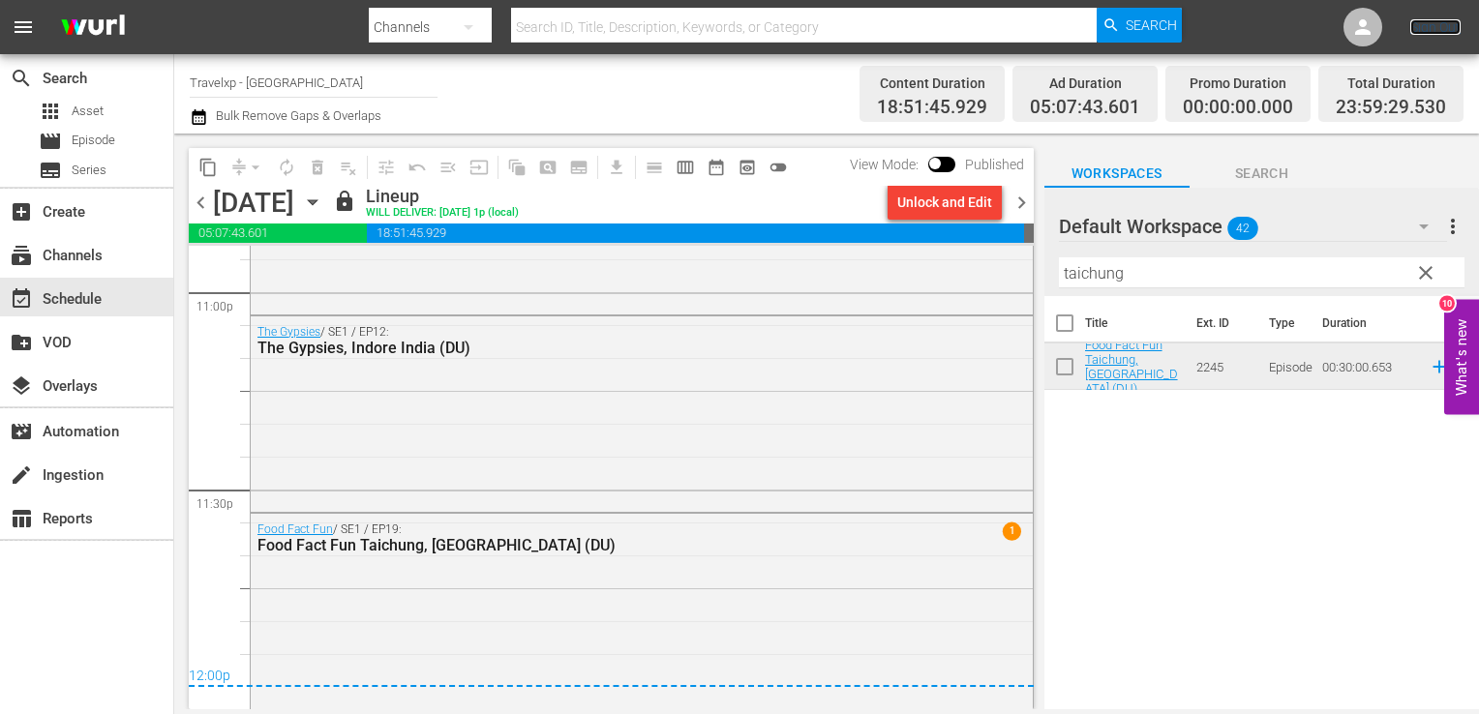
click at [1425, 34] on link "Sign Out" at bounding box center [1435, 26] width 50 height 15
